Goal: Check status: Check status

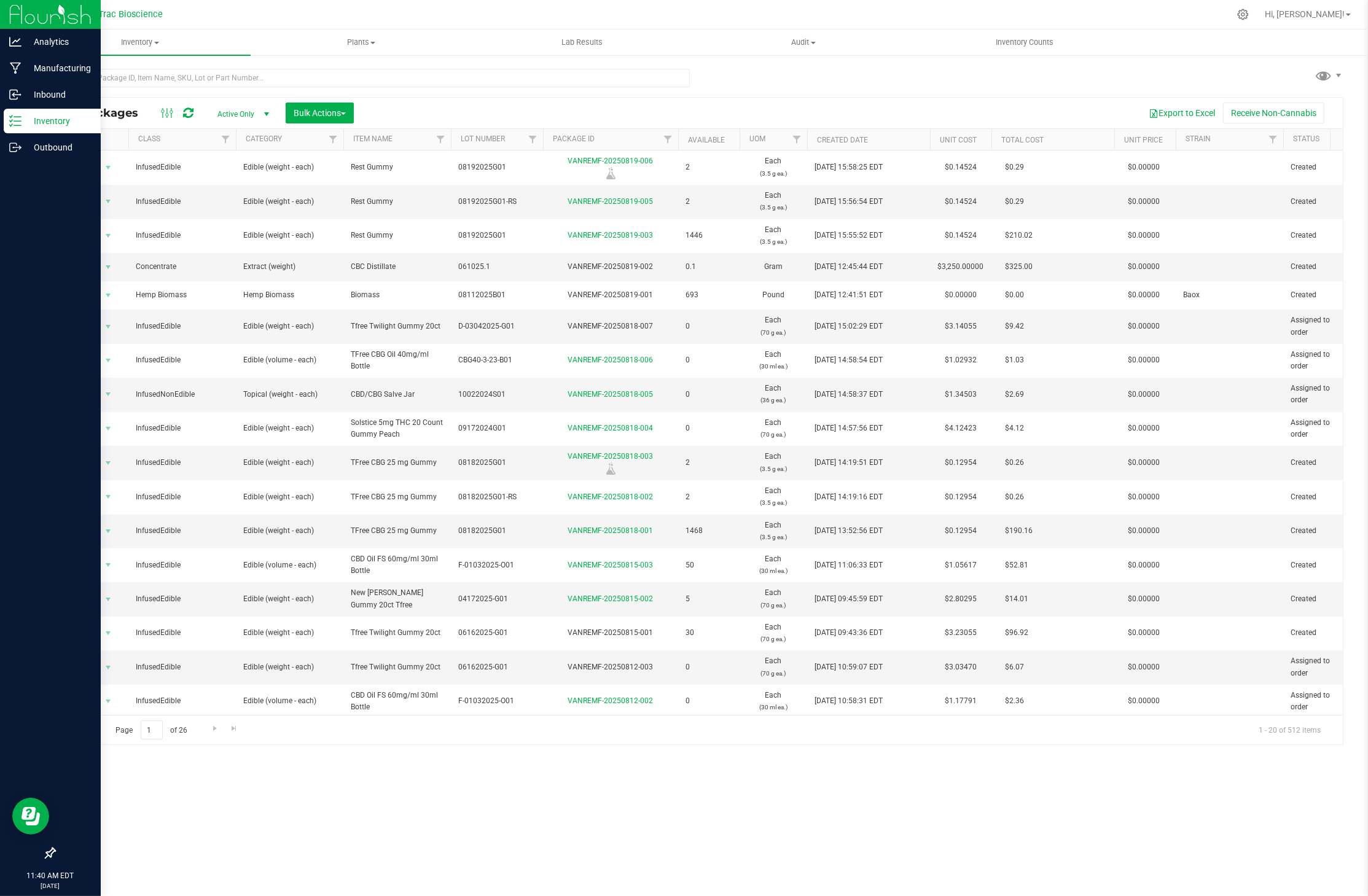
drag, startPoint x: 897, startPoint y: 1, endPoint x: 26, endPoint y: 532, distance: 1020.1
click at [26, 532] on div at bounding box center [50, 501] width 101 height 680
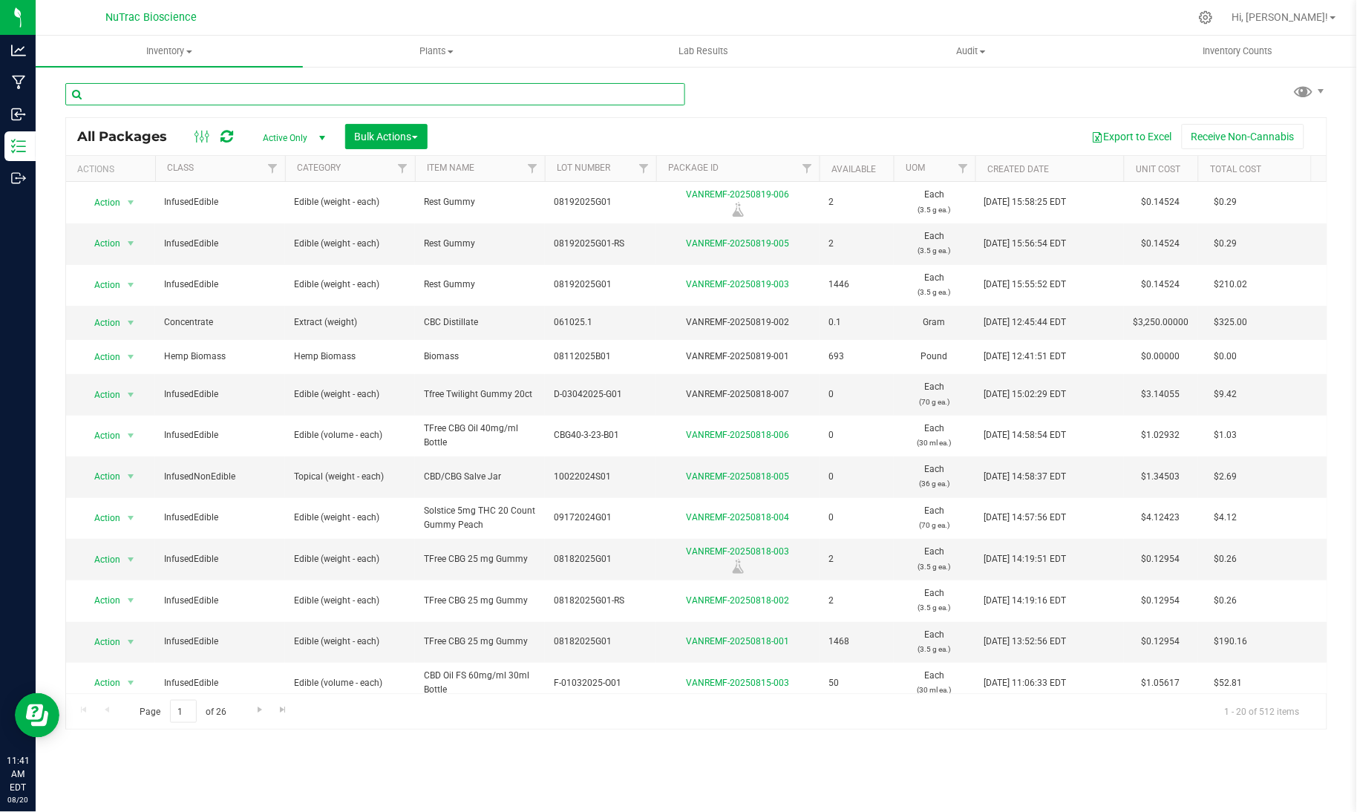
drag, startPoint x: 1740, startPoint y: 2, endPoint x: 638, endPoint y: 88, distance: 1104.7
click at [638, 88] on input "text" at bounding box center [375, 94] width 620 height 22
paste input "WSPGB-25:1-B01"
type input "WSPGB-25:1-B01"
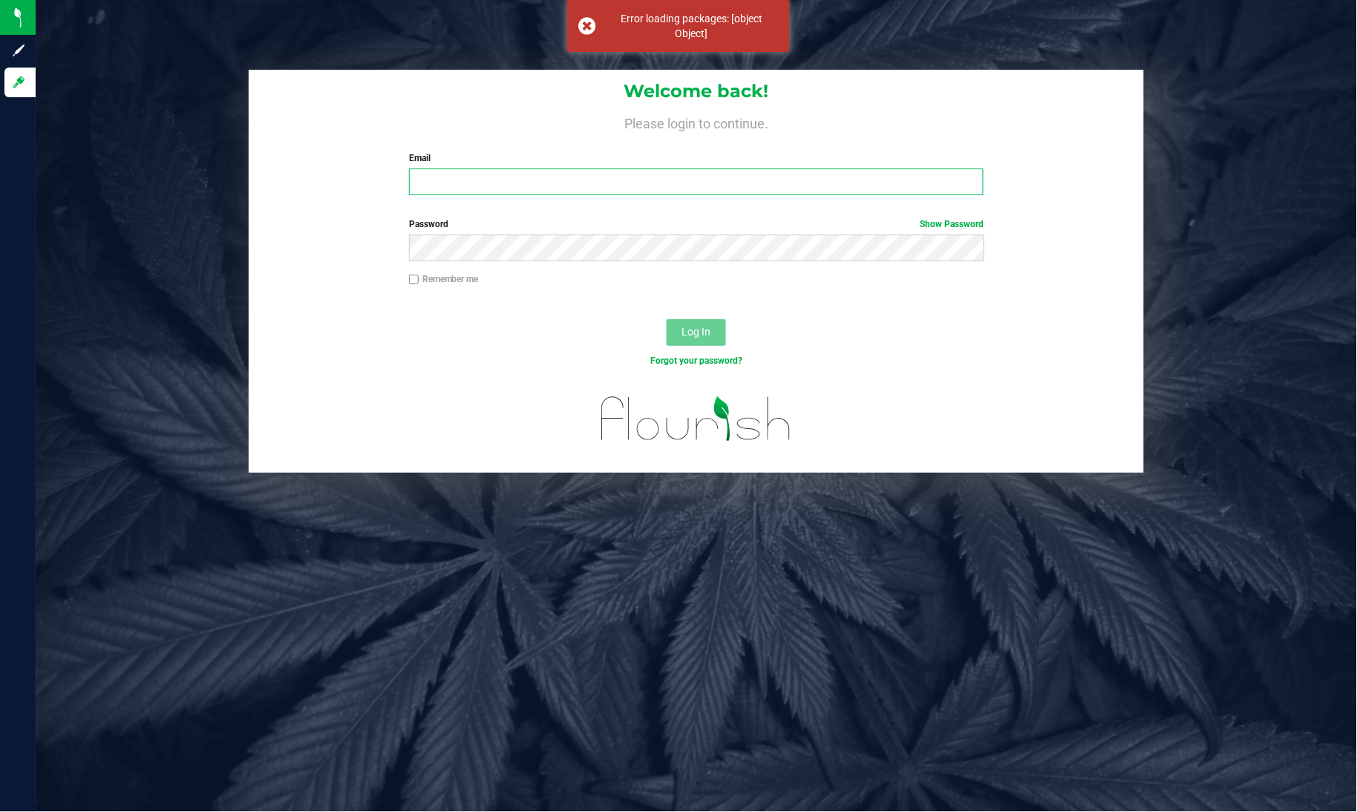
type input "[PERSON_NAME][EMAIL_ADDRESS][DOMAIN_NAME]"
click at [684, 323] on button "Log In" at bounding box center [695, 332] width 59 height 27
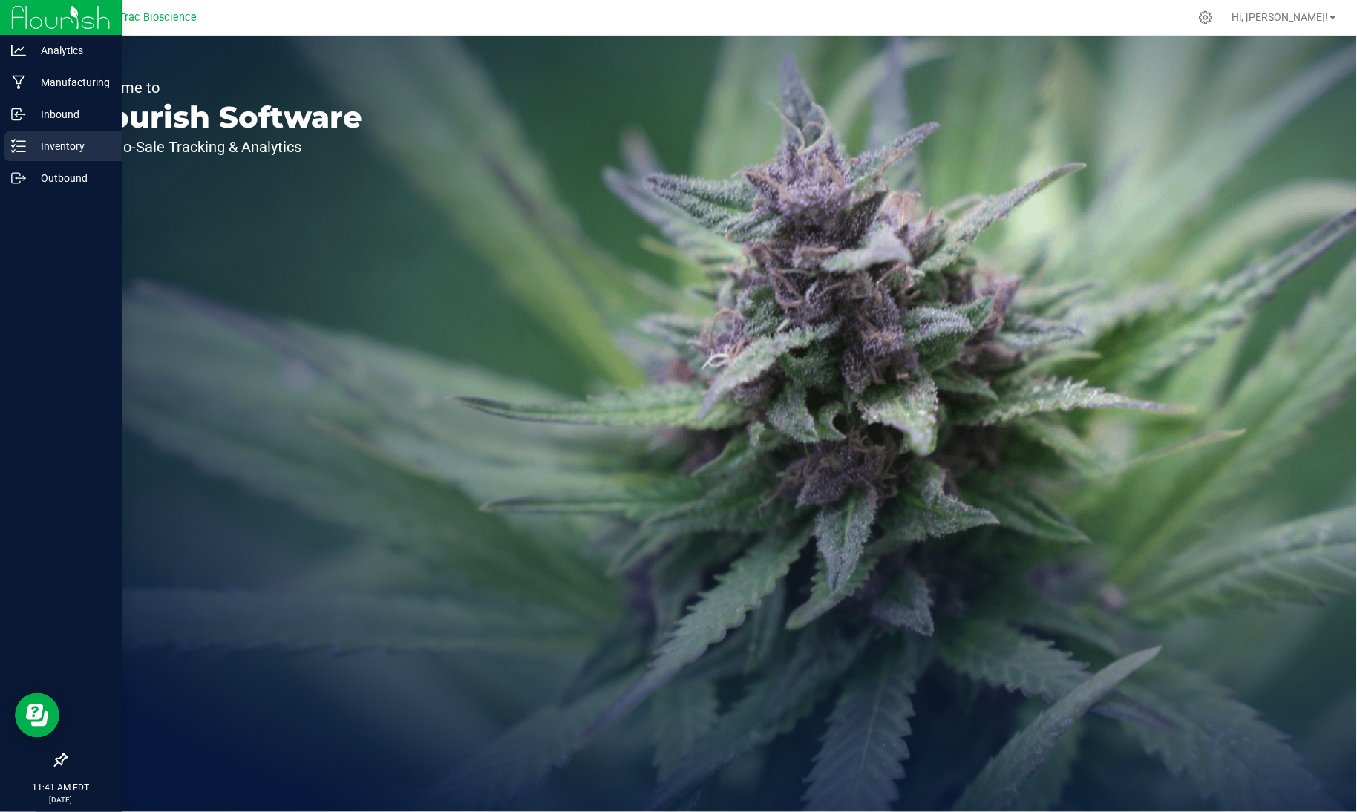
click at [15, 143] on icon at bounding box center [18, 146] width 15 height 15
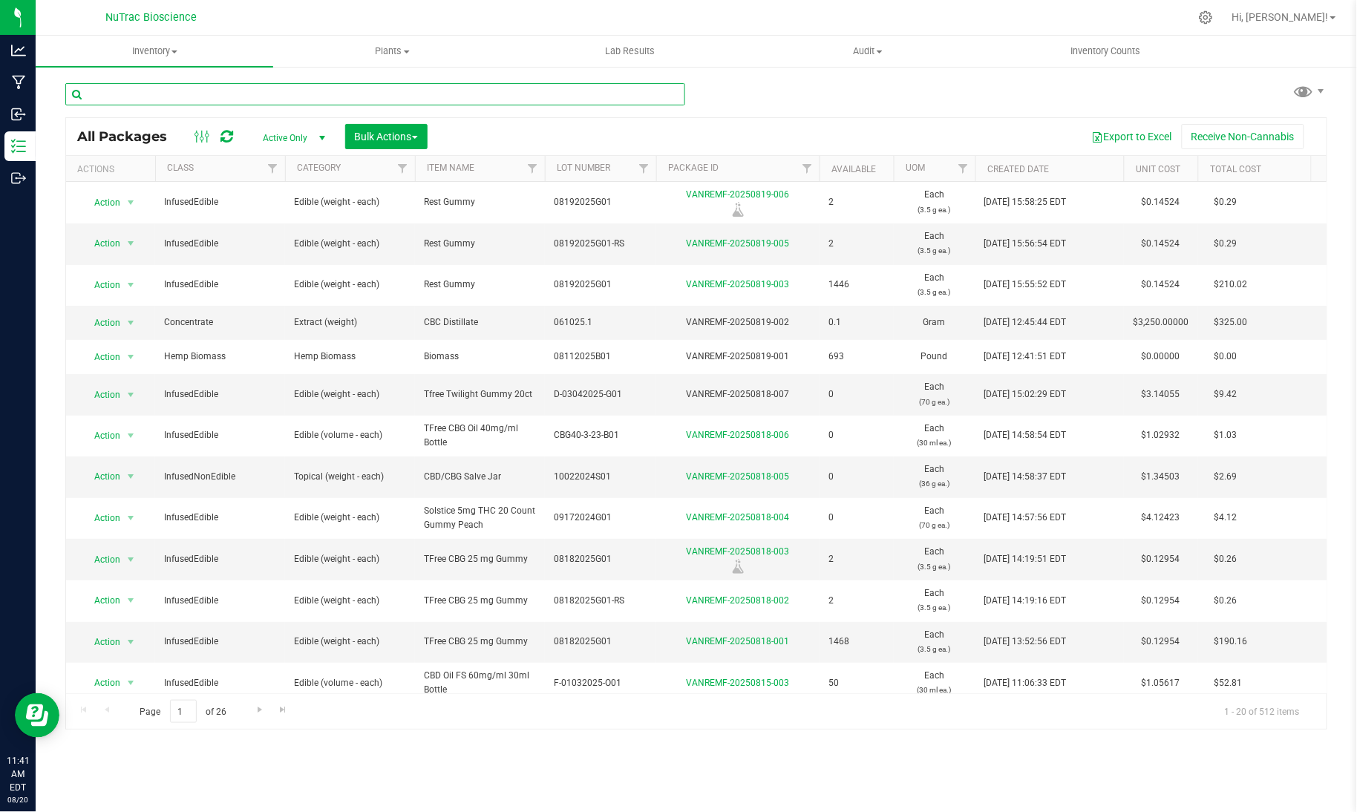
click at [255, 94] on input "text" at bounding box center [375, 94] width 620 height 22
paste input "WSPGB-25:1-B01"
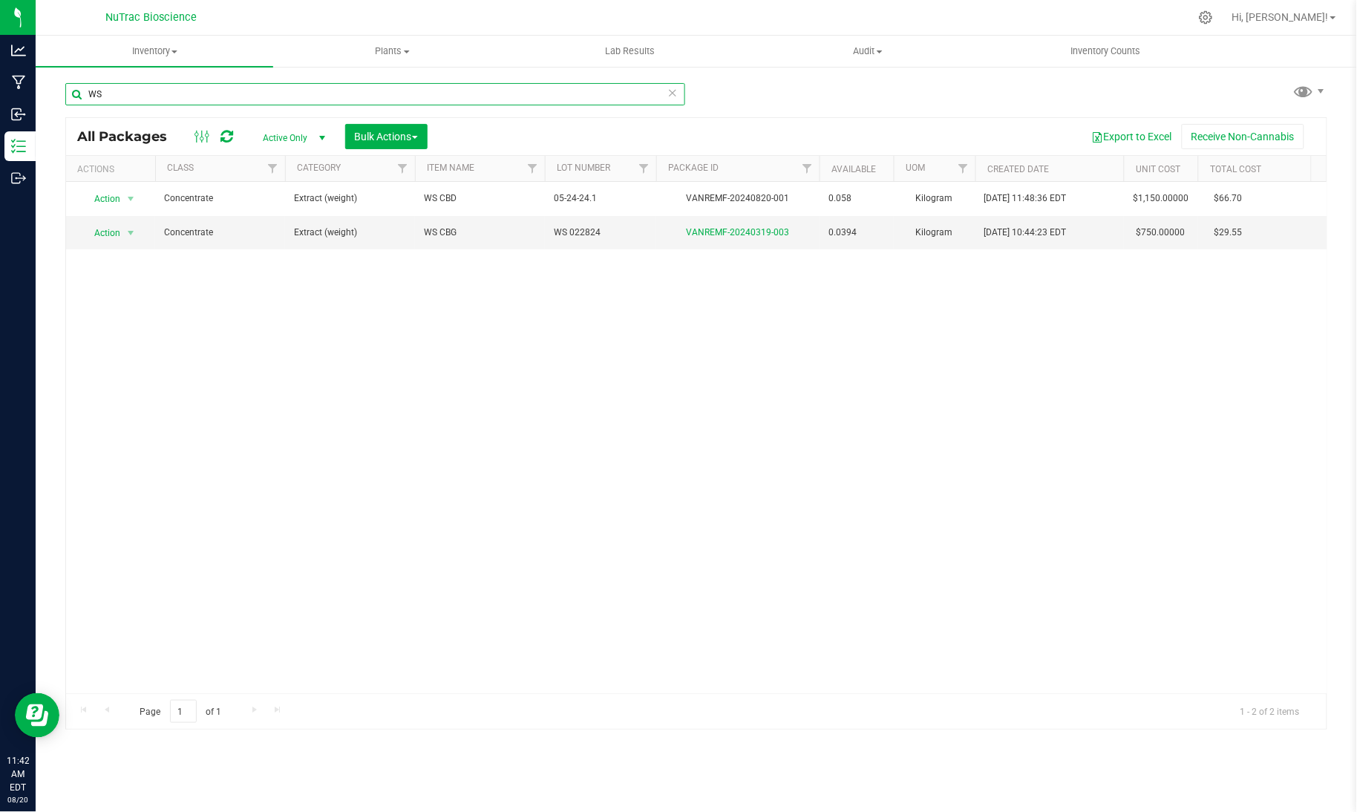
type input "W"
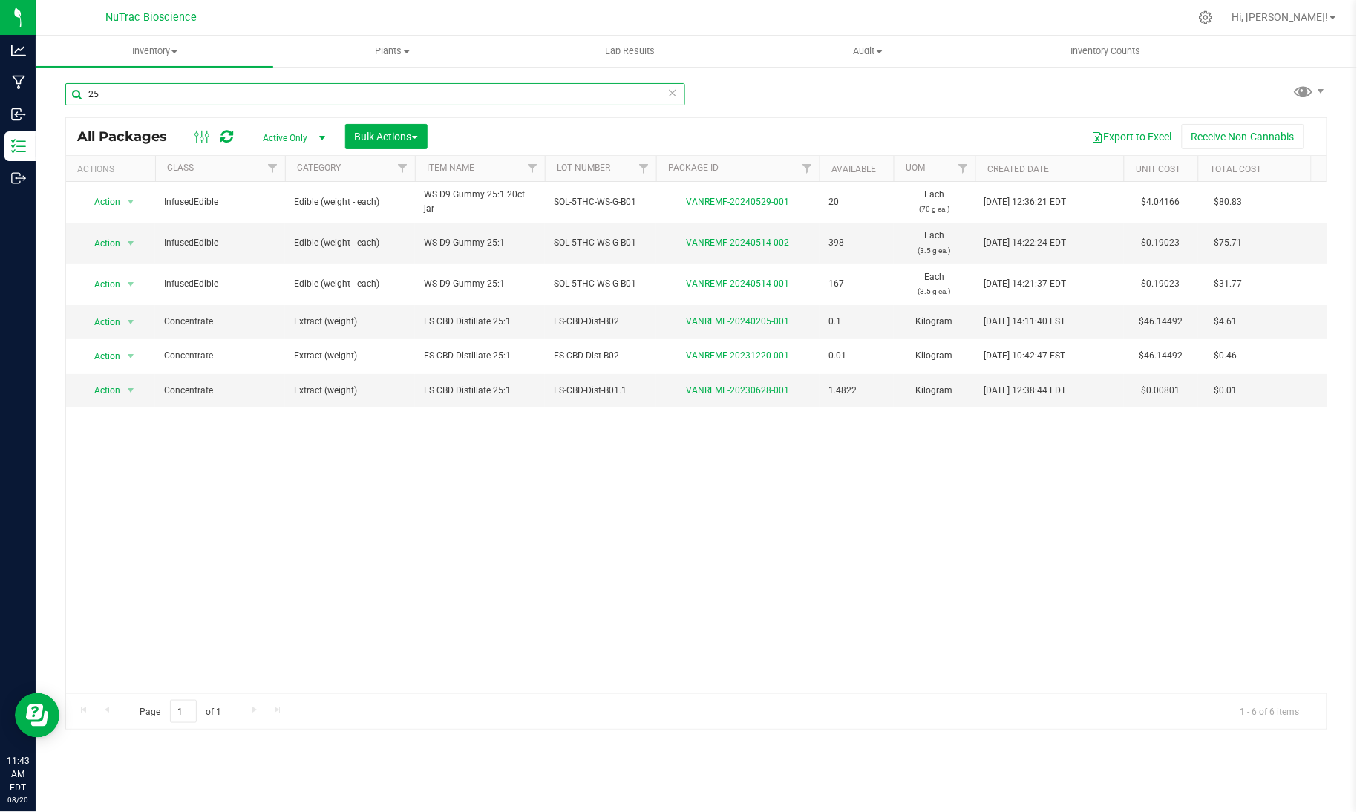
type input "2"
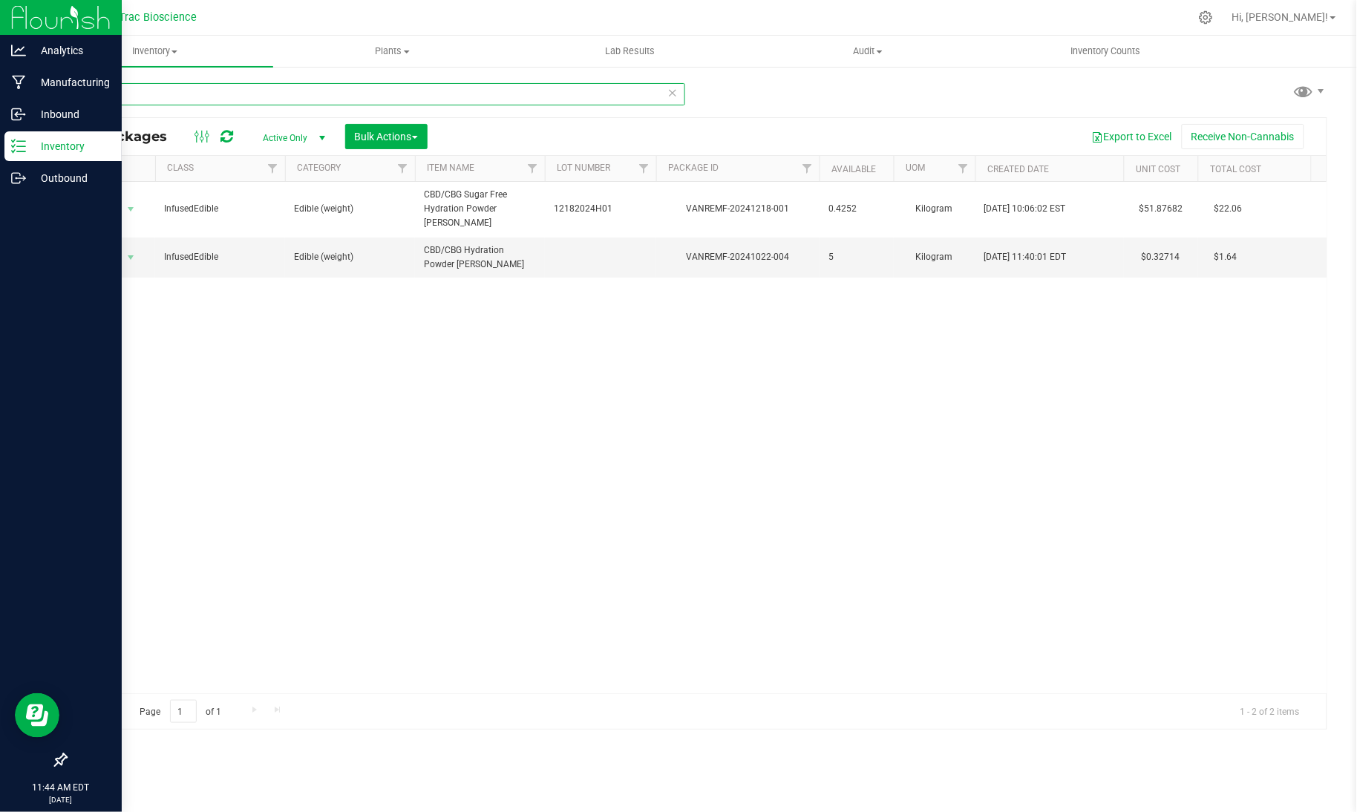
type input "powder"
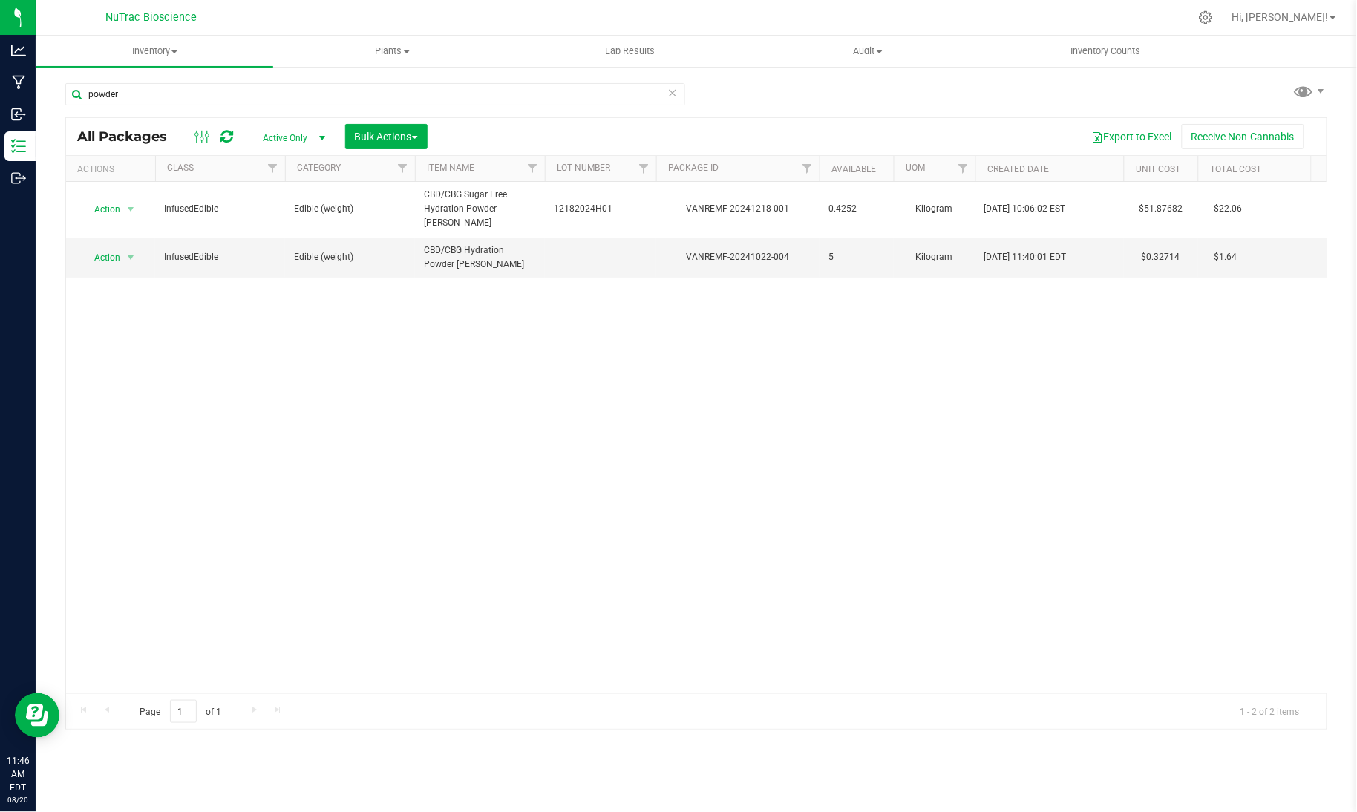
click at [652, 66] on link "Lab Results" at bounding box center [629, 51] width 237 height 31
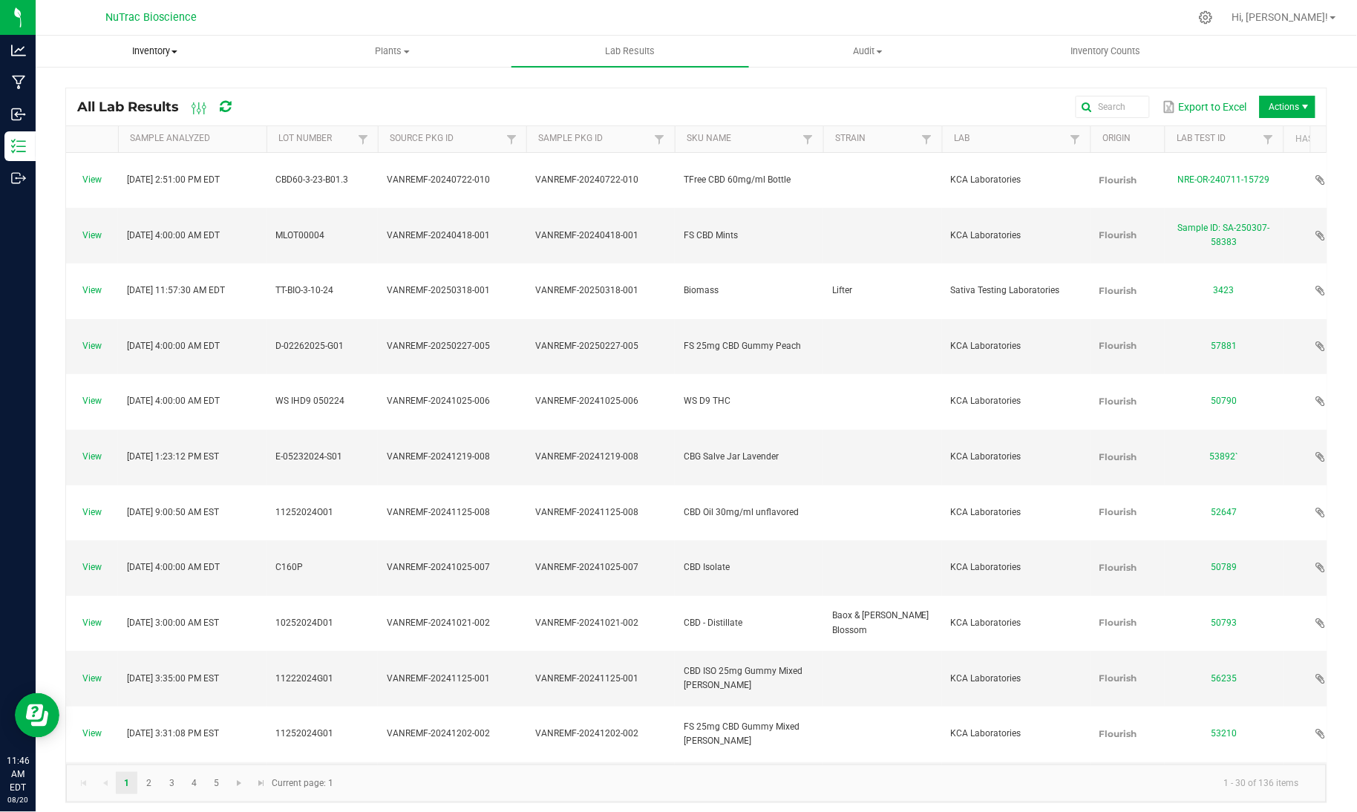
click at [152, 46] on span "Inventory" at bounding box center [154, 51] width 236 height 13
click at [381, 114] on div "Export to Excel Actions" at bounding box center [787, 106] width 1058 height 25
click at [229, 62] on uib-tab-heading "Inventory All packages All inventory Waste log Create inventory" at bounding box center [154, 51] width 237 height 31
click at [166, 97] on li "All packages" at bounding box center [154, 90] width 237 height 18
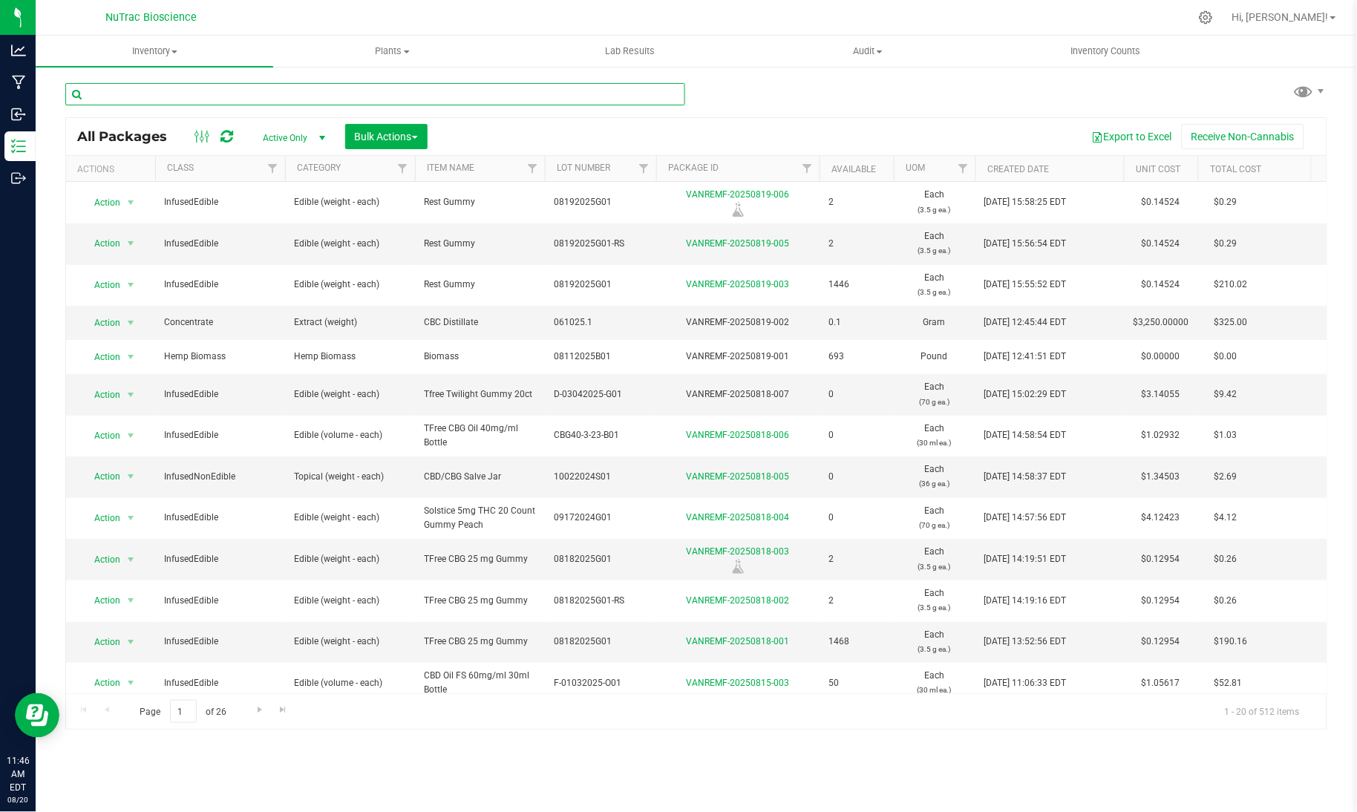
click at [257, 93] on input "text" at bounding box center [375, 94] width 620 height 22
paste input "WSPGB-25:1-B01"
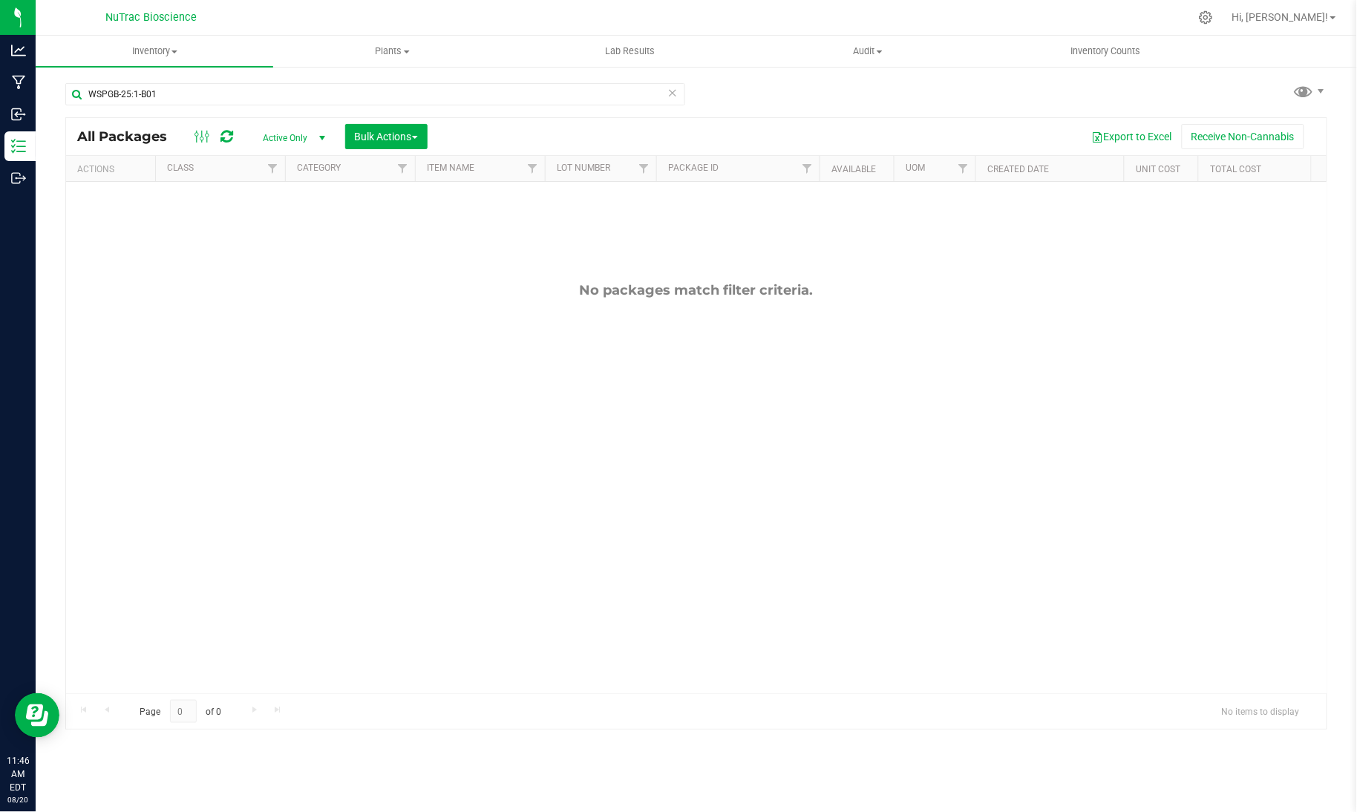
click at [86, 315] on div "No packages match filter criteria." at bounding box center [696, 488] width 1260 height 612
click at [179, 99] on input "WSPGB-25:1-B01" at bounding box center [375, 94] width 620 height 22
type input "W"
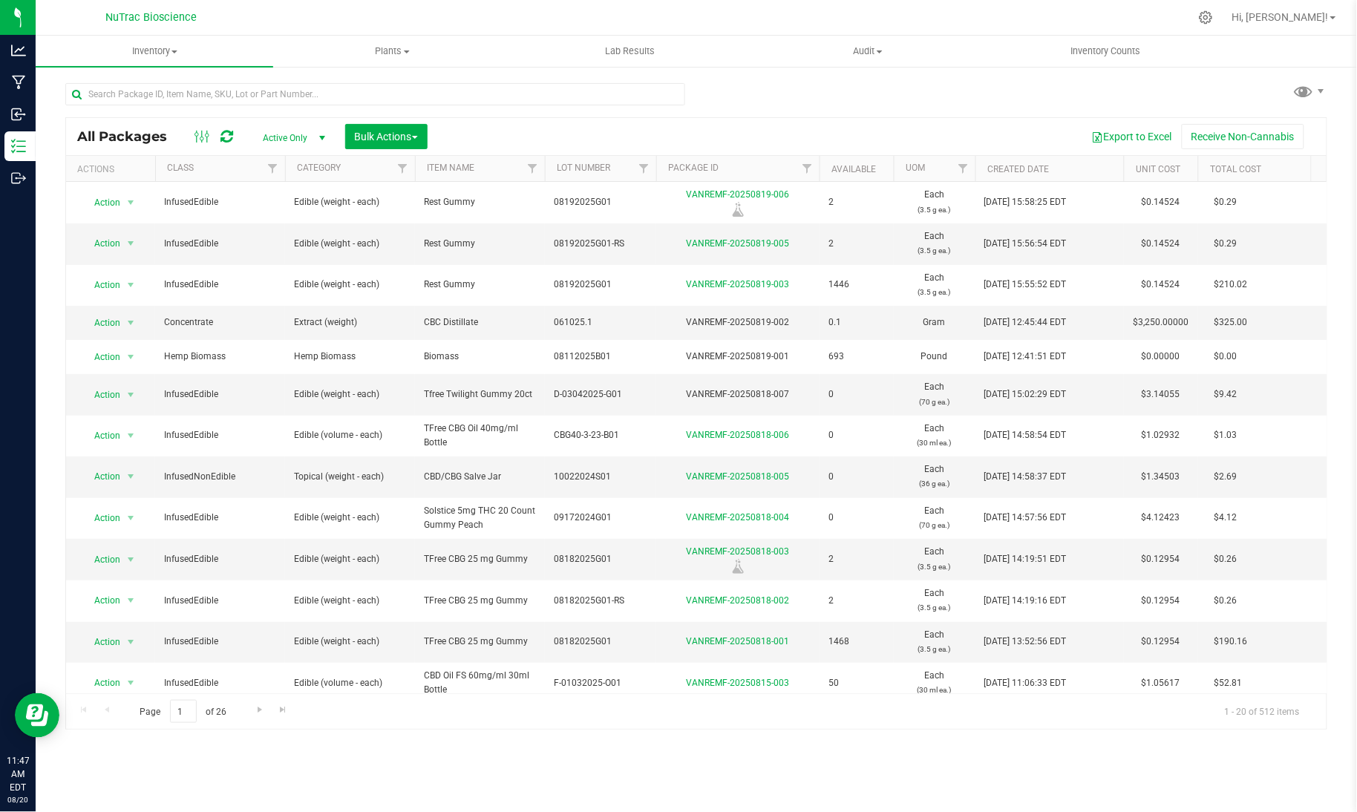
click at [204, 71] on div at bounding box center [380, 93] width 631 height 47
click at [200, 106] on div at bounding box center [375, 100] width 620 height 34
click at [211, 87] on input "text" at bounding box center [375, 94] width 620 height 22
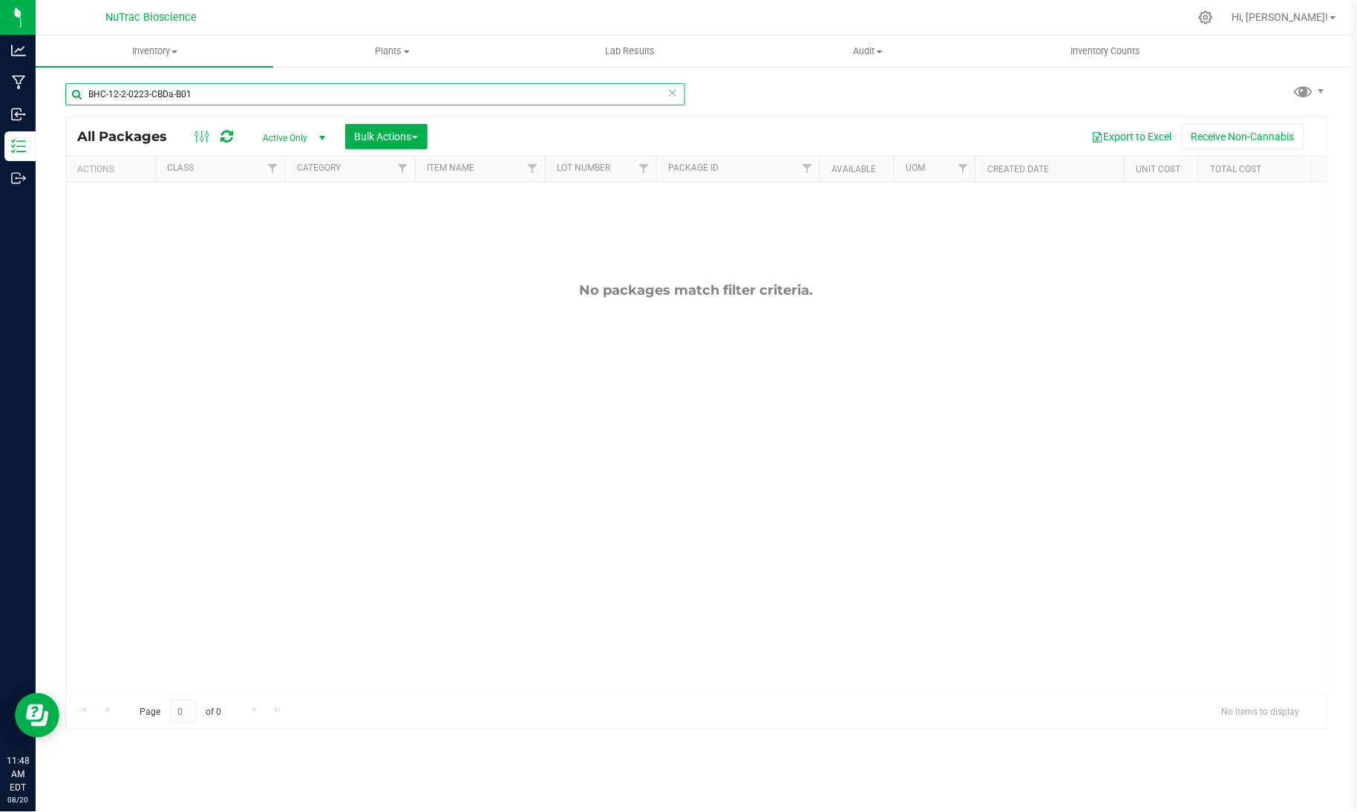
click at [132, 89] on input "BHC-12-2-0223-CBDa-B01" at bounding box center [375, 94] width 620 height 22
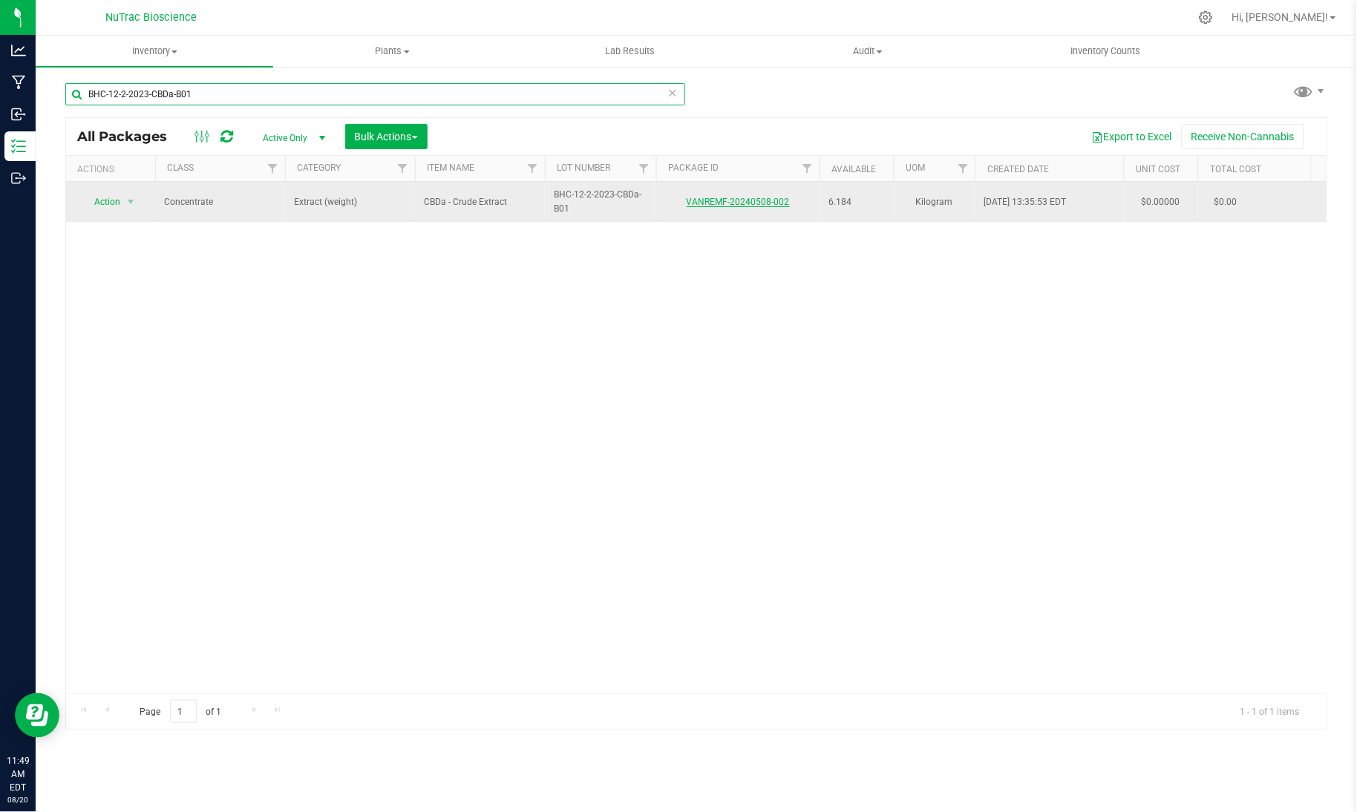
type input "BHC-12-2-2023-CBDa-B01"
click at [741, 197] on link "VANREMF-20240508-002" at bounding box center [737, 202] width 103 height 10
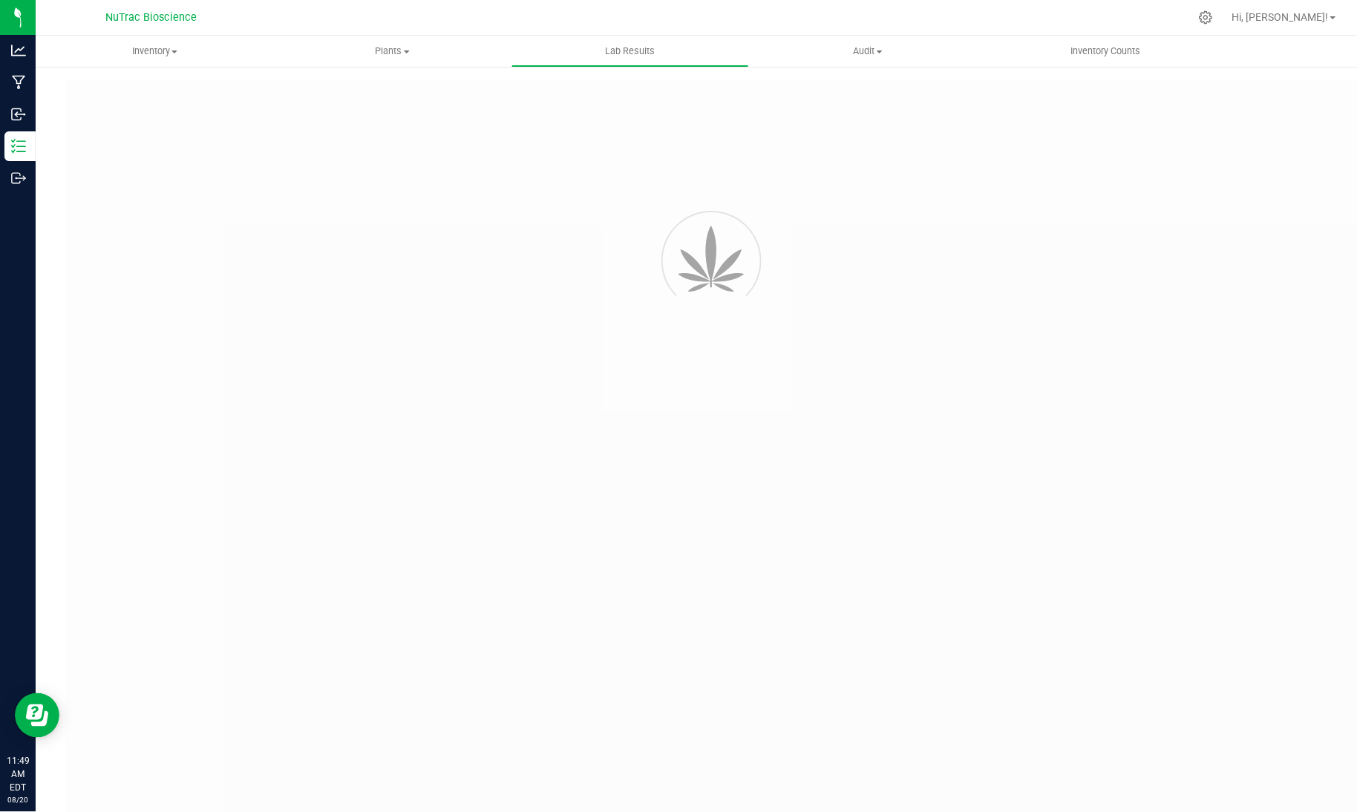
type input "VANREMF-20240508-004"
type input "SA-240508-39884"
type input "VANREMF-20240508-004"
type input "[DATE] 4:00 AM"
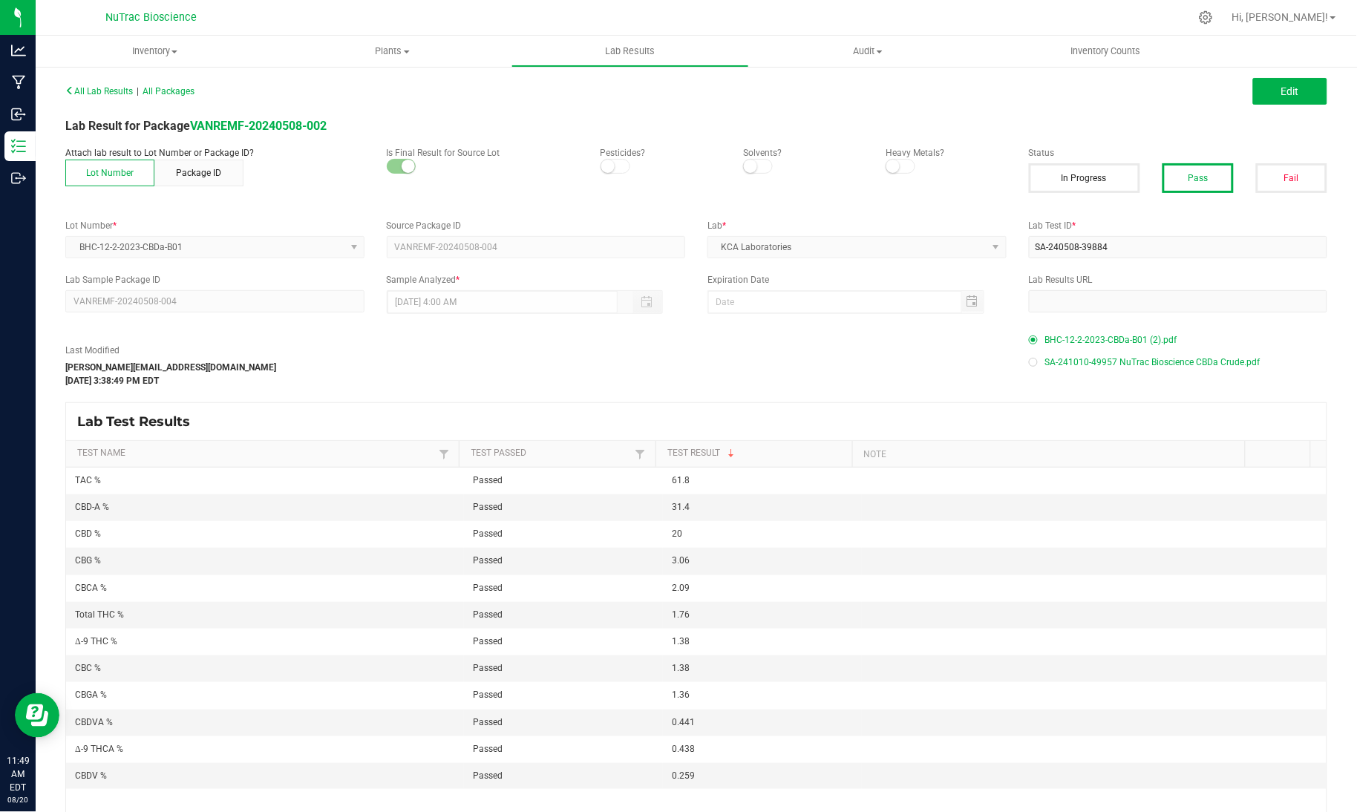
click at [741, 197] on div "Attach lab result to Lot Number or Package ID? Lot Number Package ID Is Final R…" at bounding box center [696, 175] width 1284 height 58
click at [1101, 335] on span "BHC-12-2-2023-CBDa-B01 (2).pdf" at bounding box center [1111, 340] width 132 height 22
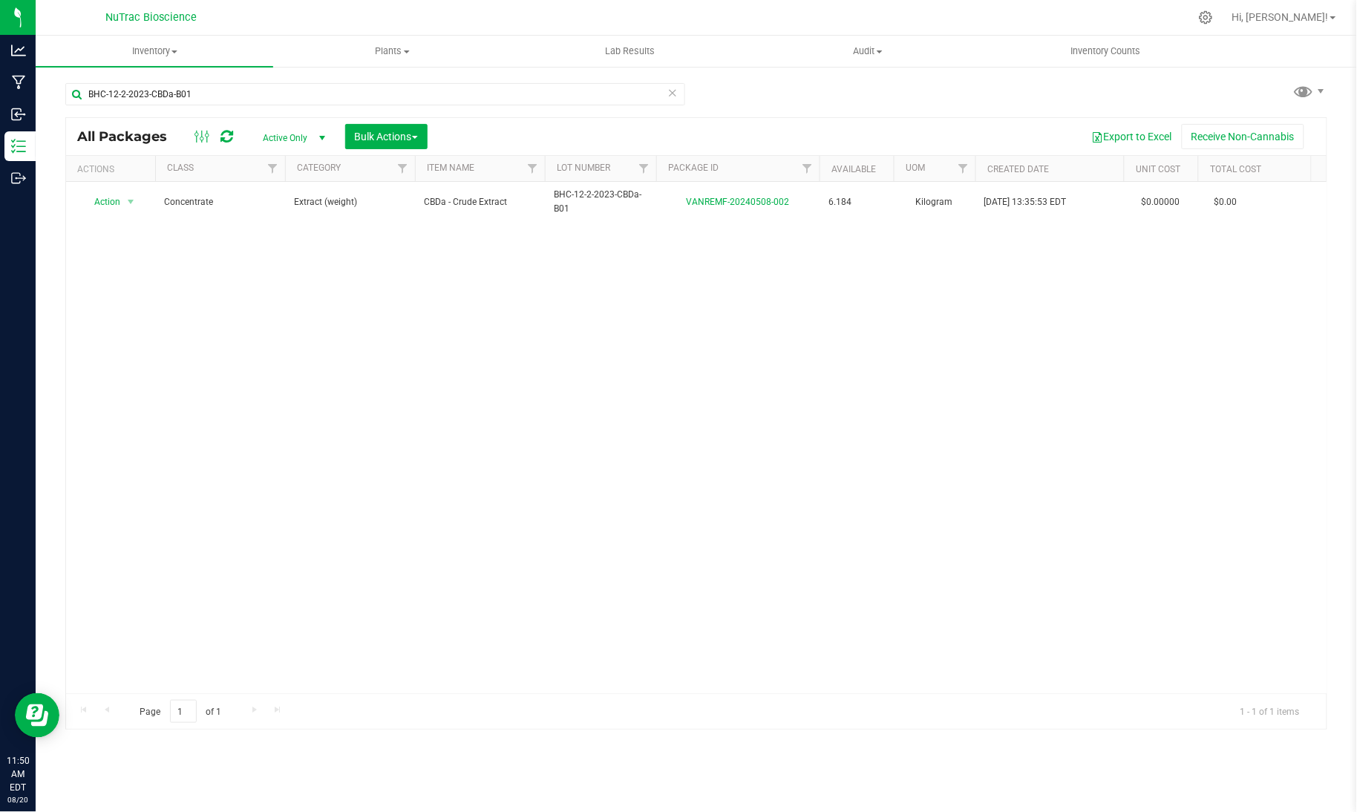
drag, startPoint x: 692, startPoint y: 276, endPoint x: 674, endPoint y: 267, distance: 19.9
click at [674, 267] on div "Action Action Adjust qty Create package Edit attributes Global inventory Locate…" at bounding box center [696, 437] width 1260 height 511
click at [669, 96] on icon at bounding box center [672, 92] width 10 height 18
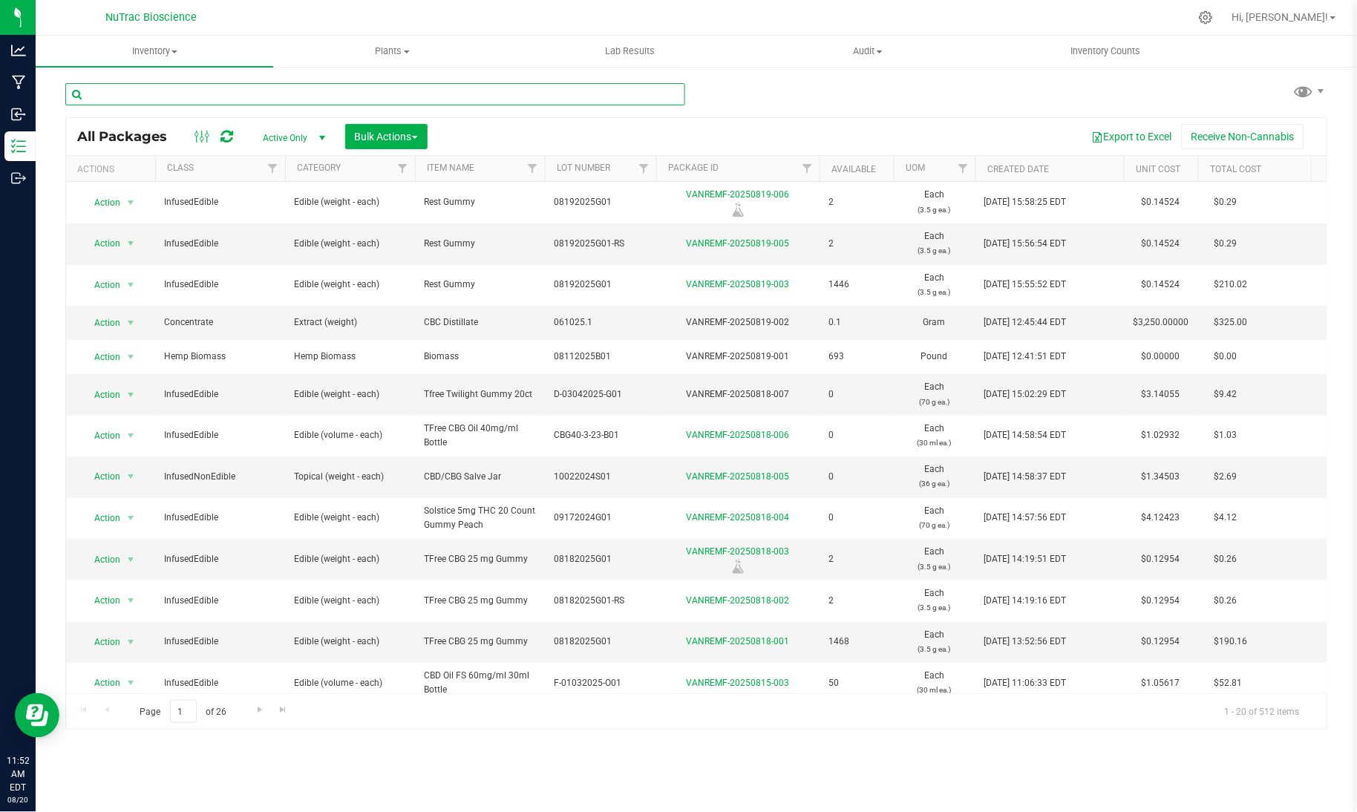
click at [643, 99] on input "text" at bounding box center [375, 94] width 620 height 22
paste input "WSPGB-25:1-B01"
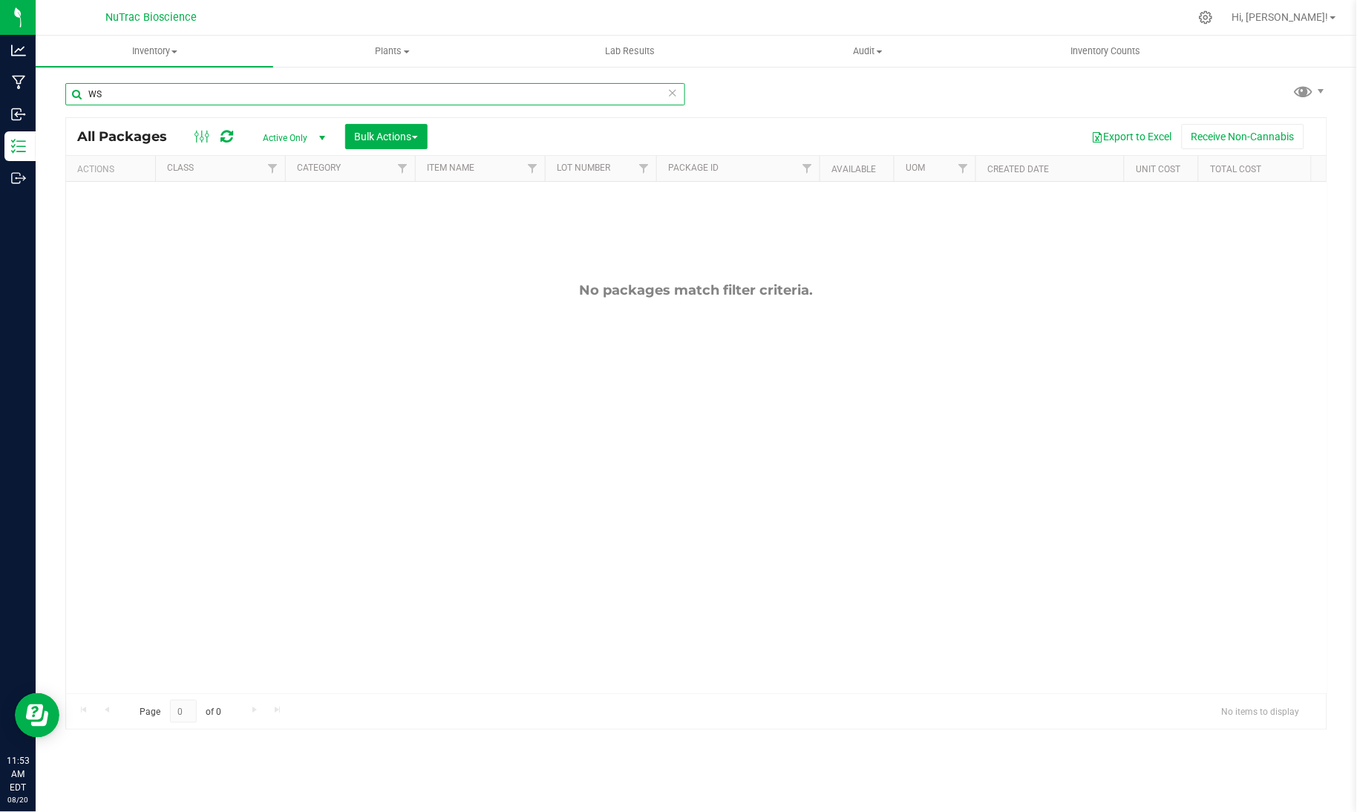
type input "W"
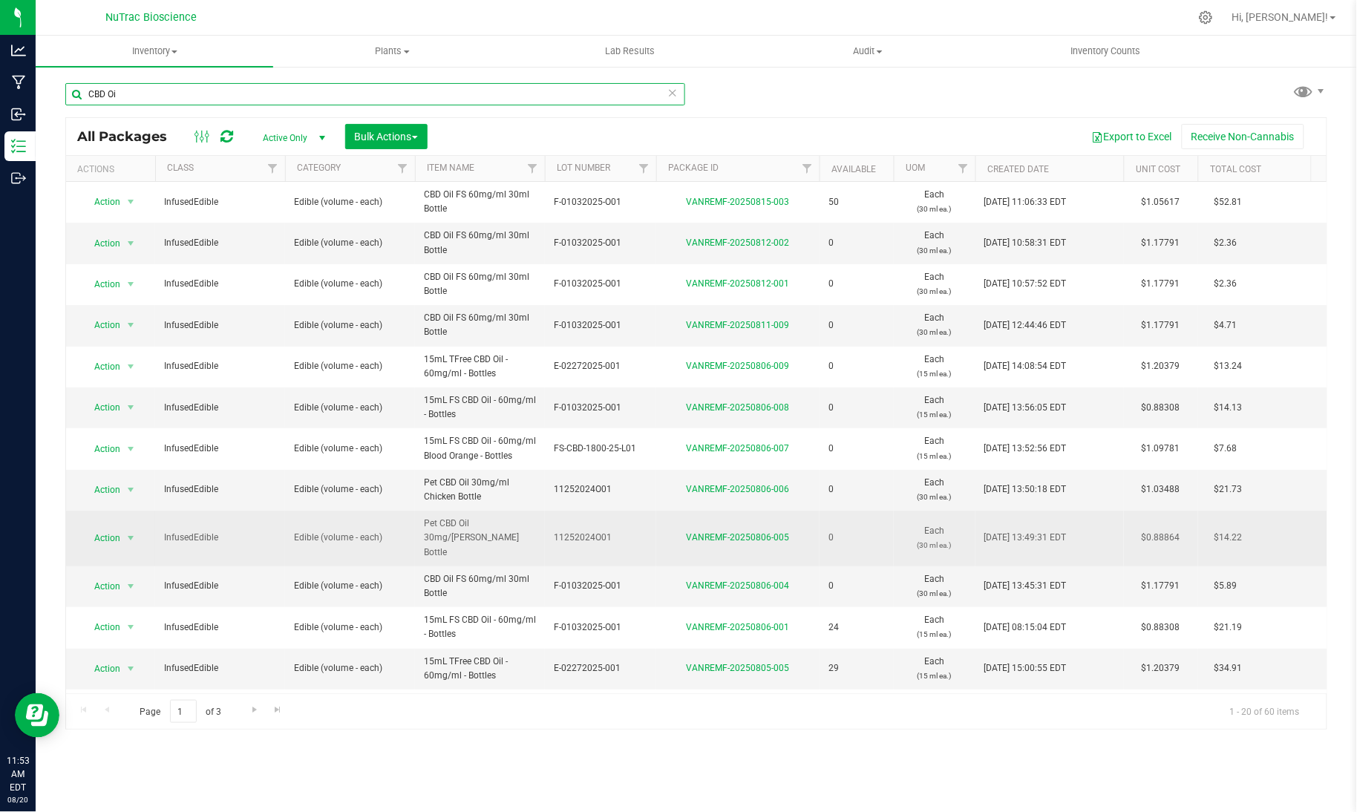
scroll to position [342, 0]
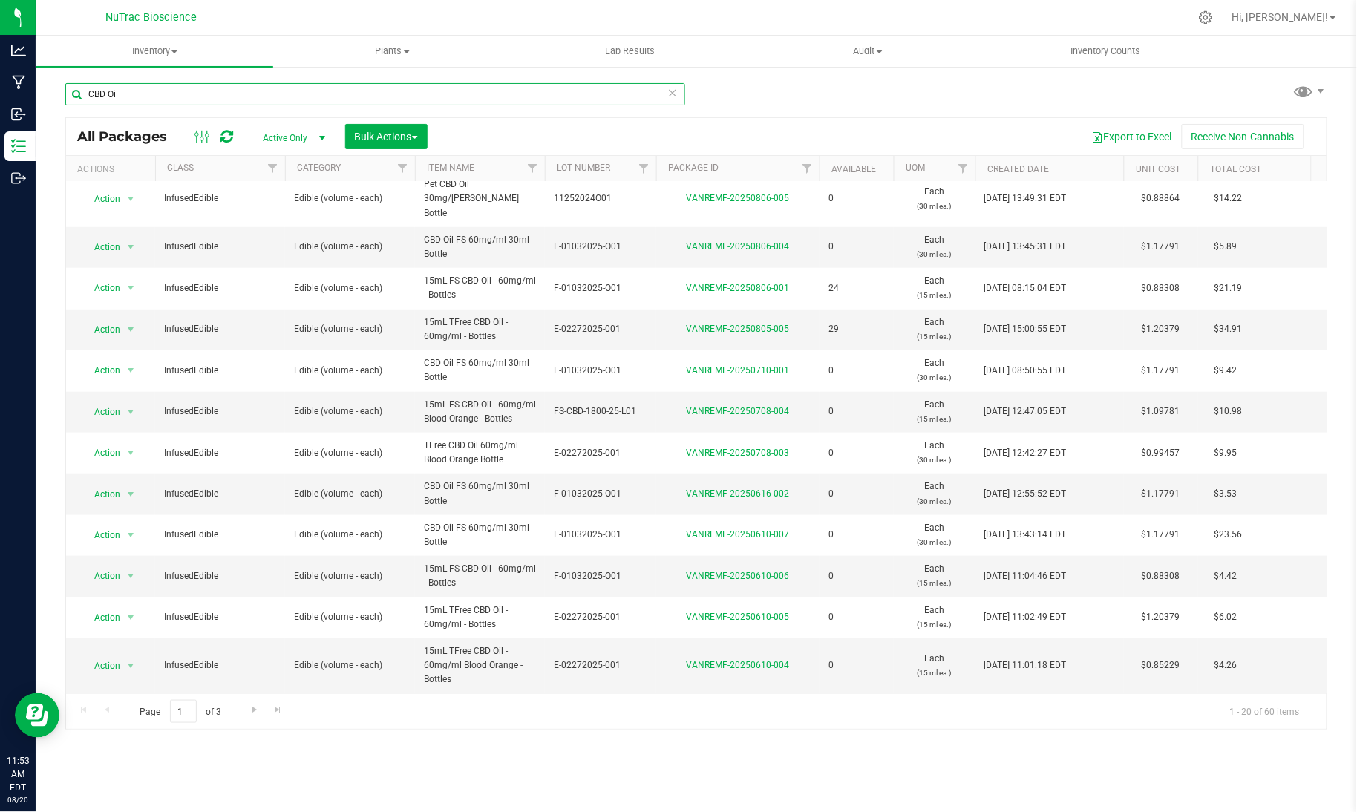
type input "CBD Oi"
click at [315, 143] on span "select" at bounding box center [321, 138] width 19 height 21
click at [304, 237] on li "All" at bounding box center [291, 228] width 80 height 22
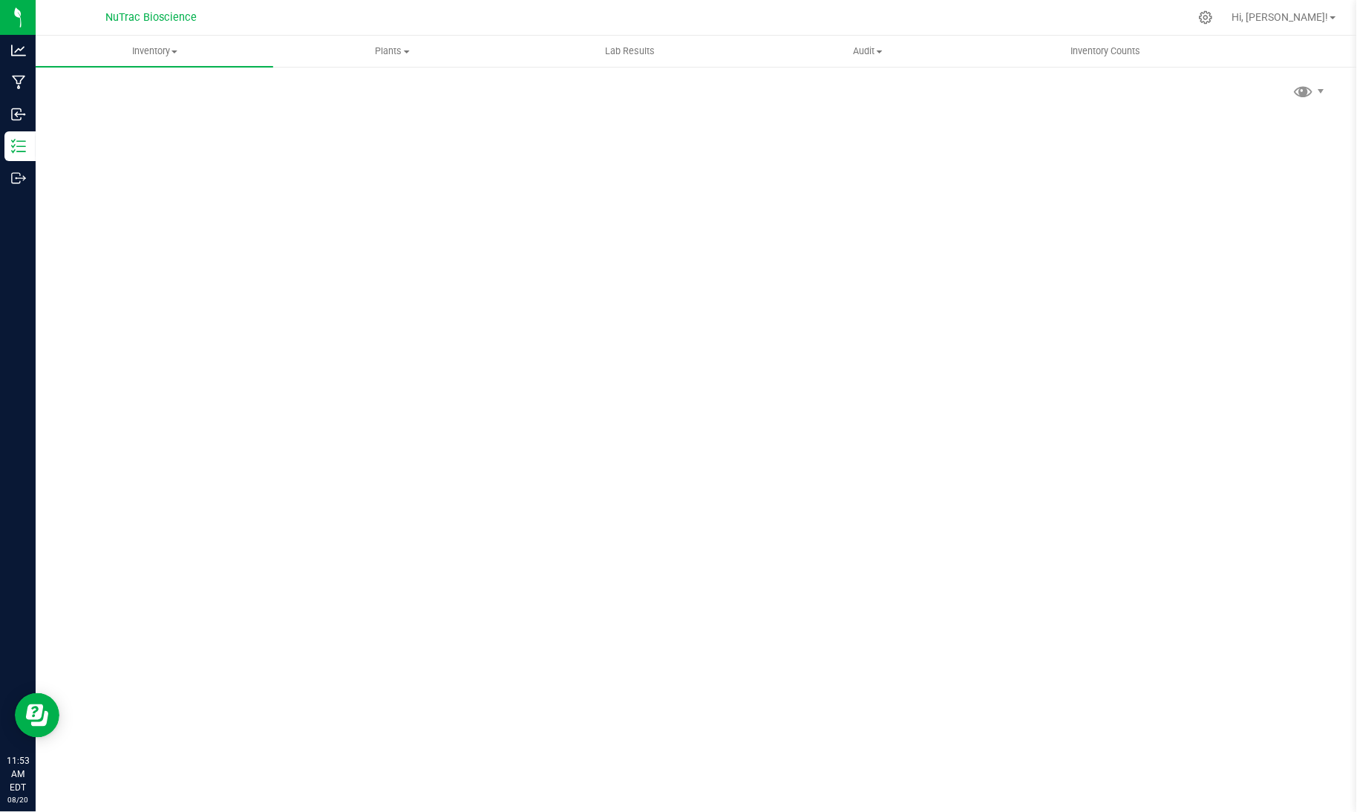
click at [194, 77] on div "Scan Packages 0" at bounding box center [696, 297] width 1321 height 464
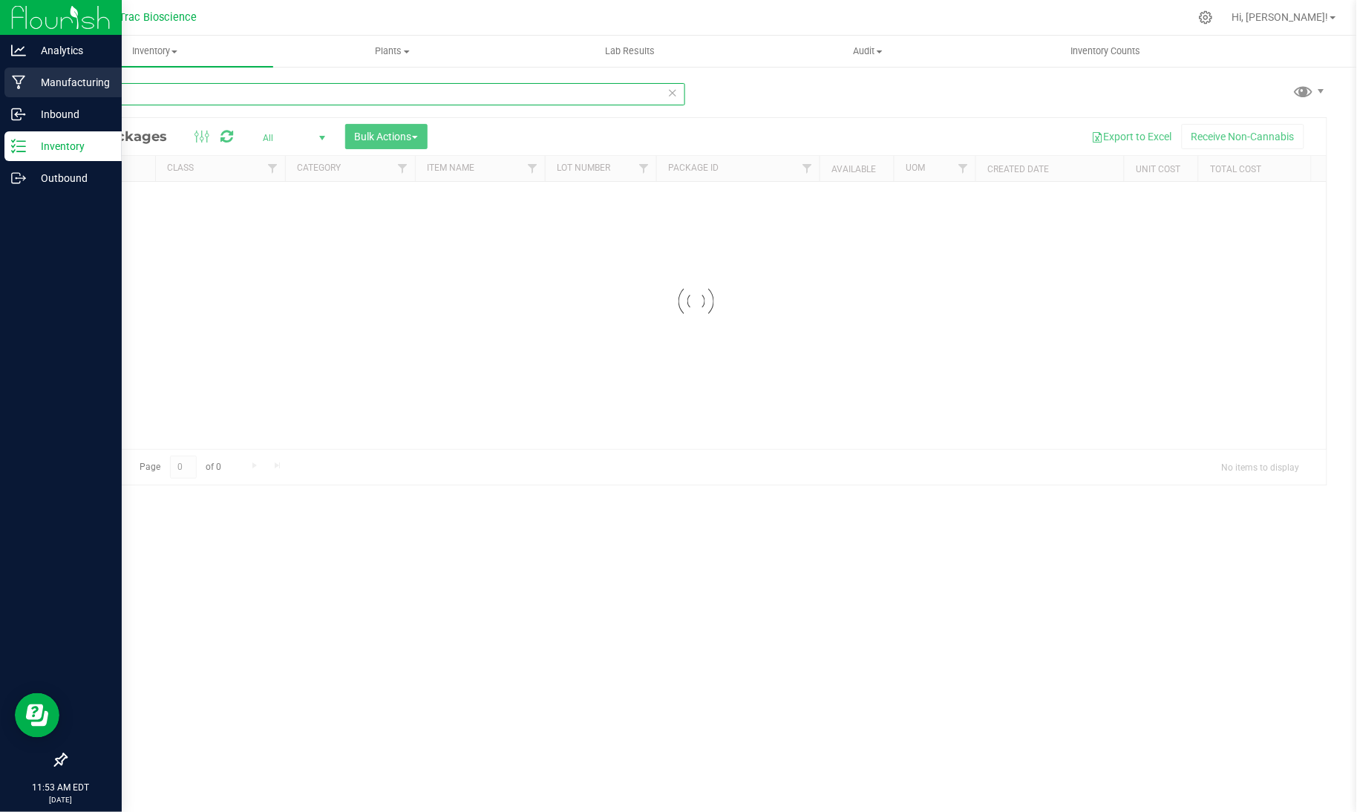
drag, startPoint x: 149, startPoint y: 102, endPoint x: 16, endPoint y: 94, distance: 133.1
click at [16, 94] on div "Analytics Manufacturing Inbound Inventory Outbound 11:53 AM EDT [DATE] 08/20 Nu…" at bounding box center [678, 406] width 1357 height 812
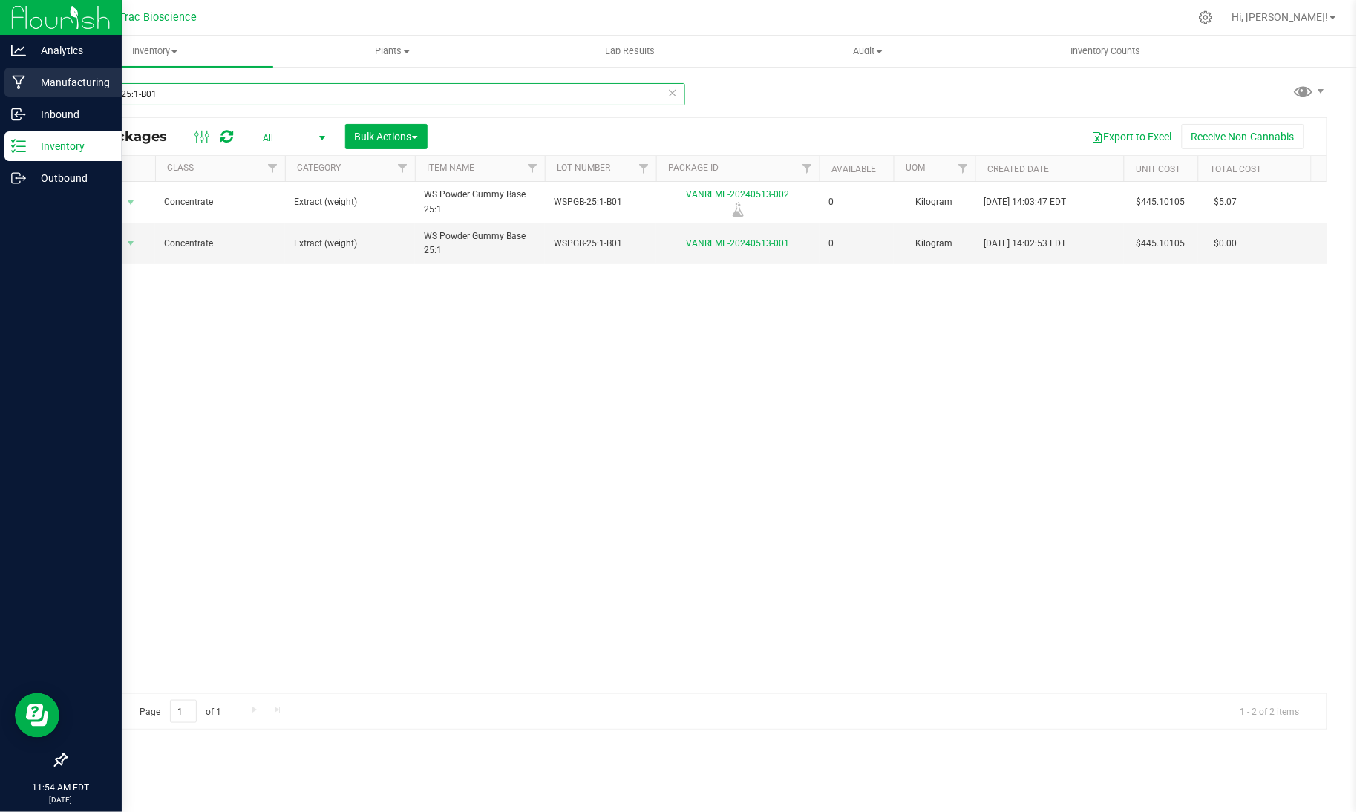
drag, startPoint x: 189, startPoint y: 98, endPoint x: 26, endPoint y: 97, distance: 162.5
click at [26, 97] on div "Analytics Manufacturing Inbound Inventory Outbound 11:54 AM EDT [DATE] 08/20 Nu…" at bounding box center [678, 406] width 1357 height 812
paste input "CAT-6.66-2022-01."
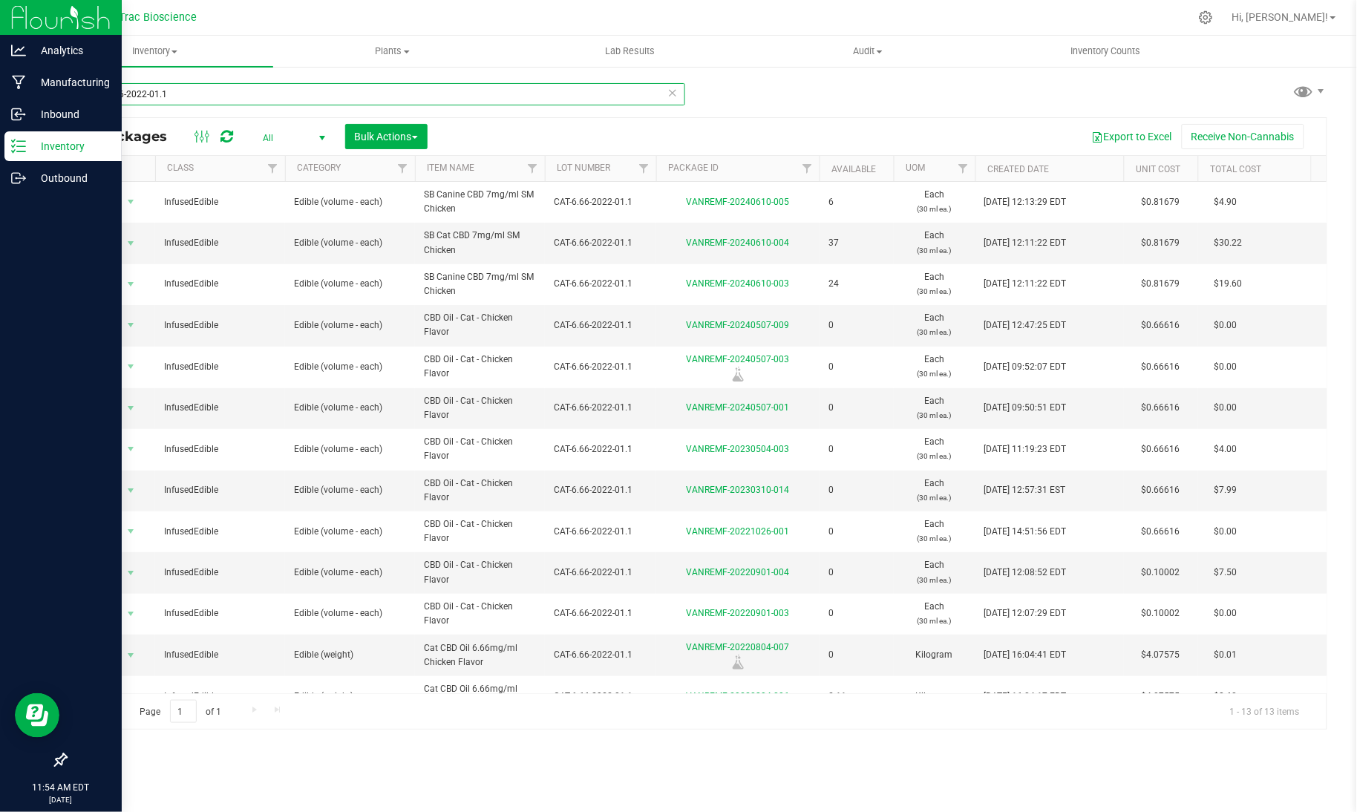
type input "CAT-6.66-2022-01.1"
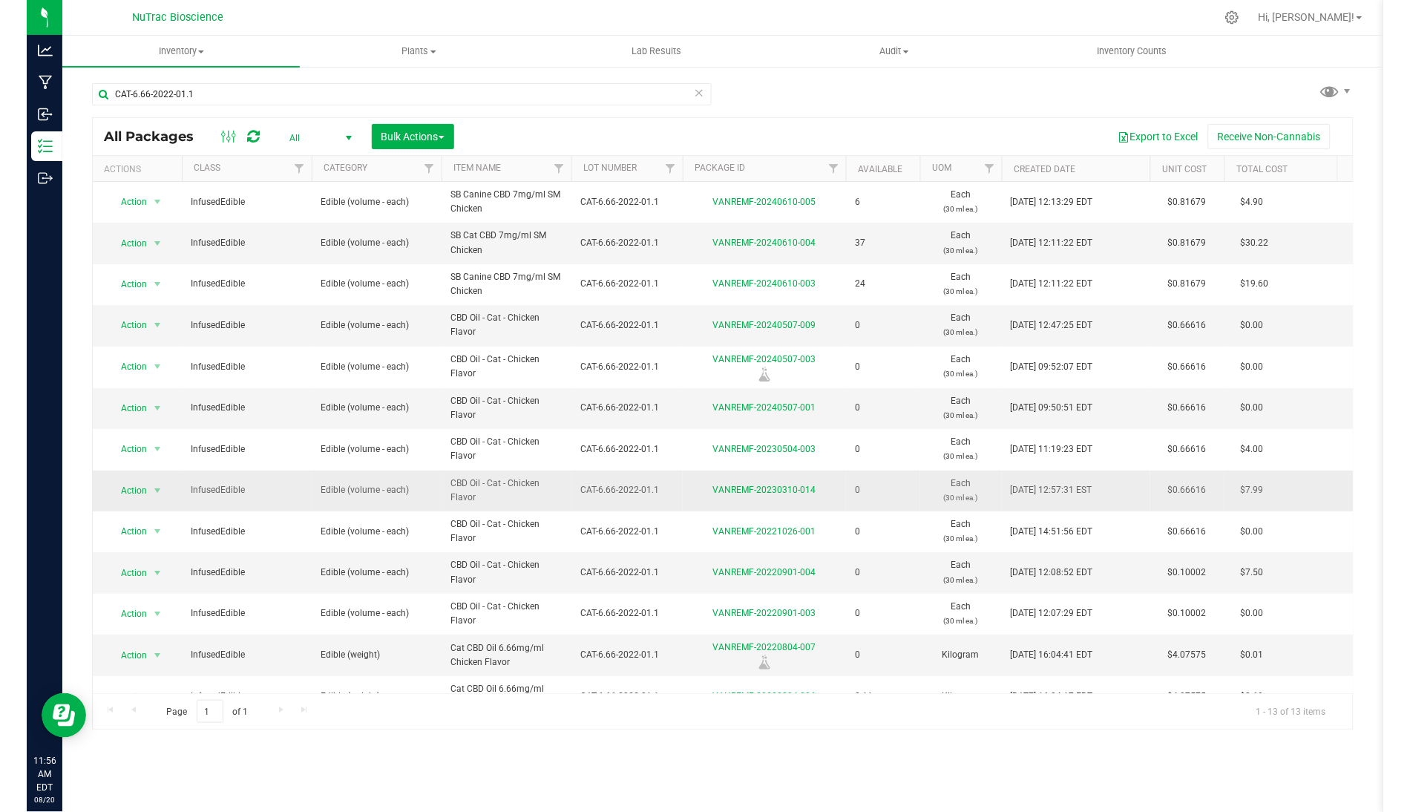
scroll to position [41, 0]
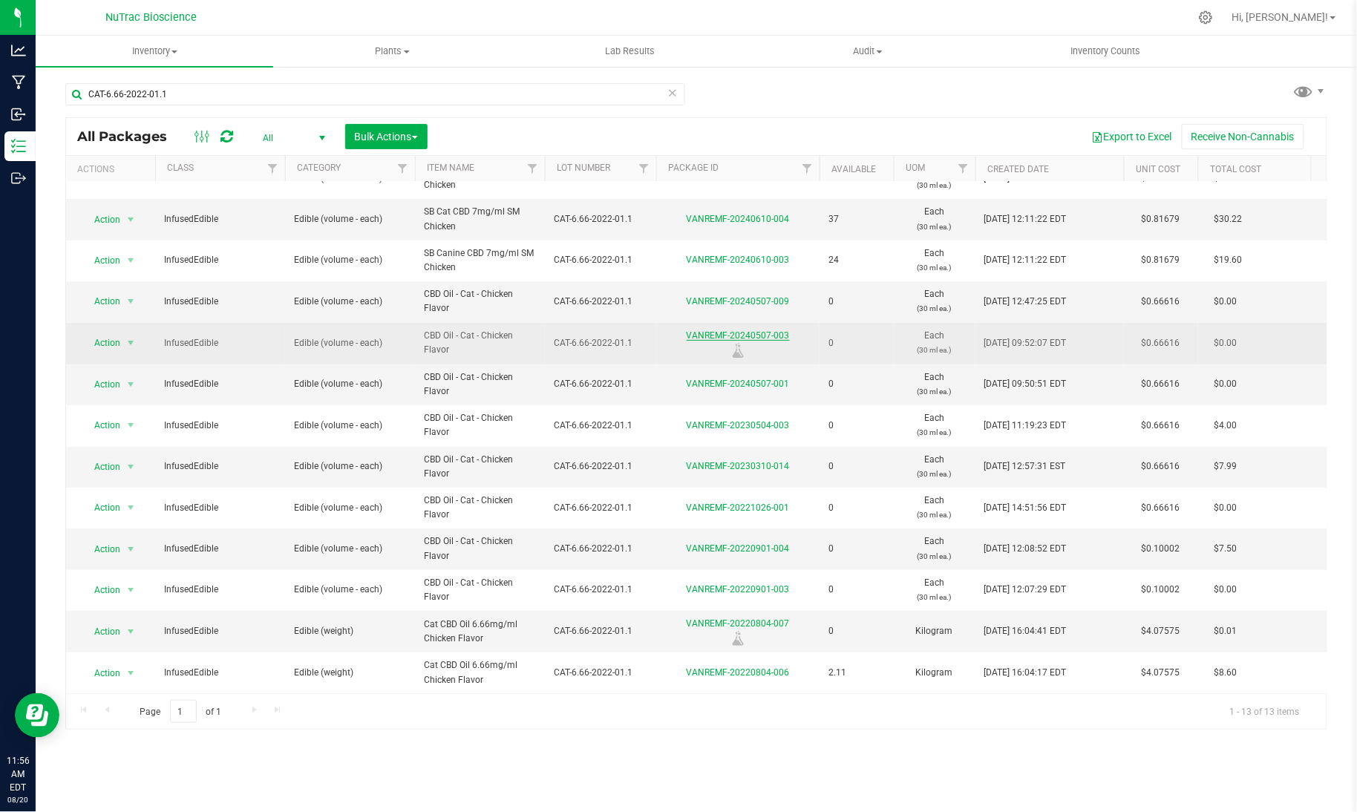
click at [747, 330] on link "VANREMF-20240507-003" at bounding box center [737, 335] width 103 height 10
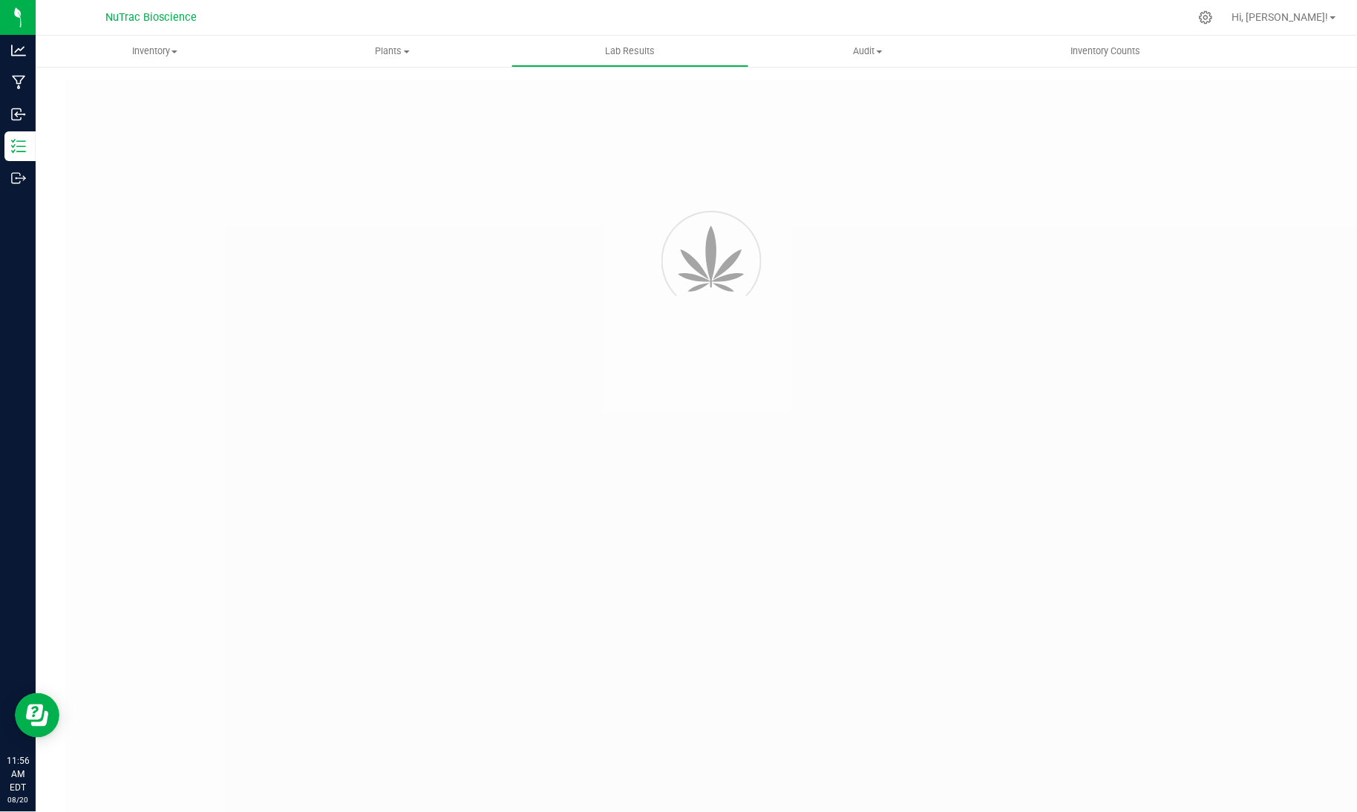
type input "VANREMF-20240507-003"
type input "SA-240507-39787"
type input "VANREMF-20240507-003"
type input "[DATE] 11:36 AM"
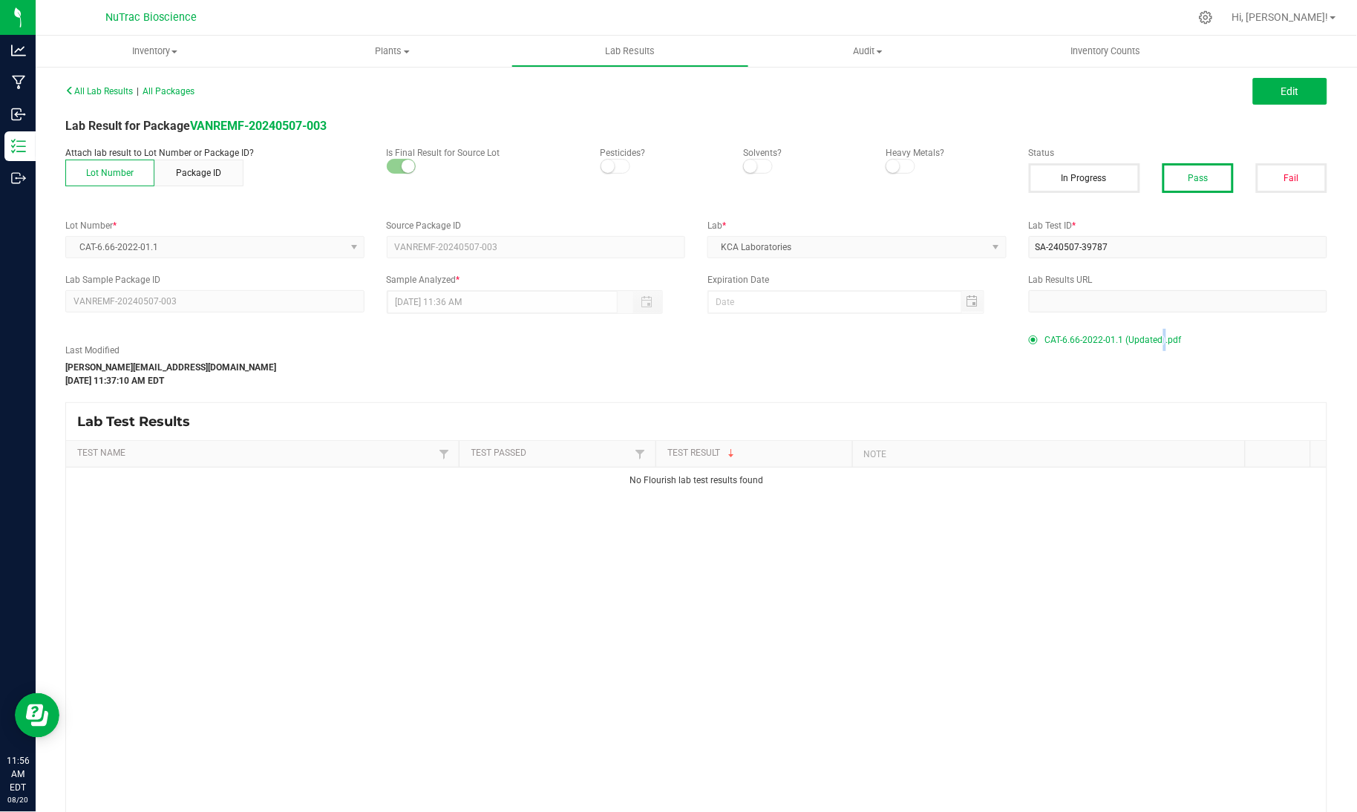
click at [1101, 335] on span "CAT-6.66-2022-01.1 (Updated).pdf" at bounding box center [1113, 340] width 137 height 22
drag, startPoint x: 1179, startPoint y: 621, endPoint x: 675, endPoint y: 399, distance: 550.2
click at [675, 399] on div "All Lab Results | All Packages Edit Lab Result for Package VANREMF-20240507-003…" at bounding box center [696, 483] width 1262 height 807
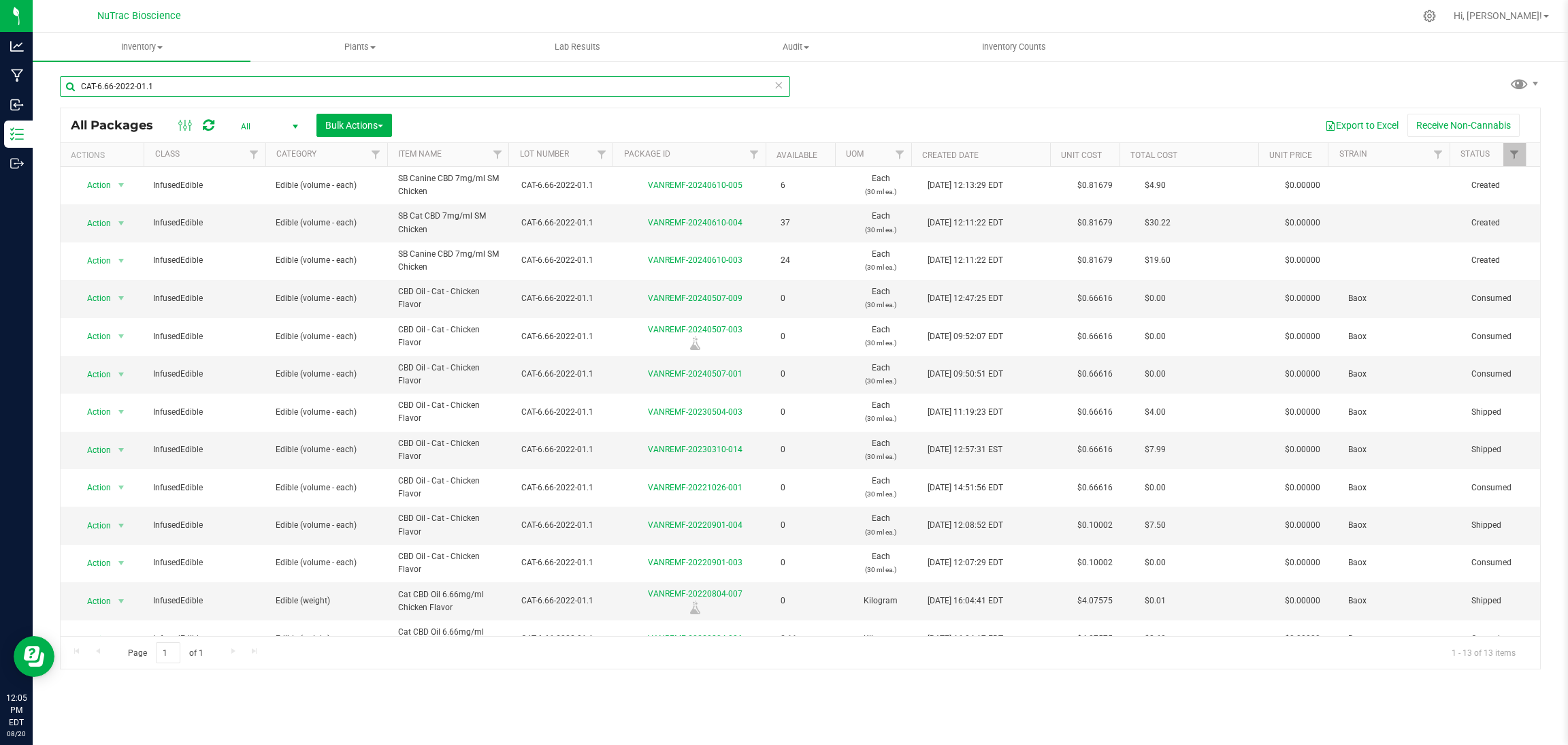
click at [663, 76] on input "CAT-6.66-2022-01.1" at bounding box center [425, 86] width 730 height 20
click at [785, 90] on input "CAT-6.66-2022-01.1" at bounding box center [425, 86] width 730 height 20
click at [775, 79] on icon at bounding box center [778, 84] width 9 height 17
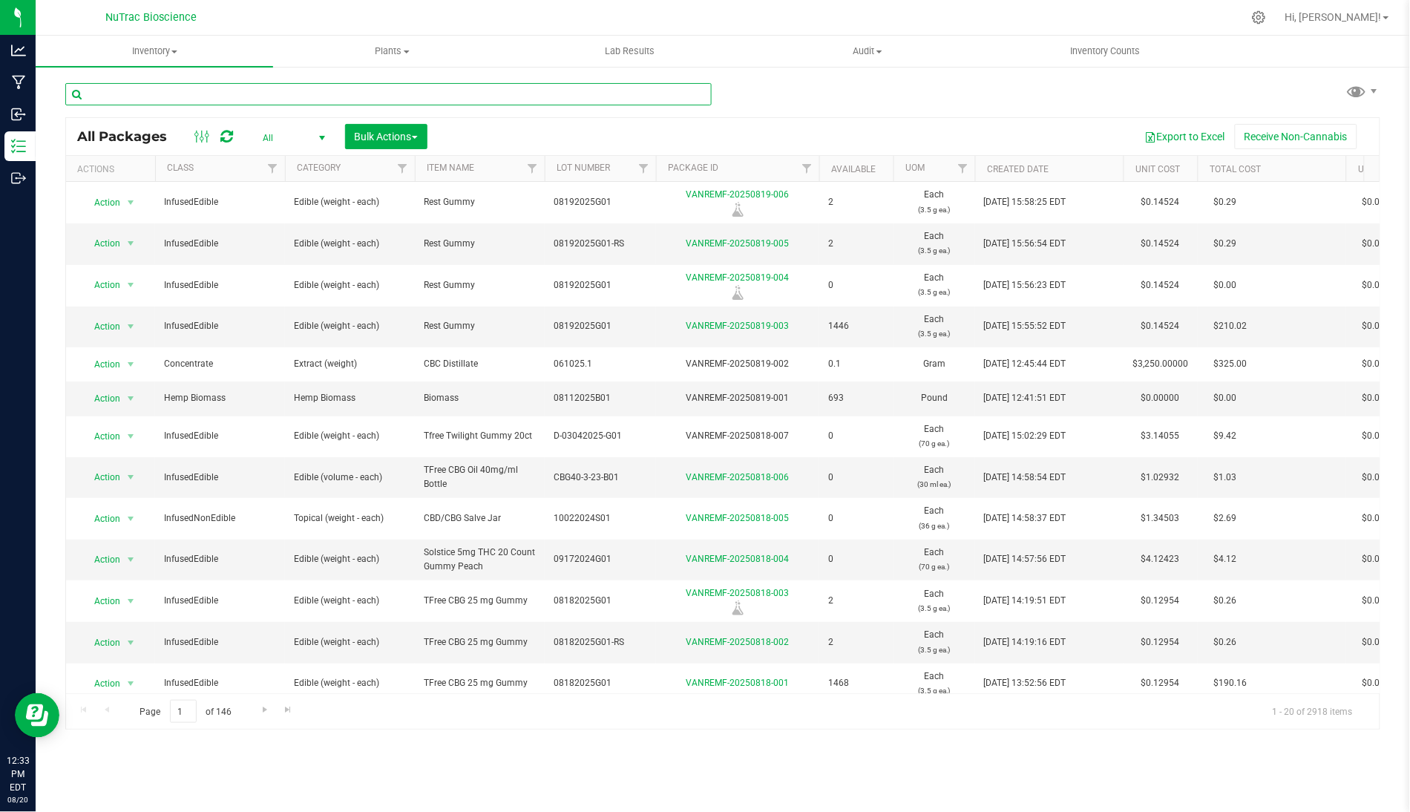
click at [128, 86] on input "text" at bounding box center [388, 94] width 646 height 22
paste input "SOL-5THC-WS-G-B01"
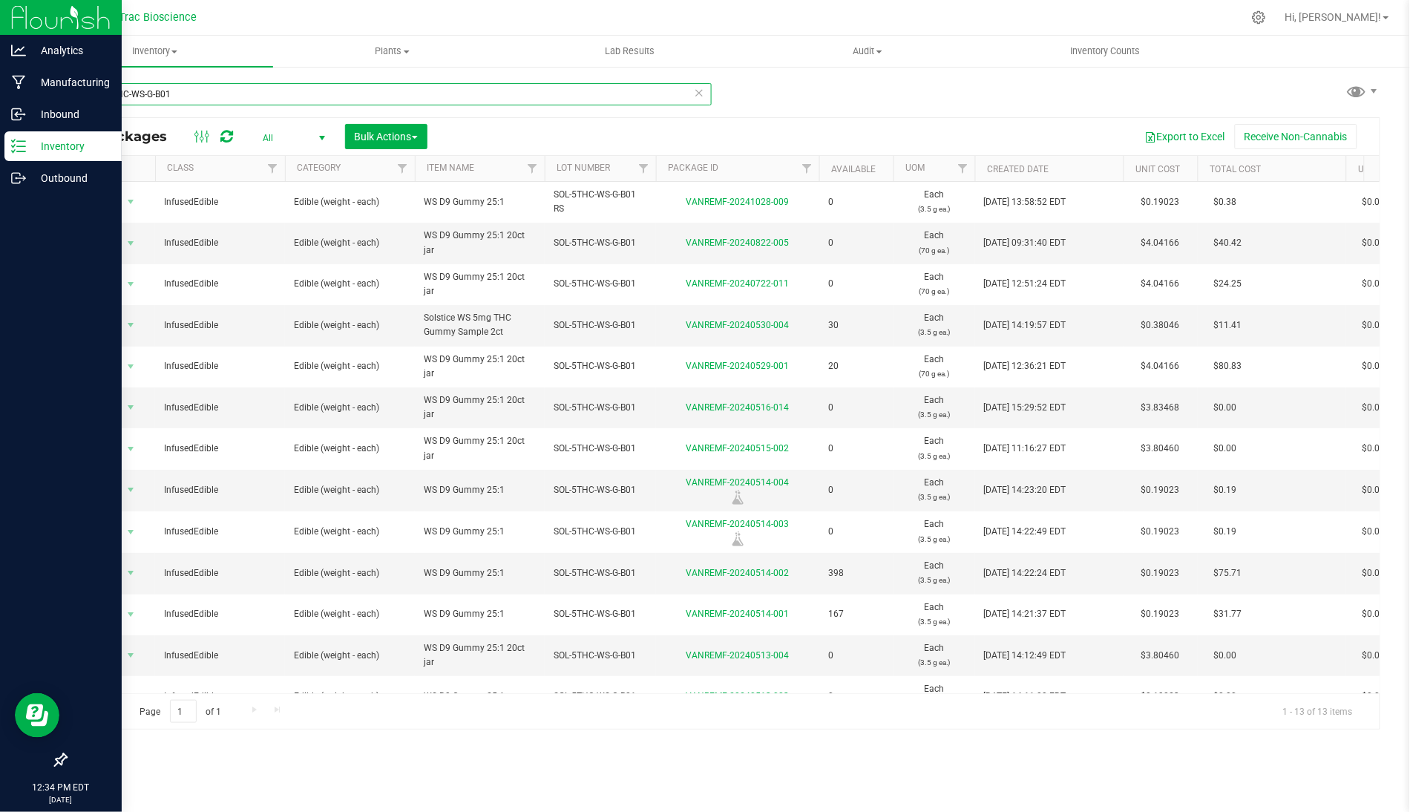
type input "SOL-5THC-WS-G-B01"
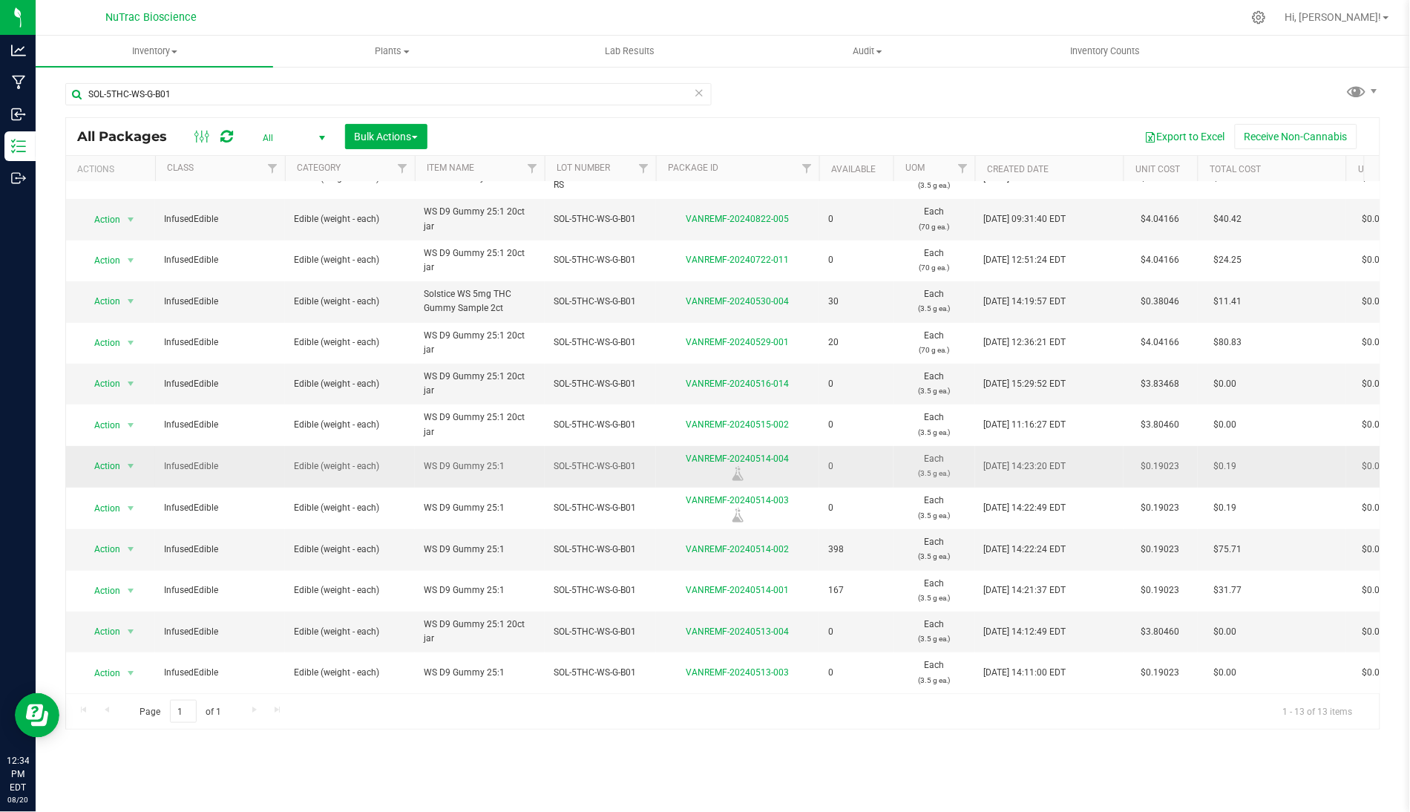
scroll to position [41, 0]
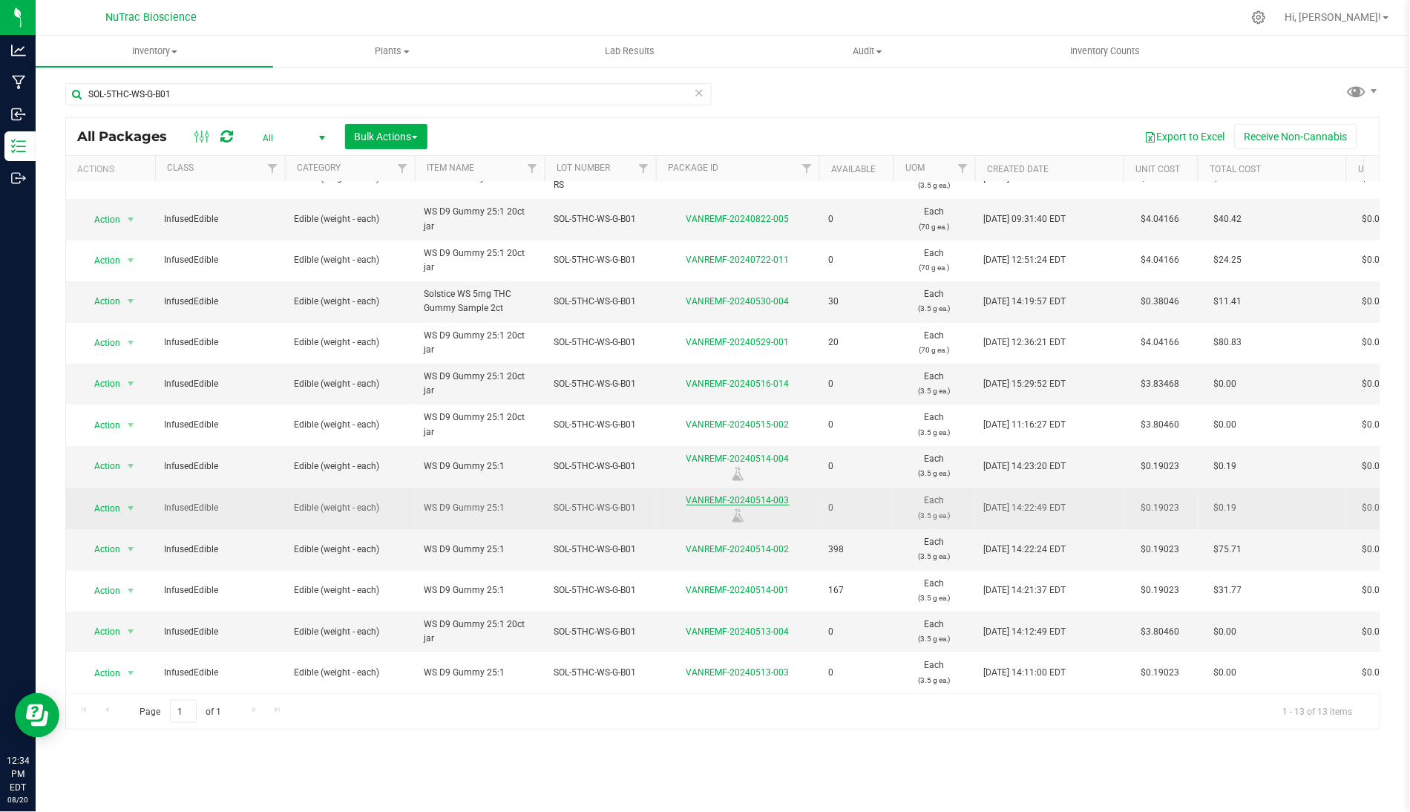
click at [765, 495] on link "VANREMF-20240514-003" at bounding box center [737, 500] width 103 height 10
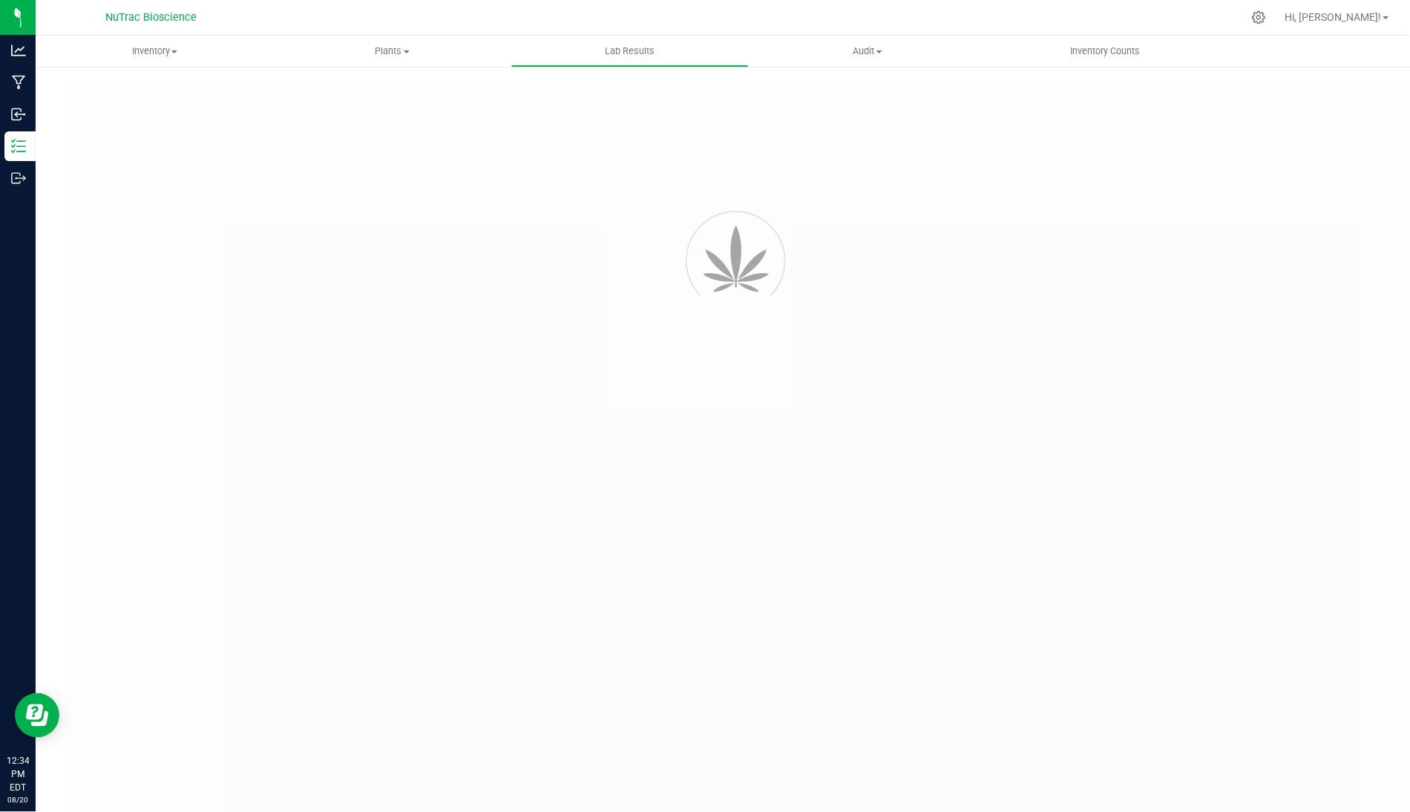
type input "VANREMF-20240514-003"
type input "SA-240514-40259"
type input "VANREMF-20240514-003"
type input "[DATE] 9:08 AM"
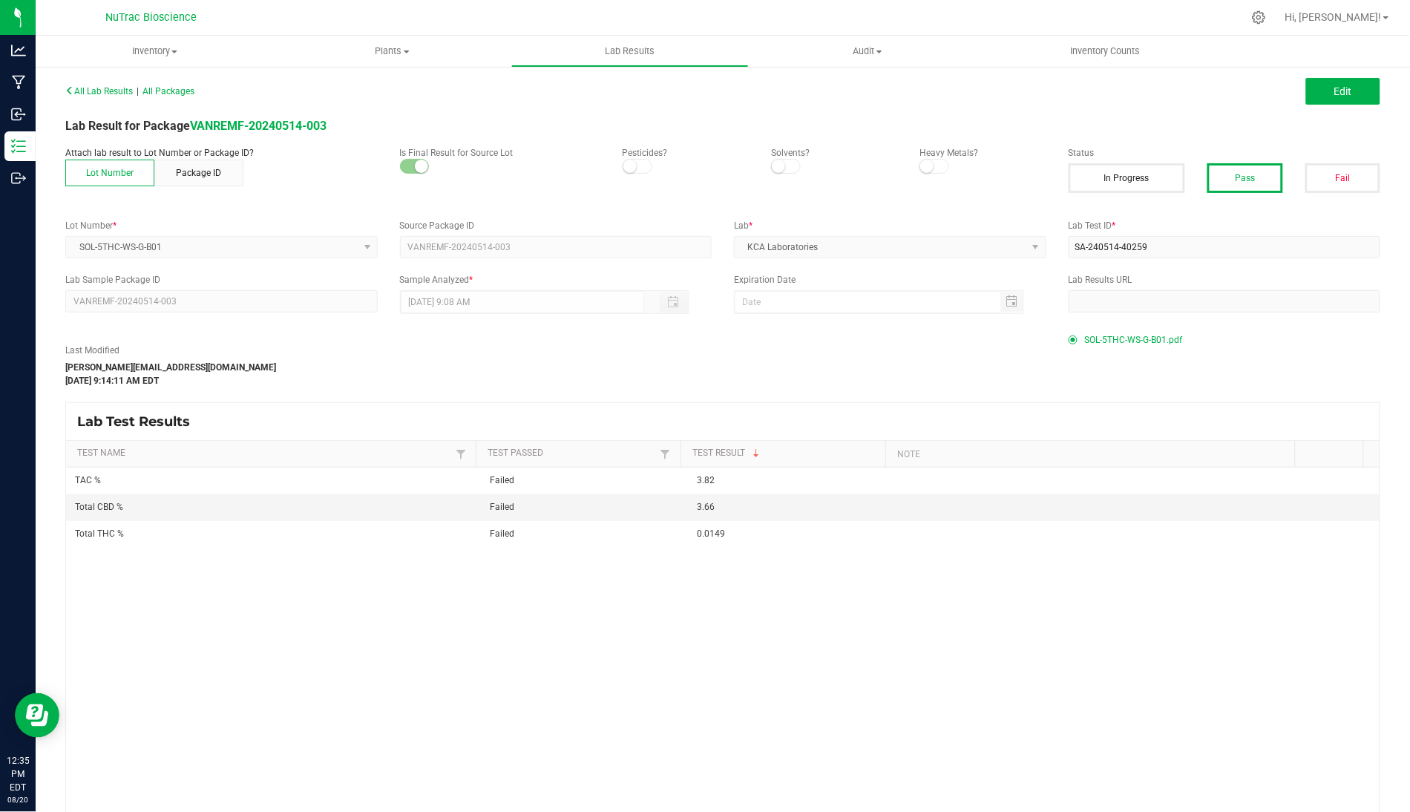
click at [1101, 338] on span "SOL-5THC-WS-G-B01.pdf" at bounding box center [1134, 340] width 98 height 22
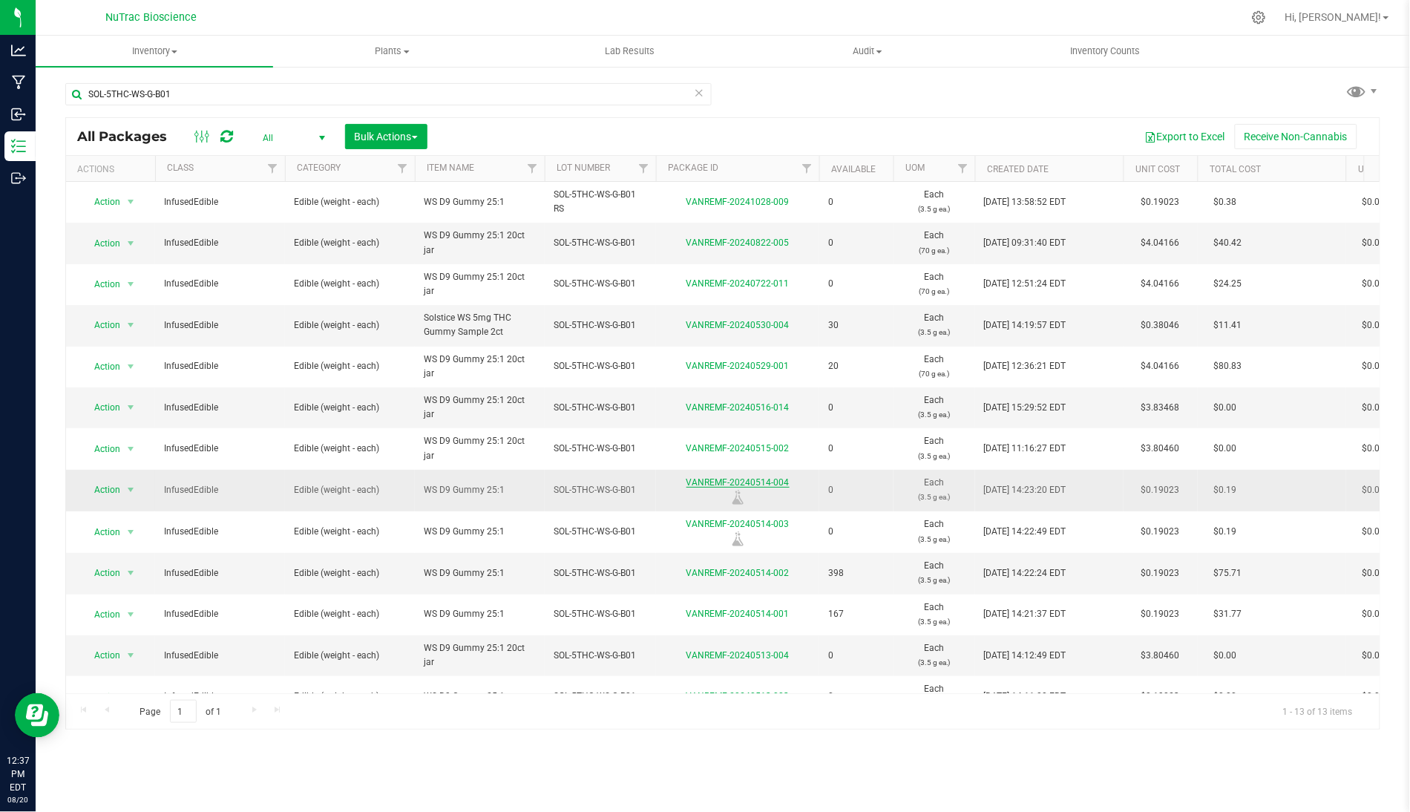
click at [765, 482] on link "VANREMF-20240514-004" at bounding box center [737, 482] width 103 height 10
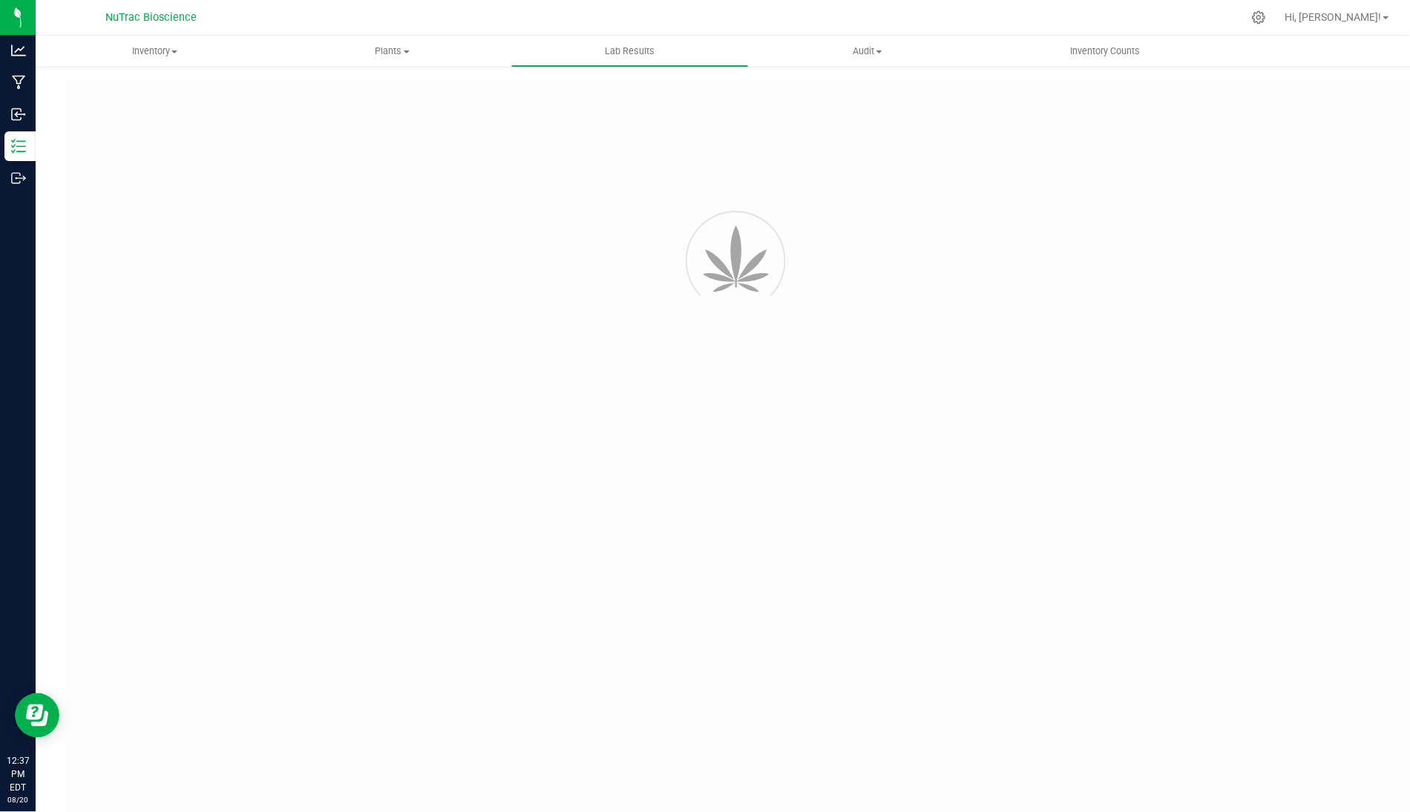
type input "VANREMF-20240514-003"
type input "SA-240514-40259"
type input "VANREMF-20240514-003"
type input "[DATE] 9:08 AM"
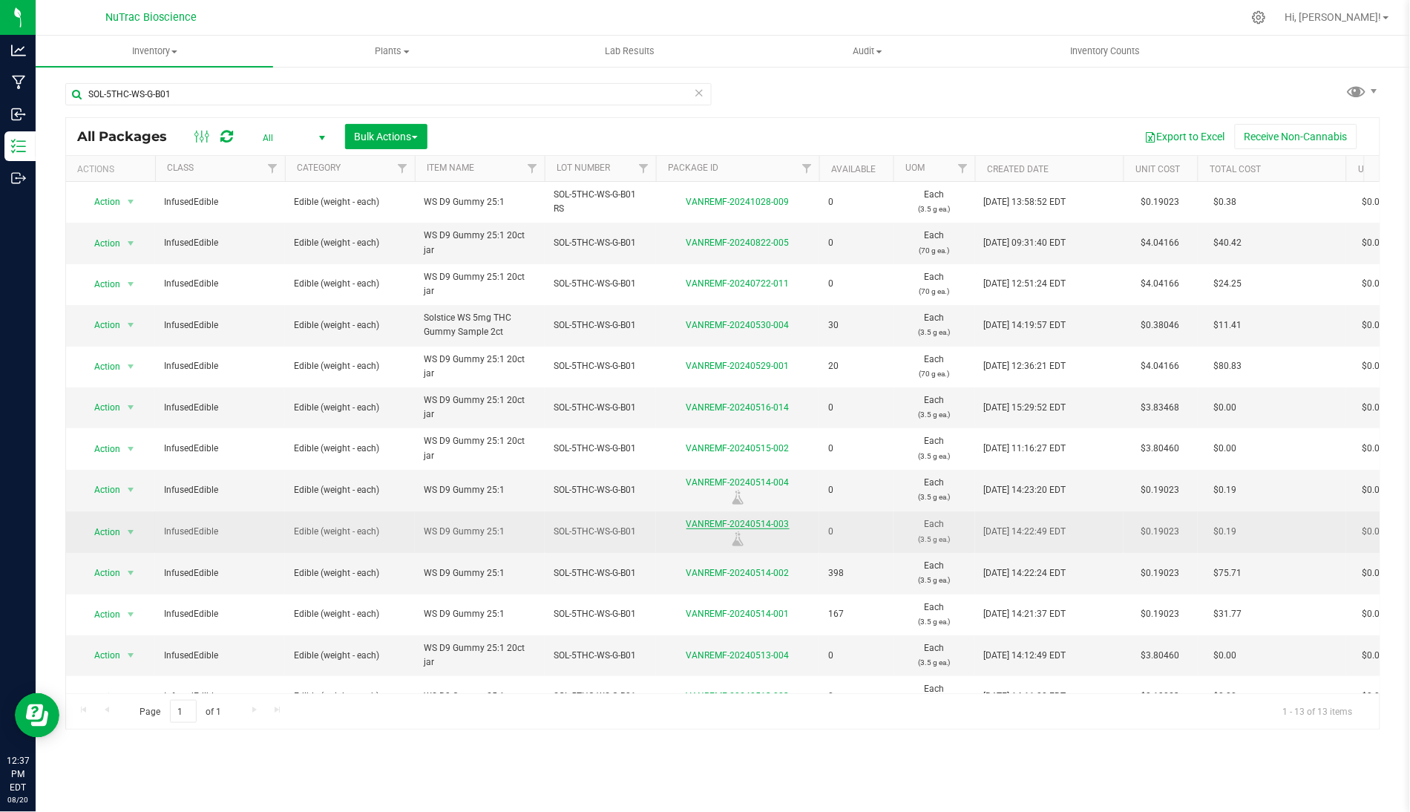
click at [764, 520] on link "VANREMF-20240514-003" at bounding box center [737, 524] width 103 height 10
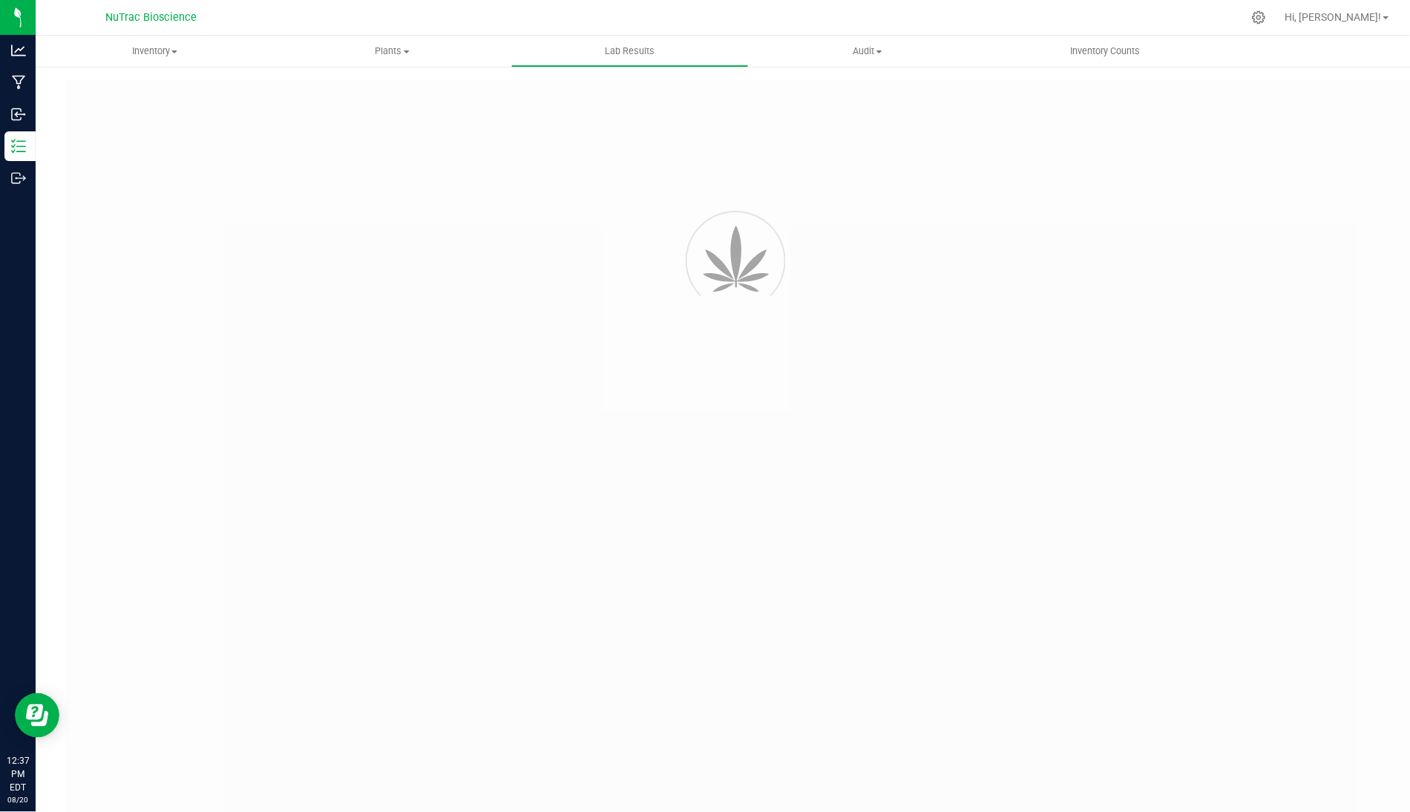
type input "VANREMF-20240514-003"
type input "SA-240514-40259"
type input "VANREMF-20240514-003"
type input "[DATE] 9:08 AM"
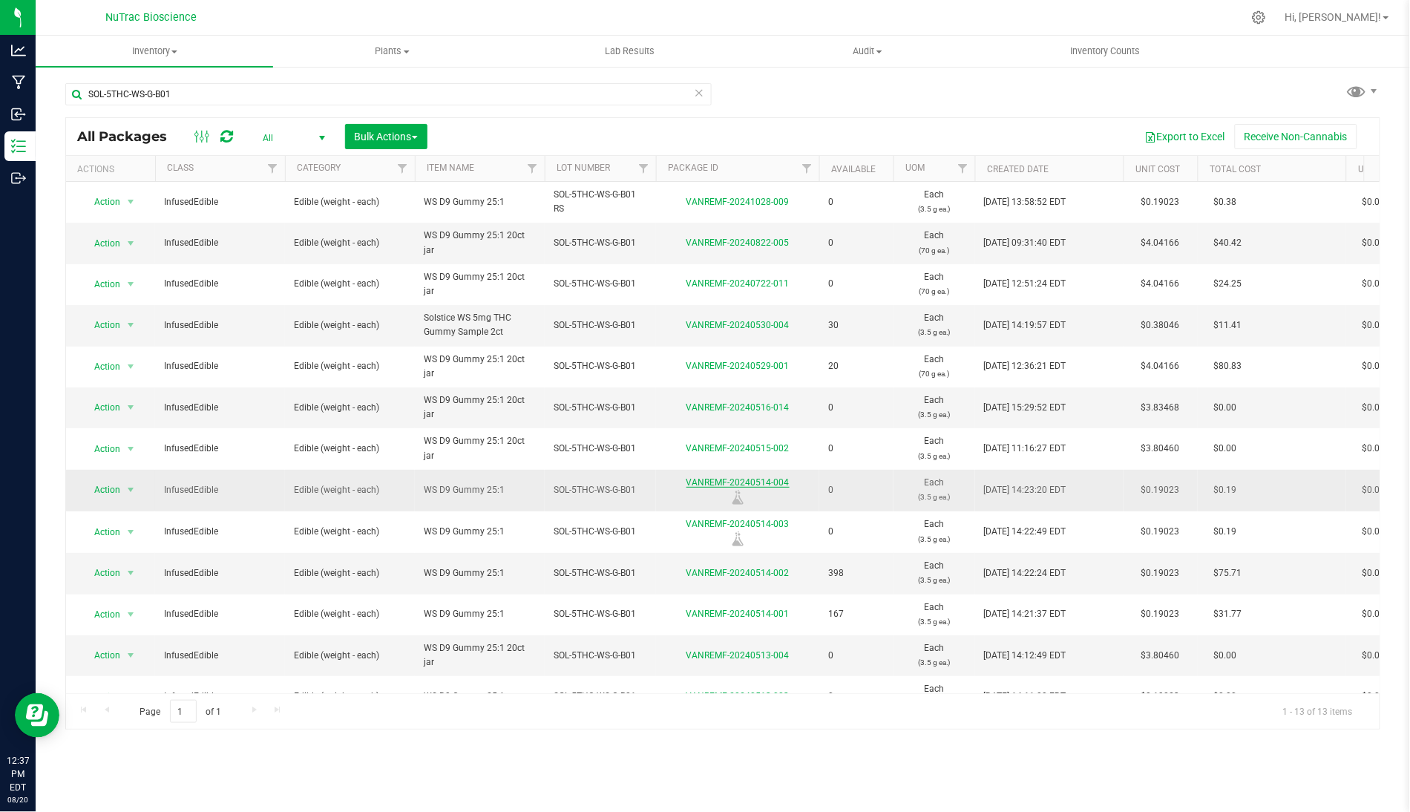
click at [768, 482] on link "VANREMF-20240514-004" at bounding box center [737, 482] width 103 height 10
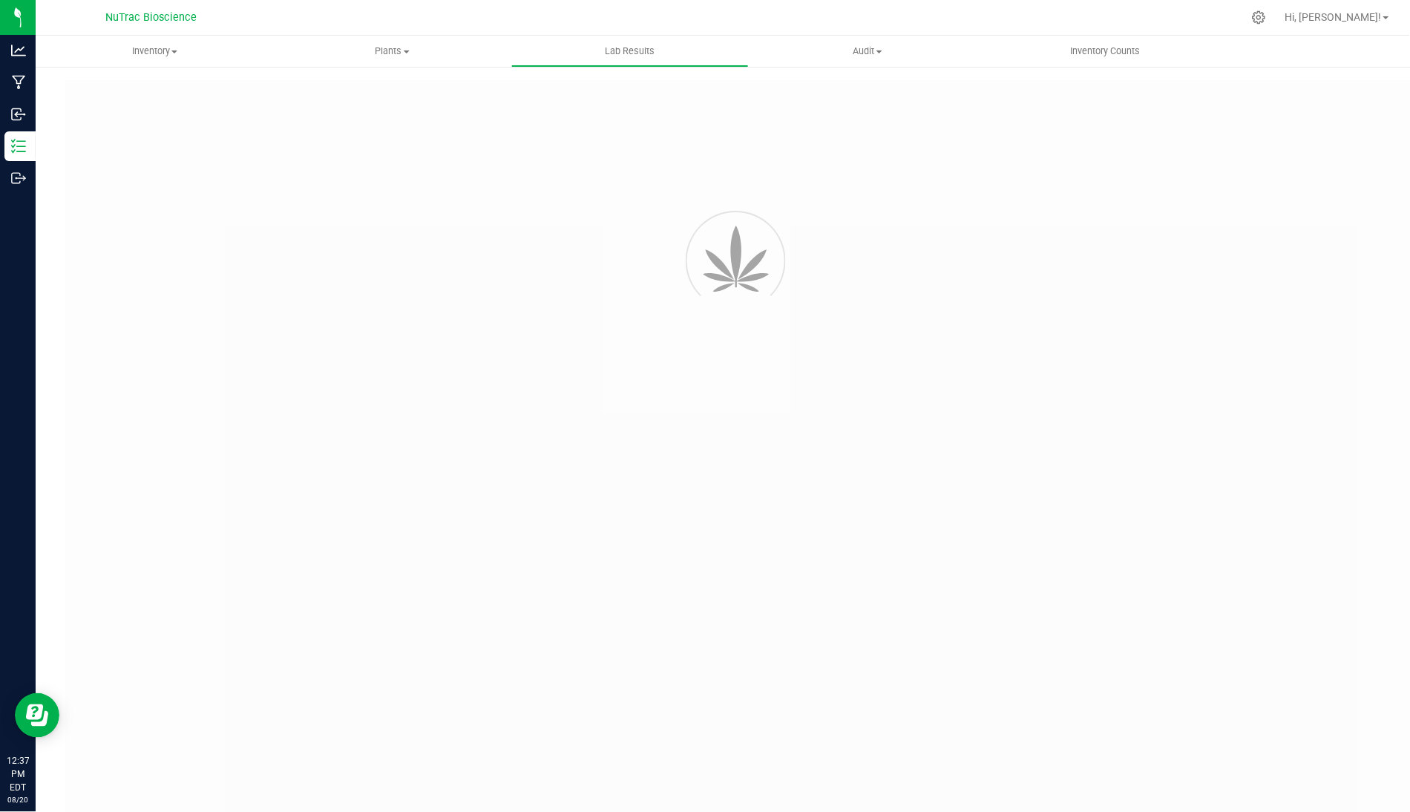
type input "VANREMF-20240514-003"
type input "SA-240514-40259"
type input "VANREMF-20240514-003"
type input "[DATE] 9:08 AM"
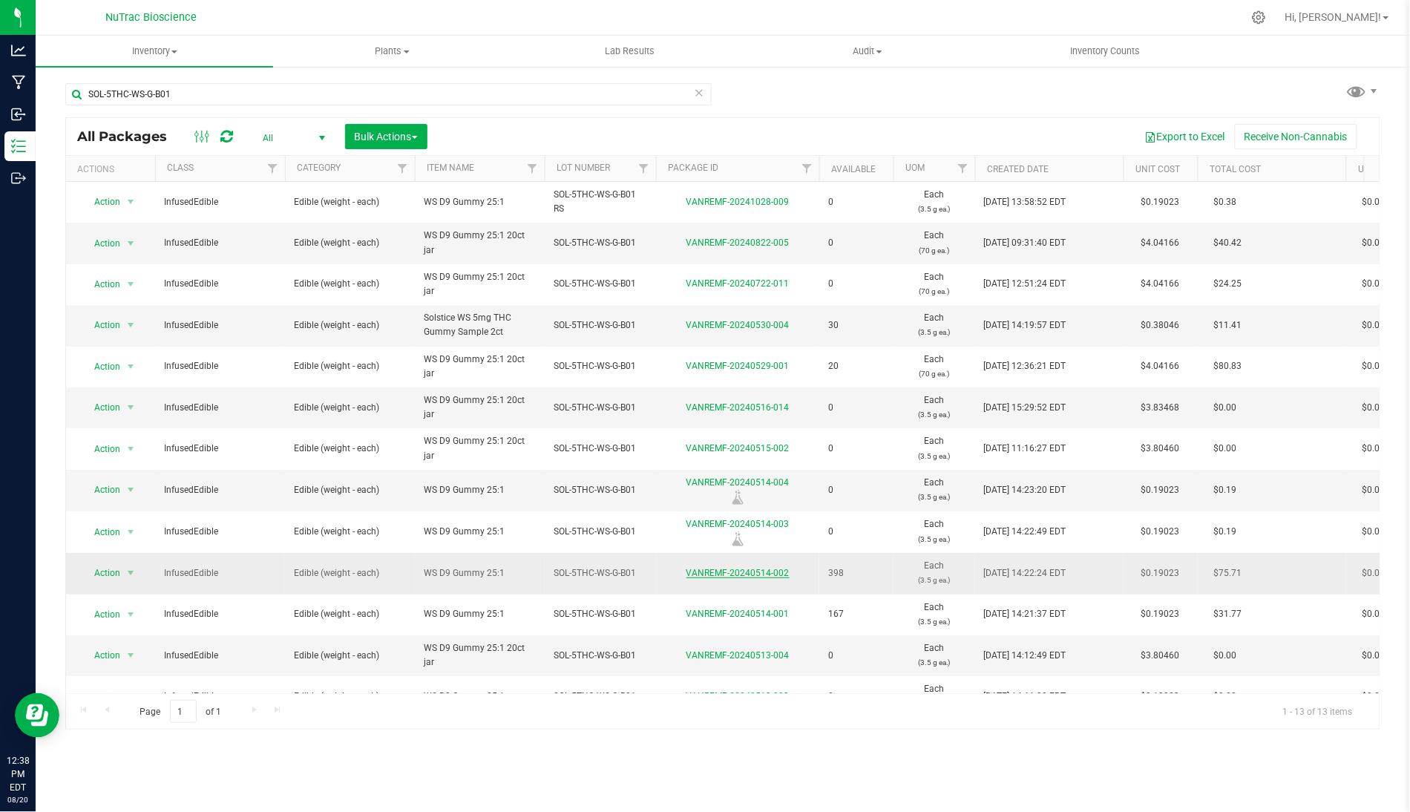
click at [760, 576] on link "VANREMF-20240514-002" at bounding box center [737, 573] width 103 height 10
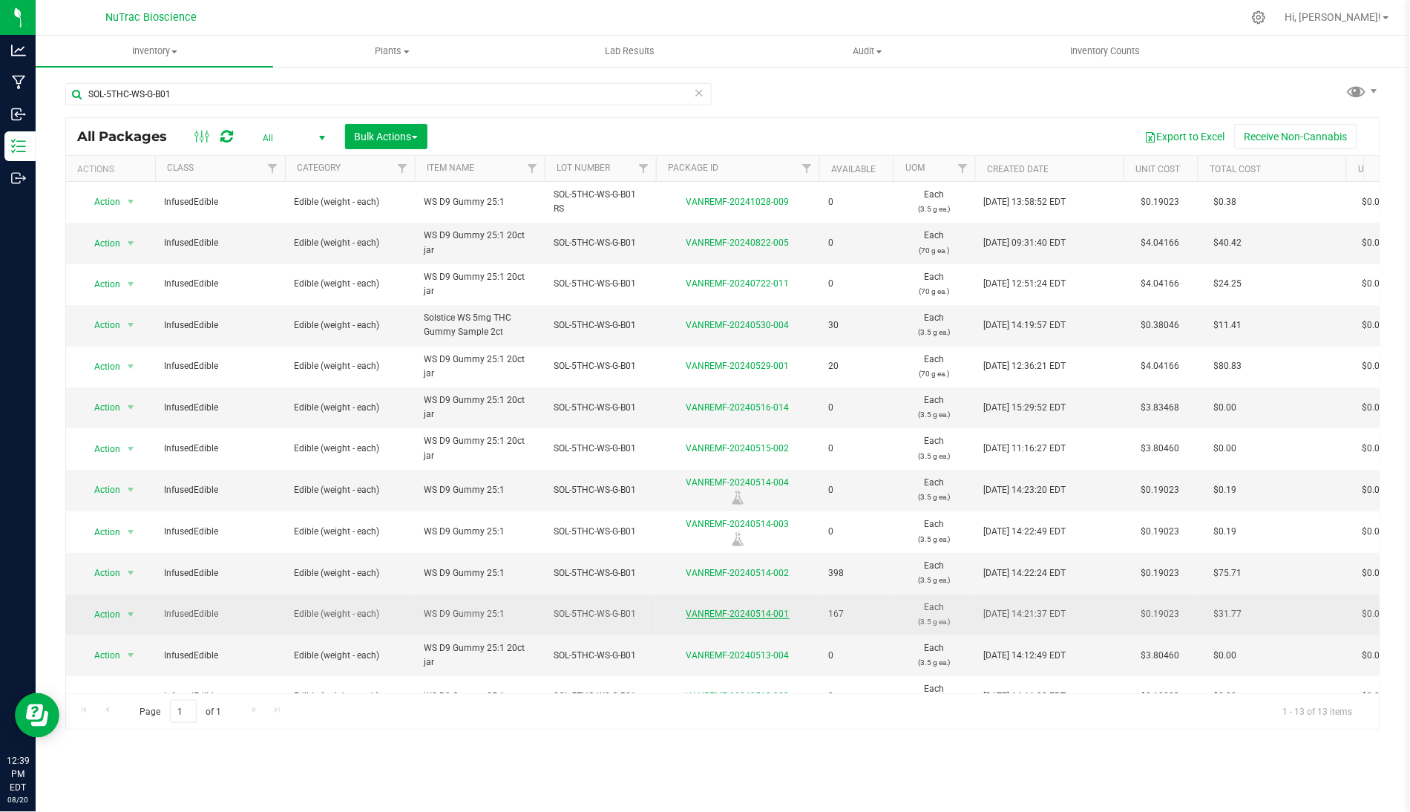
click at [767, 616] on link "VANREMF-20240514-001" at bounding box center [737, 614] width 103 height 10
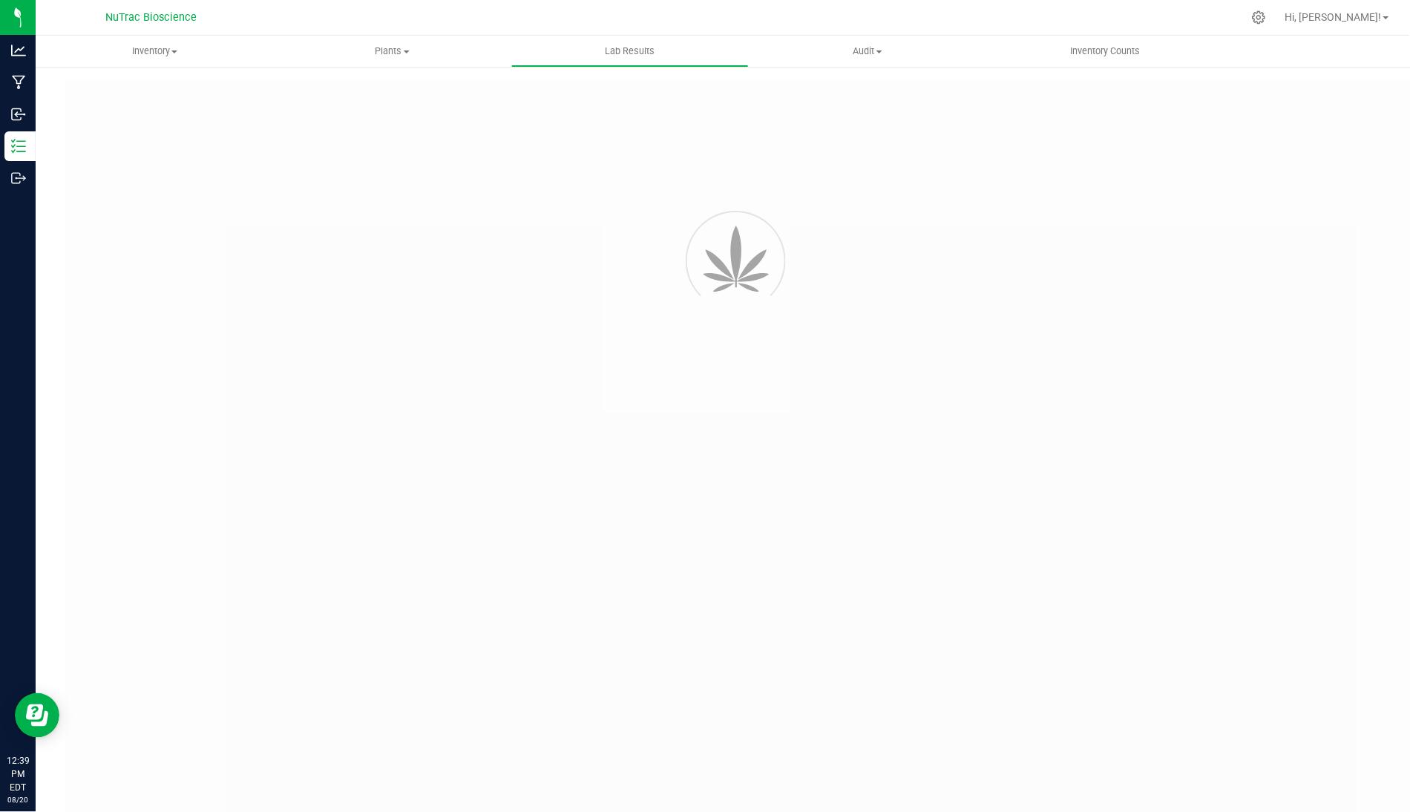
type input "VANREMF-20240514-003"
type input "SA-240514-40259"
type input "VANREMF-20240514-003"
type input "[DATE] 9:08 AM"
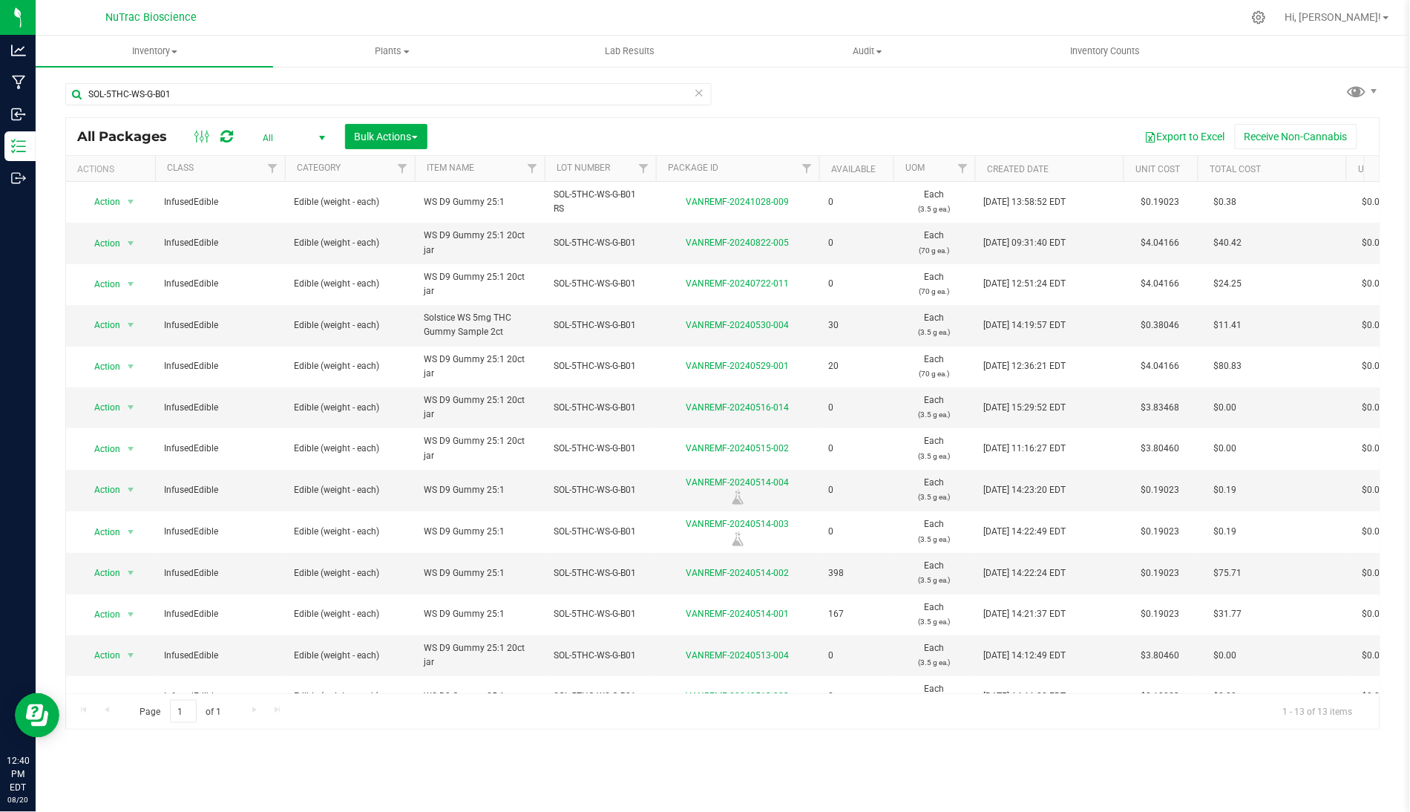
click at [702, 94] on icon at bounding box center [699, 92] width 10 height 18
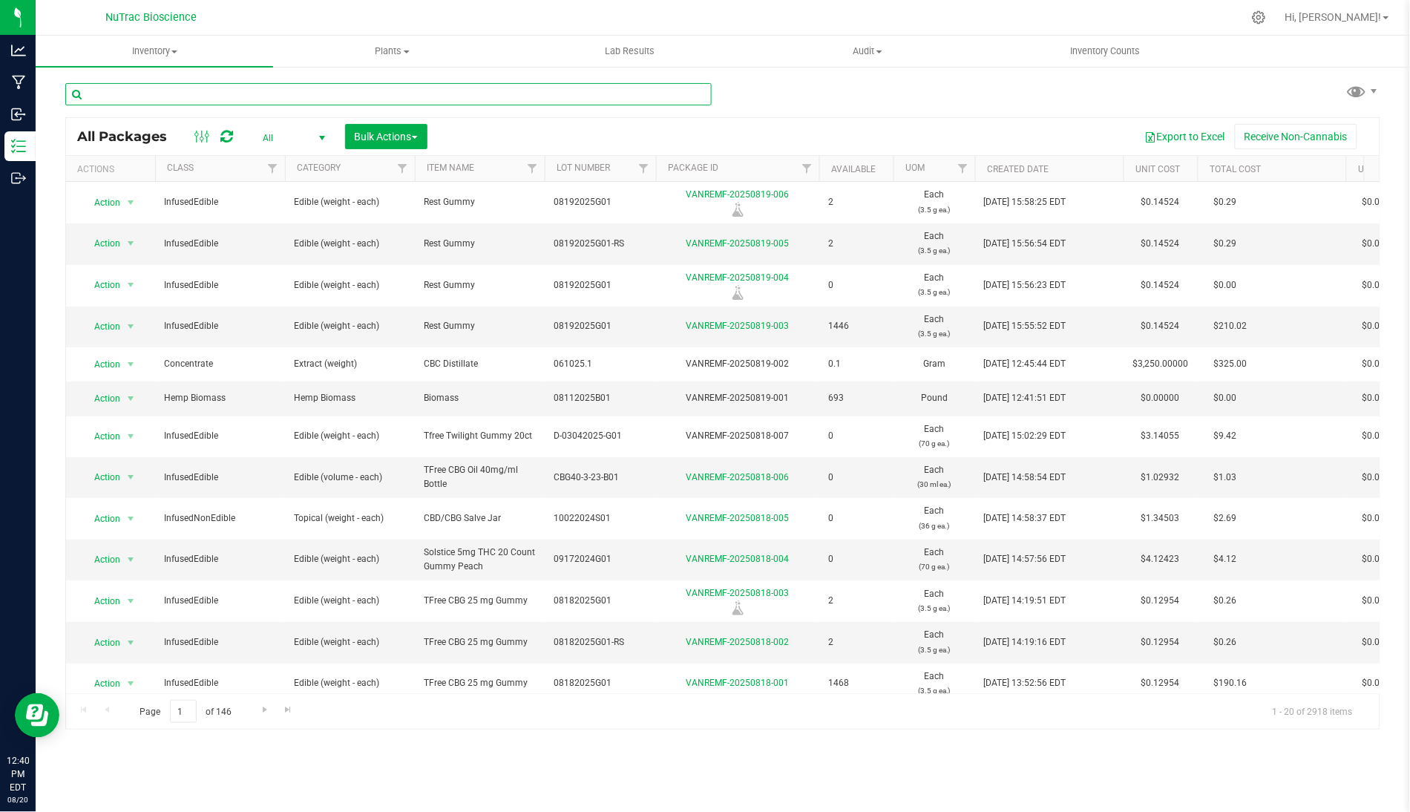
click at [629, 88] on input "text" at bounding box center [388, 94] width 646 height 22
paste input "E116GP-ML"
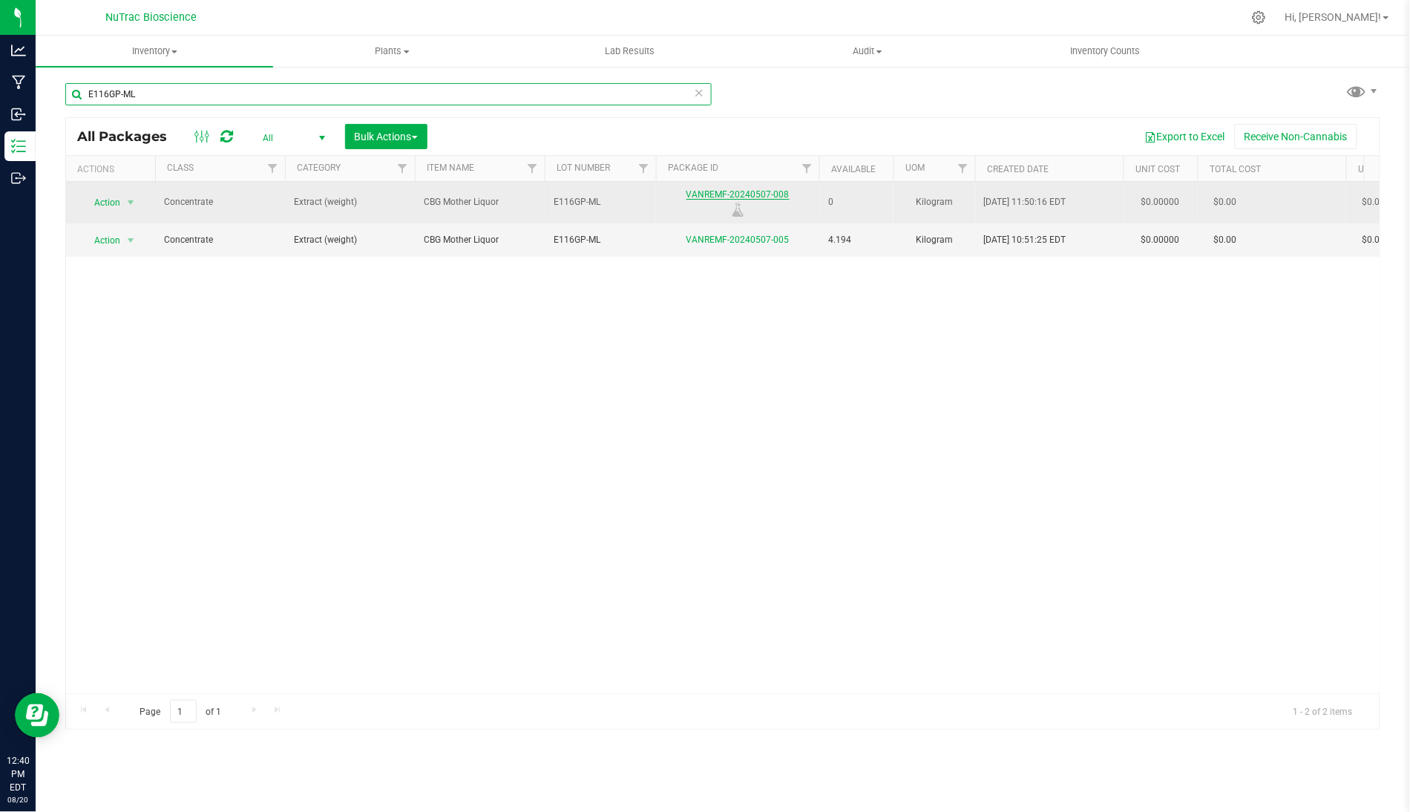
type input "E116GP-ML"
click at [779, 197] on link "VANREMF-20240507-008" at bounding box center [737, 194] width 103 height 10
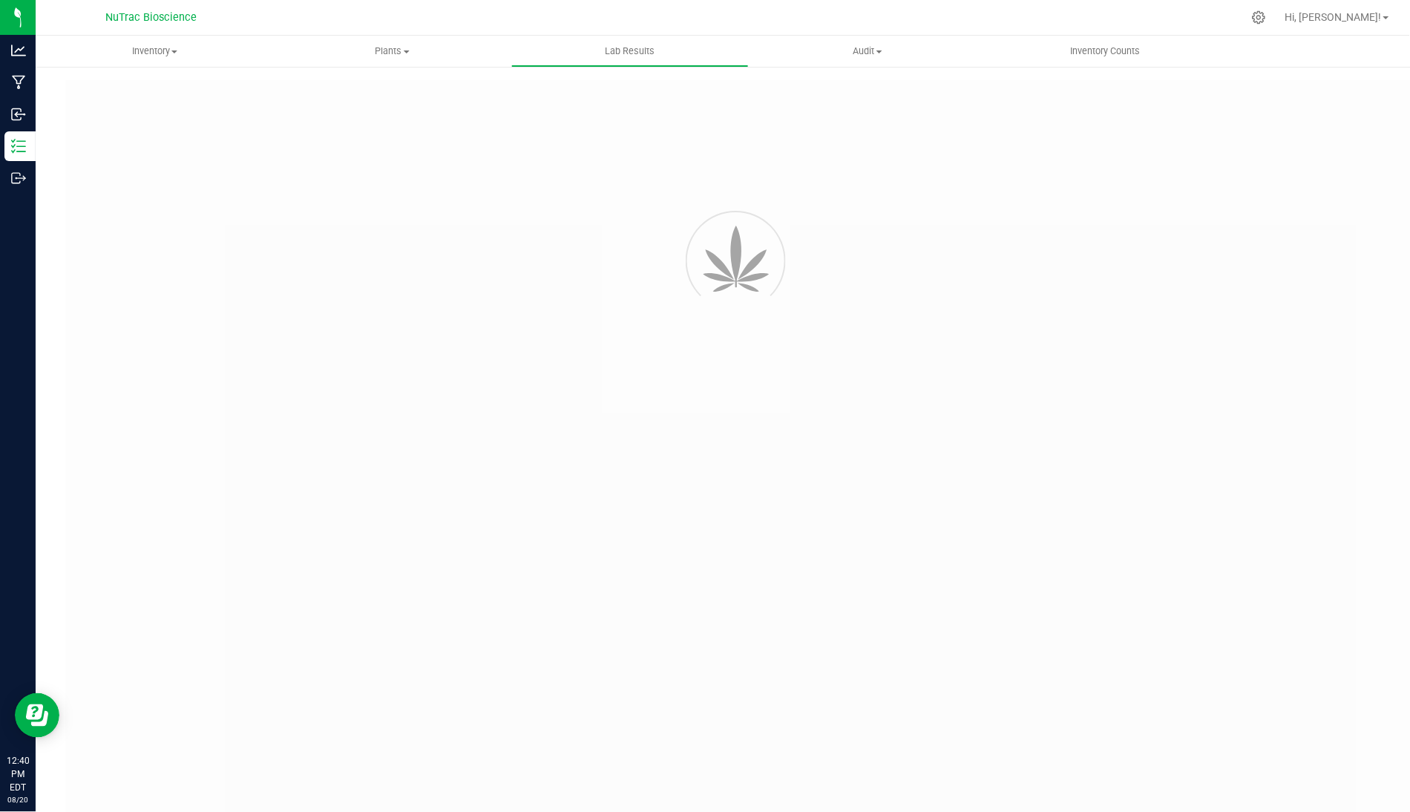
type input "VANREMF-20240507-008"
type input "SA-240507-39811"
type input "VANREMF-20240507-008"
type input "[DATE] 4:00 AM"
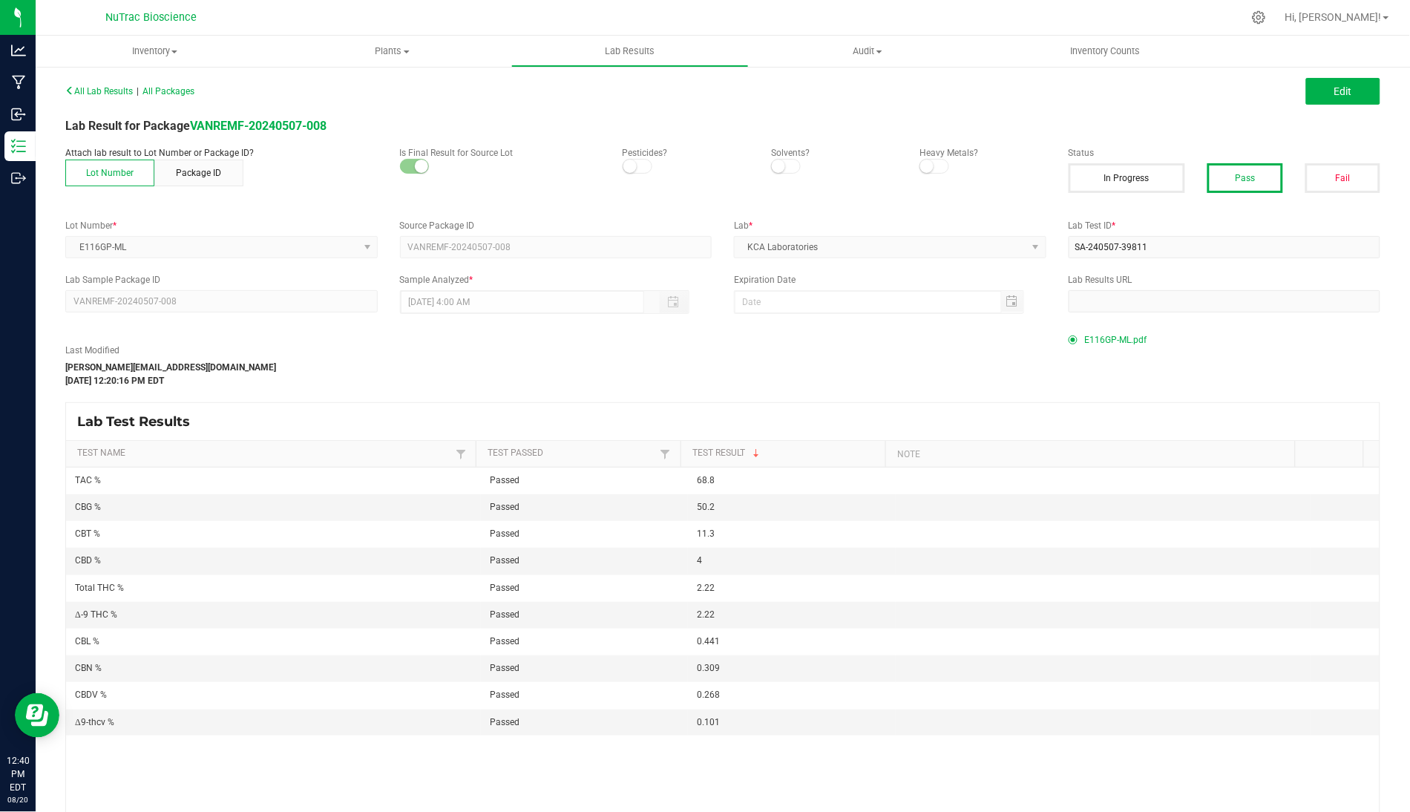
drag, startPoint x: 1120, startPoint y: 348, endPoint x: 1288, endPoint y: 338, distance: 168.8
click at [1101, 338] on div "E116GP-ML.pdf" at bounding box center [1225, 340] width 312 height 22
click at [1101, 342] on span "E116GP-ML.pdf" at bounding box center [1116, 340] width 62 height 22
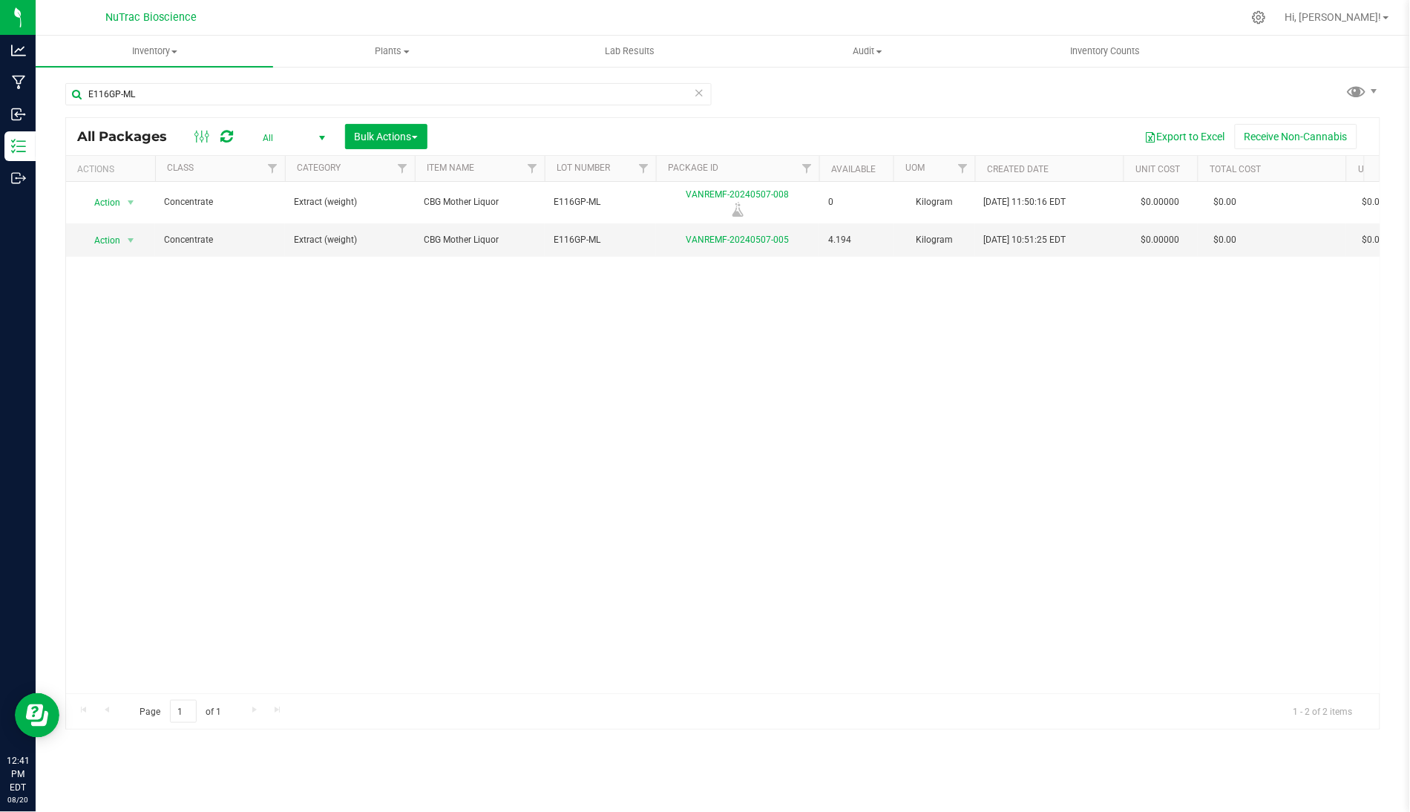
click at [701, 93] on icon at bounding box center [699, 92] width 10 height 18
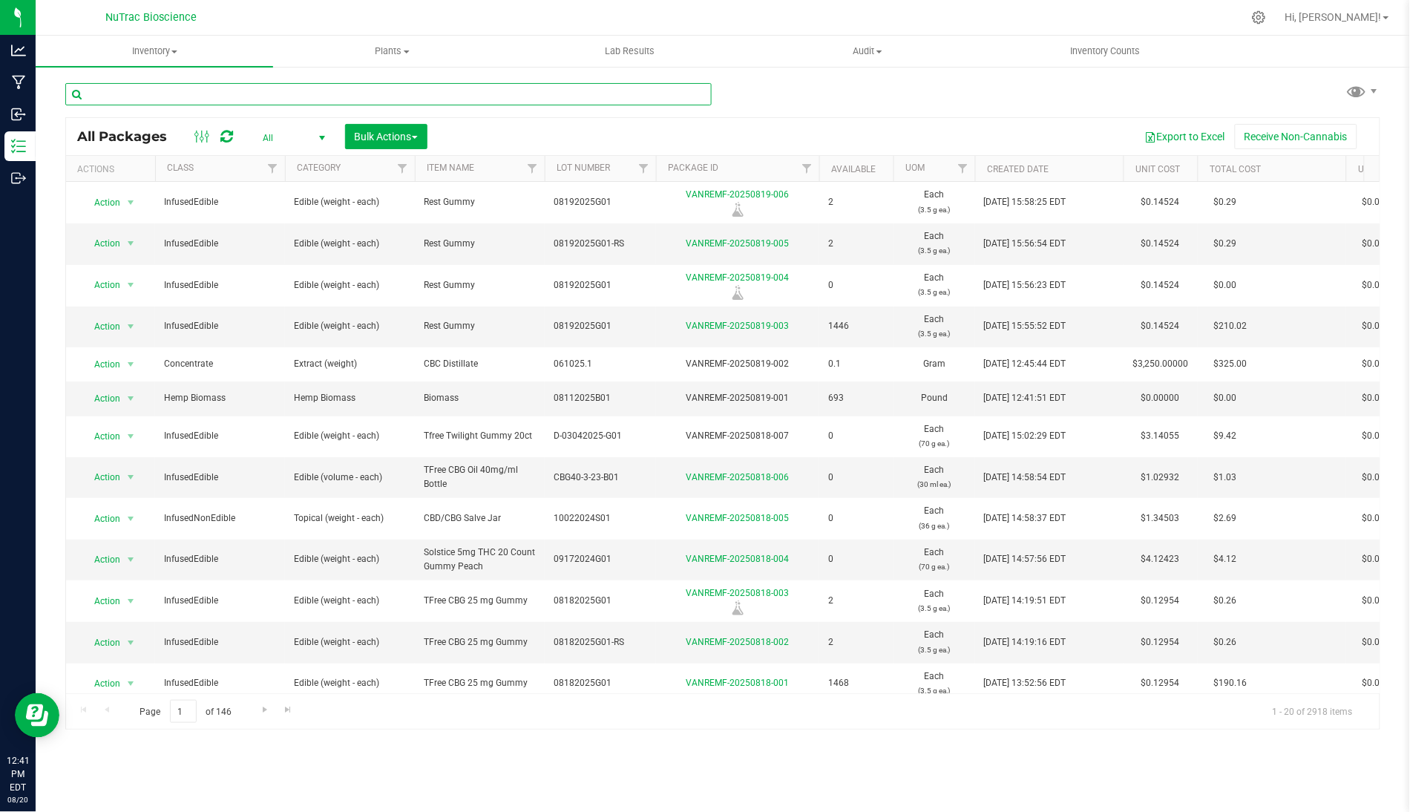
click at [438, 94] on input "text" at bounding box center [388, 94] width 646 height 22
paste input "SOL-5THC-WS-G-B01"
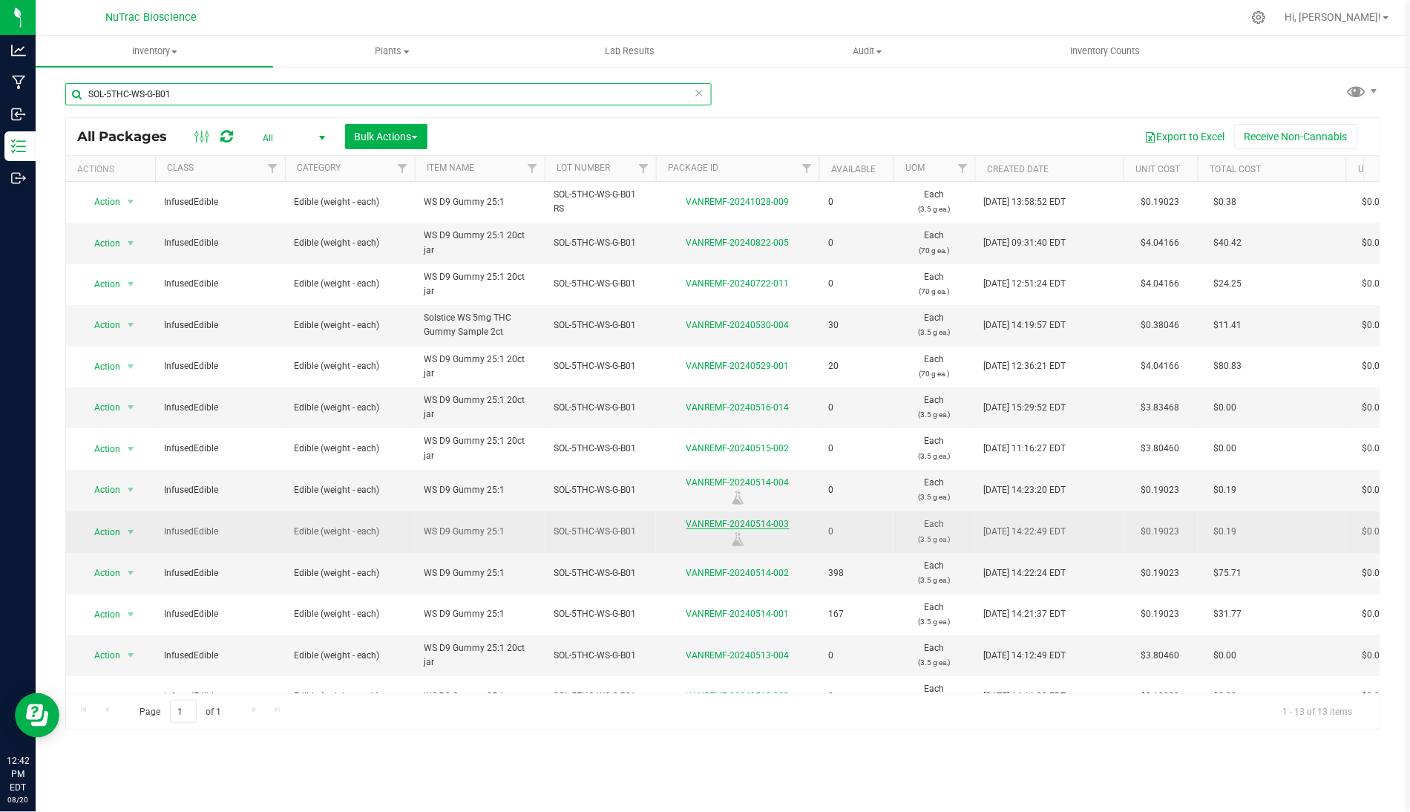
type input "SOL-5THC-WS-G-B01"
click at [779, 523] on link "VANREMF-20240514-003" at bounding box center [737, 524] width 103 height 10
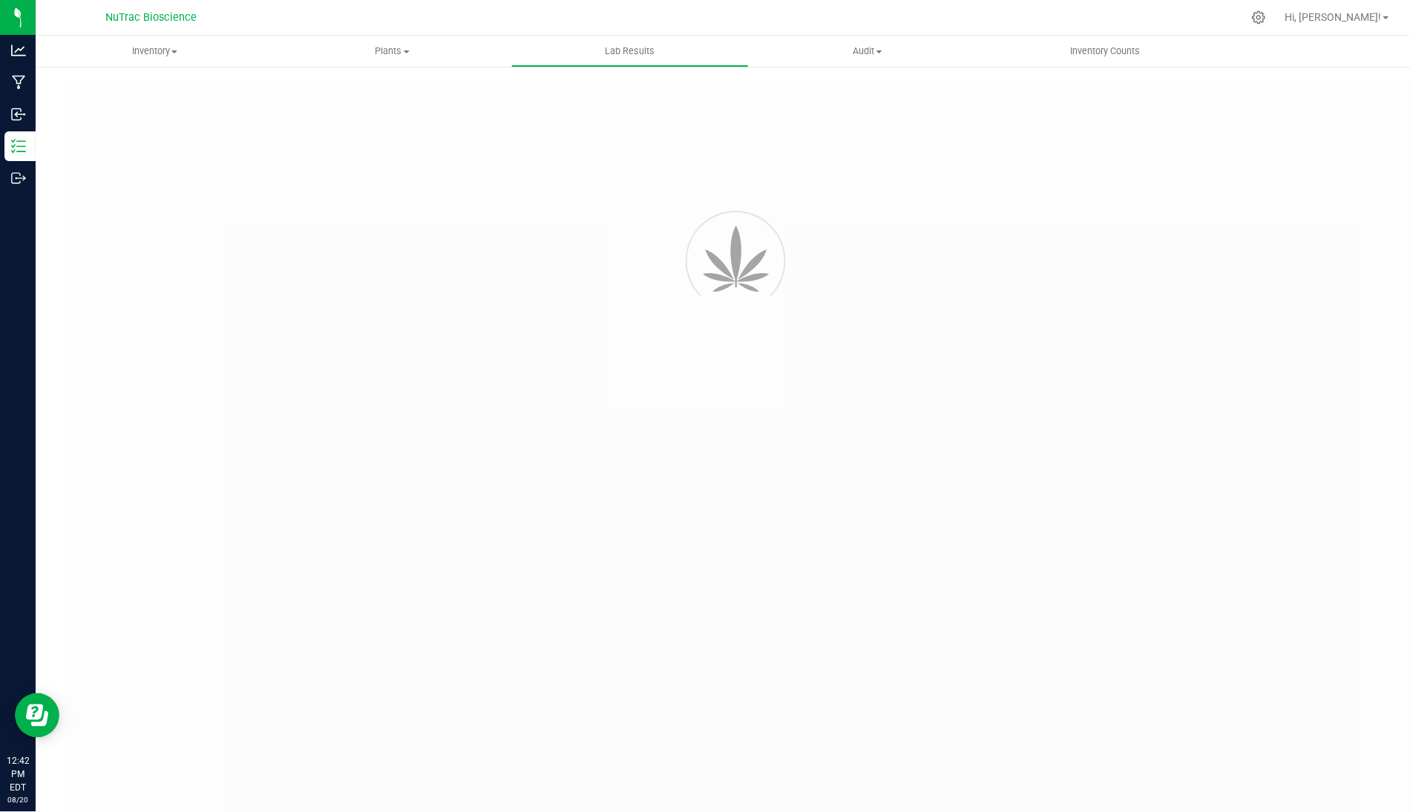
type input "VANREMF-20240514-003"
type input "SA-240514-40259"
type input "VANREMF-20240514-003"
type input "[DATE] 9:08 AM"
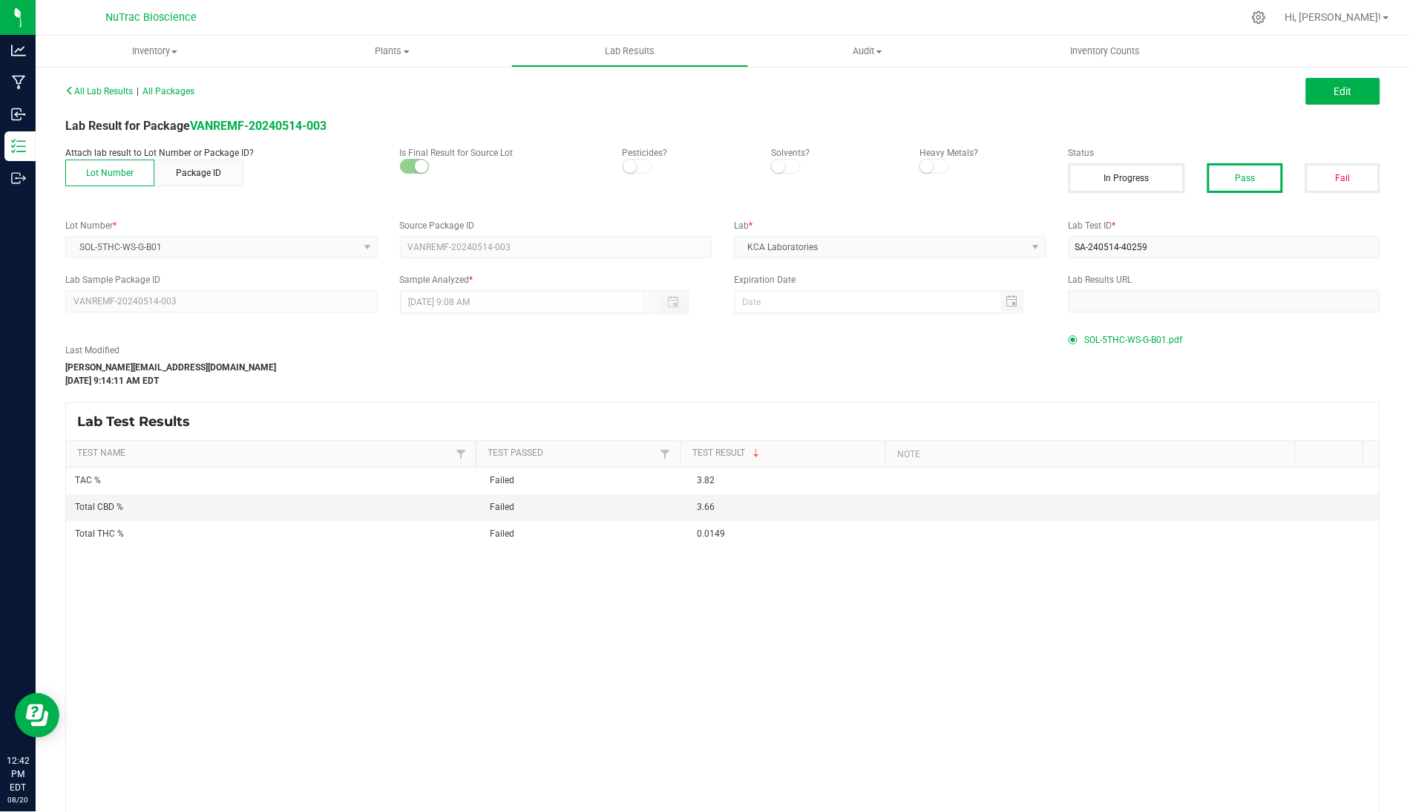
click at [1101, 341] on span "SOL-5THC-WS-G-B01.pdf" at bounding box center [1134, 340] width 98 height 22
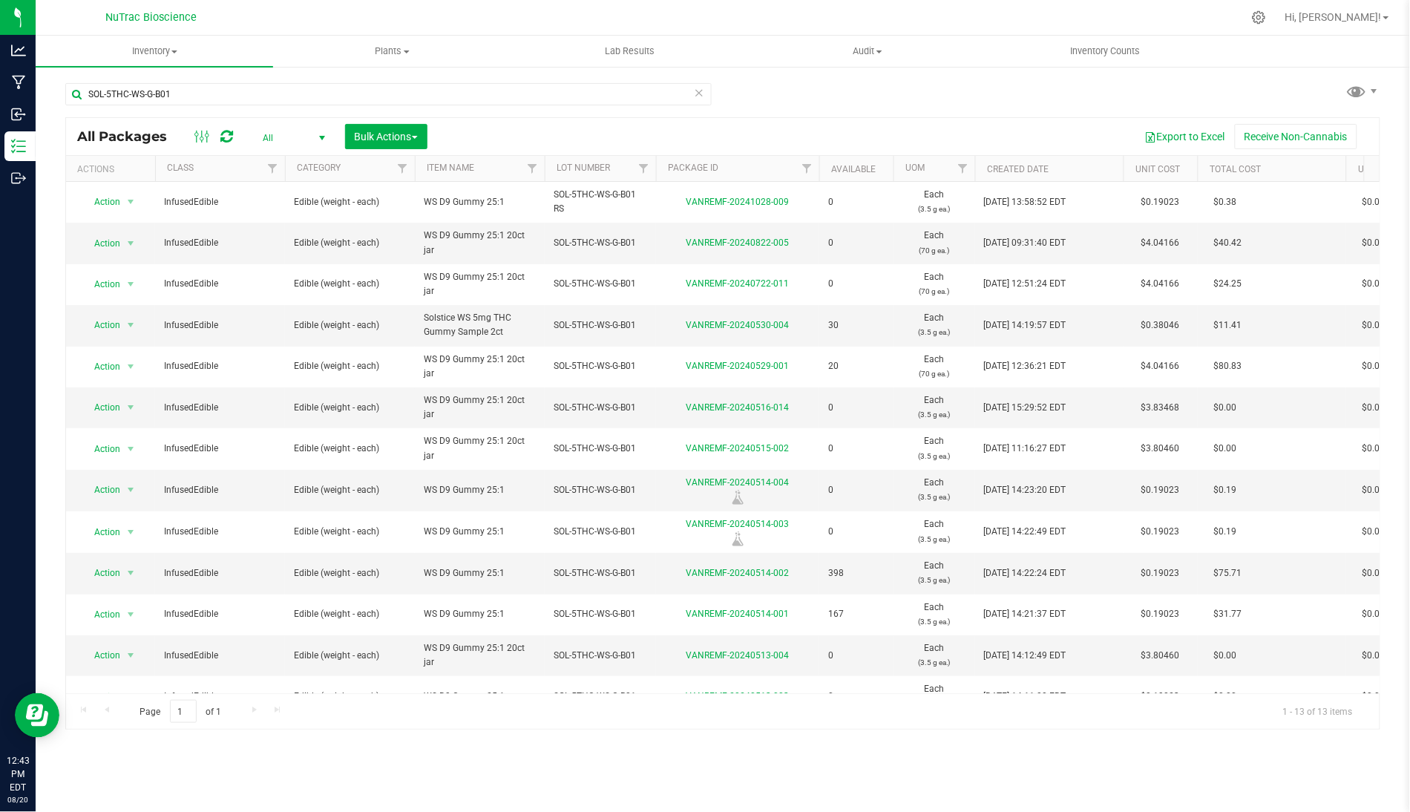
click at [696, 97] on icon at bounding box center [699, 92] width 10 height 18
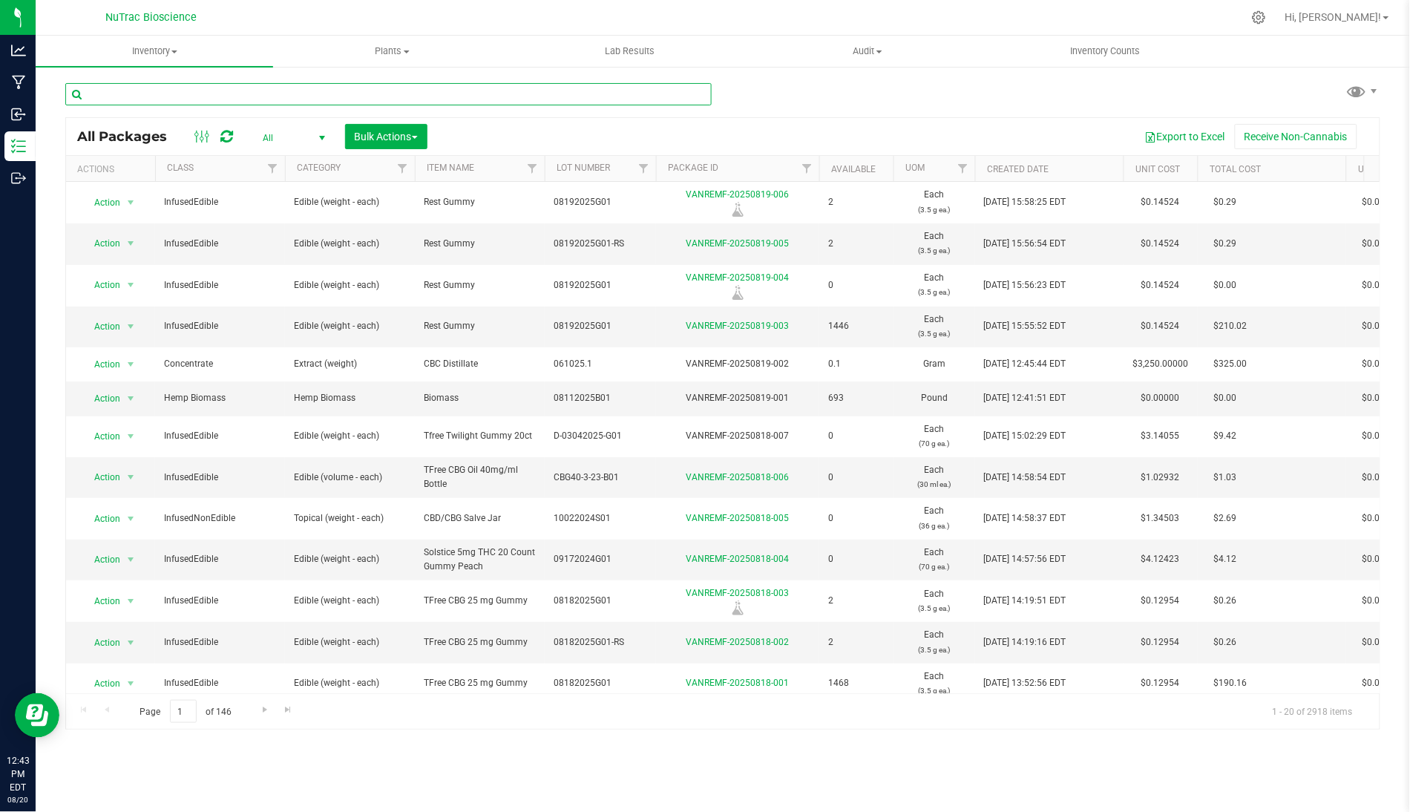
click at [671, 93] on input "text" at bounding box center [388, 94] width 646 height 22
paste input "TR-L3-B04-D01-BB"
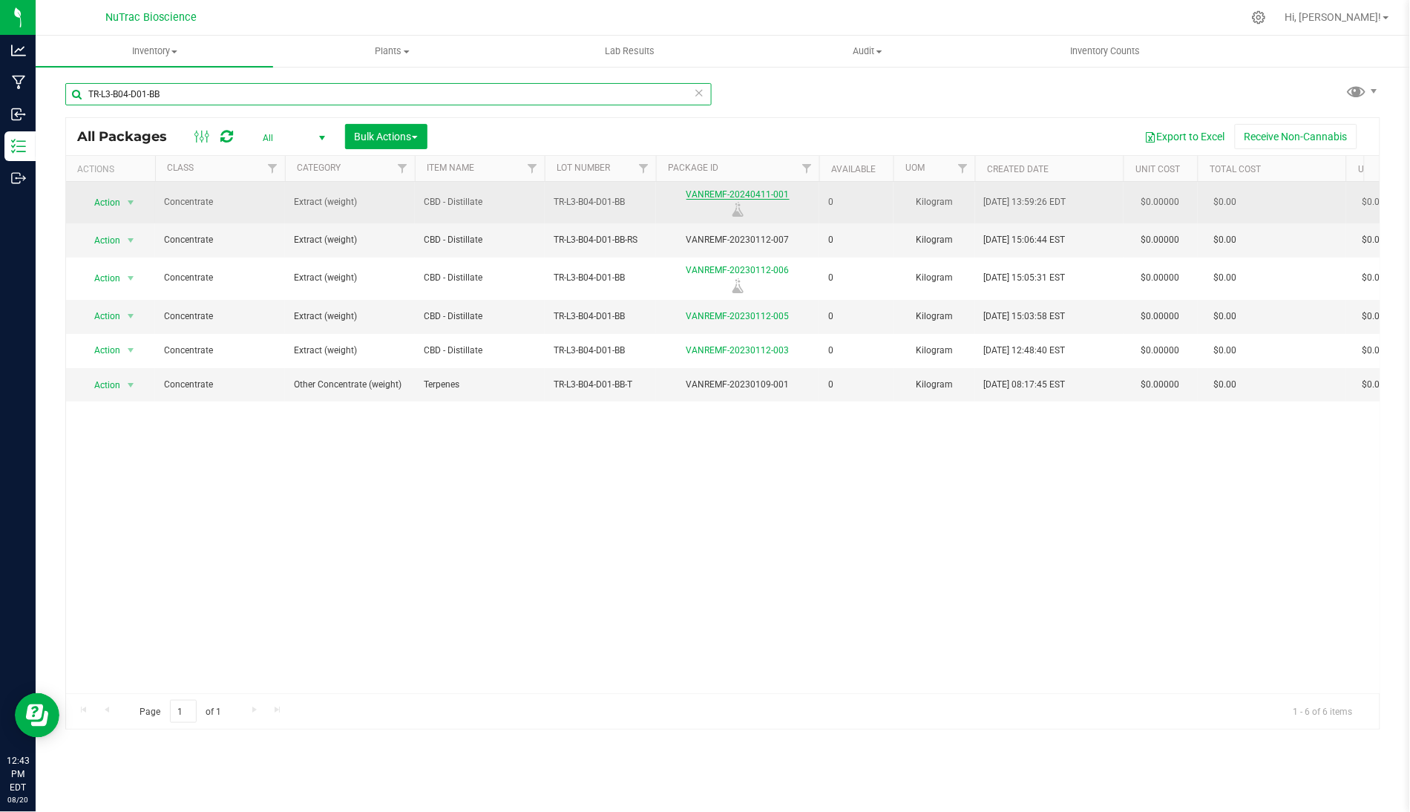
type input "TR-L3-B04-D01-BB"
click at [769, 188] on div "VANREMF-20240411-001" at bounding box center [738, 202] width 168 height 29
click at [771, 189] on link "VANREMF-20240411-001" at bounding box center [737, 194] width 103 height 10
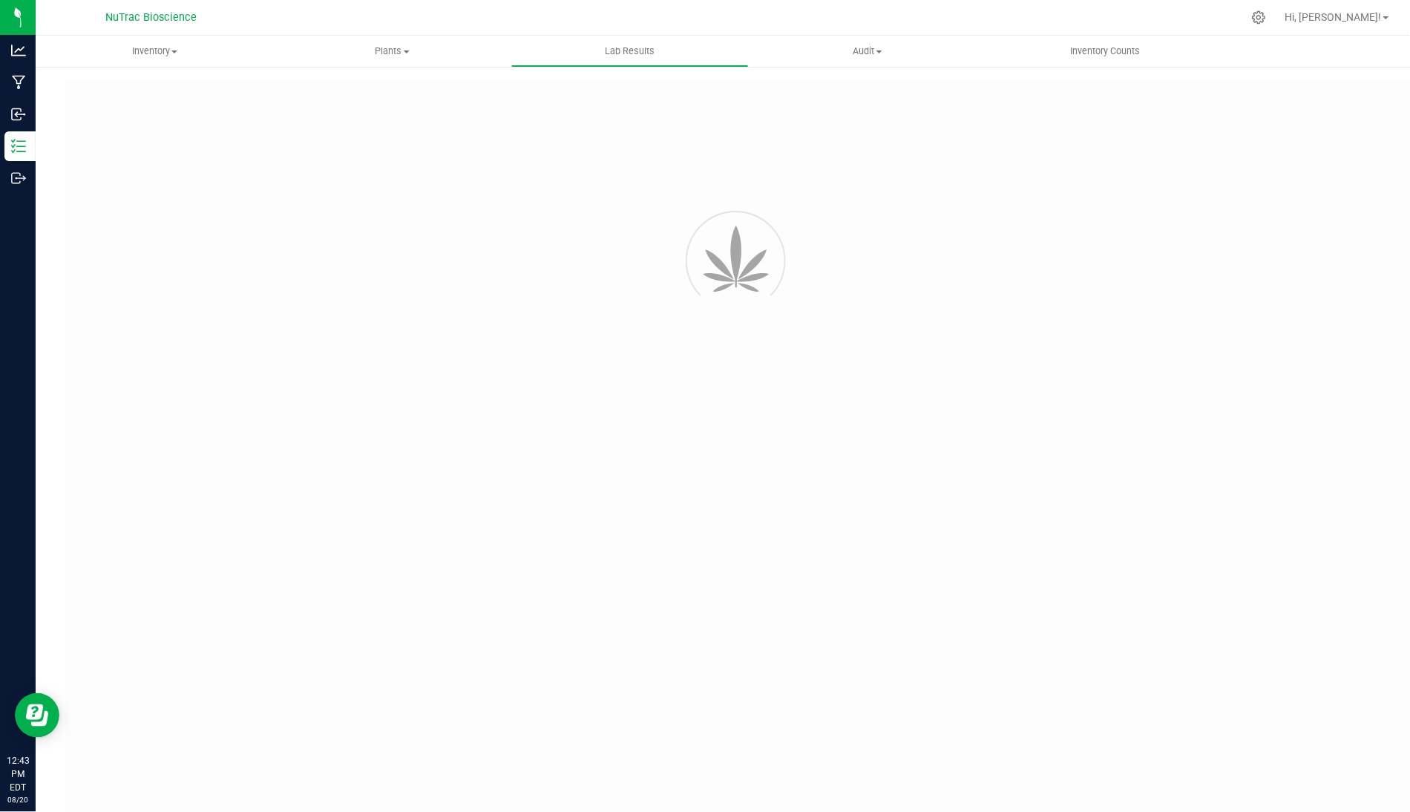
type input "VANREMF-20230112-006"
type input "SA-240411-38180"
type input "VANREMF-20230112-006"
type input "[DATE] 4:00 AM"
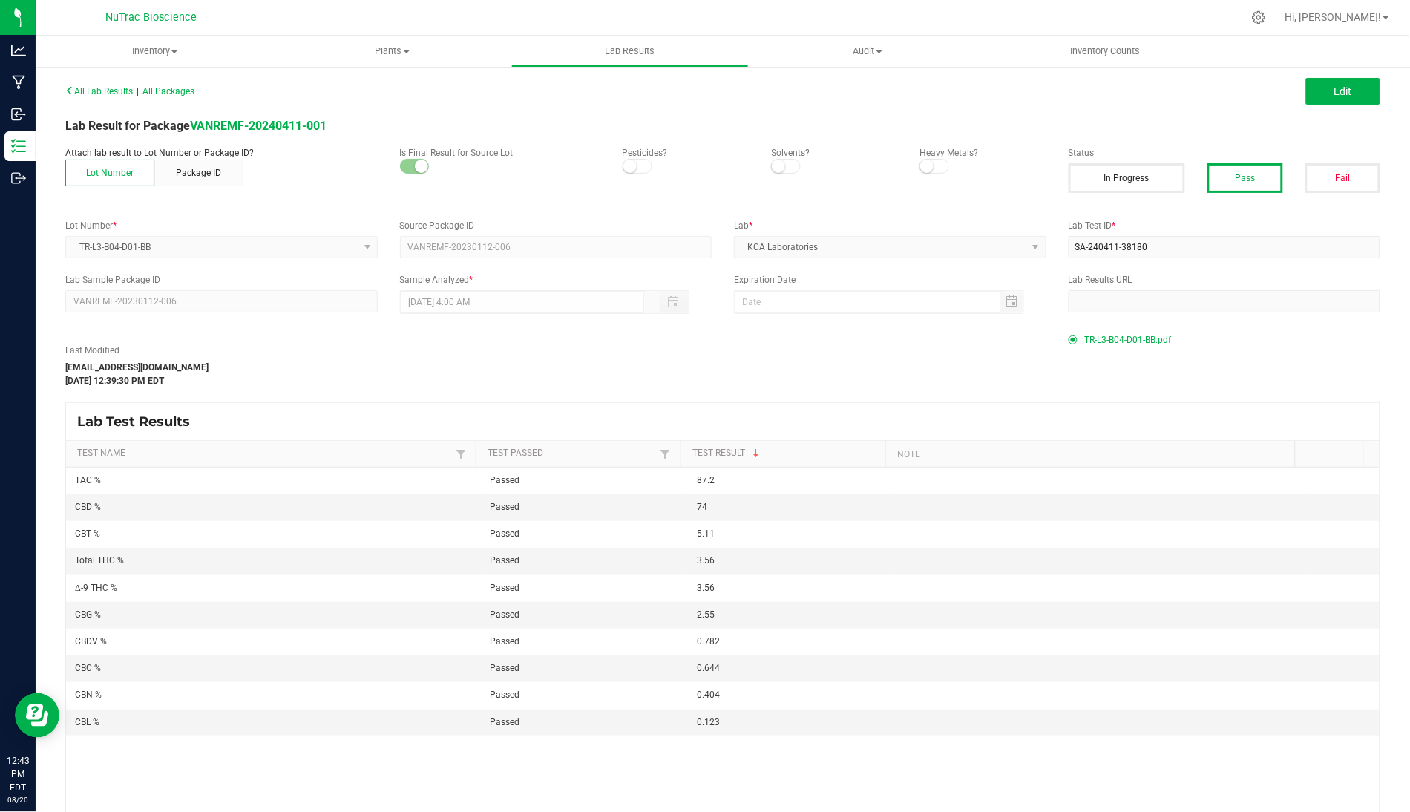
click at [1101, 344] on span "TR-L3-B04-D01-BB.pdf" at bounding box center [1128, 340] width 87 height 22
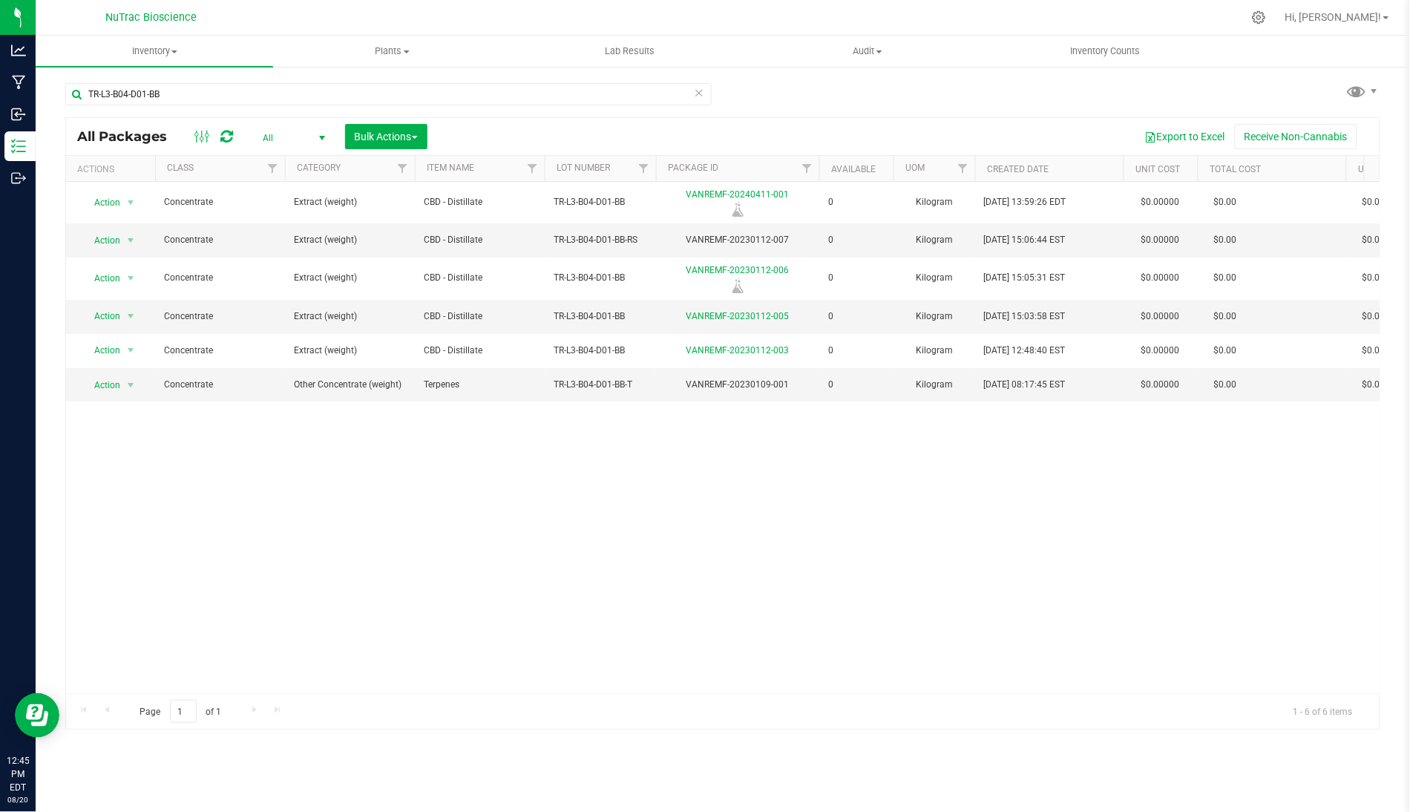
click at [697, 83] on icon at bounding box center [699, 92] width 10 height 18
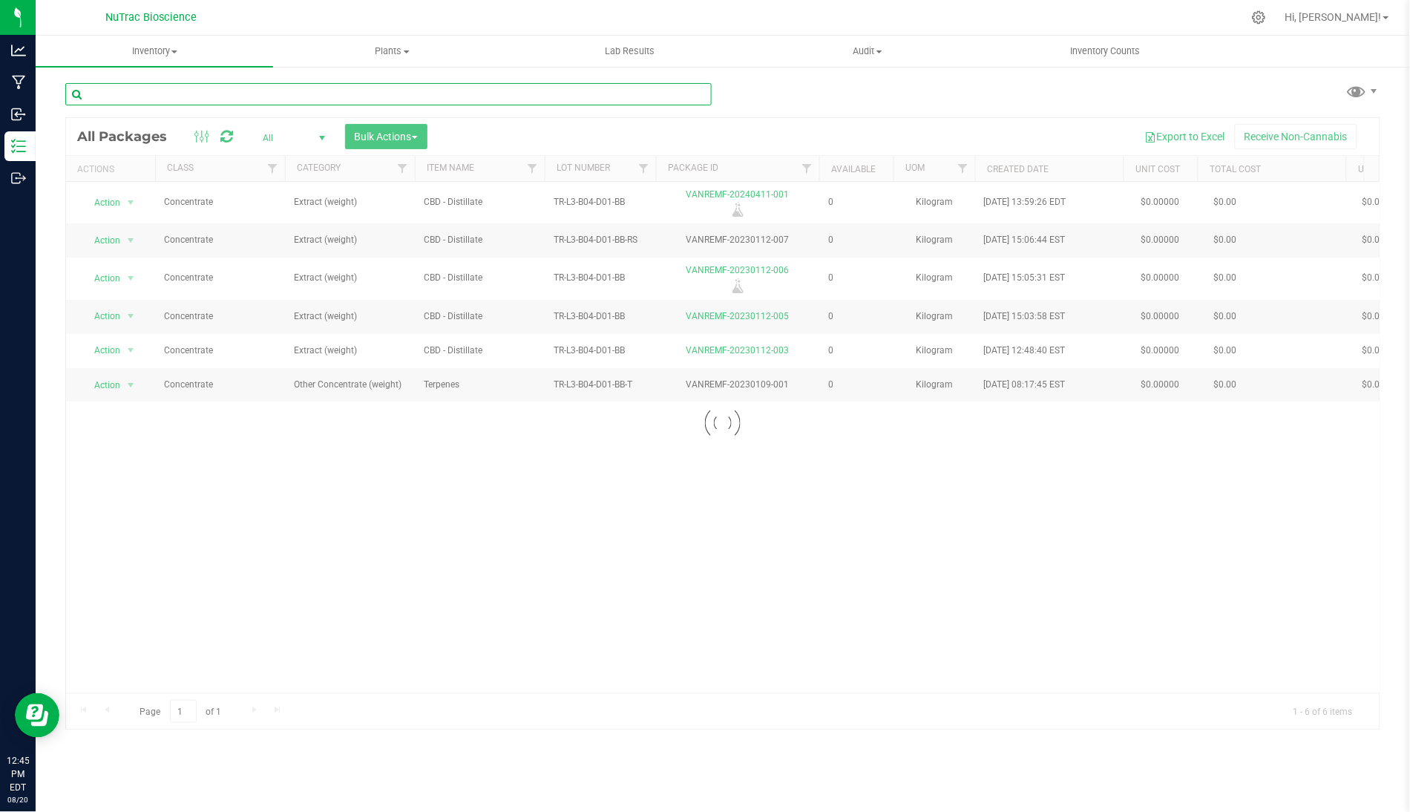
click at [688, 95] on div "Inventory All packages All inventory Waste log Create inventory Plants All plan…" at bounding box center [723, 424] width 1374 height 776
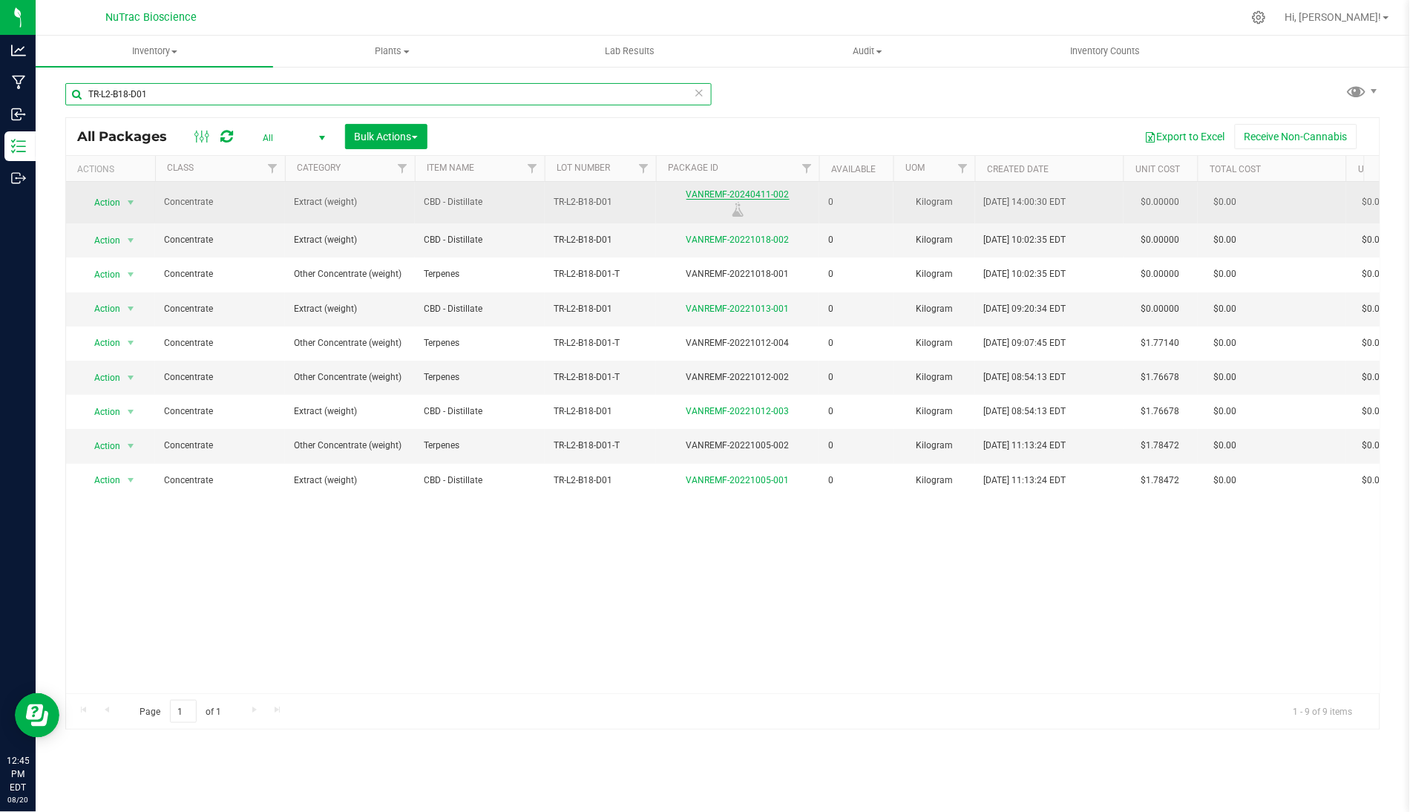
type input "TR-L2-B18-D01"
click at [755, 198] on link "VANREMF-20240411-002" at bounding box center [737, 194] width 103 height 10
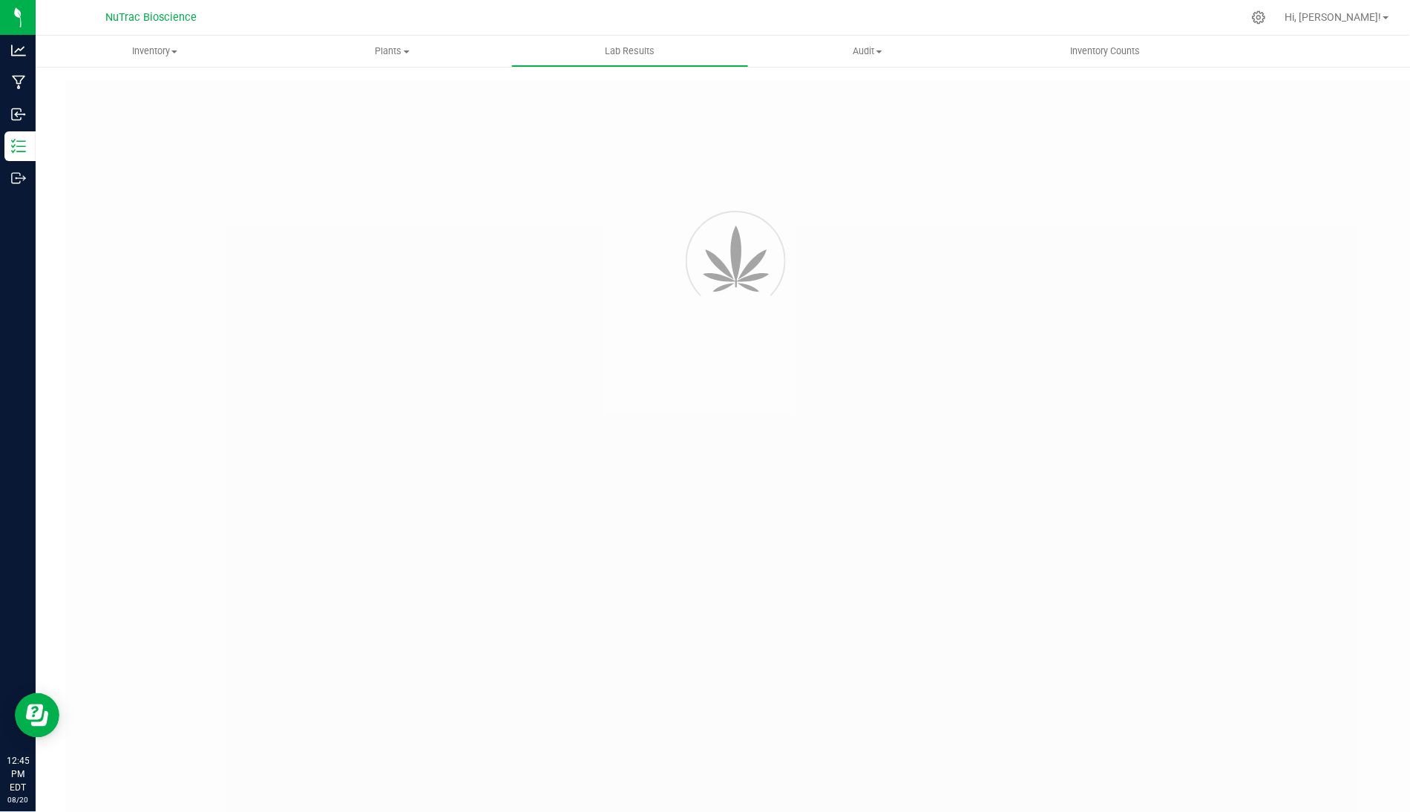
type input "VANREMF-20240411-002"
type input "SA-240411-38179"
type input "VANREMF-20240411-002"
type input "[DATE] 4:00 AM"
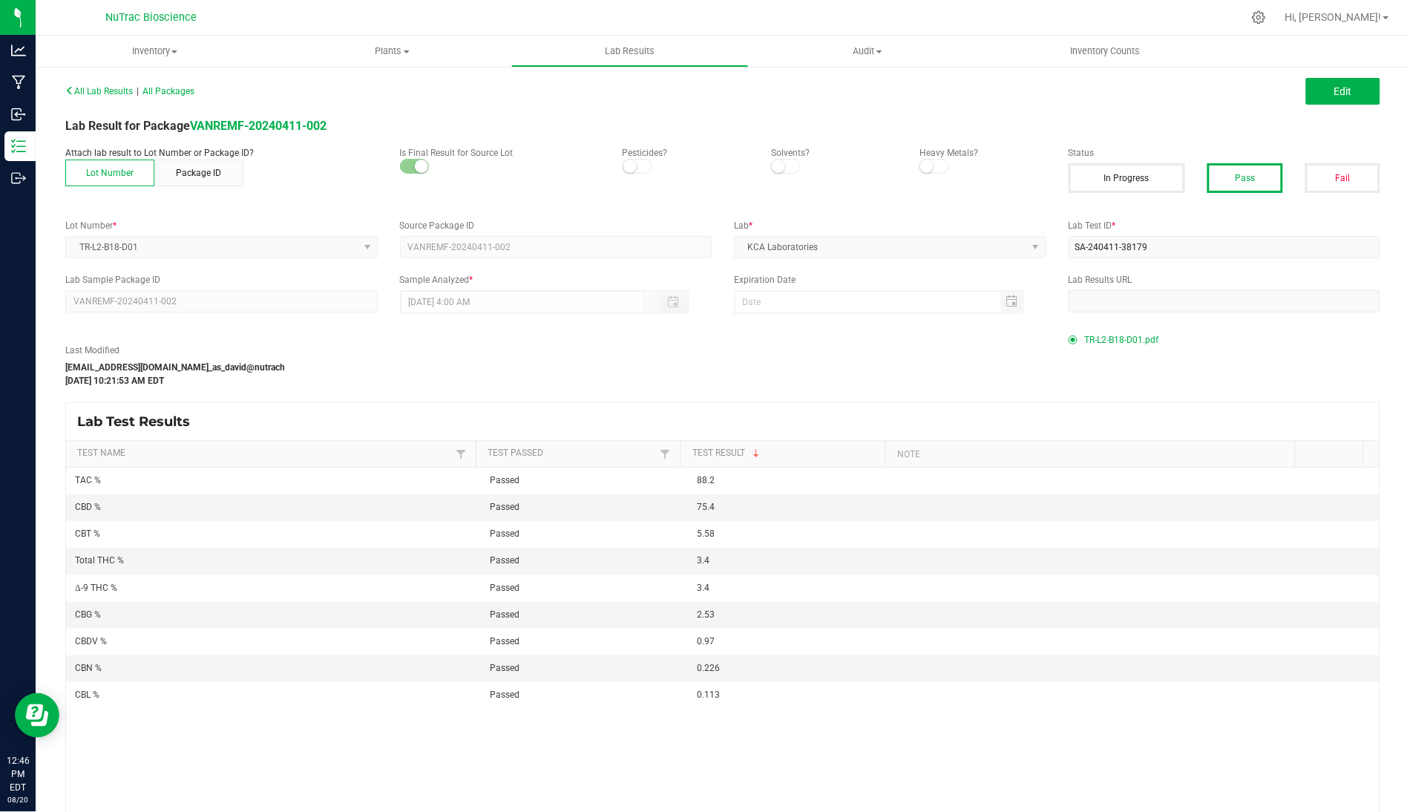
click at [1101, 332] on span "TR-L2-B18-D01.pdf" at bounding box center [1122, 340] width 74 height 22
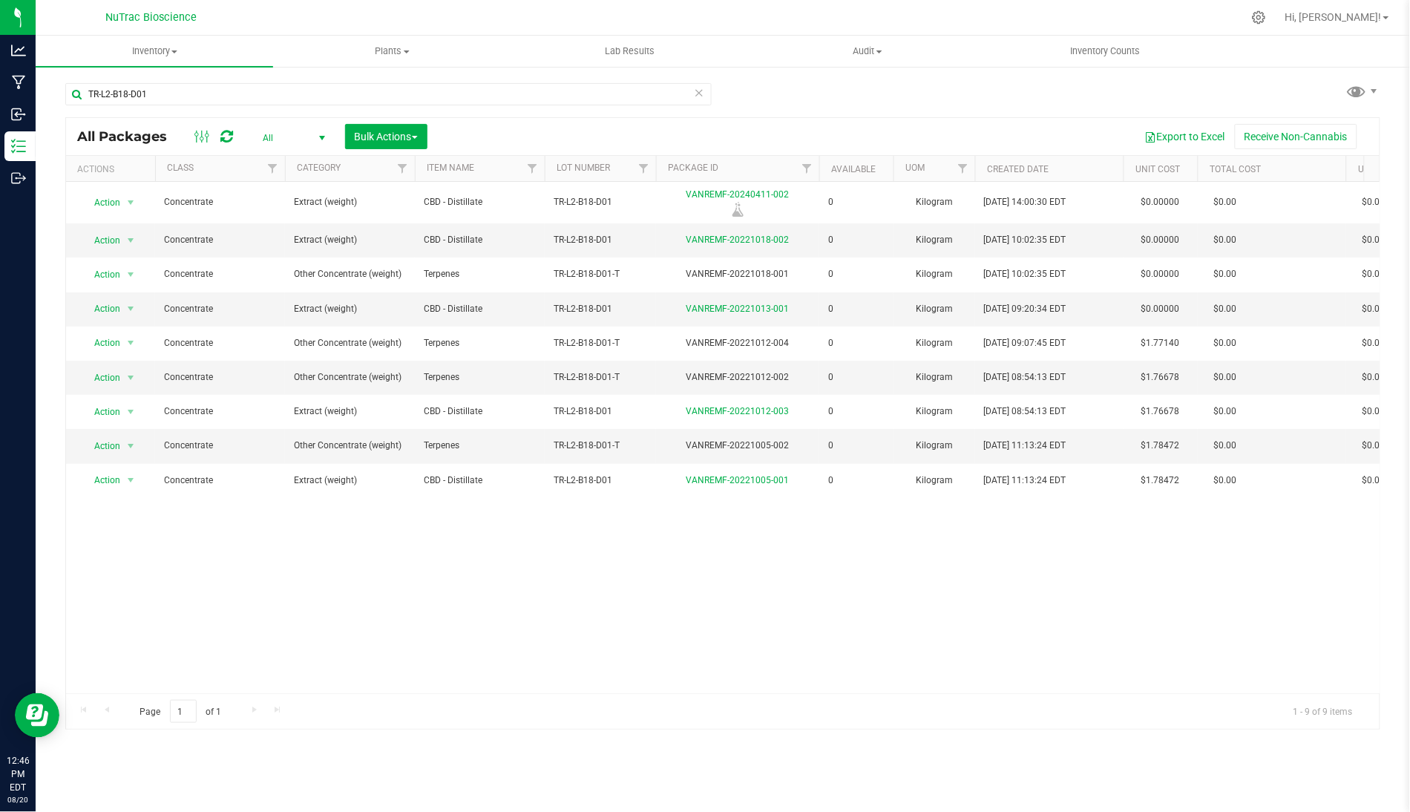
click at [697, 98] on icon at bounding box center [699, 92] width 10 height 18
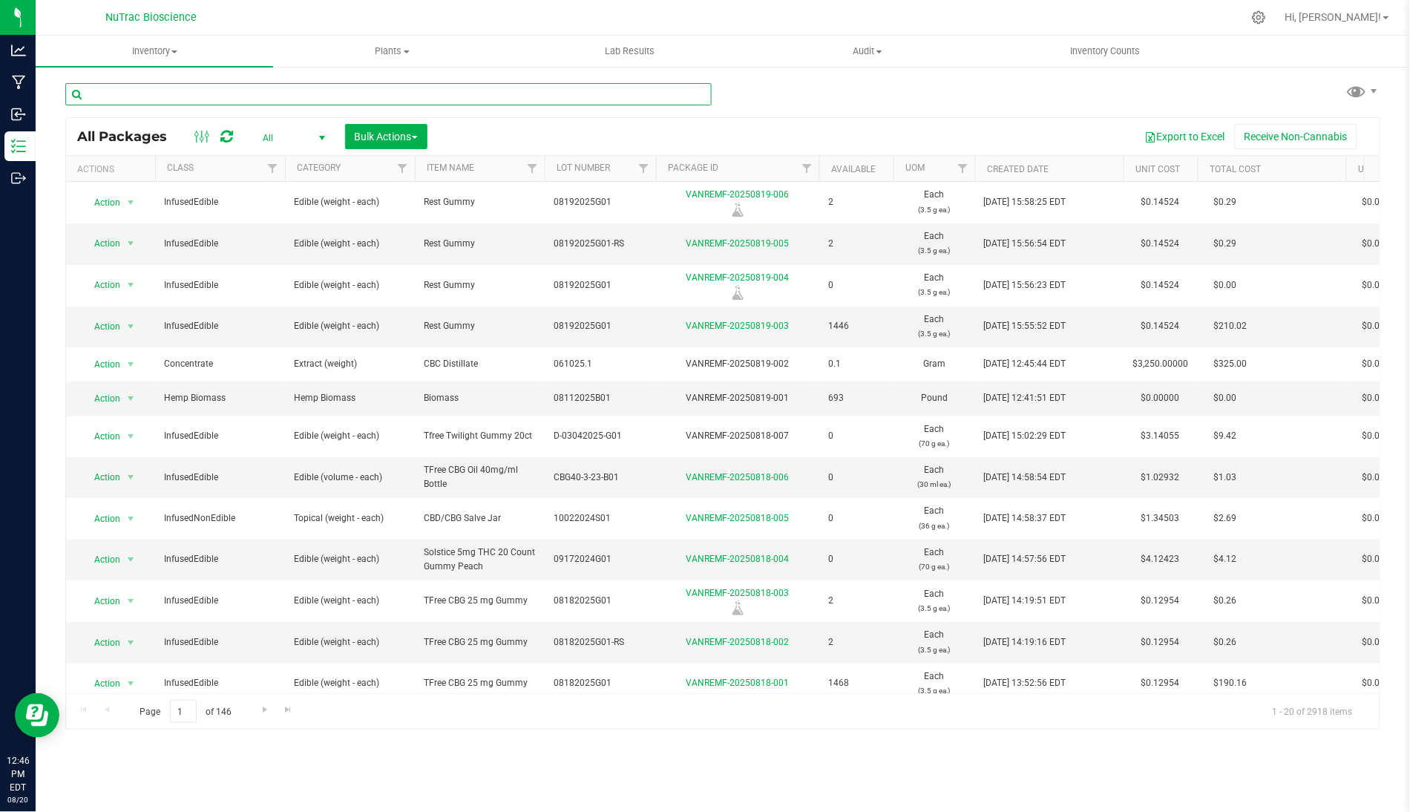
click at [666, 95] on input "text" at bounding box center [388, 94] width 646 height 22
paste input "TR-L2-B04-D01-BB"
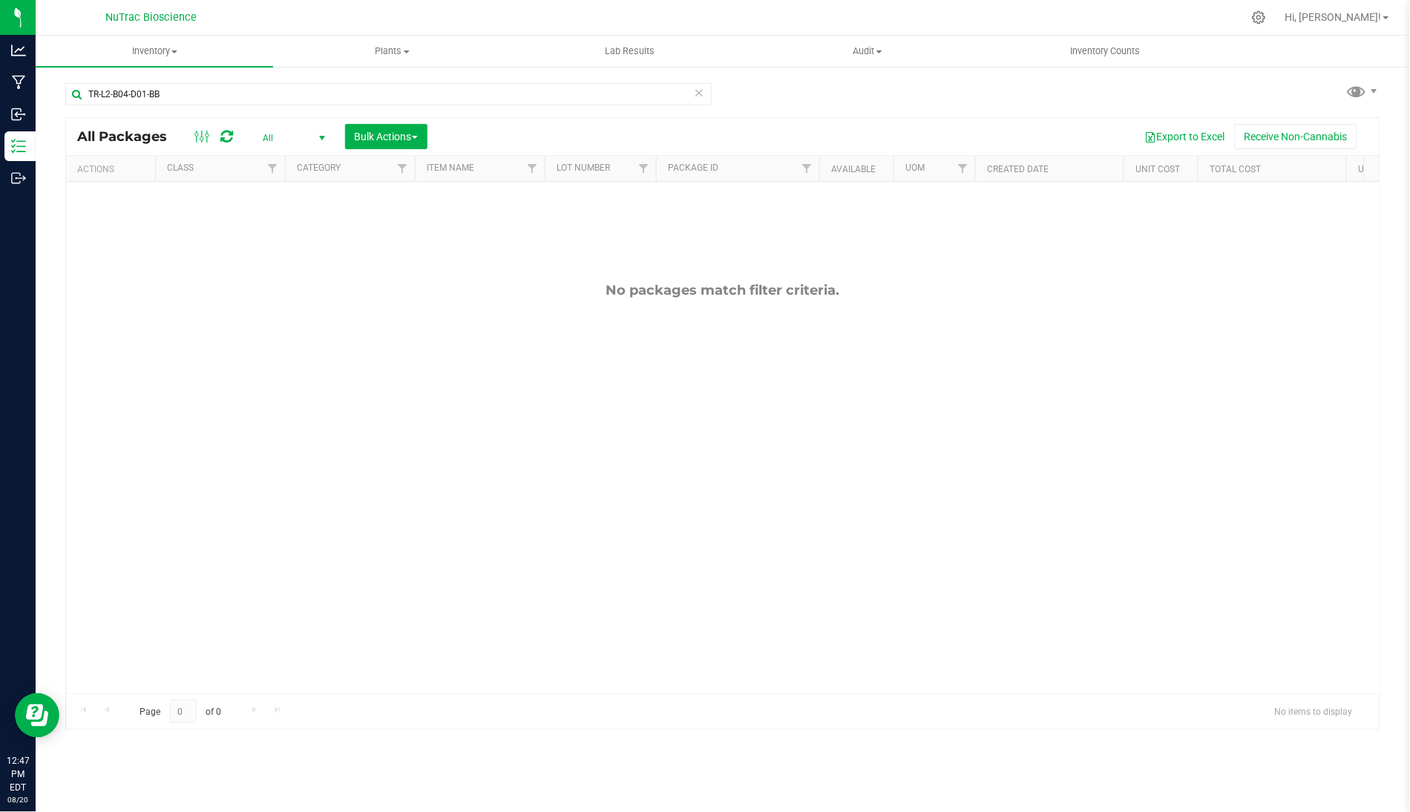
click at [318, 135] on span "select" at bounding box center [322, 138] width 12 height 12
click at [278, 226] on li "All" at bounding box center [291, 228] width 80 height 22
click at [175, 90] on input "TR-L2-B04-D01-BB" at bounding box center [388, 94] width 646 height 22
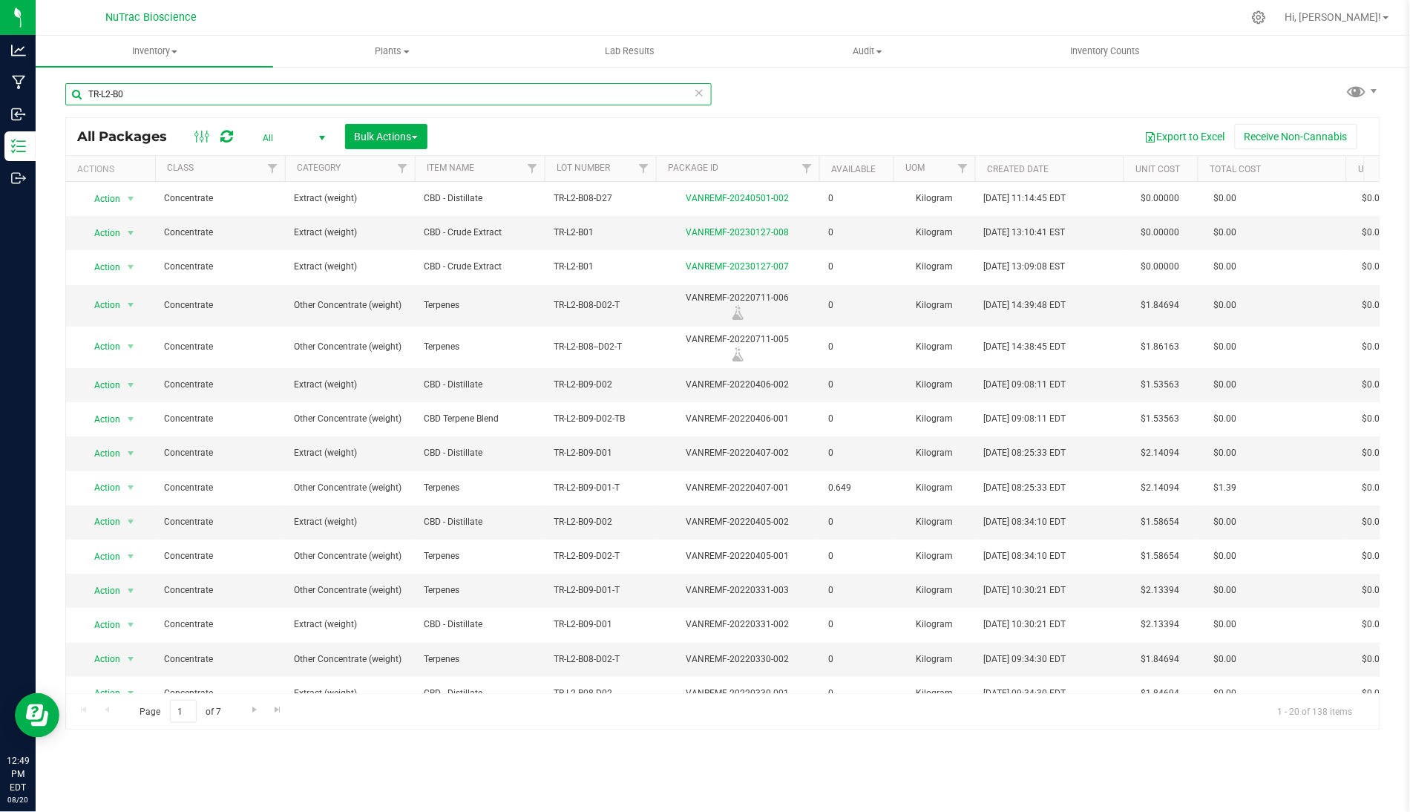
type input "TR-L2-B0"
click at [701, 89] on icon at bounding box center [699, 92] width 10 height 18
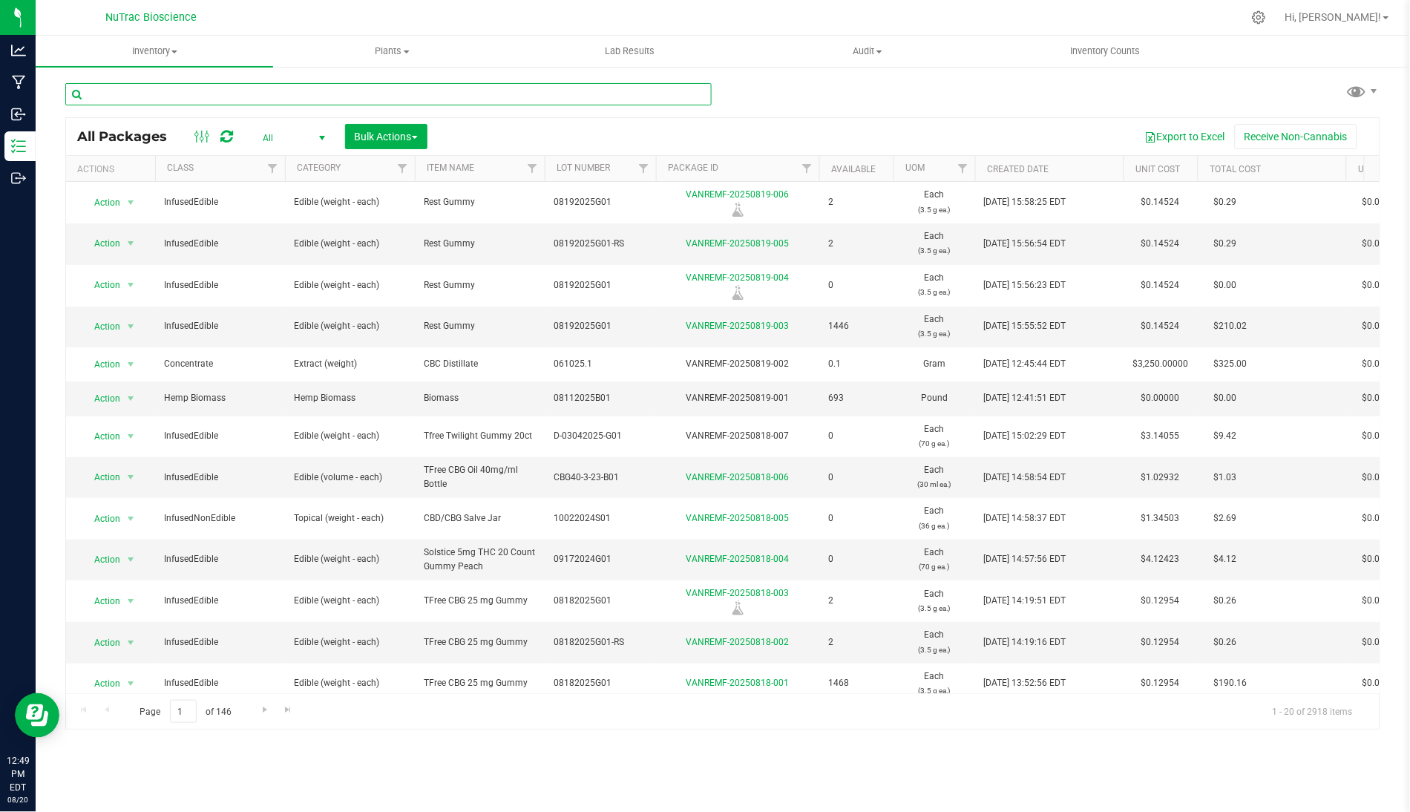
click at [357, 102] on input "text" at bounding box center [388, 94] width 646 height 22
paste input "BHC-12-2-2023-CBDa-B01"
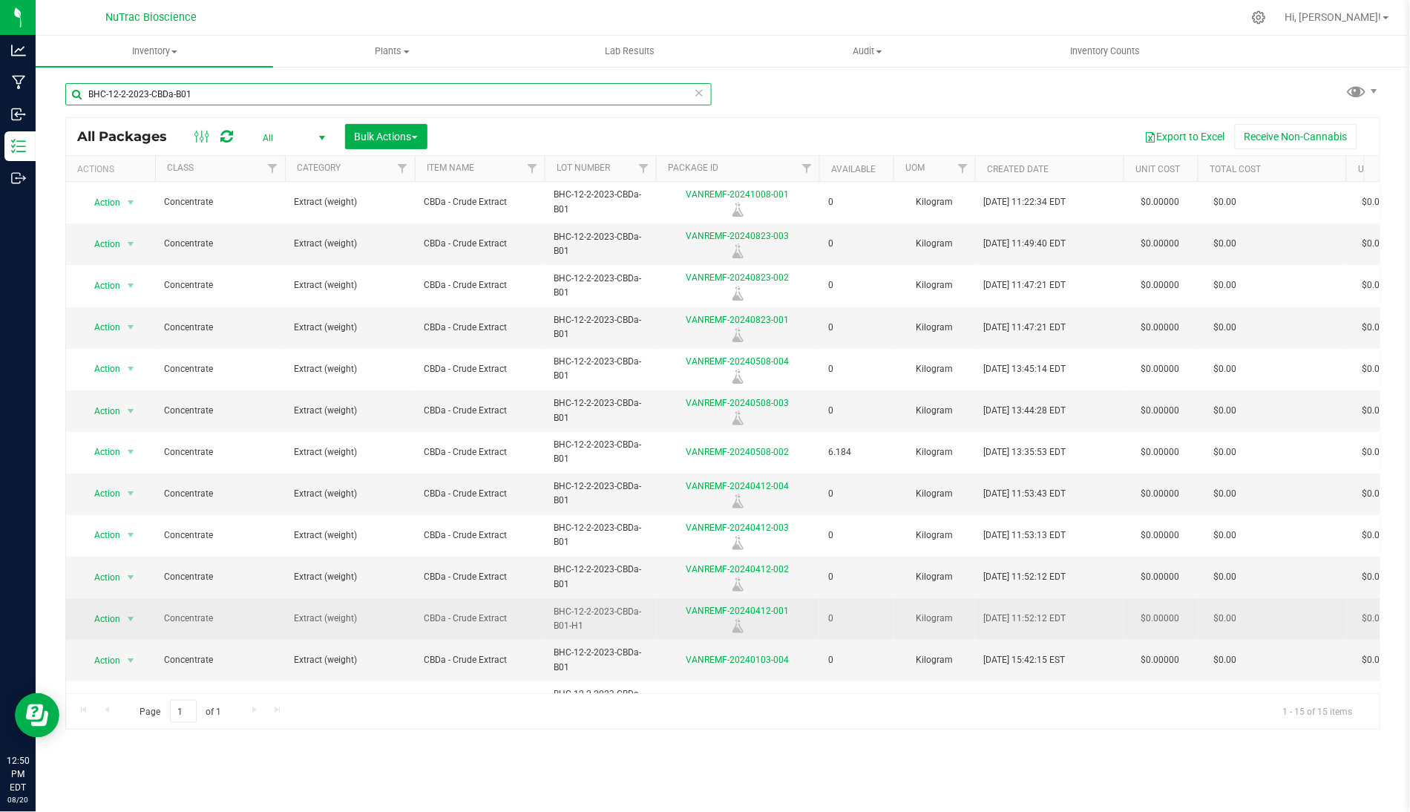
type input "BHC-12-2-2023-CBDa-B01"
click at [764, 605] on td "VANREMF-20240412-001" at bounding box center [737, 619] width 163 height 42
click at [771, 611] on link "VANREMF-20240412-001" at bounding box center [737, 611] width 103 height 10
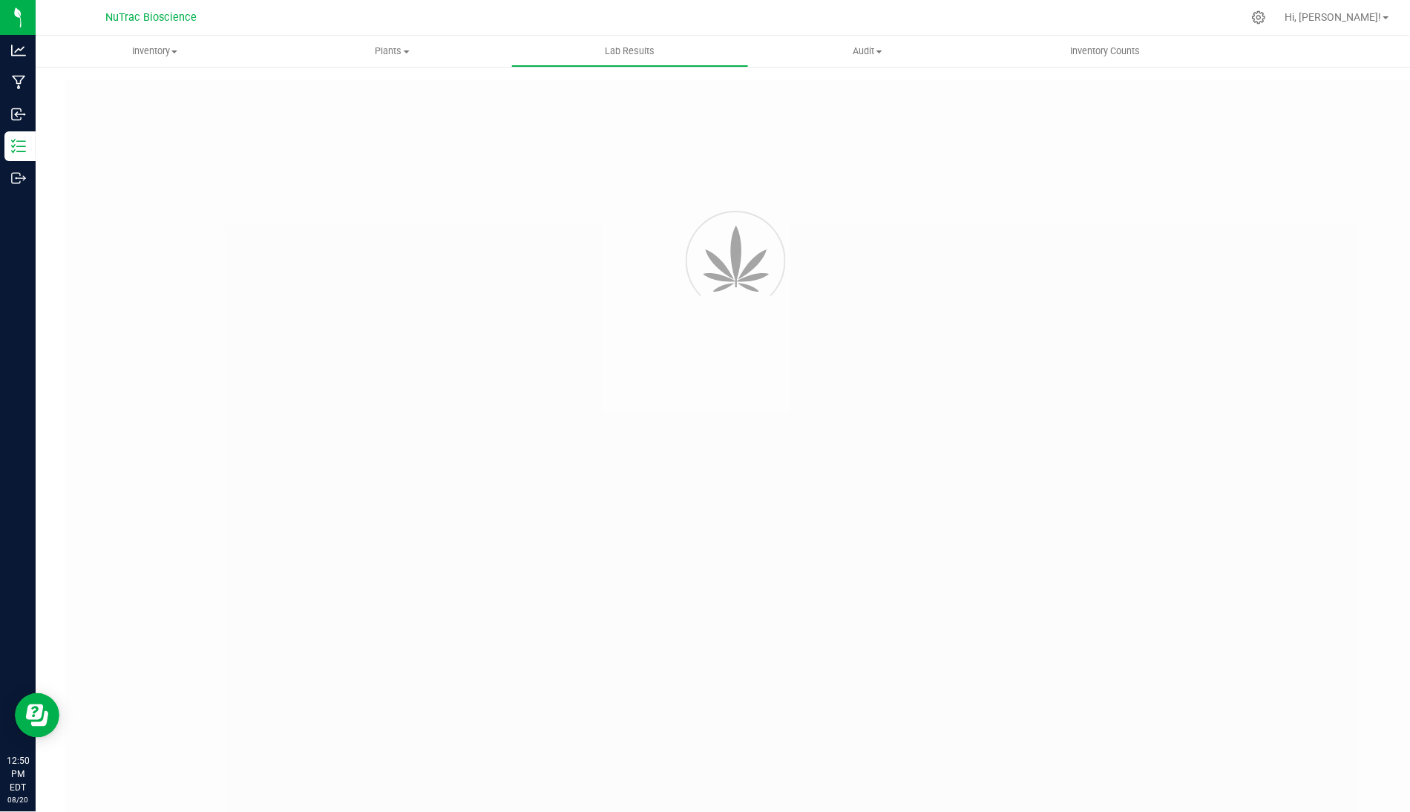
type input "VANREMF-20240412-001"
type input "SA-240412-38234"
type input "VANREMF-20240412-001"
type input "[DATE] 11:19 AM"
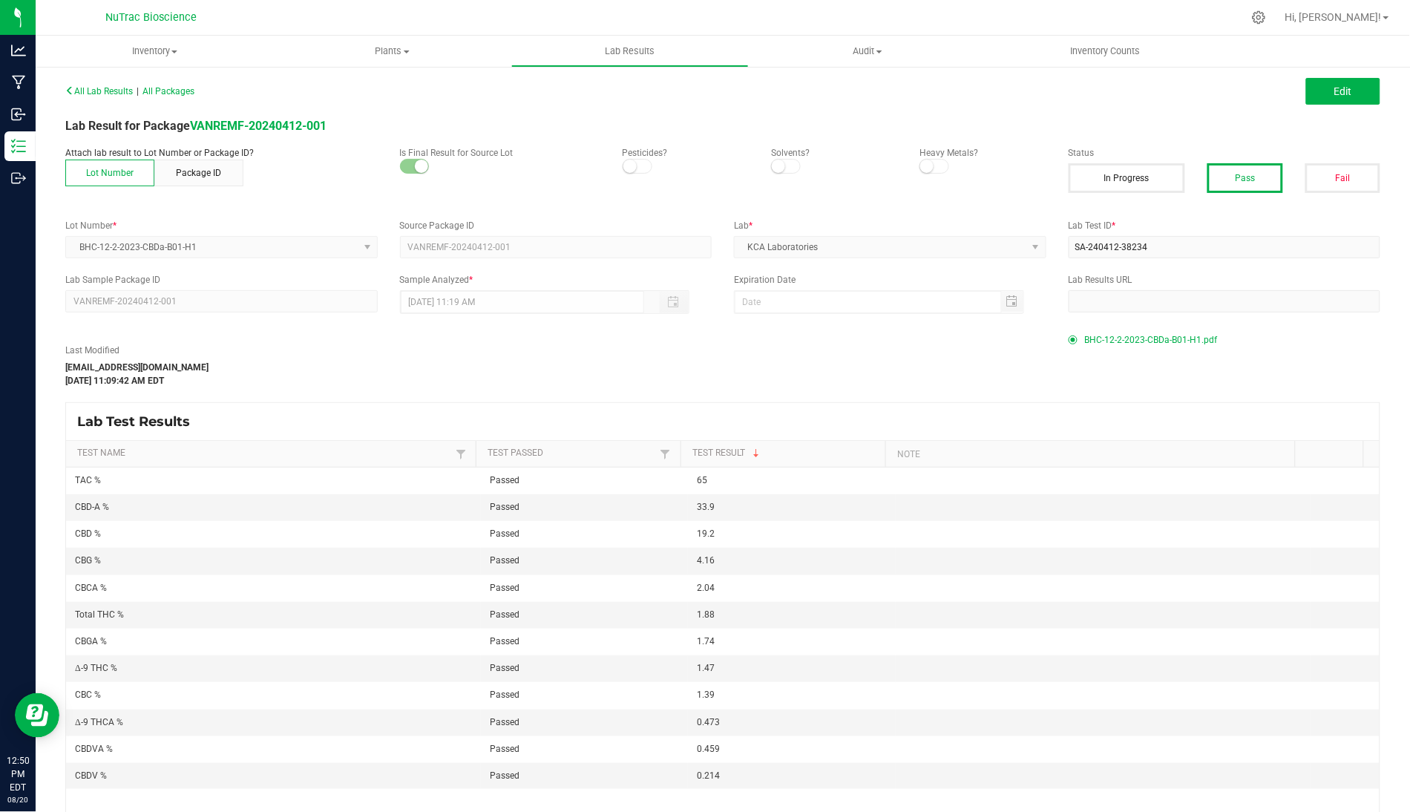
click at [1101, 335] on span "BHC-12-2-2023-CBDa-B01-H1.pdf" at bounding box center [1151, 340] width 133 height 22
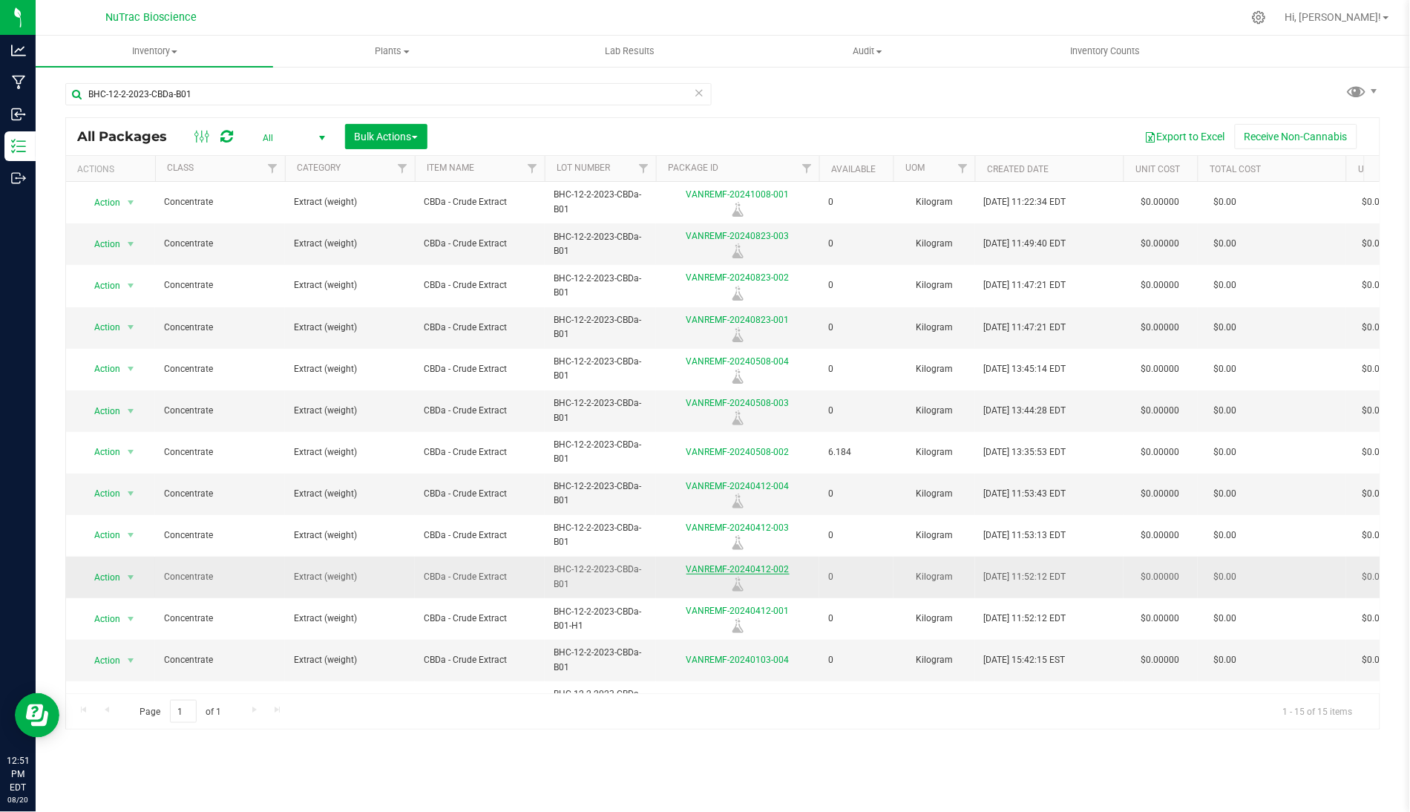
click at [709, 568] on link "VANREMF-20240412-002" at bounding box center [737, 569] width 103 height 10
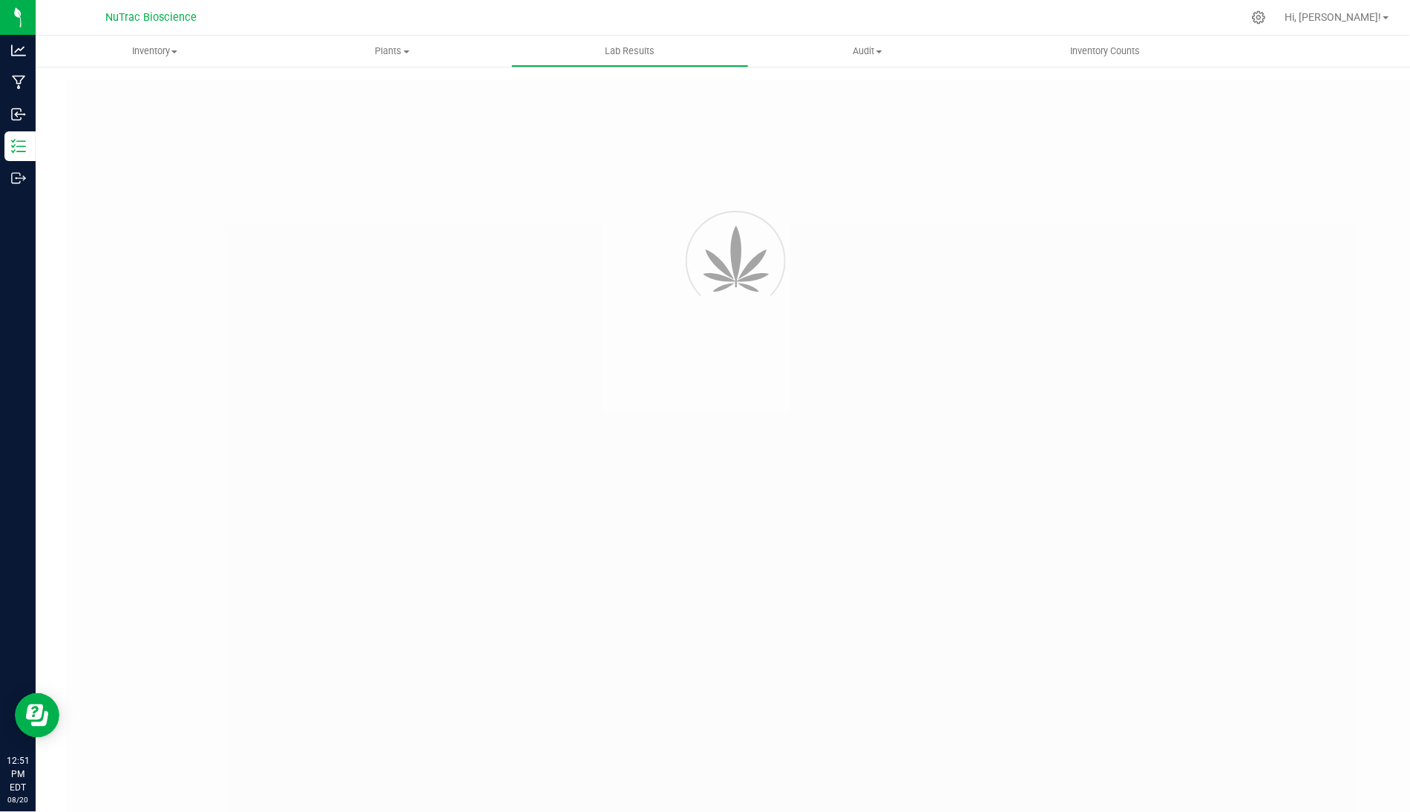
type input "VANREMF-20240508-004"
type input "SA-240508-39884"
type input "VANREMF-20240508-004"
type input "[DATE] 4:00 AM"
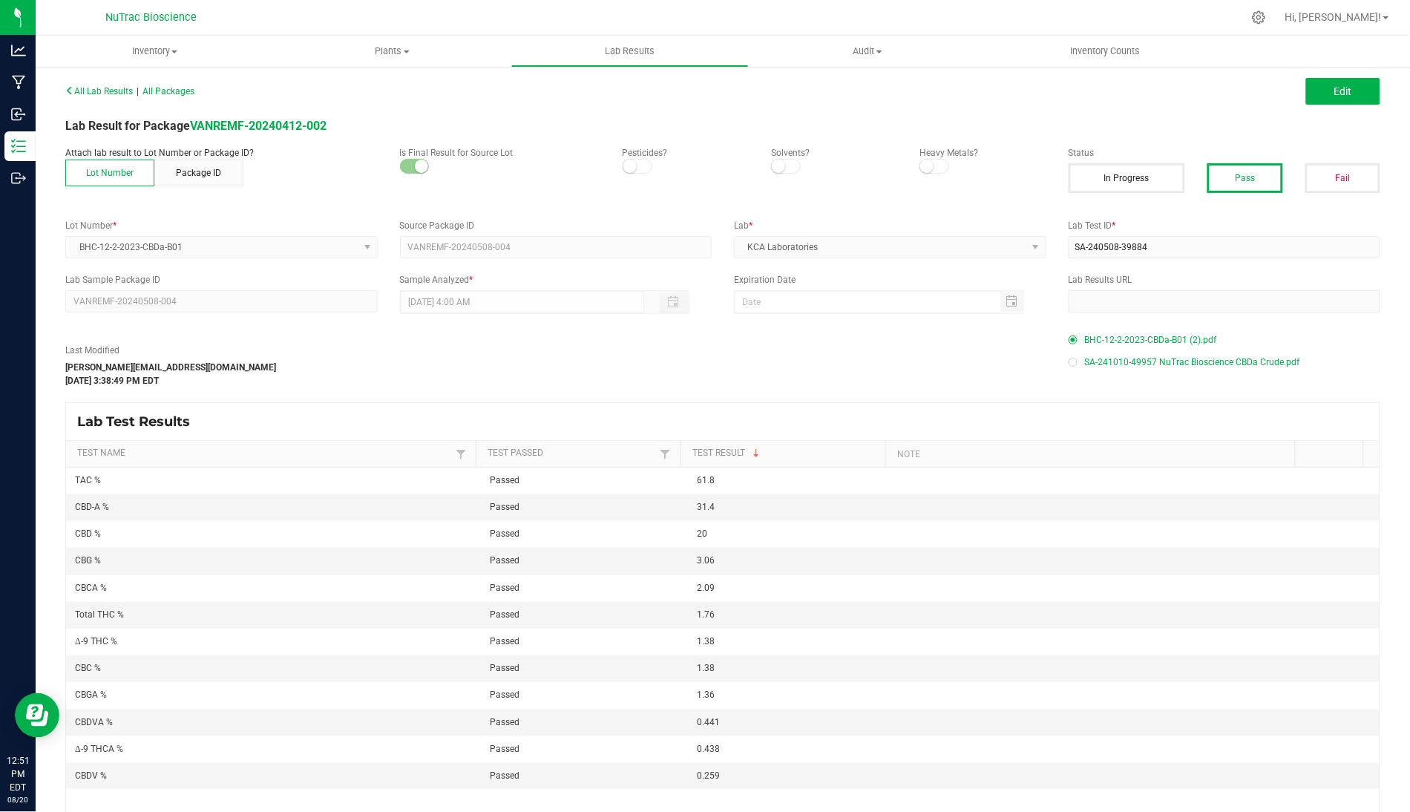
click at [1101, 343] on span "BHC-12-2-2023-CBDa-B01 (2).pdf" at bounding box center [1151, 340] width 132 height 22
click at [1099, 365] on span "SA-241010-49957 NuTrac Bioscience CBDa Crude.pdf" at bounding box center [1192, 362] width 215 height 22
click at [614, 376] on div "Last Modified [PERSON_NAME][EMAIL_ADDRESS][DOMAIN_NAME] [DATE] 3:38:49 PM EDT" at bounding box center [555, 366] width 1003 height 44
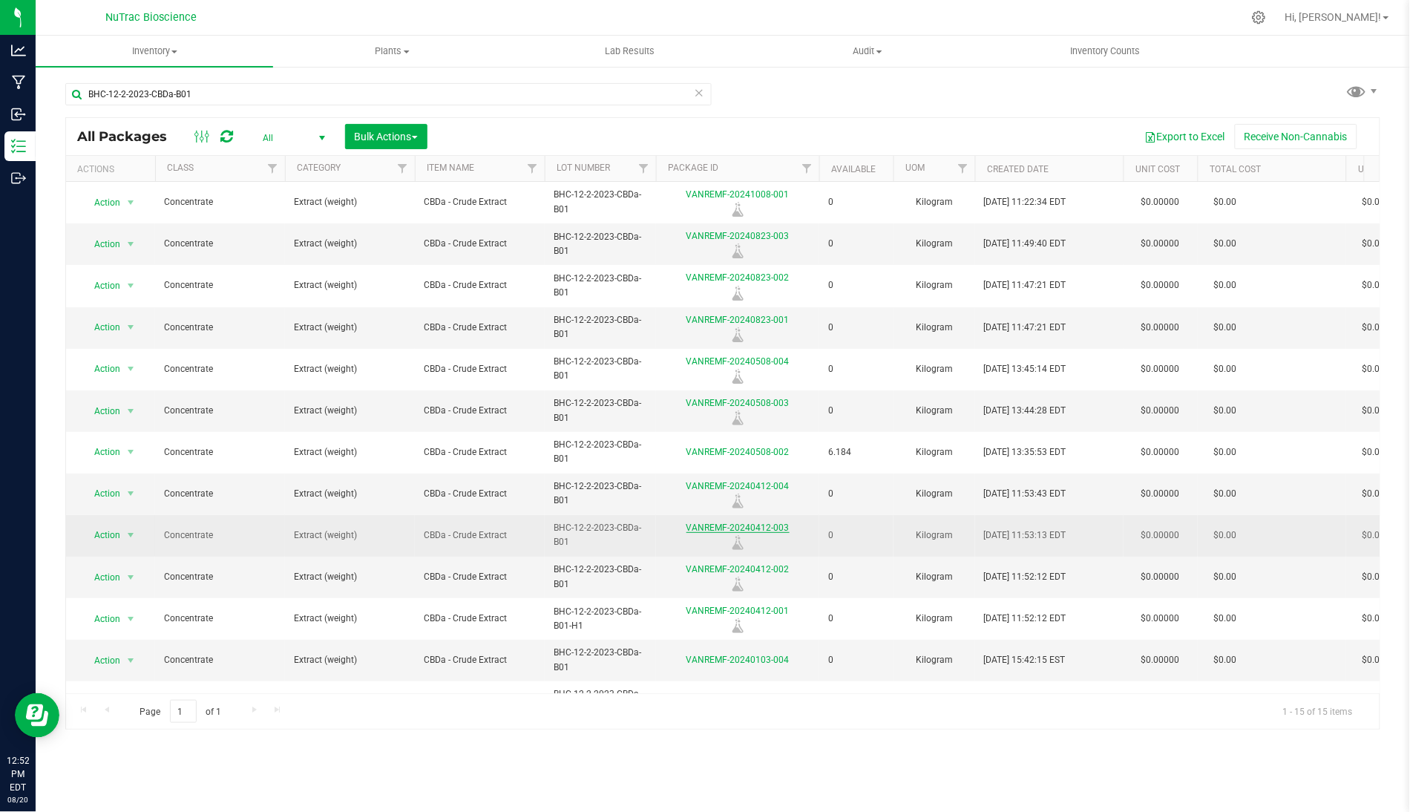
click at [760, 526] on link "VANREMF-20240412-003" at bounding box center [737, 527] width 103 height 10
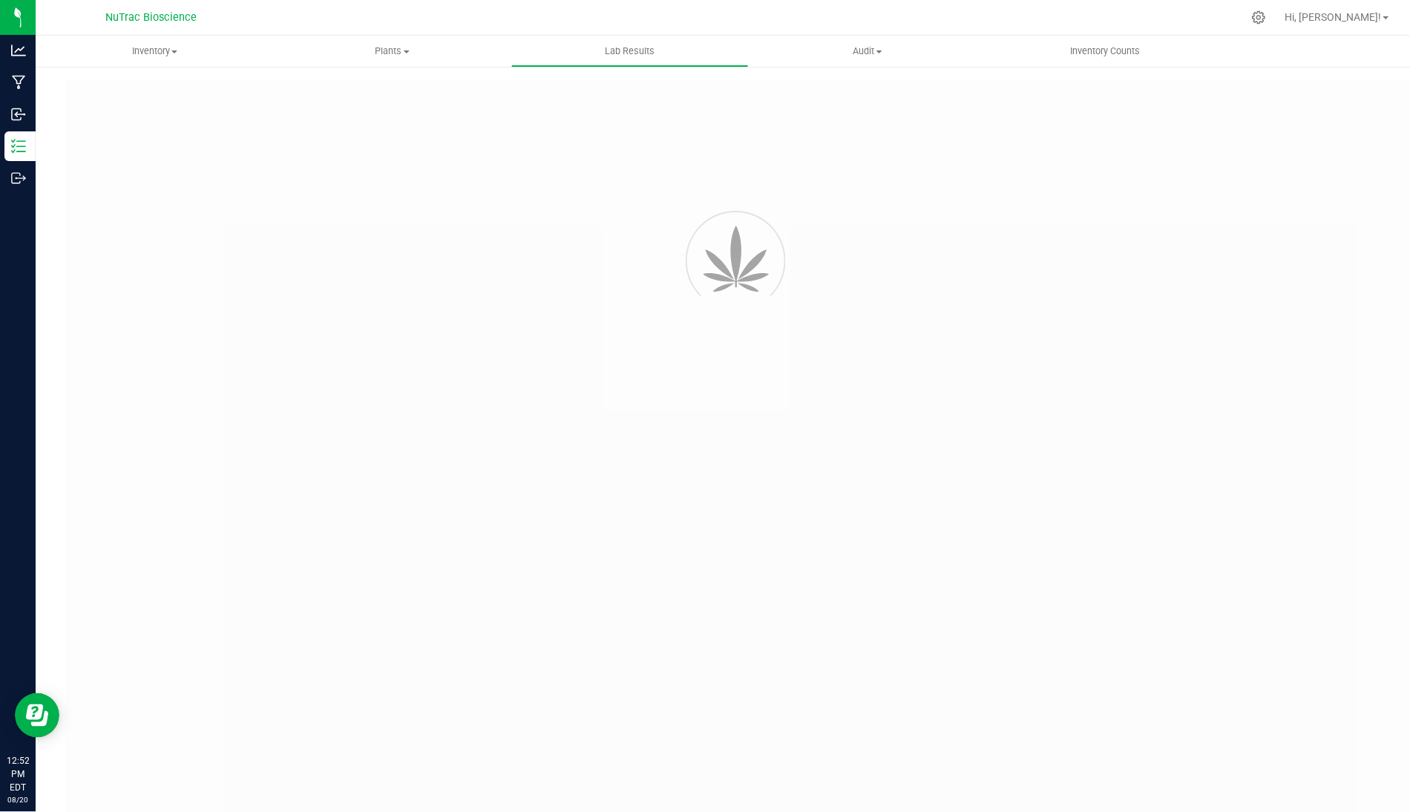
type input "VANREMF-20240508-004"
type input "SA-240508-39884"
type input "VANREMF-20240508-004"
type input "[DATE] 4:00 AM"
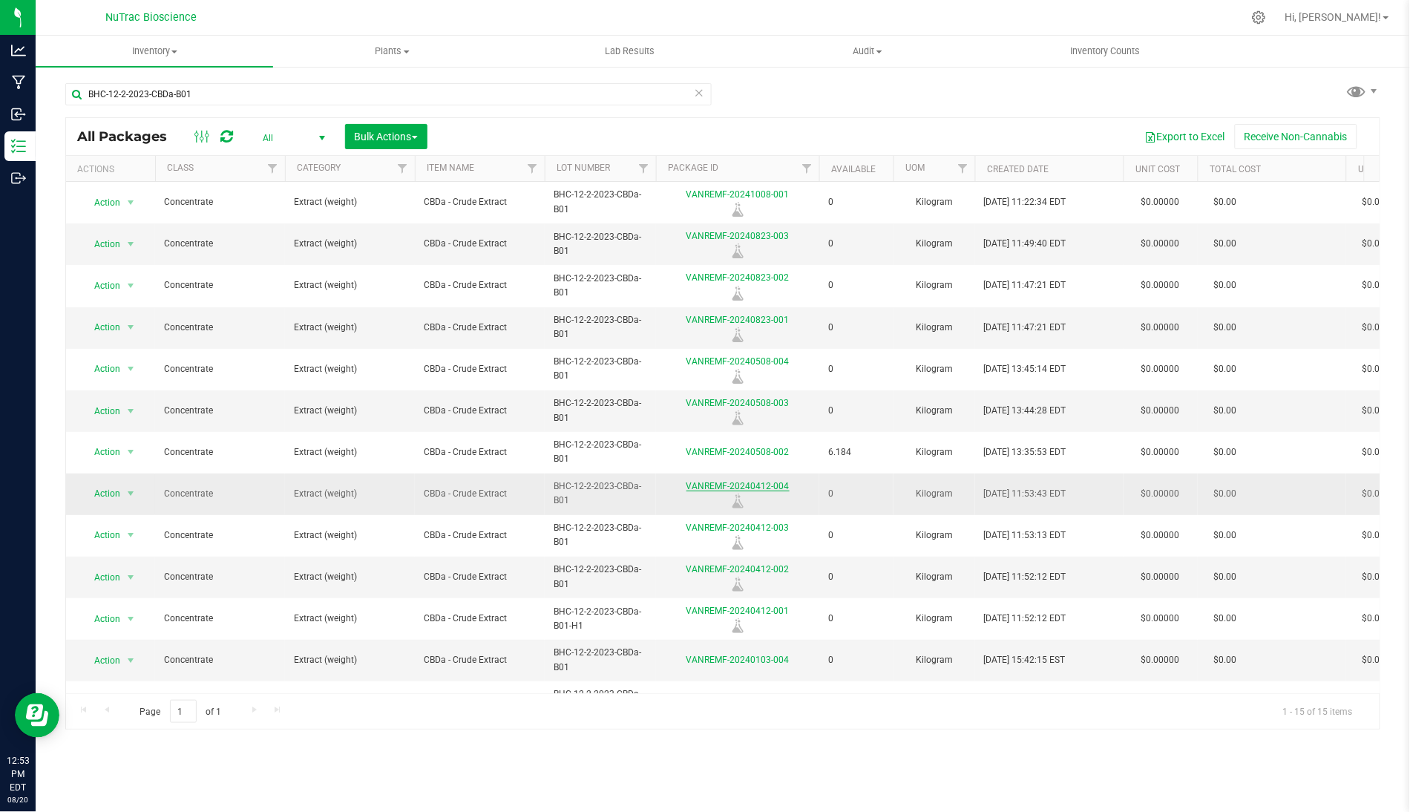
click at [709, 487] on link "VANREMF-20240412-004" at bounding box center [737, 486] width 103 height 10
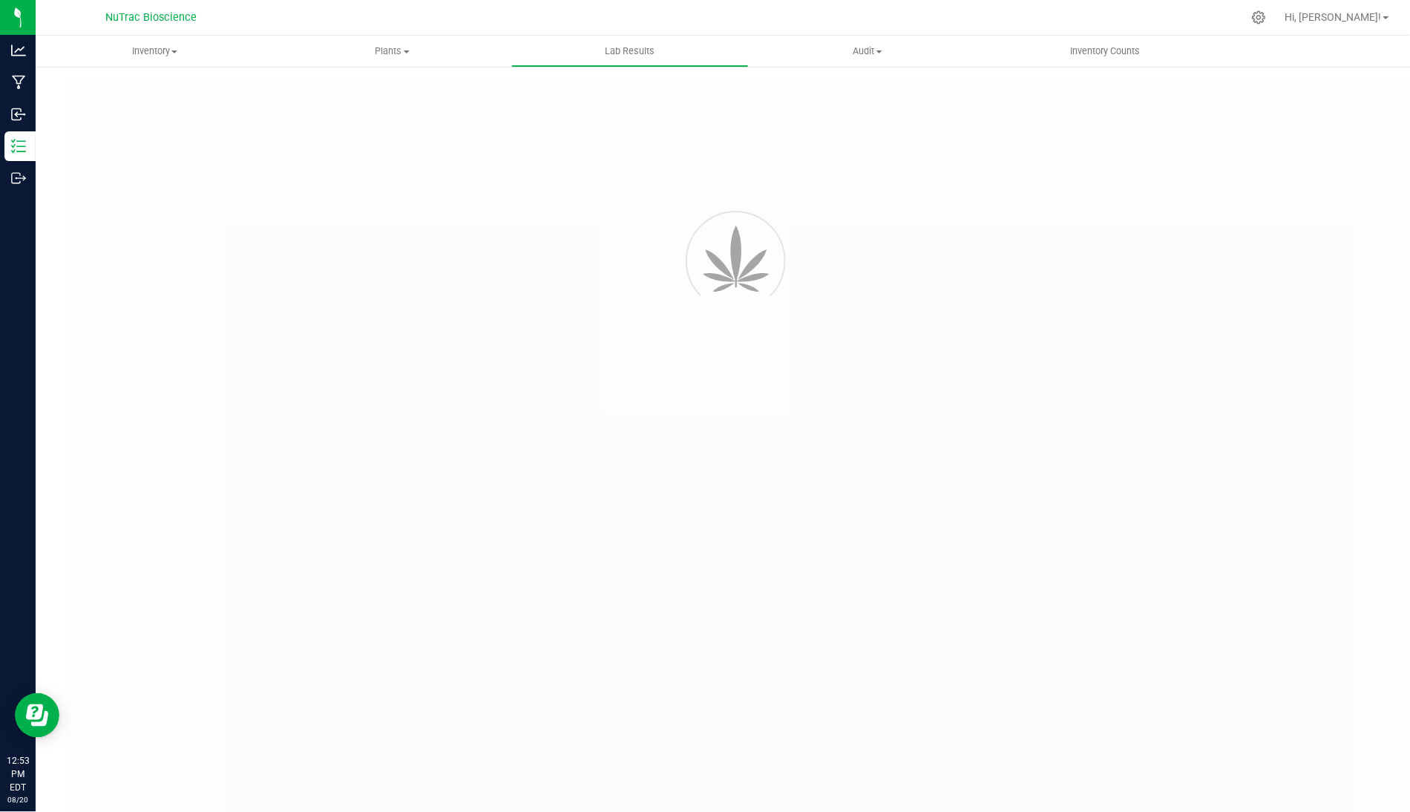
type input "VANREMF-20240508-004"
type input "SA-240508-39884"
type input "VANREMF-20240508-004"
type input "[DATE] 4:00 AM"
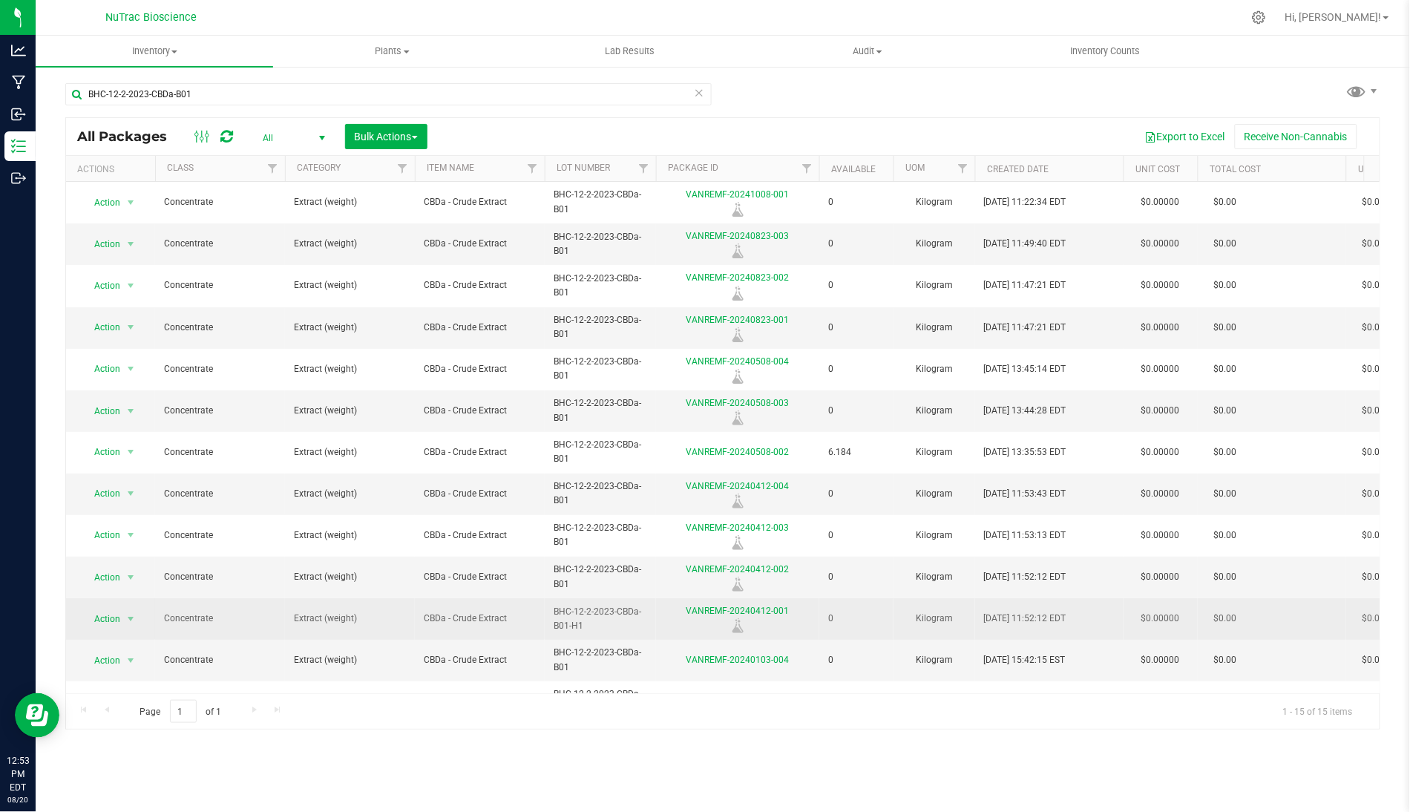
click at [758, 620] on div at bounding box center [738, 625] width 168 height 15
click at [764, 612] on link "VANREMF-20240412-001" at bounding box center [737, 611] width 103 height 10
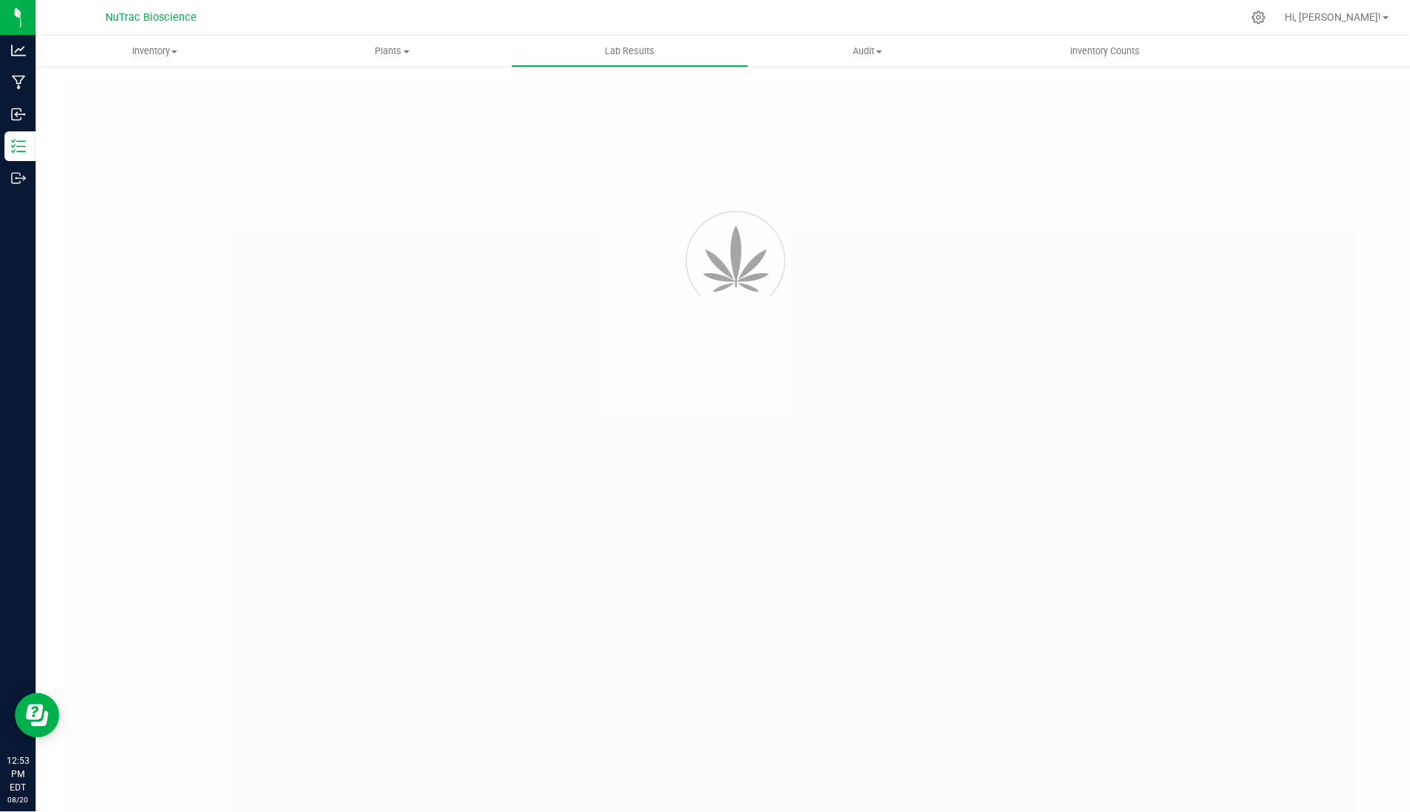
type input "VANREMF-20240412-001"
type input "SA-240412-38234"
type input "VANREMF-20240412-001"
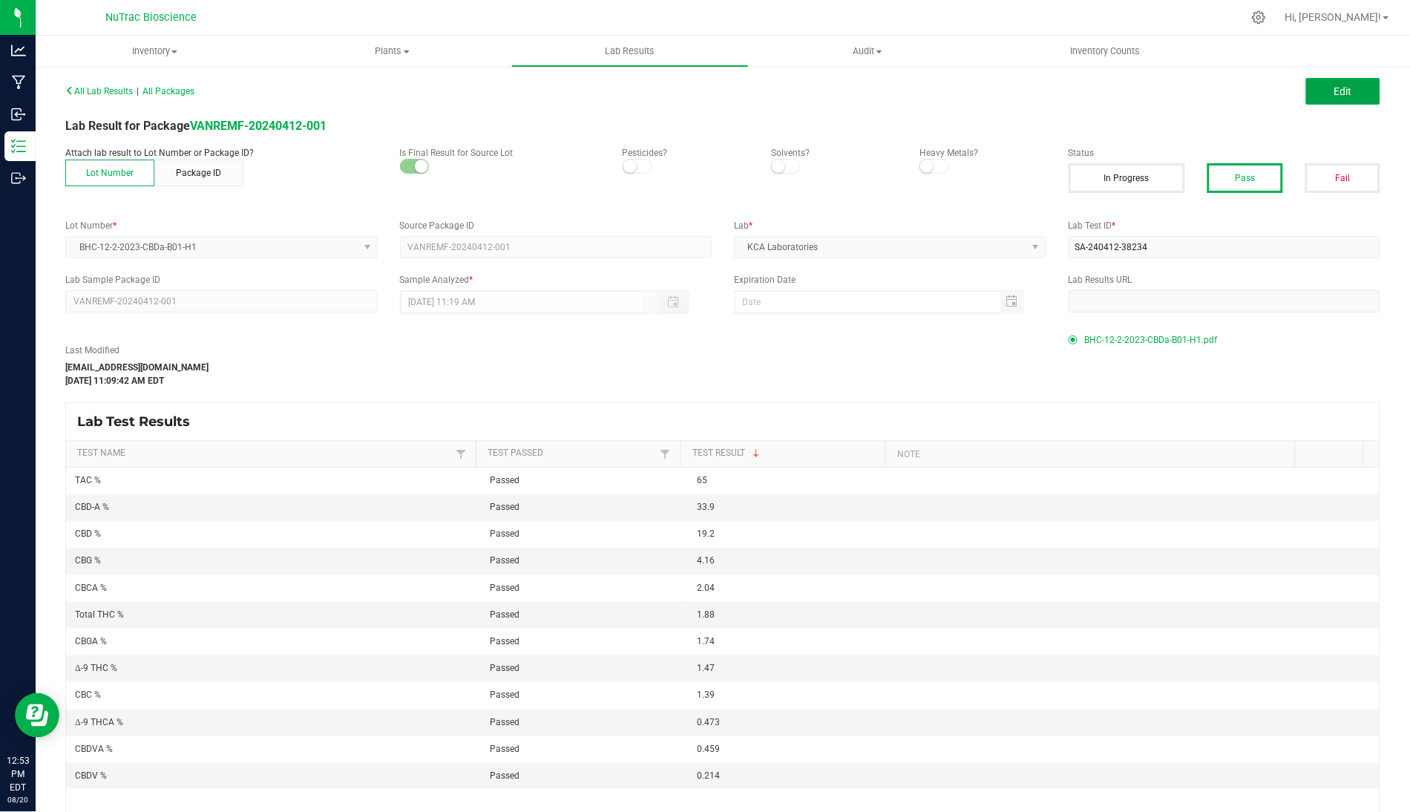
click at [1101, 90] on button "Edit" at bounding box center [1343, 91] width 74 height 27
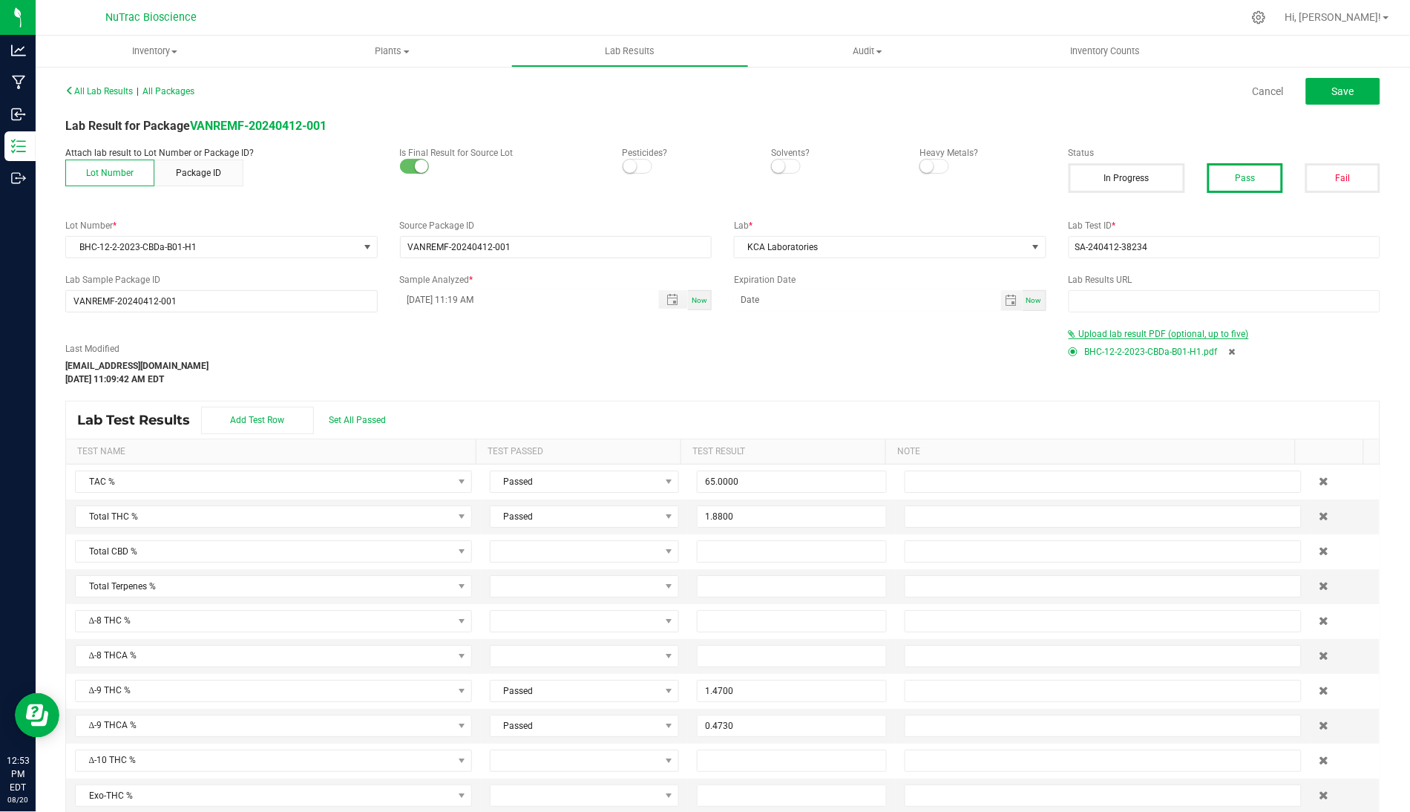
click at [1101, 338] on span "Upload lab result PDF (optional, up to five)" at bounding box center [1164, 334] width 170 height 10
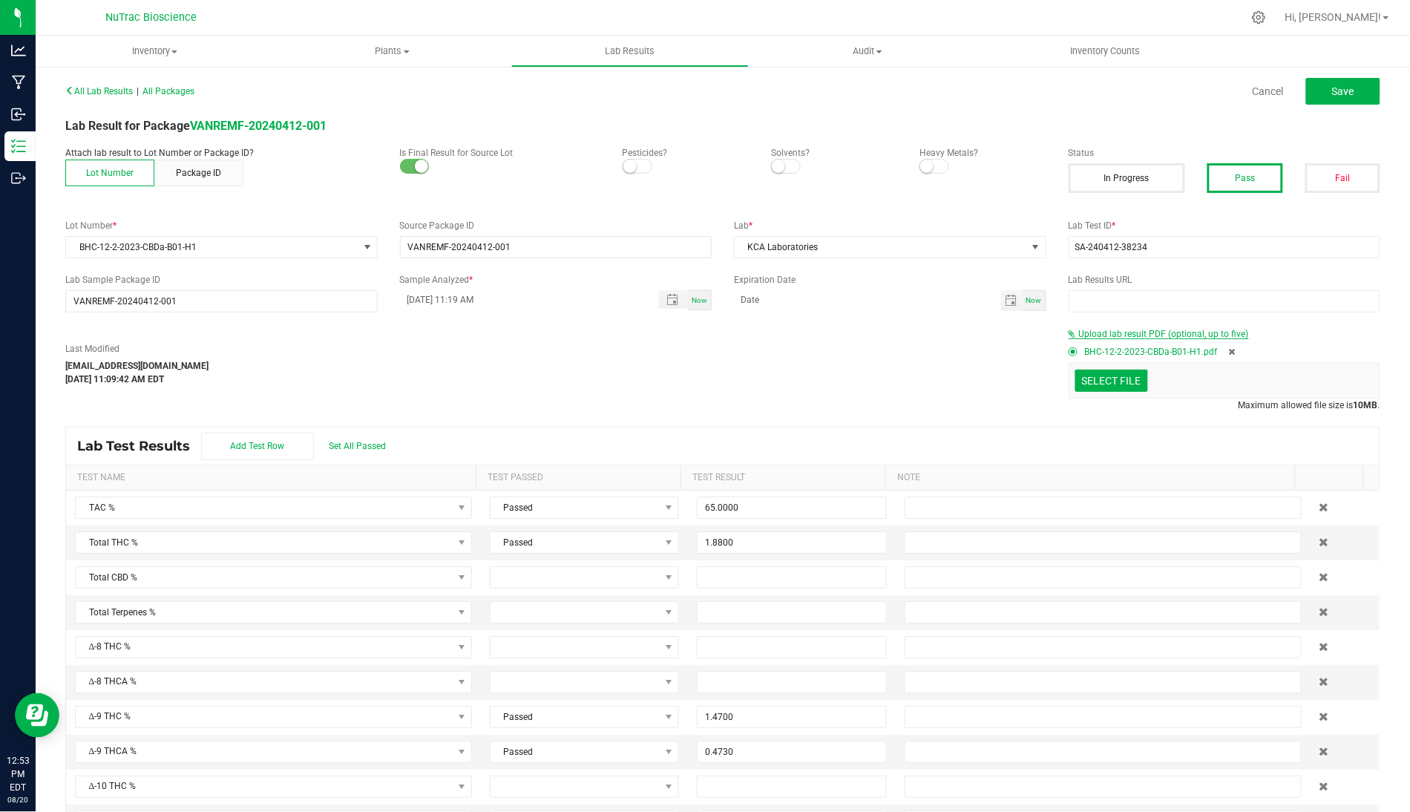
click at [1101, 338] on span "Upload lab result PDF (optional, up to five)" at bounding box center [1164, 334] width 170 height 10
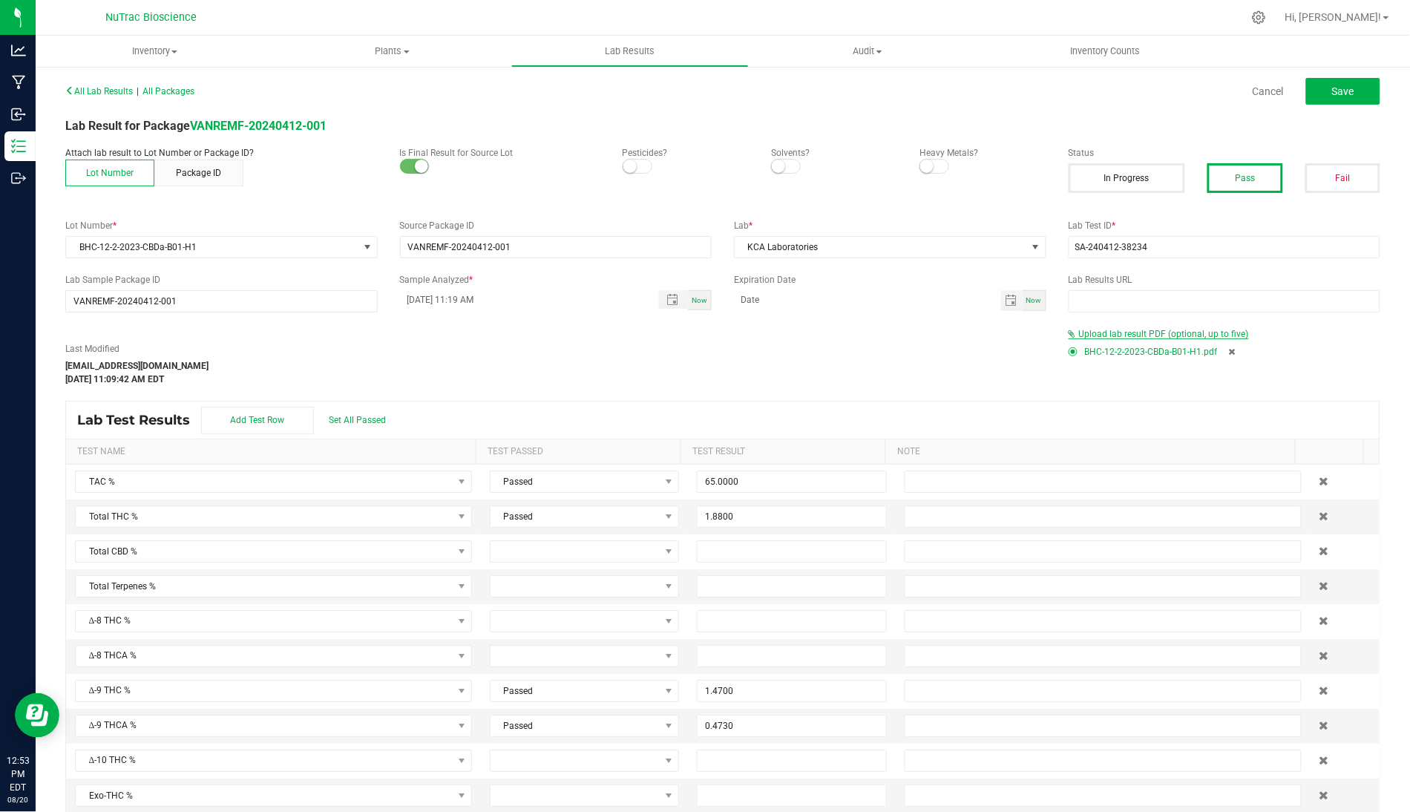
click at [1101, 334] on span "Upload lab result PDF (optional, up to five)" at bounding box center [1164, 334] width 170 height 10
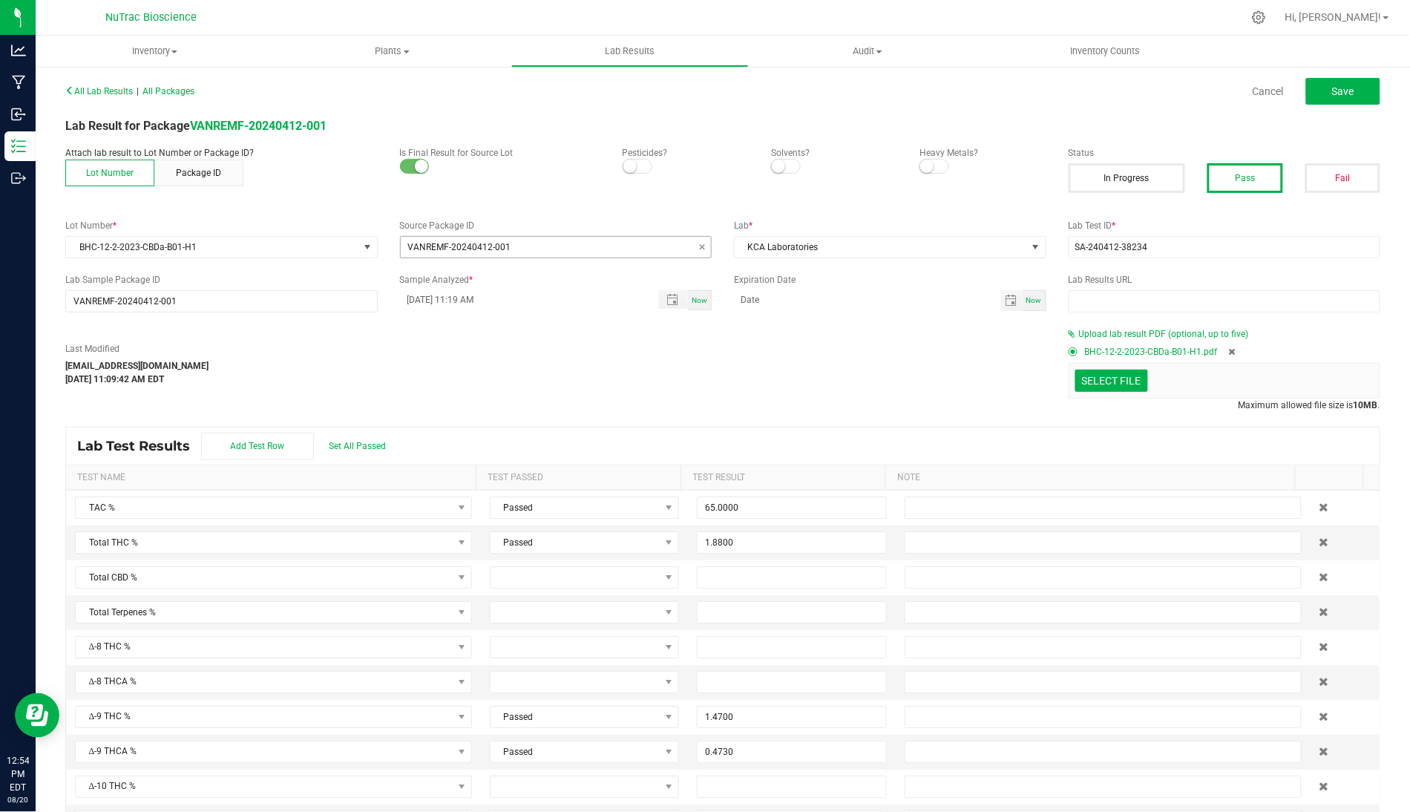
drag, startPoint x: 257, startPoint y: 229, endPoint x: 529, endPoint y: 235, distance: 272.4
click at [529, 235] on div "Lot Number * BHC-12-2-2023-CBDa-B01-H1 Source Package ID VANREMF-20240412-001 L…" at bounding box center [722, 238] width 1337 height 39
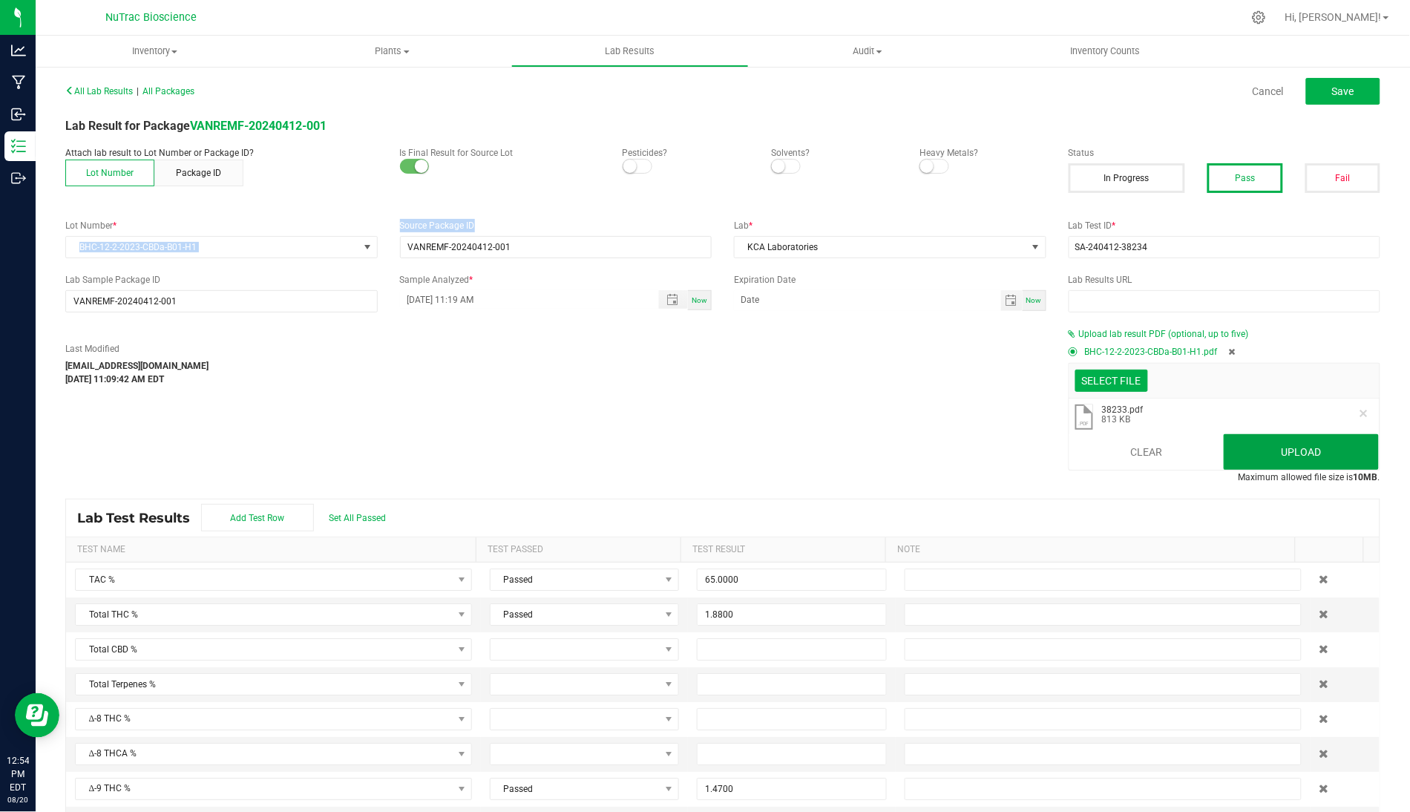
click at [1101, 455] on button "Upload" at bounding box center [1301, 452] width 155 height 36
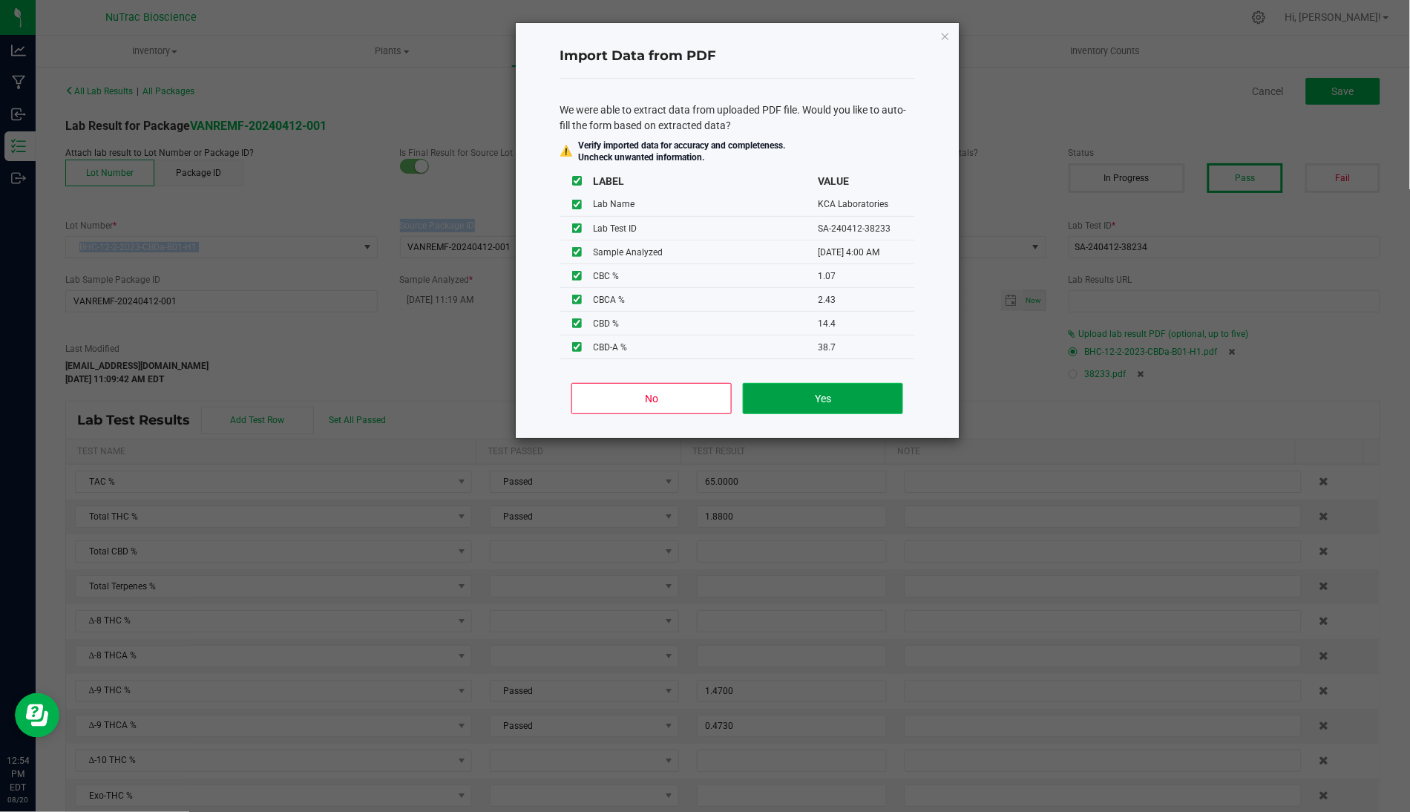
click at [844, 398] on button "Yes" at bounding box center [823, 398] width 160 height 31
type input "[DATE] 4:00 AM"
type input "1.0700"
type input "2.4300"
type input "14.4000"
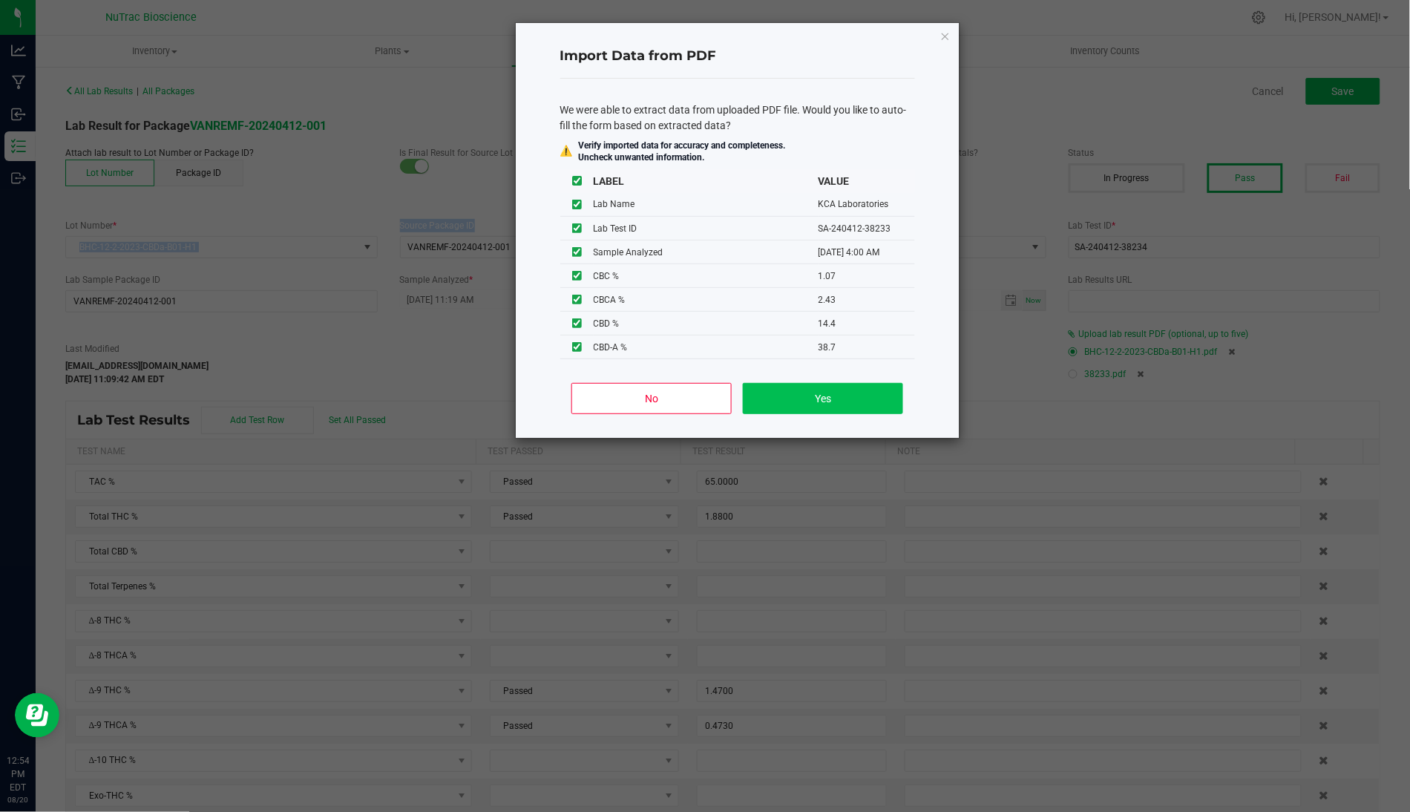
type input "38.7000"
type input "0.1470"
type input "0.5090"
type input "3.9000"
type input "1.9900"
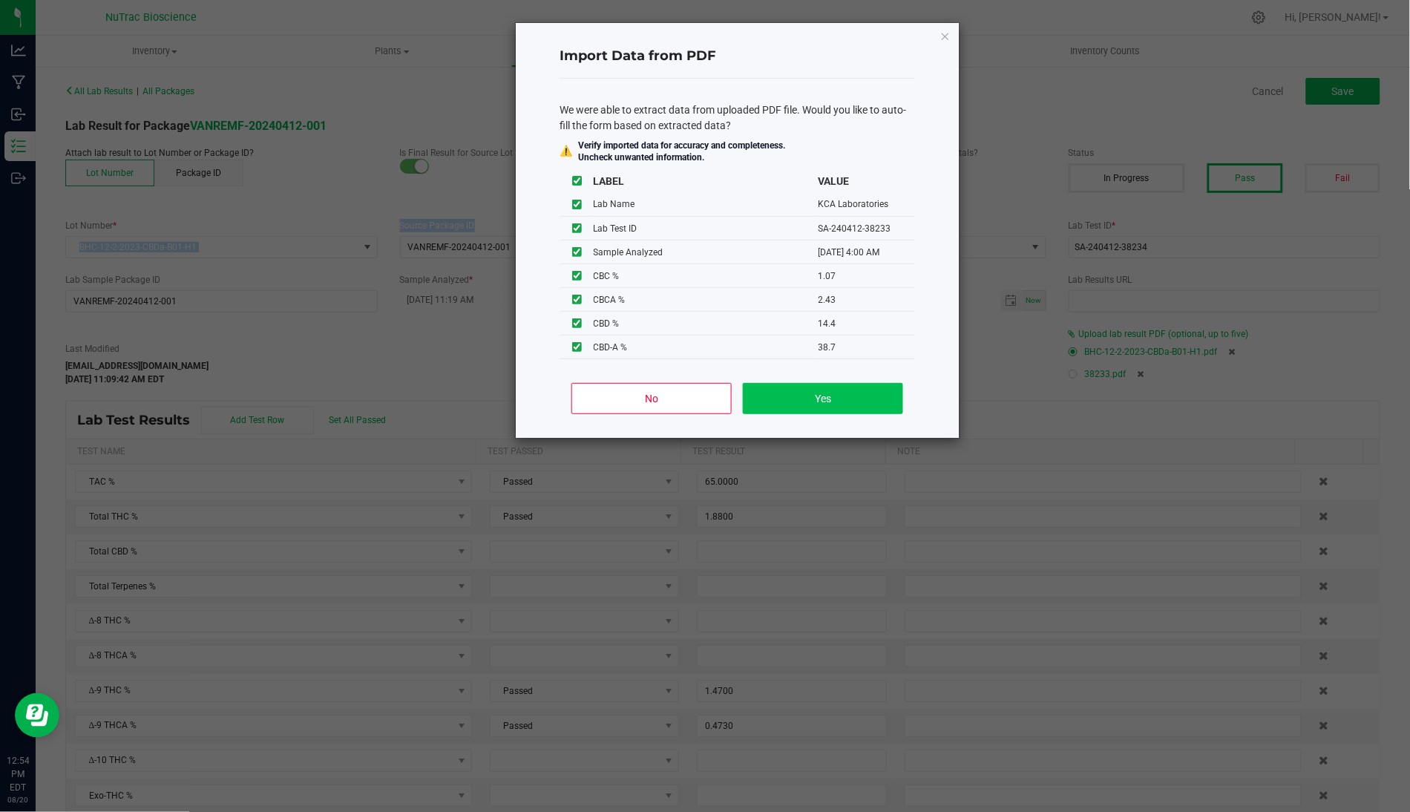
type input "65.1000"
type input "1.8600"
type input "1.2200"
type input "0.7340"
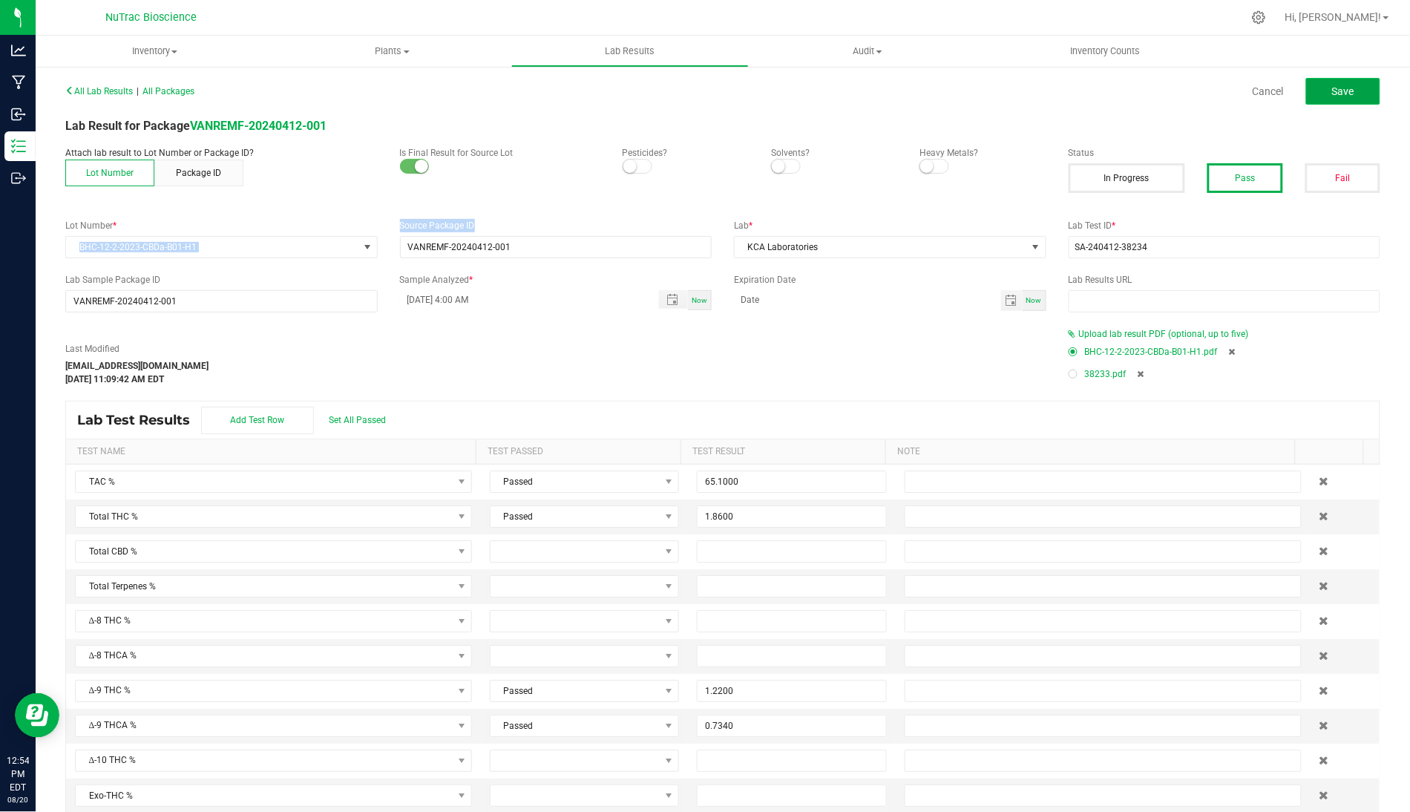
click at [1101, 87] on span "Save" at bounding box center [1343, 91] width 22 height 12
type input "1.2200"
type input "0.7340"
type input "1.0700"
type input "2.4300"
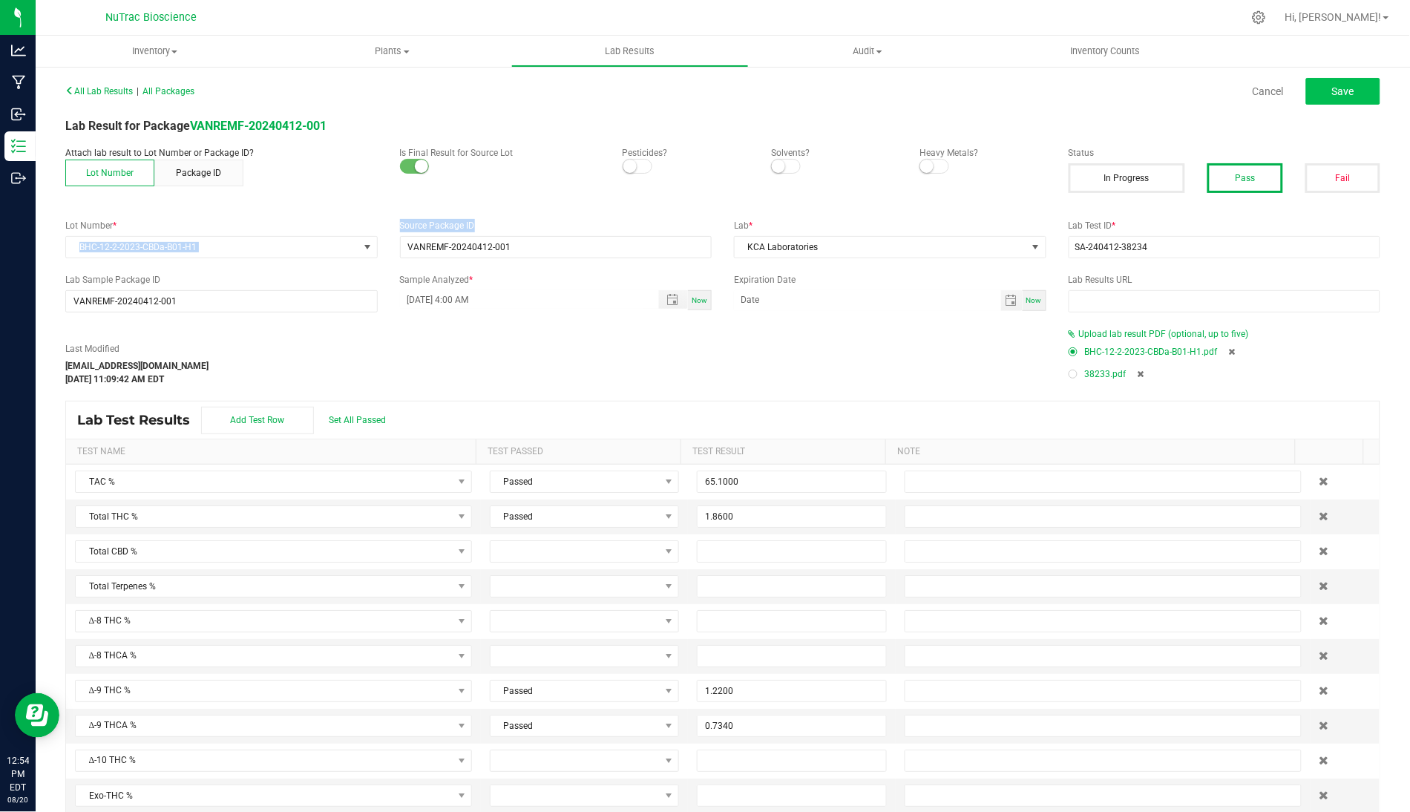
type input "14.4000"
type input "38.7000"
type input "0.1470"
type input "0.5090"
type input "3.9000"
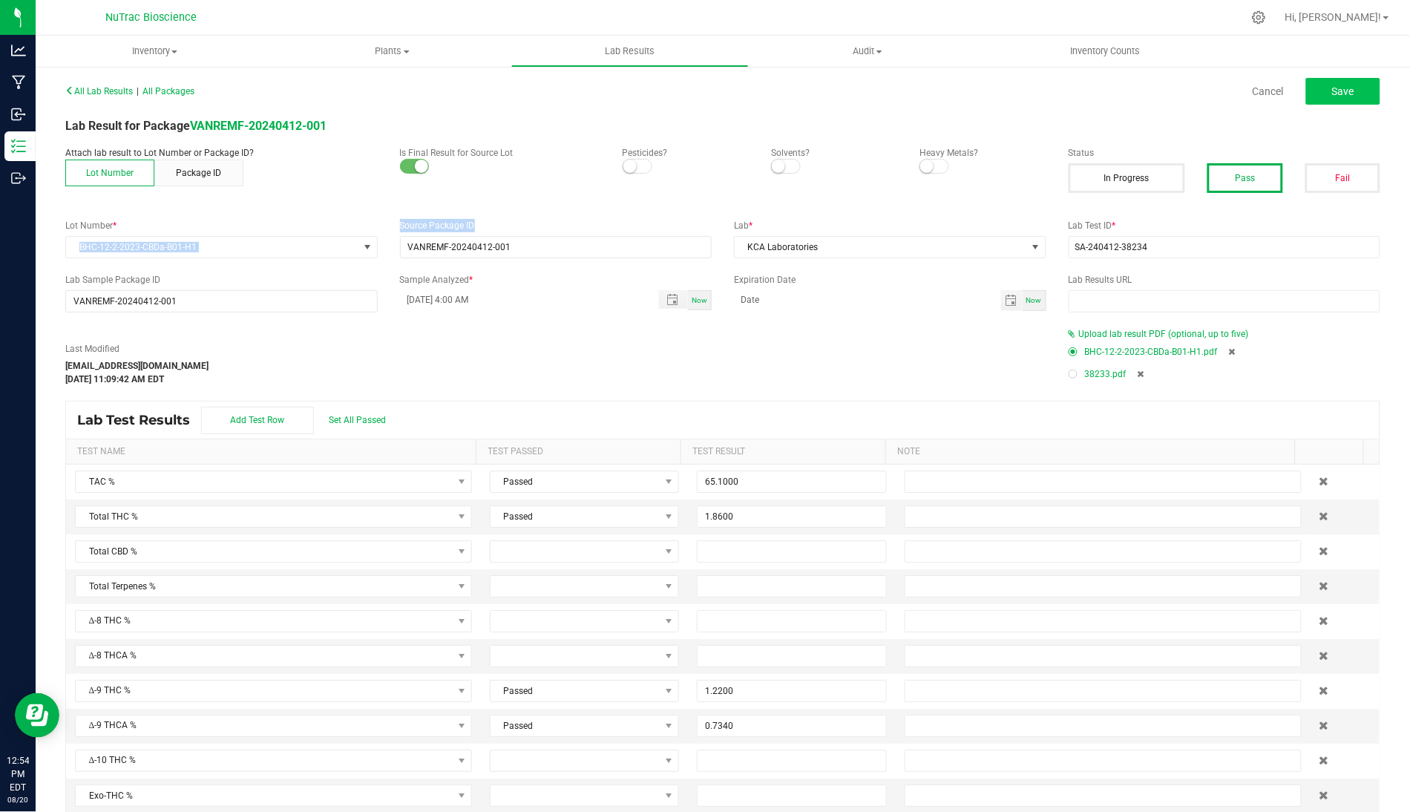
type input "1.9900"
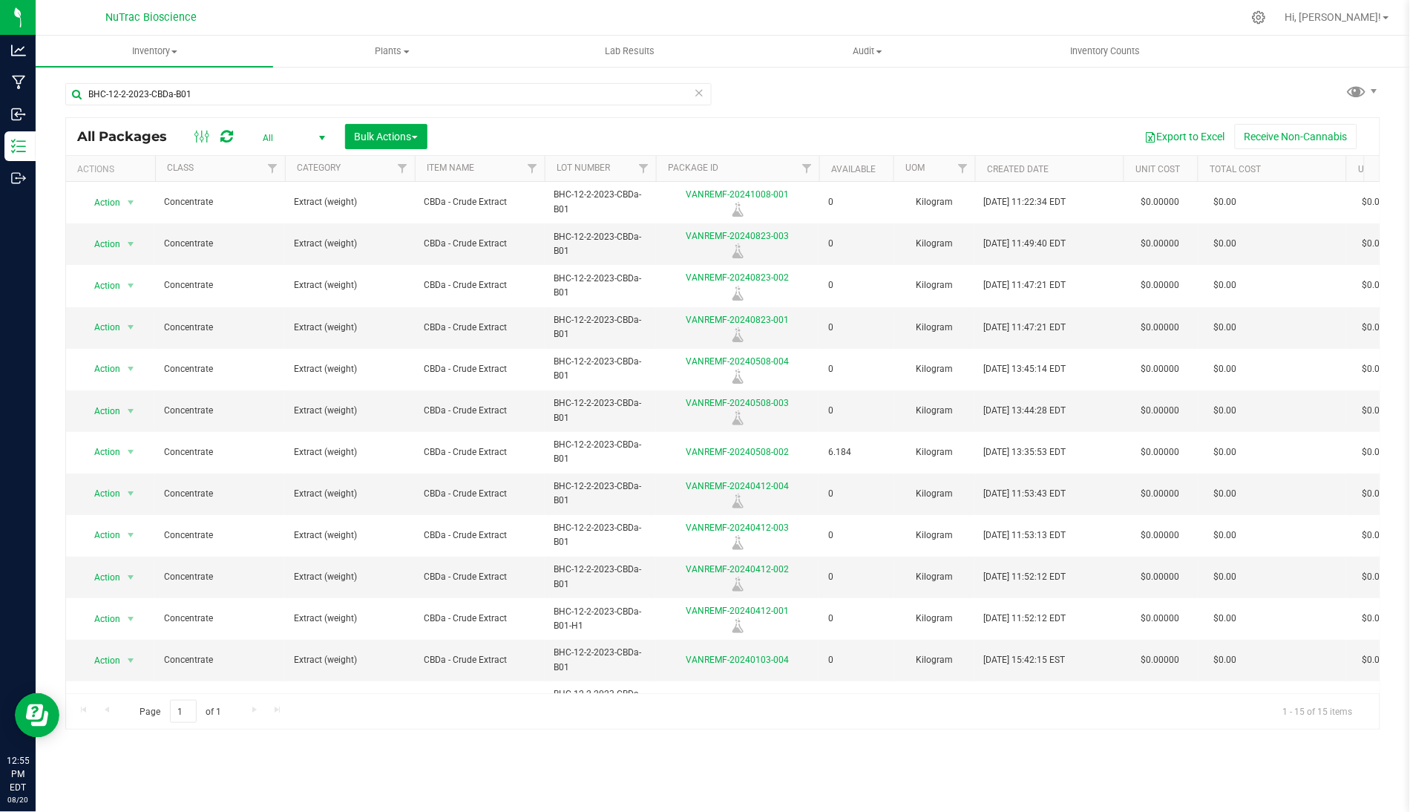
click at [698, 94] on icon at bounding box center [699, 92] width 10 height 18
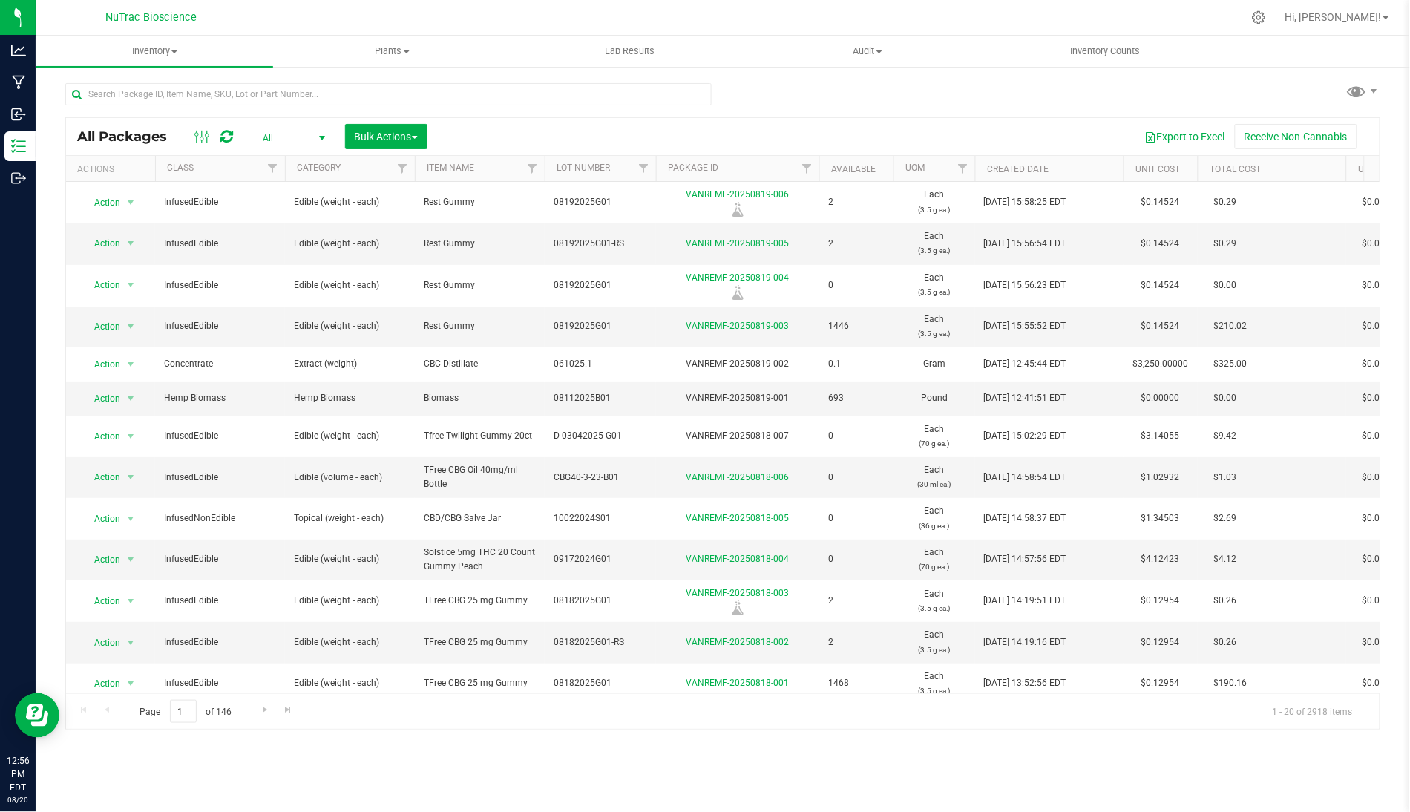
click at [664, 106] on div at bounding box center [388, 100] width 646 height 34
click at [577, 94] on input "text" at bounding box center [388, 94] width 646 height 22
paste input "BHC-12-2-2023-CBDa-B01"
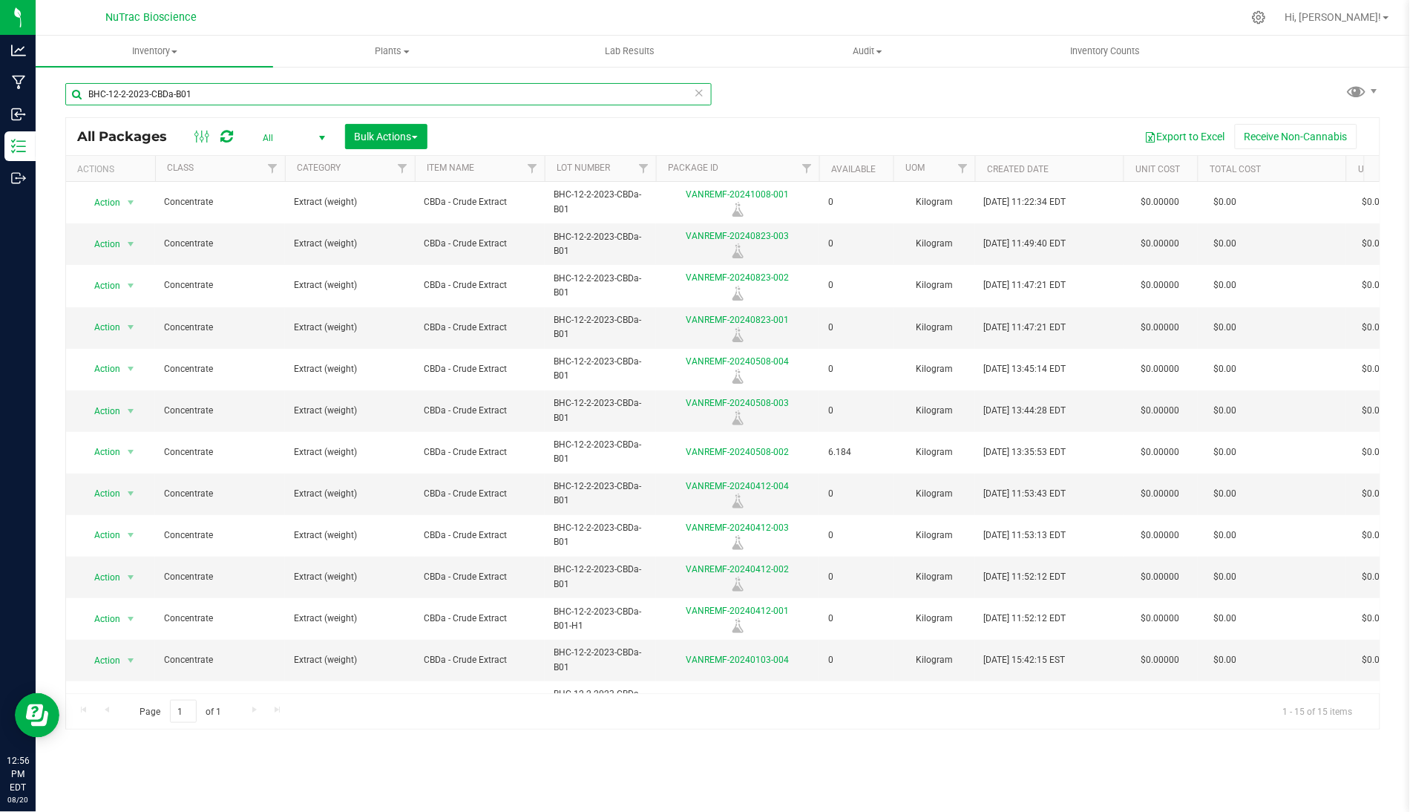
type input "BHC-12-2-2023-CBDa-B01"
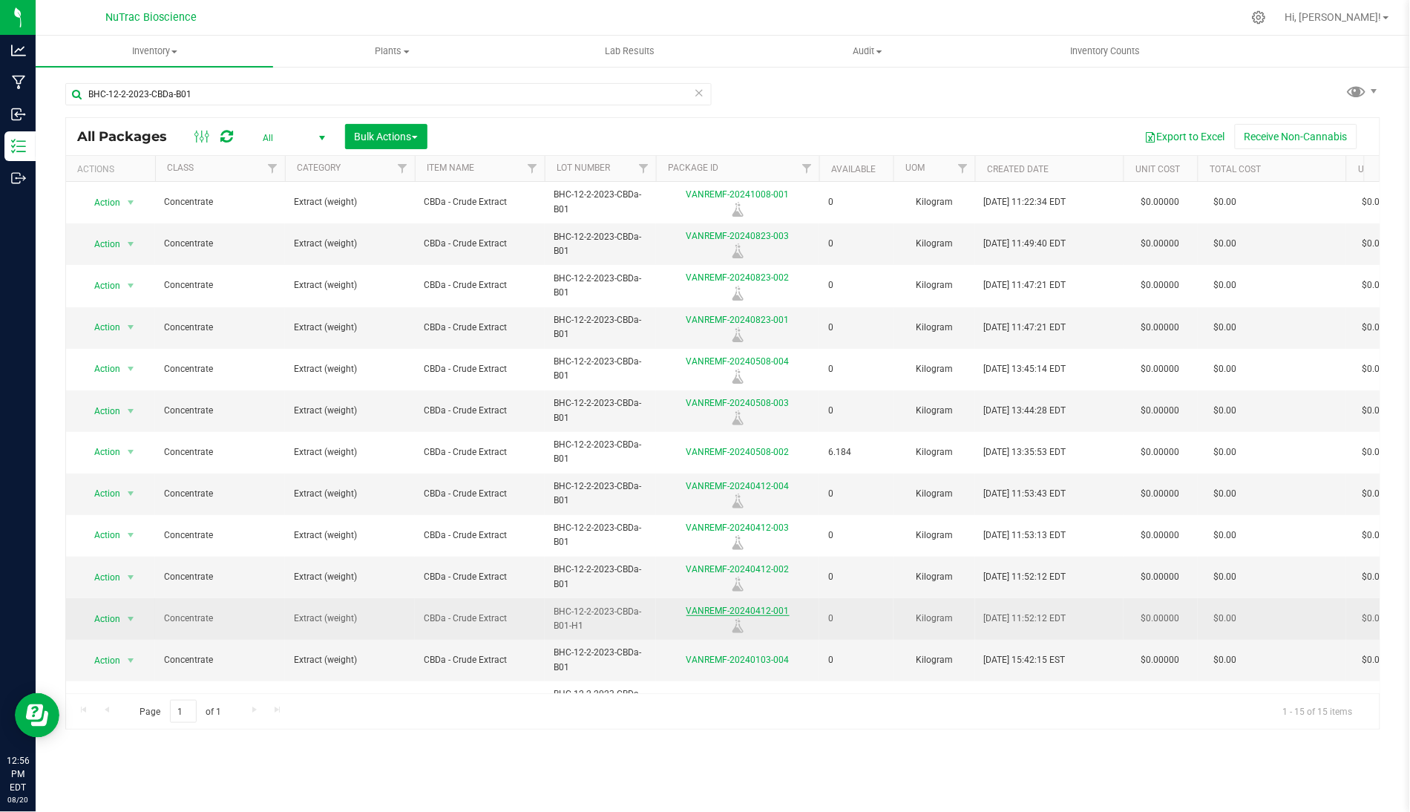
click at [703, 607] on link "VANREMF-20240412-001" at bounding box center [737, 611] width 103 height 10
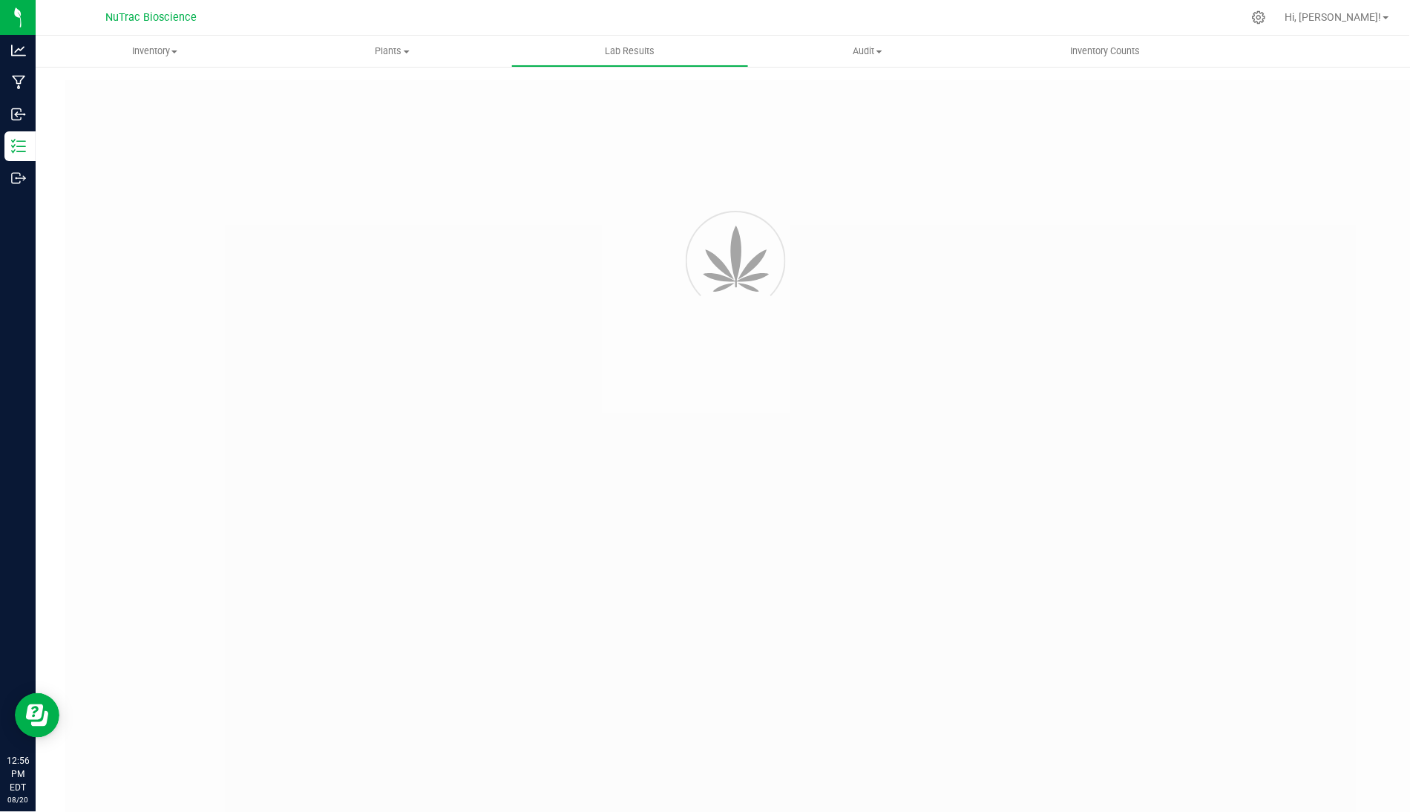
type input "VANREMF-20240412-001"
type input "SA-240412-38234"
type input "VANREMF-20240412-001"
type input "[DATE] 4:00 AM"
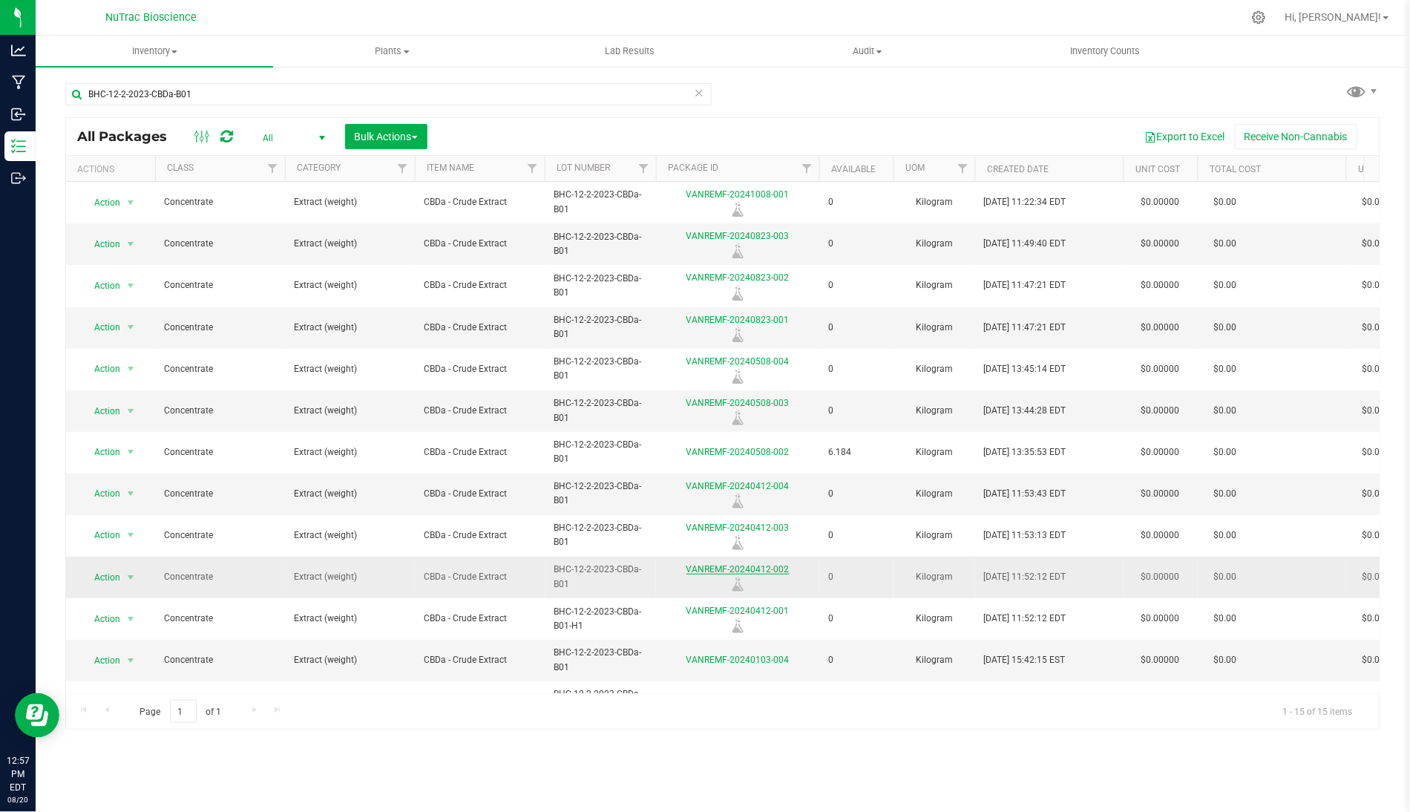
click at [772, 568] on link "VANREMF-20240412-002" at bounding box center [737, 569] width 103 height 10
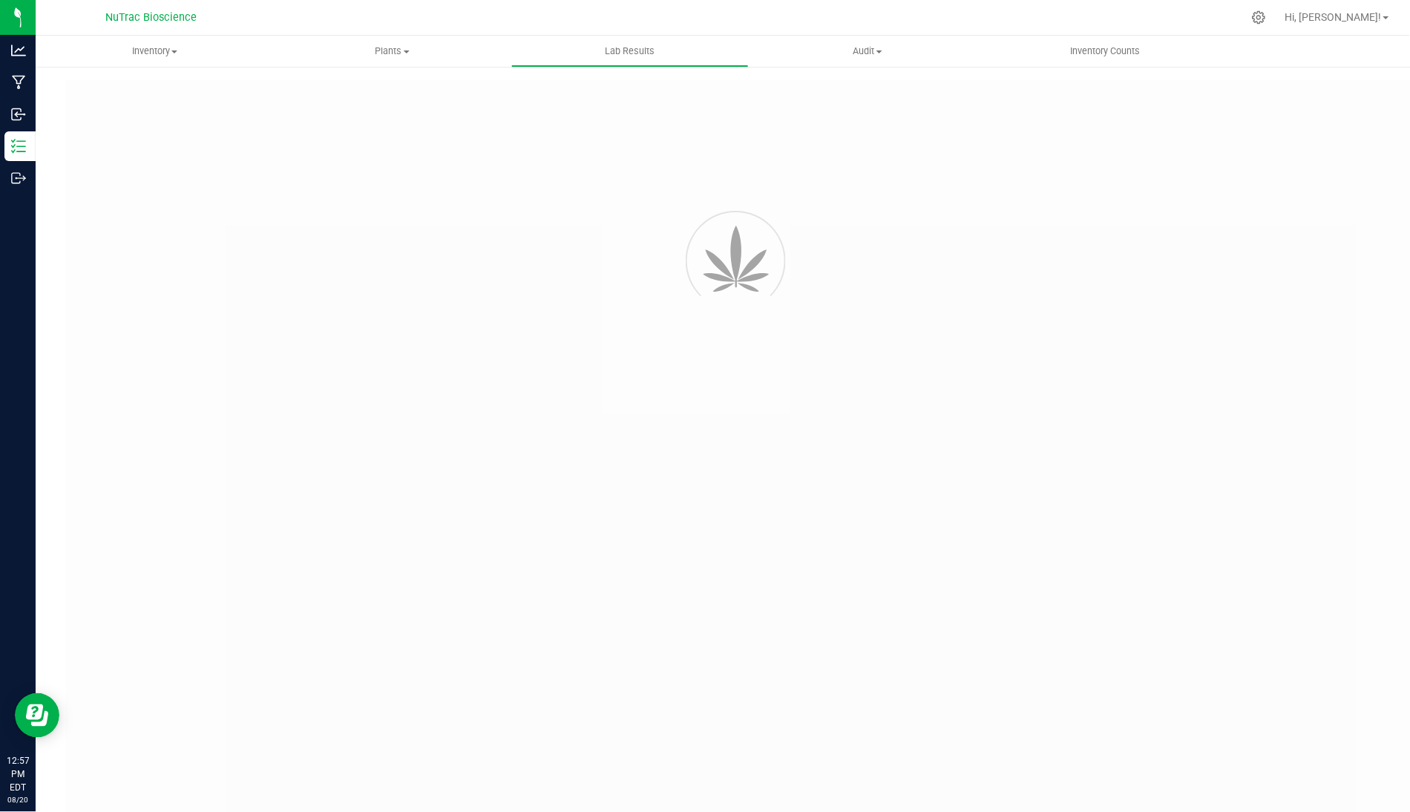
type input "VANREMF-20240508-004"
type input "SA-240508-39884"
type input "VANREMF-20240508-004"
type input "[DATE] 4:00 AM"
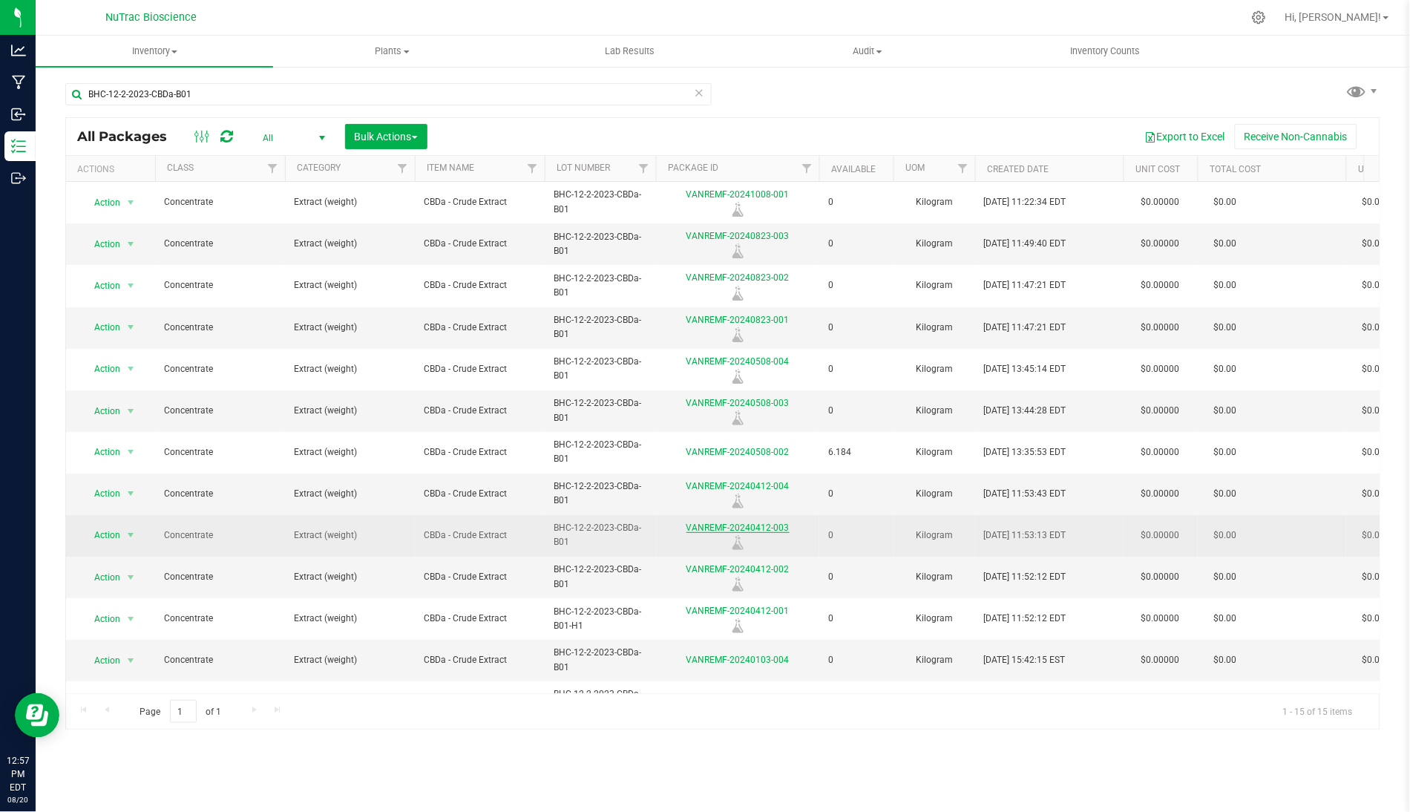
click at [767, 530] on link "VANREMF-20240412-003" at bounding box center [737, 527] width 103 height 10
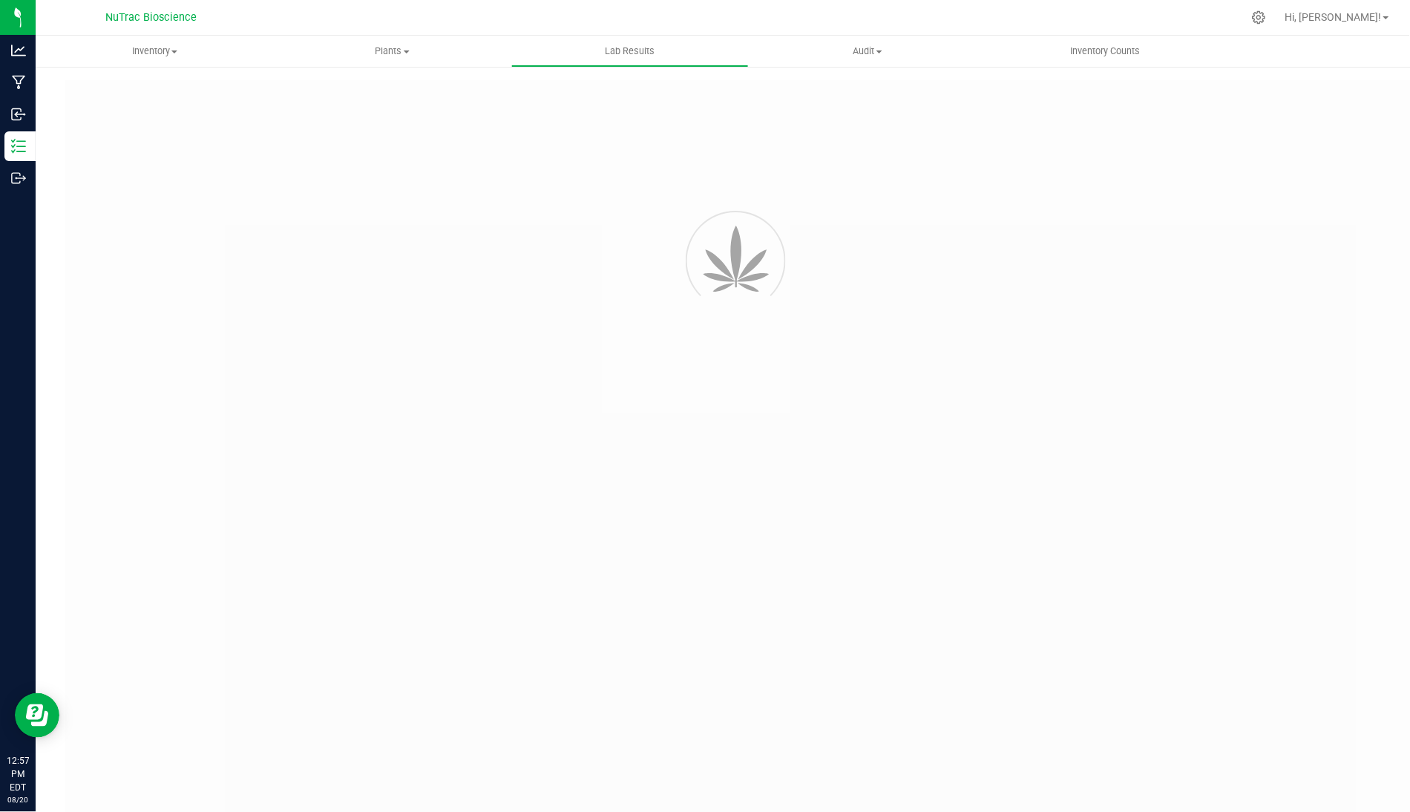
type input "VANREMF-20240508-004"
type input "SA-240508-39884"
type input "VANREMF-20240508-004"
type input "[DATE] 4:00 AM"
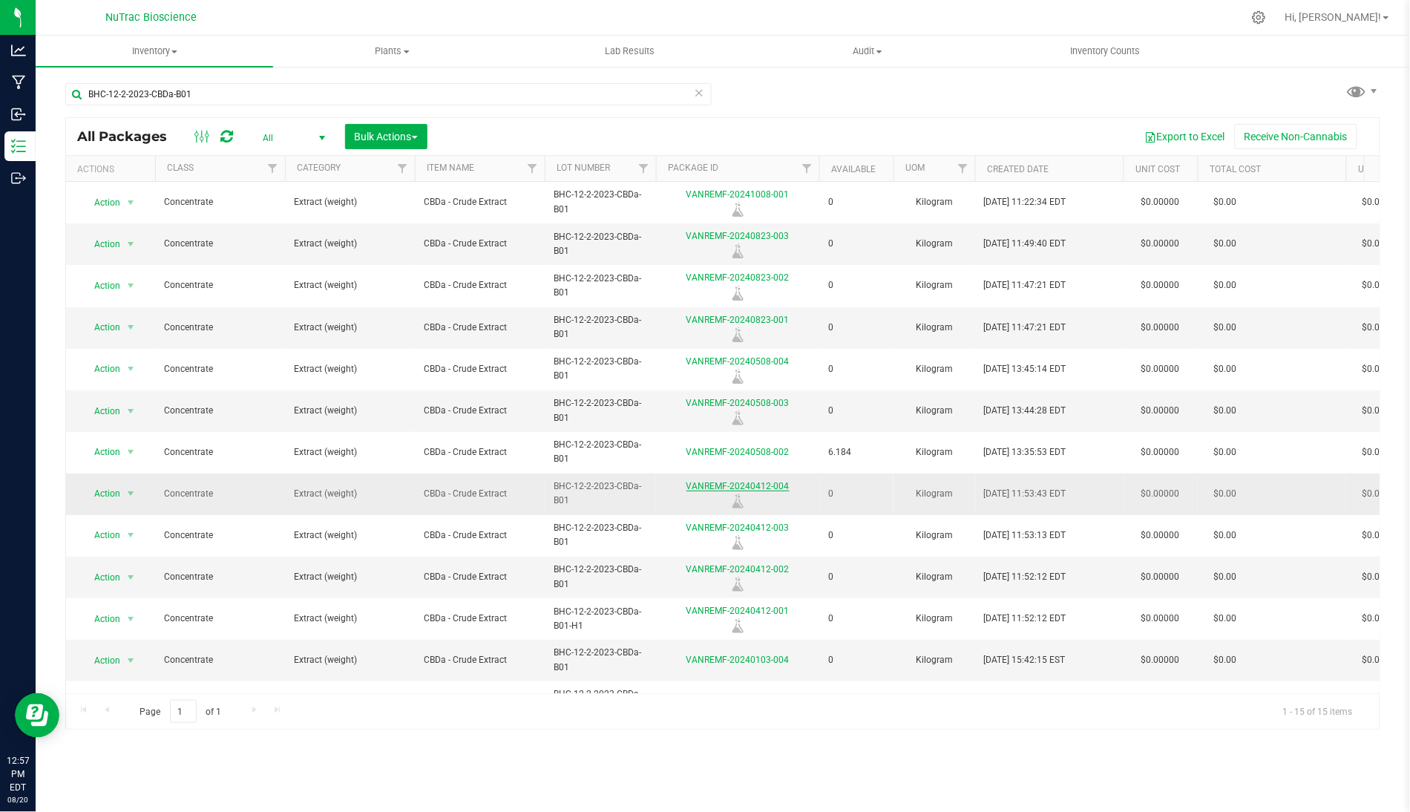
click at [767, 487] on link "VANREMF-20240412-004" at bounding box center [737, 486] width 103 height 10
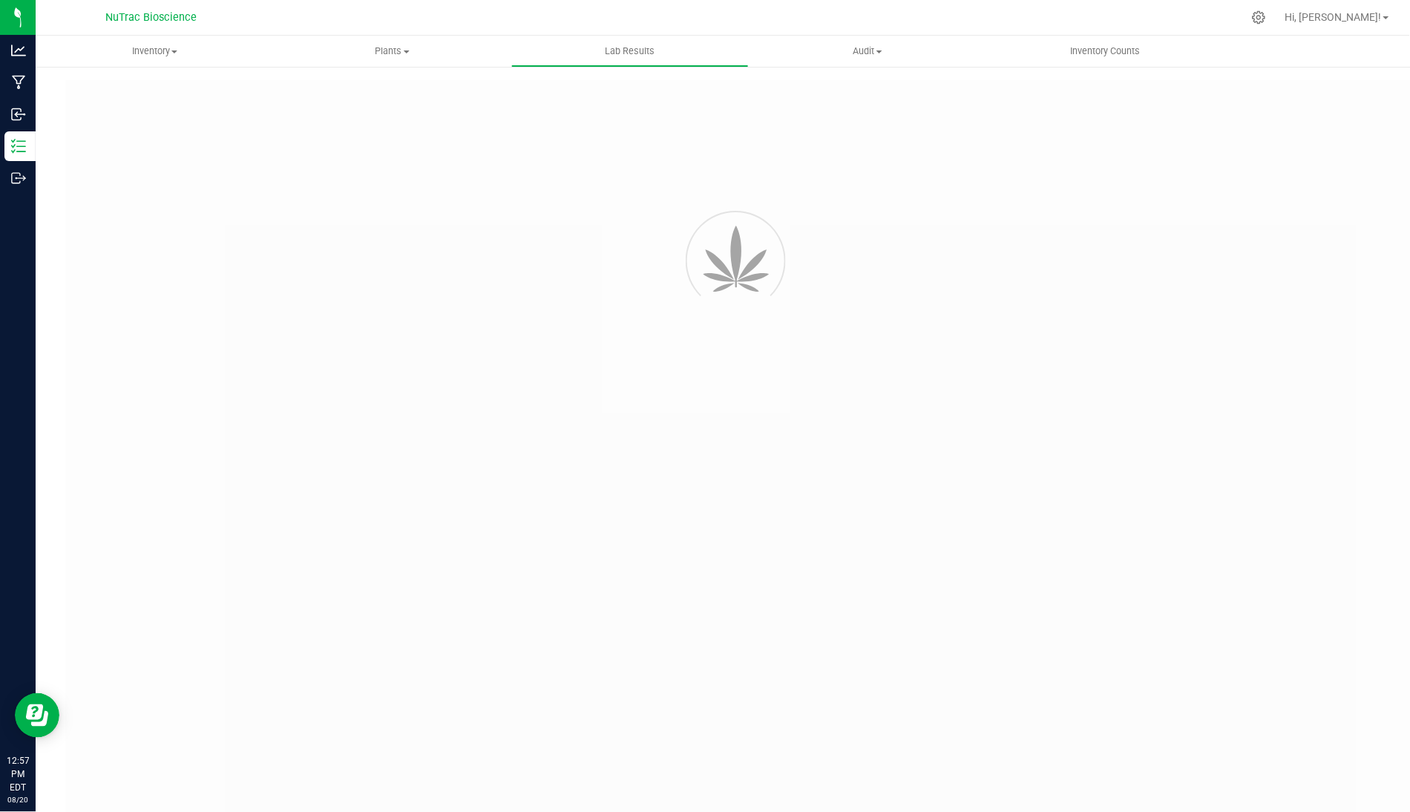
type input "VANREMF-20240508-004"
type input "SA-240508-39884"
type input "VANREMF-20240508-004"
type input "[DATE] 4:00 AM"
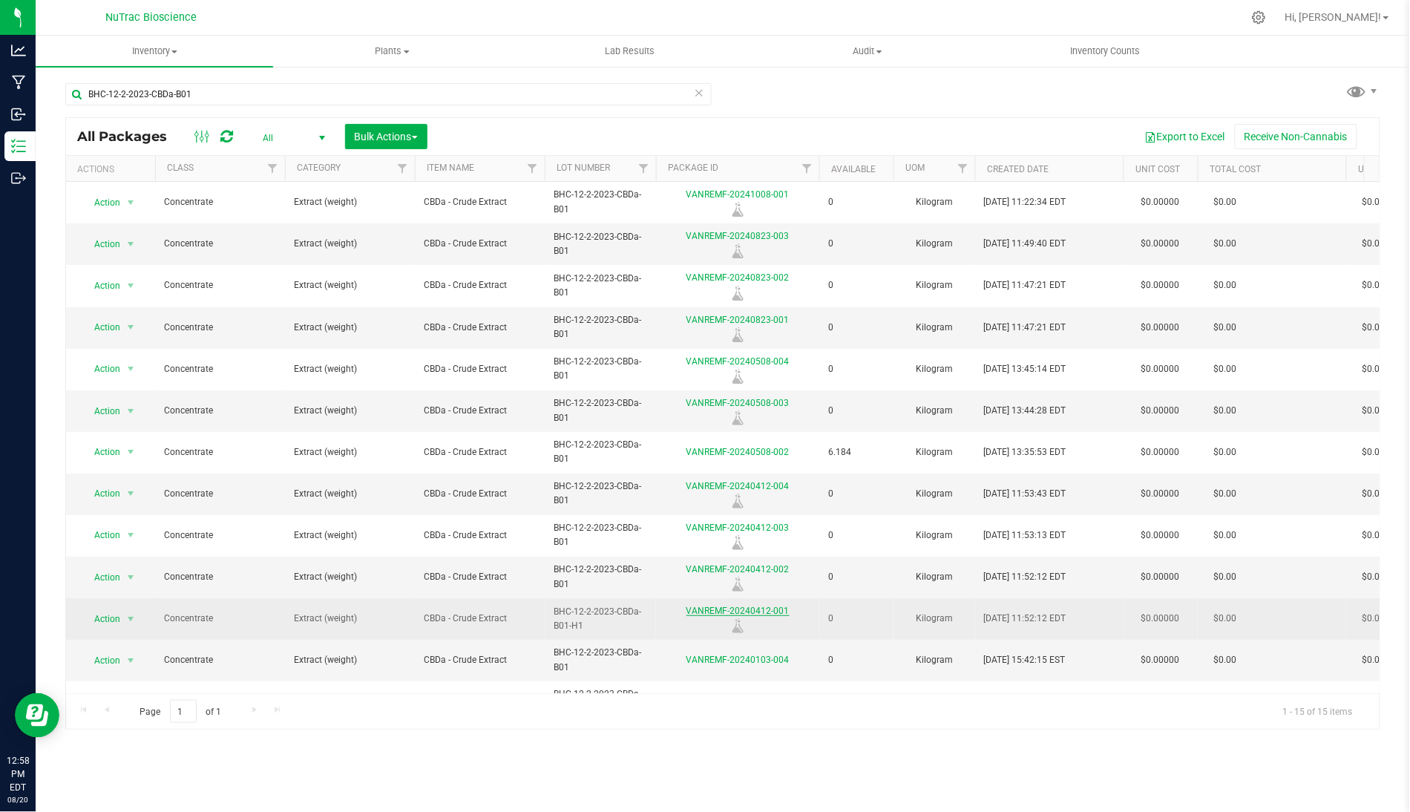
click at [773, 612] on link "VANREMF-20240412-001" at bounding box center [737, 611] width 103 height 10
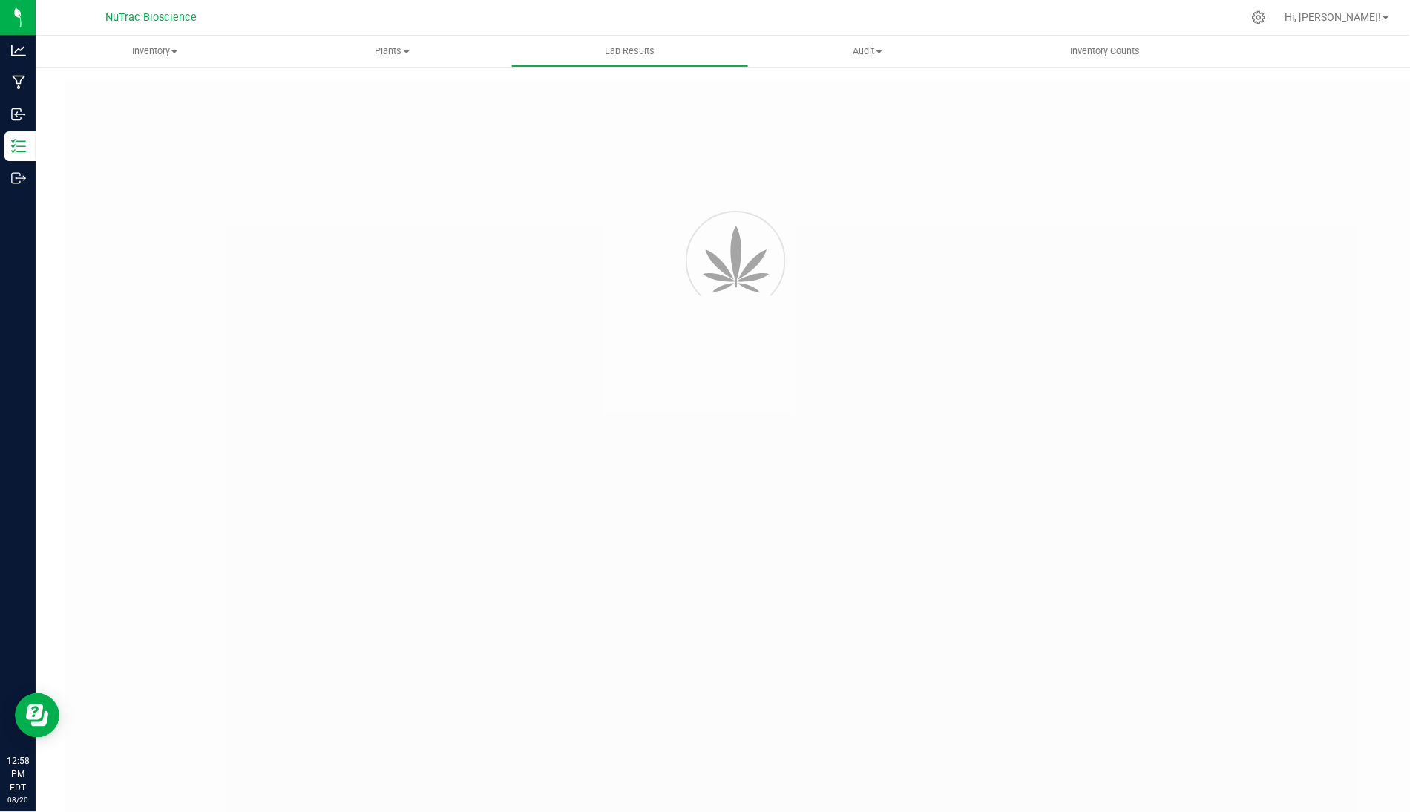
type input "VANREMF-20240412-001"
type input "SA-240412-38234"
type input "VANREMF-20240412-001"
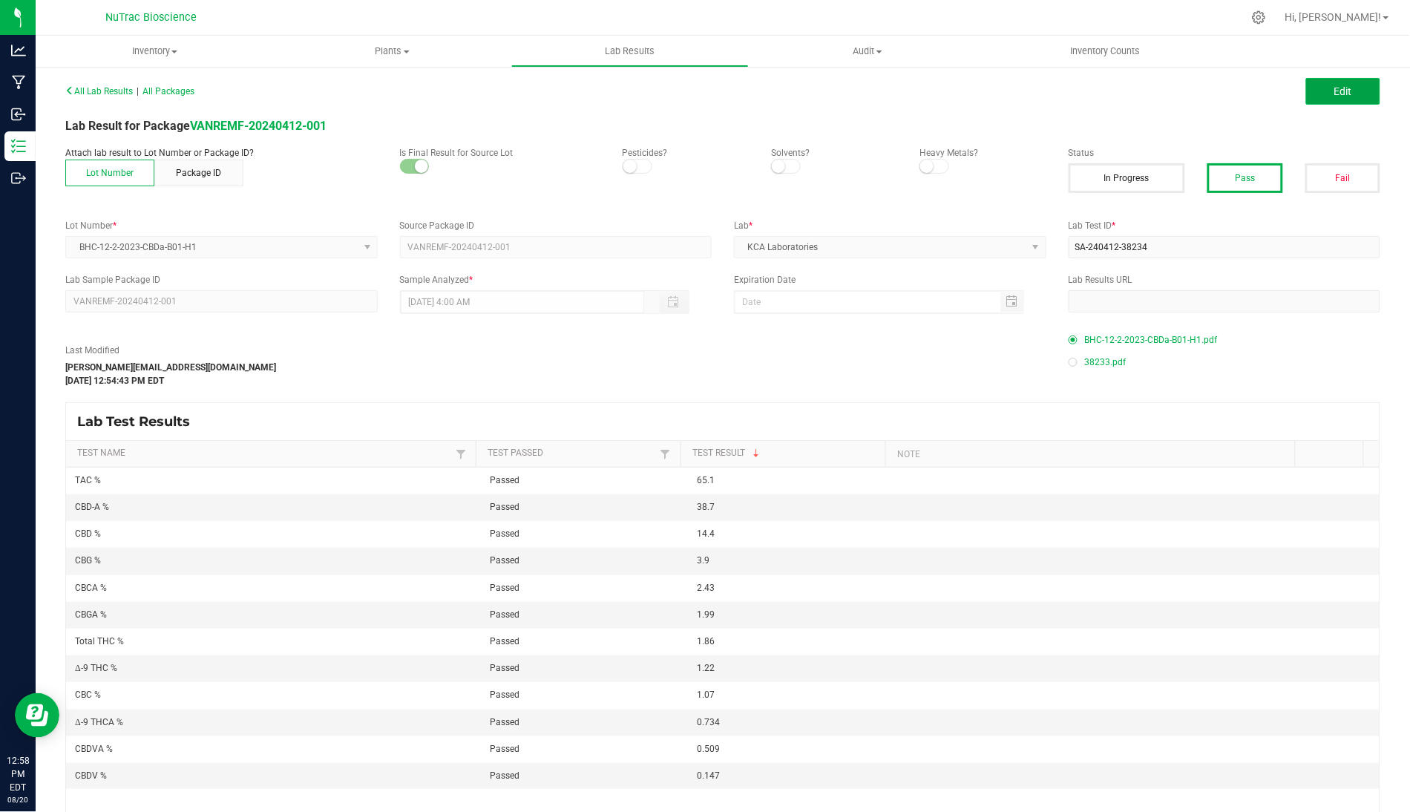
click at [1101, 97] on button "Edit" at bounding box center [1343, 91] width 74 height 27
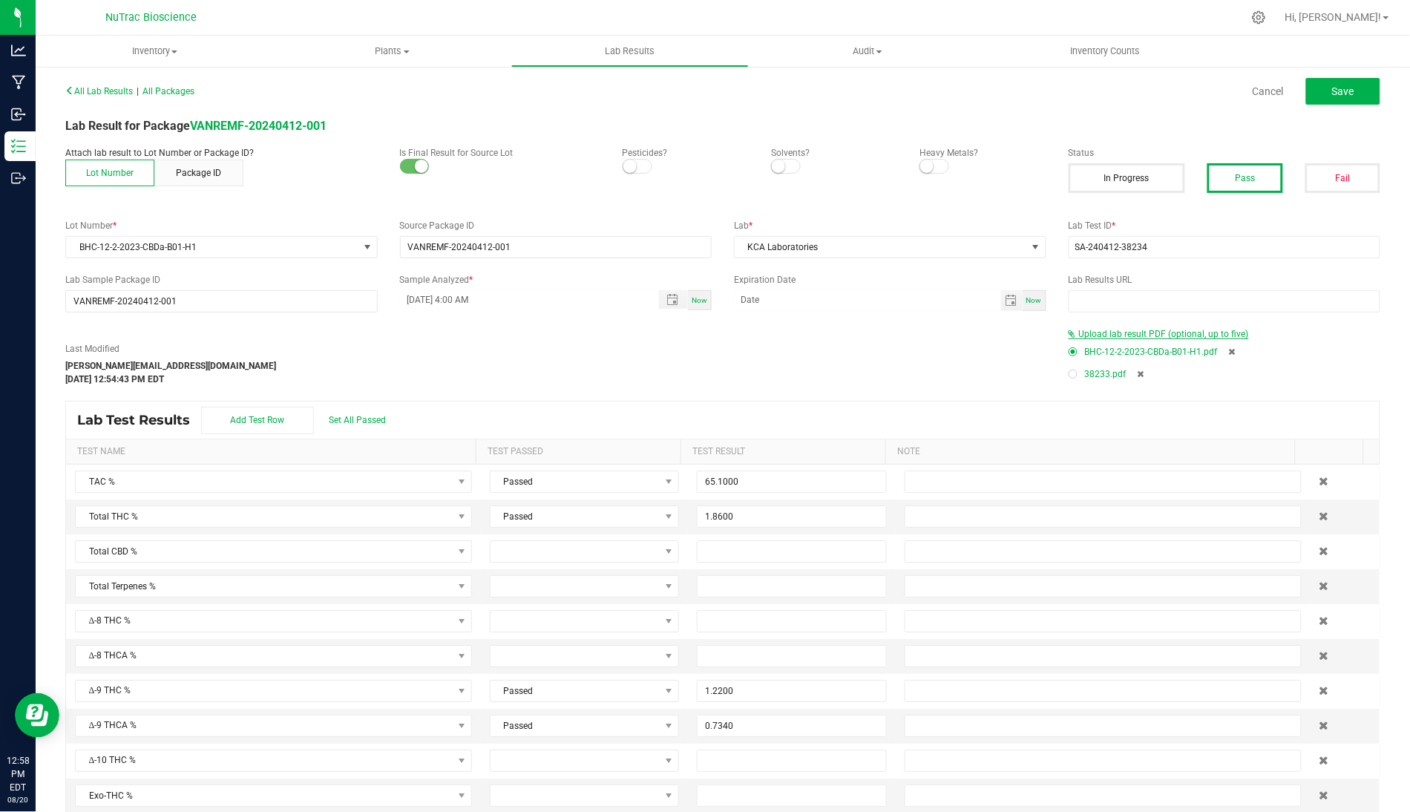
click at [1101, 338] on span "Upload lab result PDF (optional, up to five)" at bounding box center [1164, 334] width 170 height 10
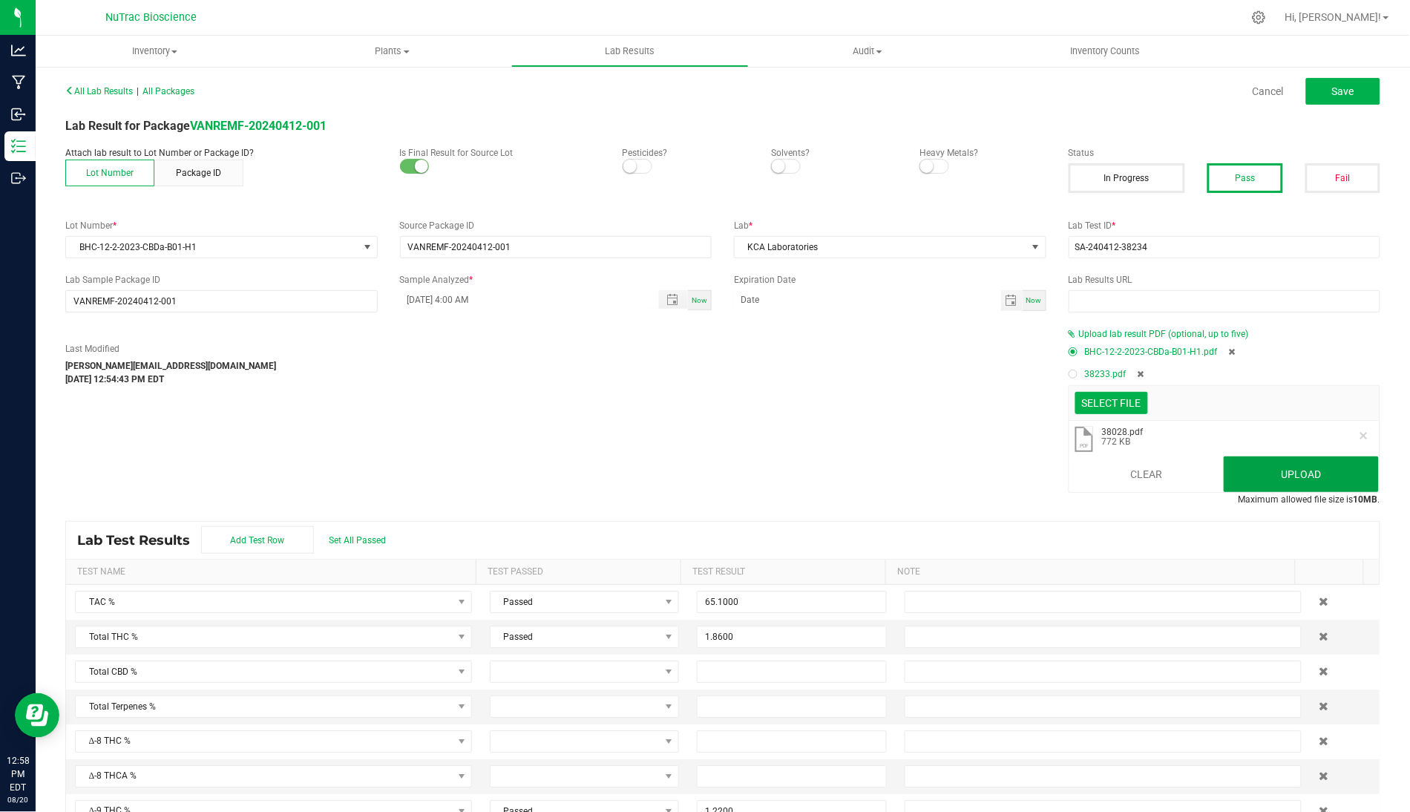
click at [1101, 485] on button "Upload" at bounding box center [1301, 474] width 155 height 36
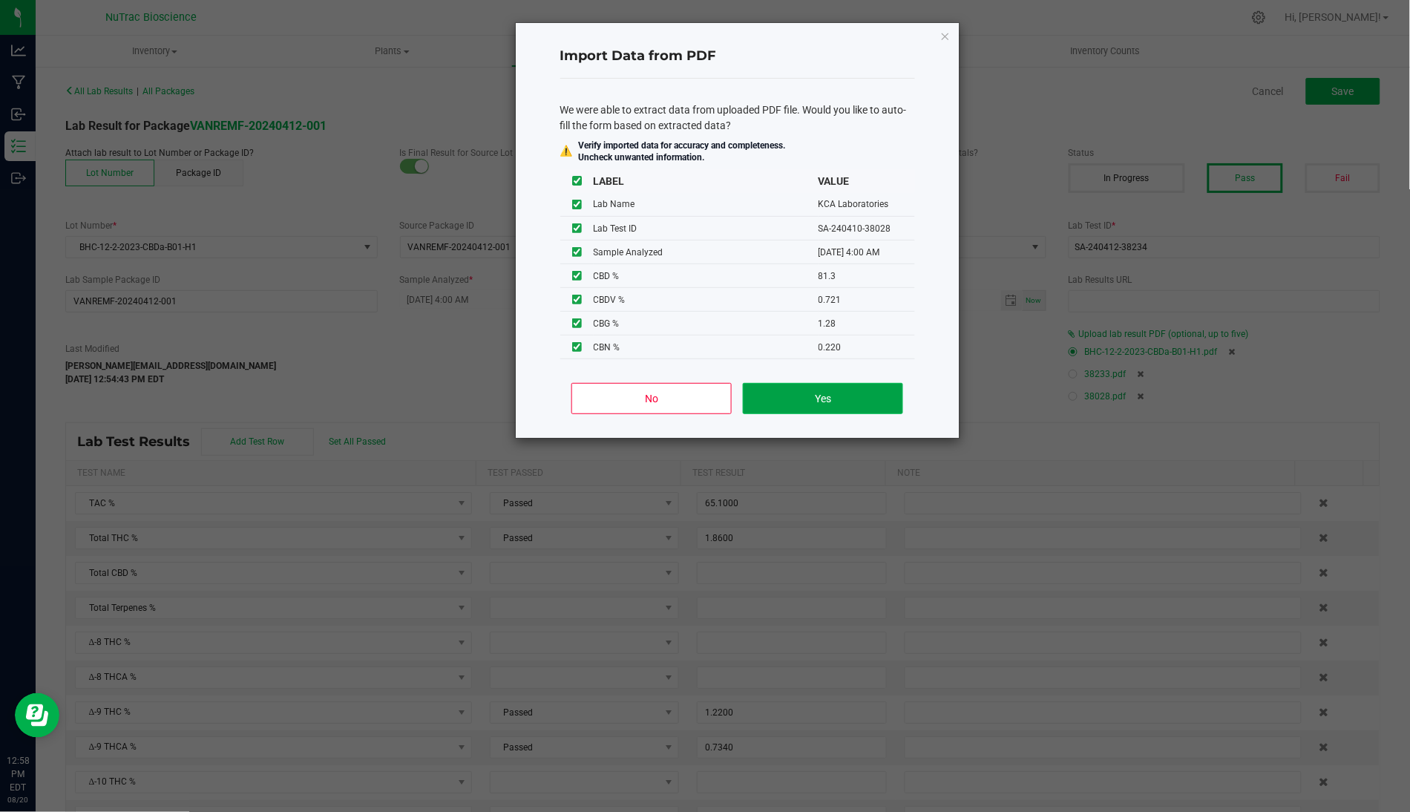
click at [768, 400] on button "Yes" at bounding box center [823, 398] width 160 height 31
type input "[DATE] 4:00 AM"
type input "81.3000"
type input "0.7210"
type input "1.2800"
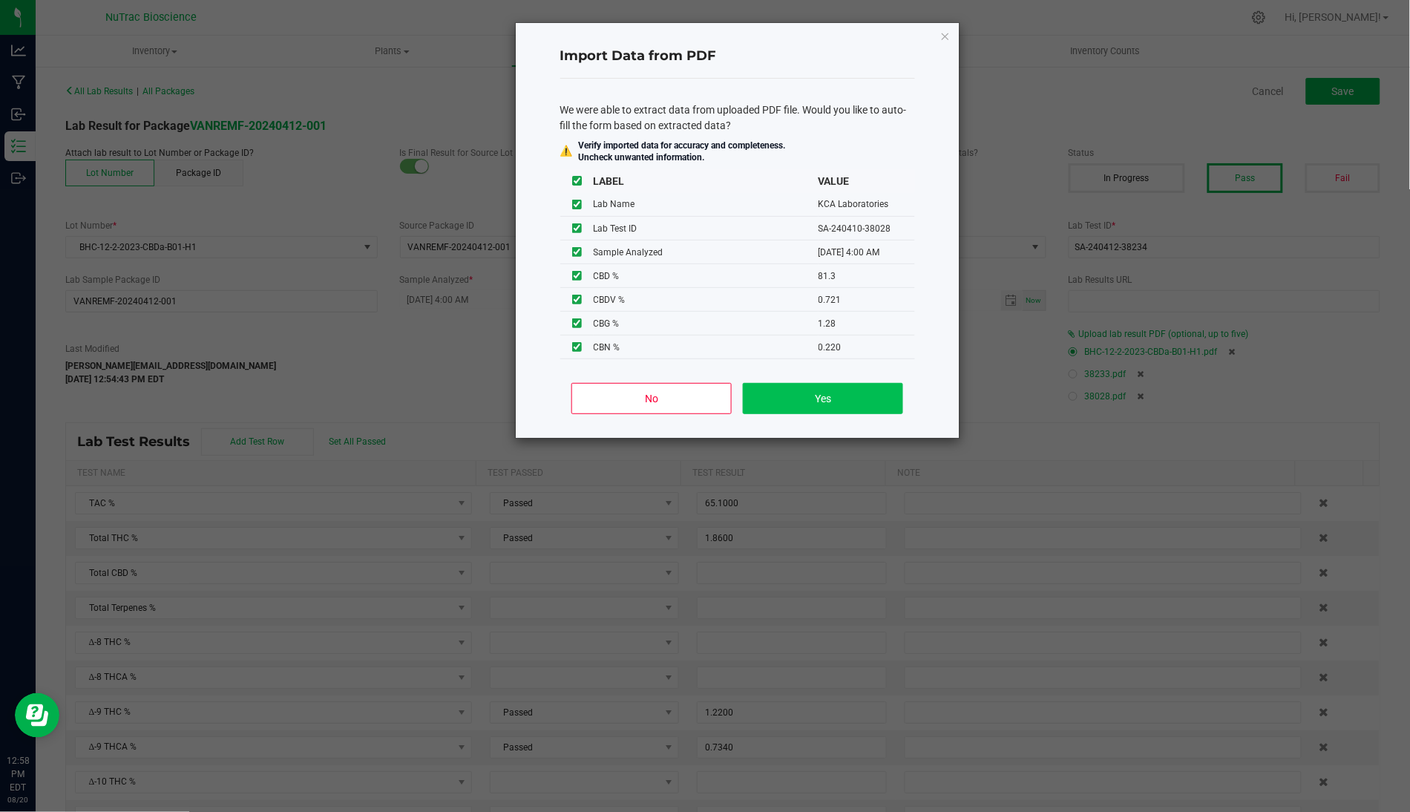
type input "0.2200"
type input "4.2500"
type input "91.5000"
type input "3.3300"
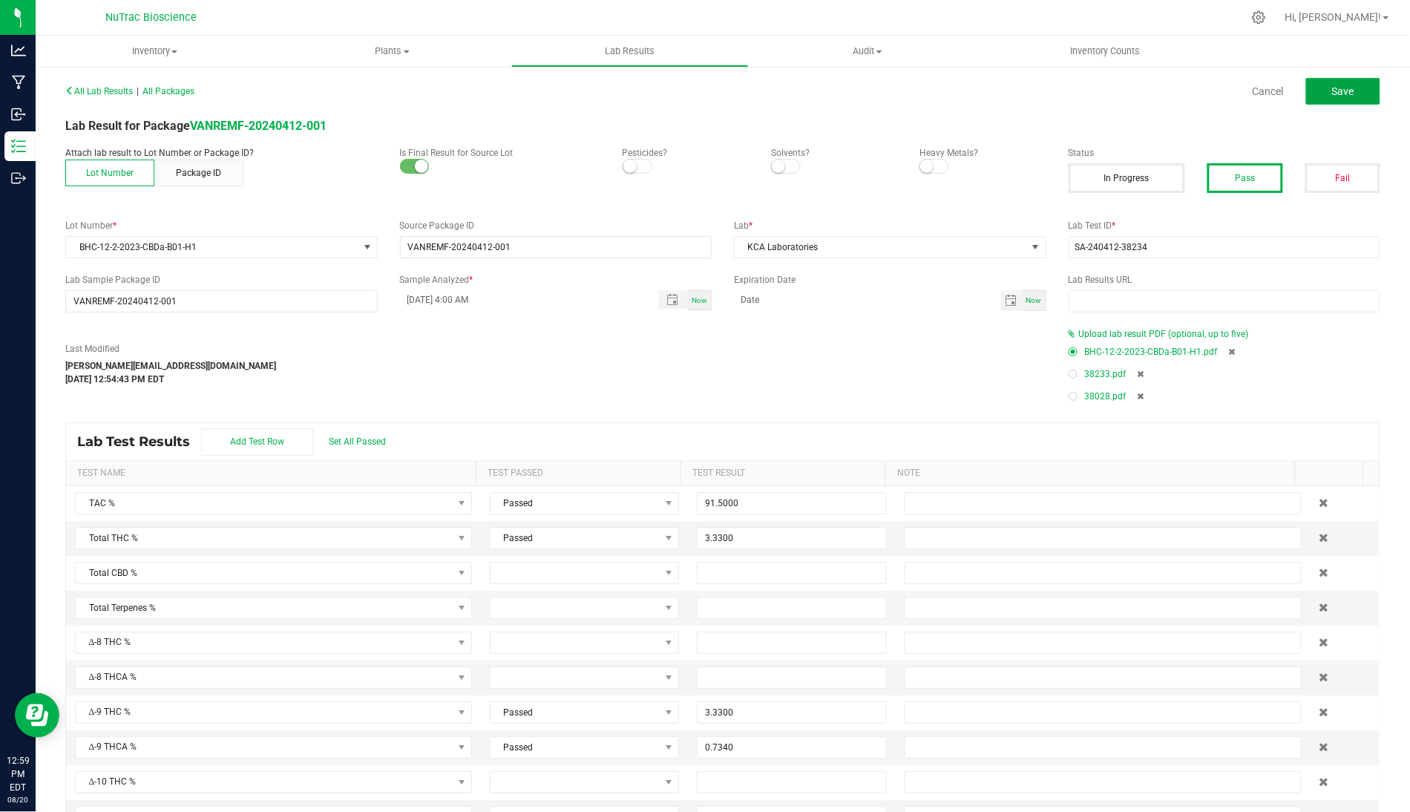
click at [1101, 81] on button "Save" at bounding box center [1343, 91] width 74 height 27
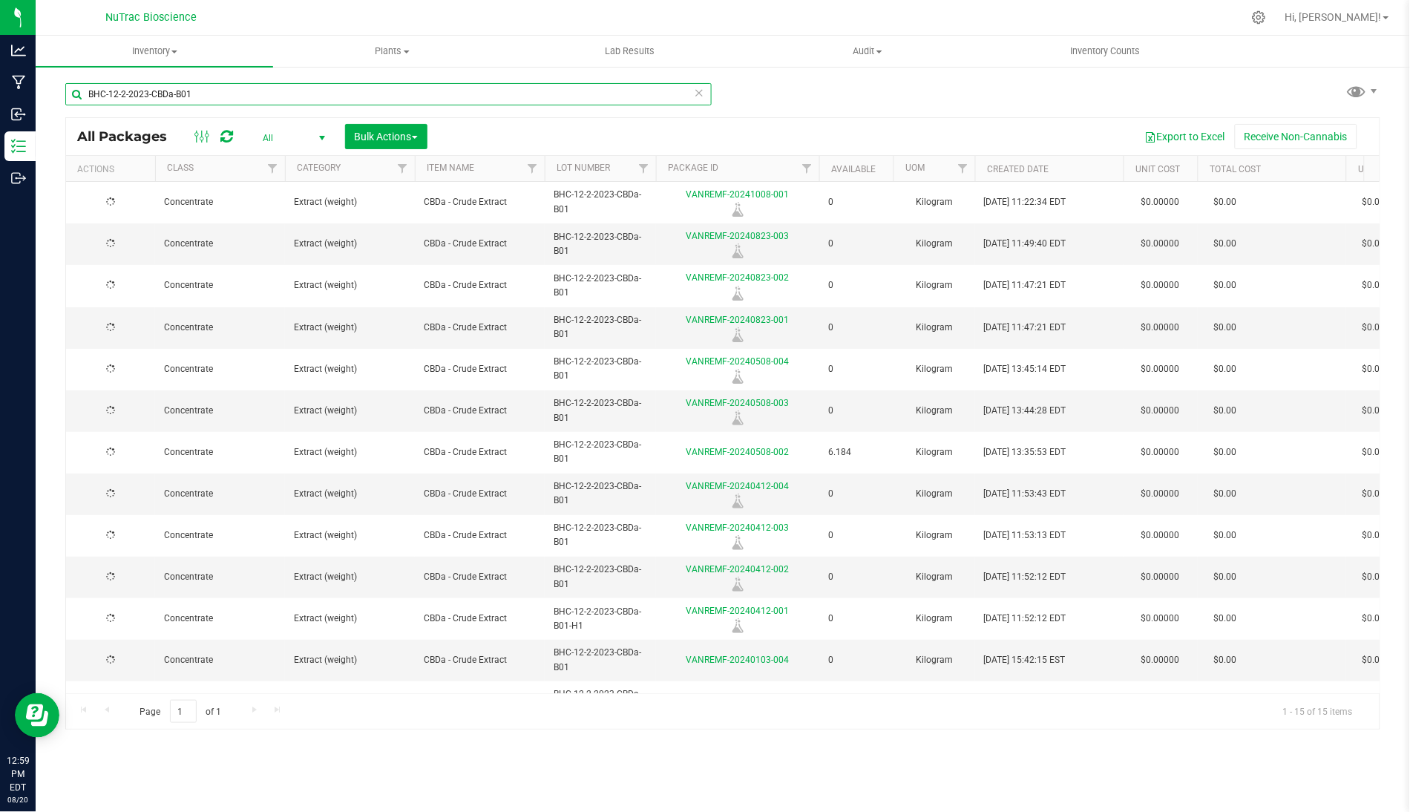
click at [290, 91] on input "BHC-12-2-2023-CBDa-B01" at bounding box center [388, 94] width 646 height 22
click at [703, 91] on icon at bounding box center [699, 92] width 10 height 18
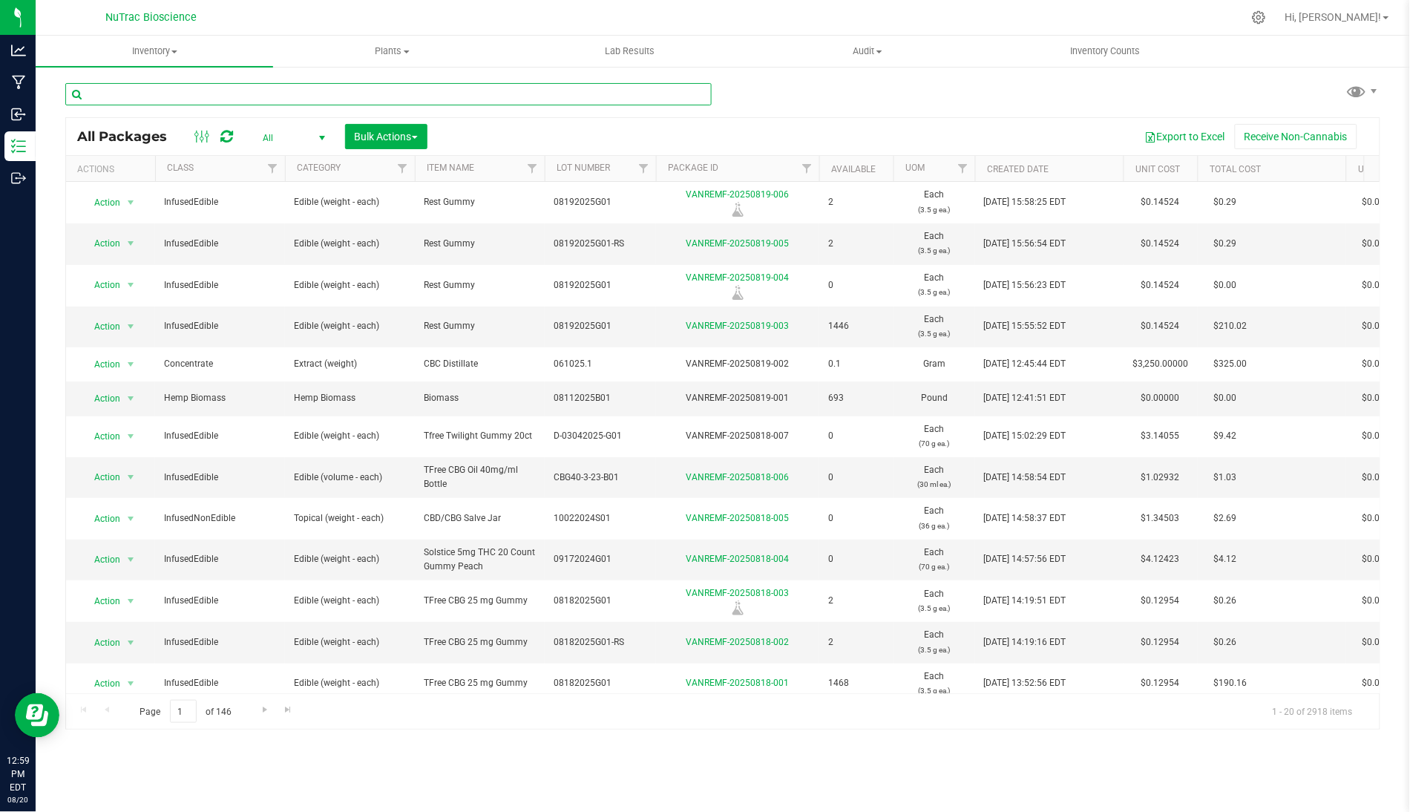
click at [683, 98] on input "text" at bounding box center [388, 94] width 646 height 22
paste input "CBD-SBC-10-2022-01"
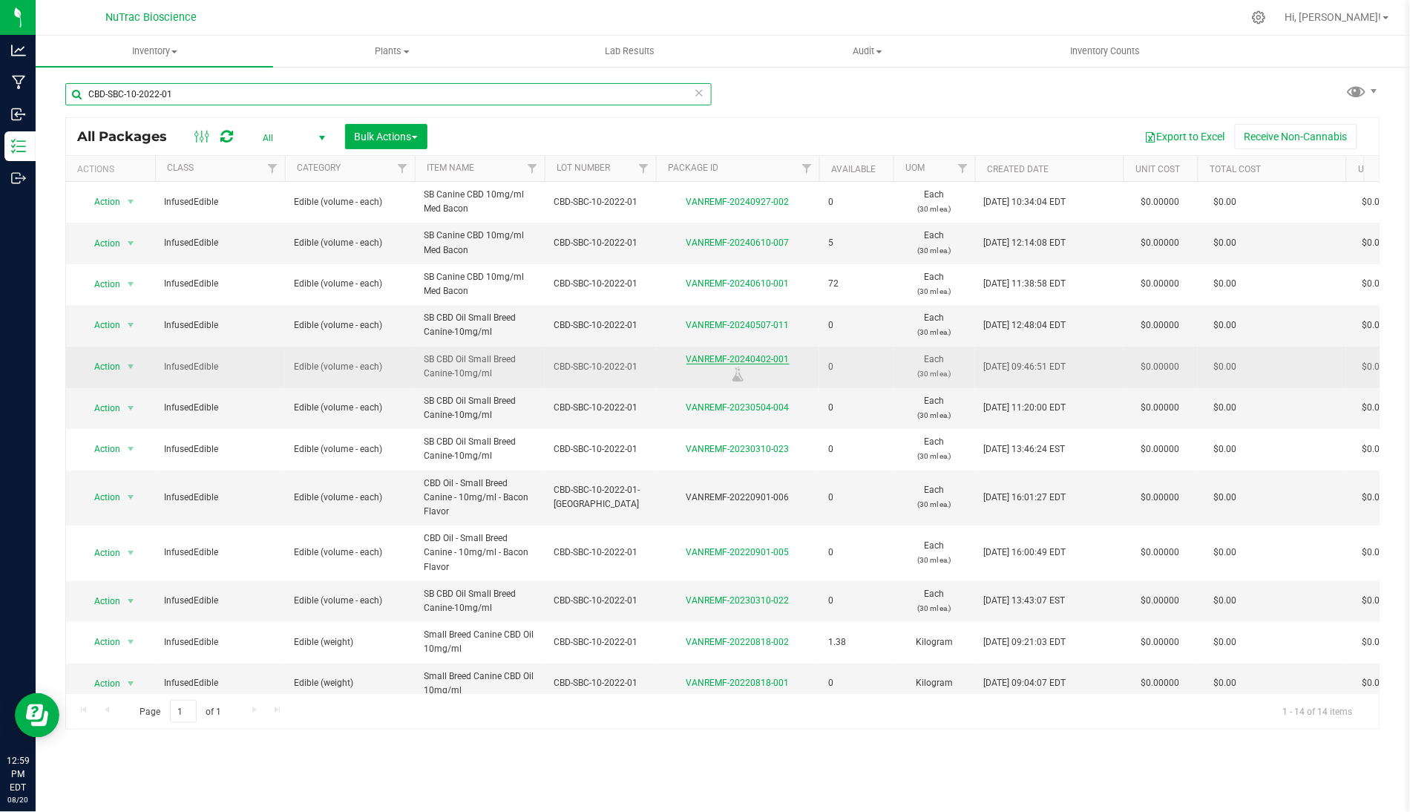
type input "CBD-SBC-10-2022-01"
click at [765, 357] on link "VANREMF-20240402-001" at bounding box center [737, 359] width 103 height 10
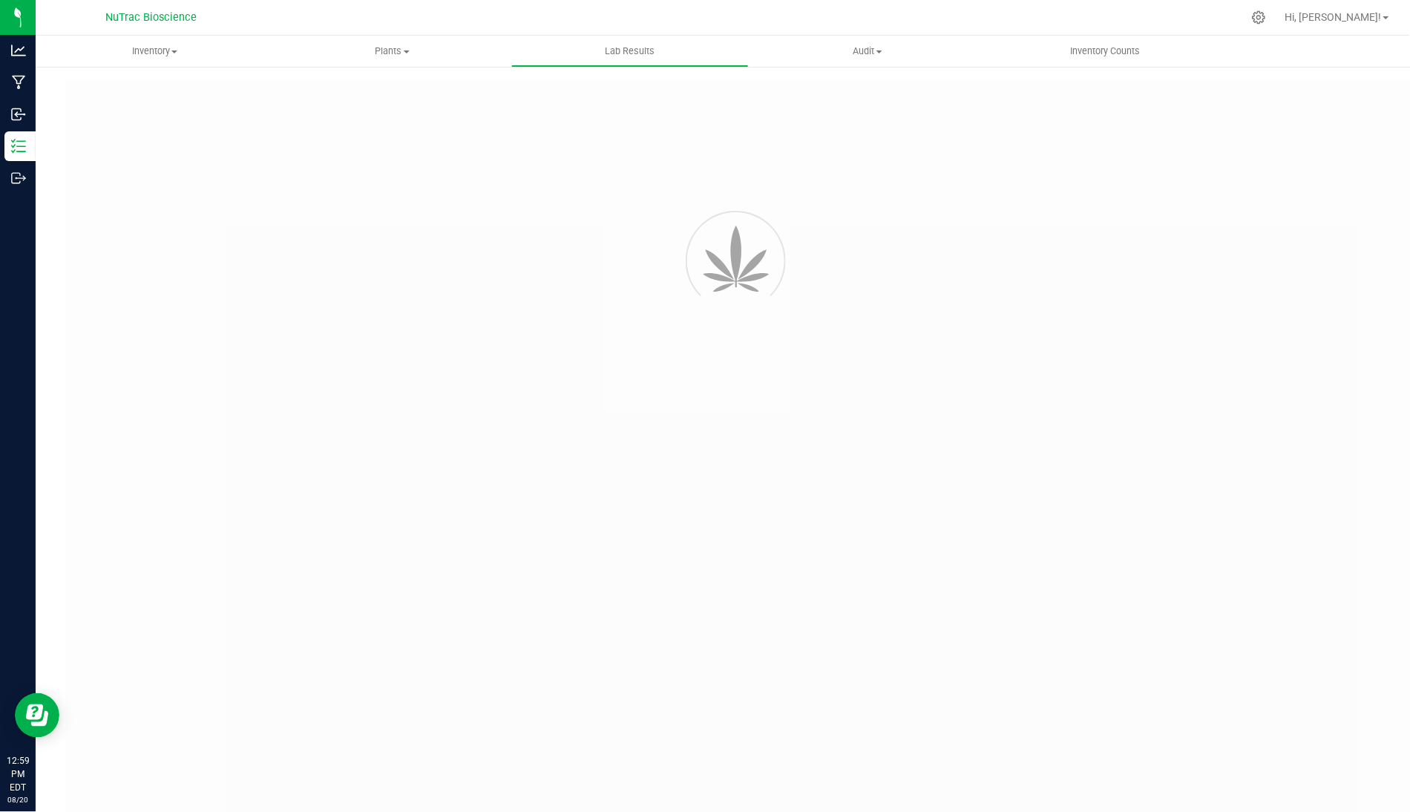
type input "VANREMF-20220726-005"
type input "[PERSON_NAME]-2022-1673"
type input "[DATE] 4:00 AM"
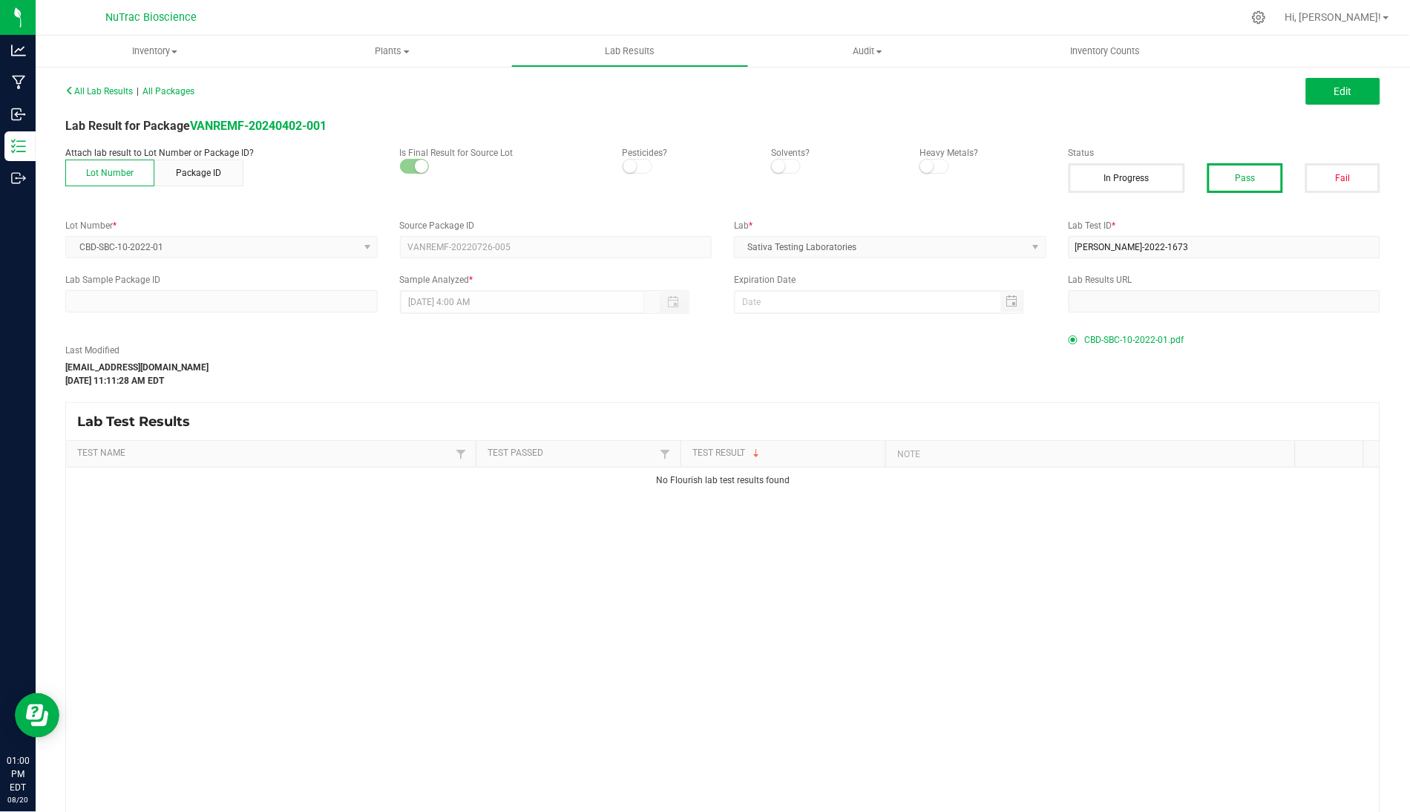
click at [1101, 347] on span "CBD-SBC-10-2022-01.pdf" at bounding box center [1134, 340] width 99 height 22
click at [1101, 98] on button "Edit" at bounding box center [1343, 91] width 74 height 27
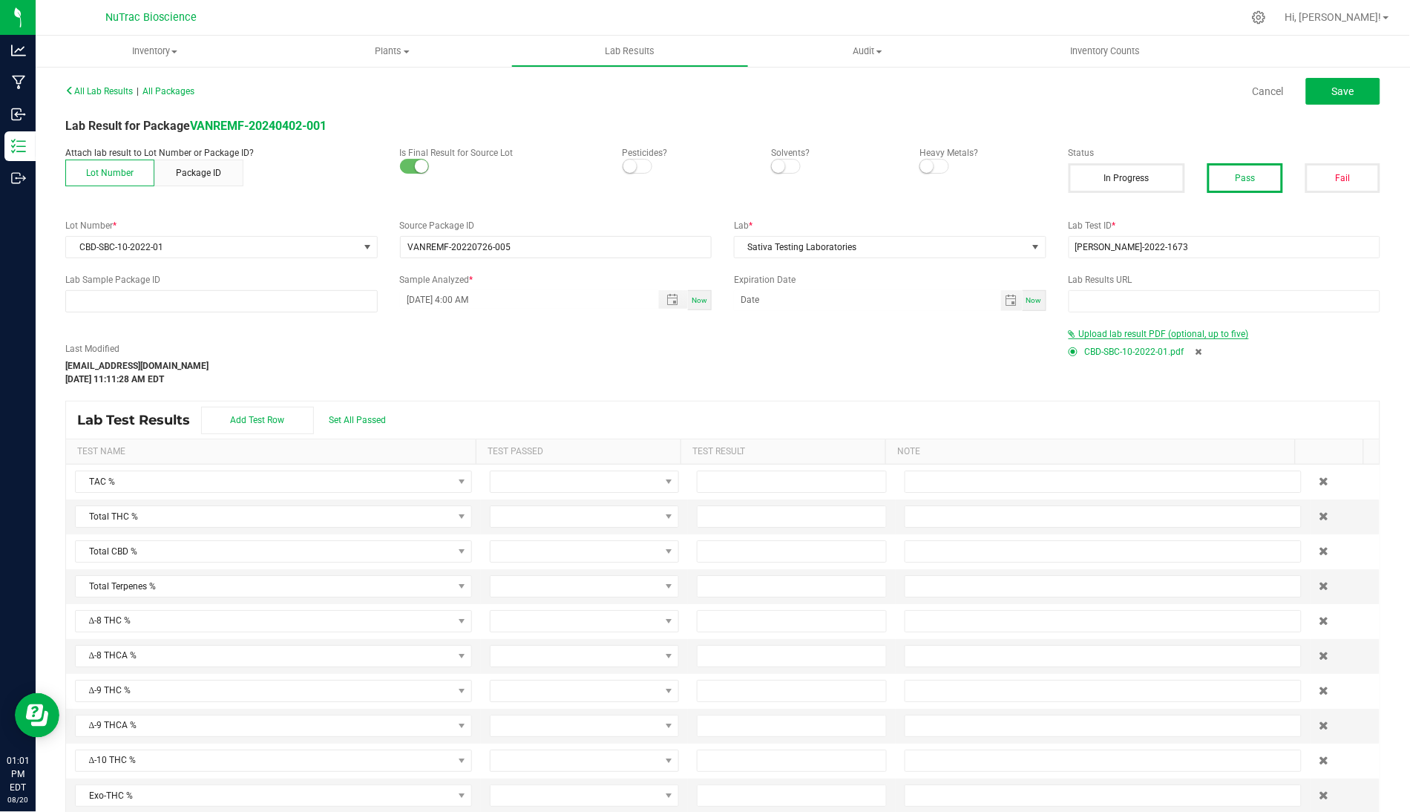
click at [1101, 329] on span "Upload lab result PDF (optional, up to five)" at bounding box center [1164, 334] width 170 height 10
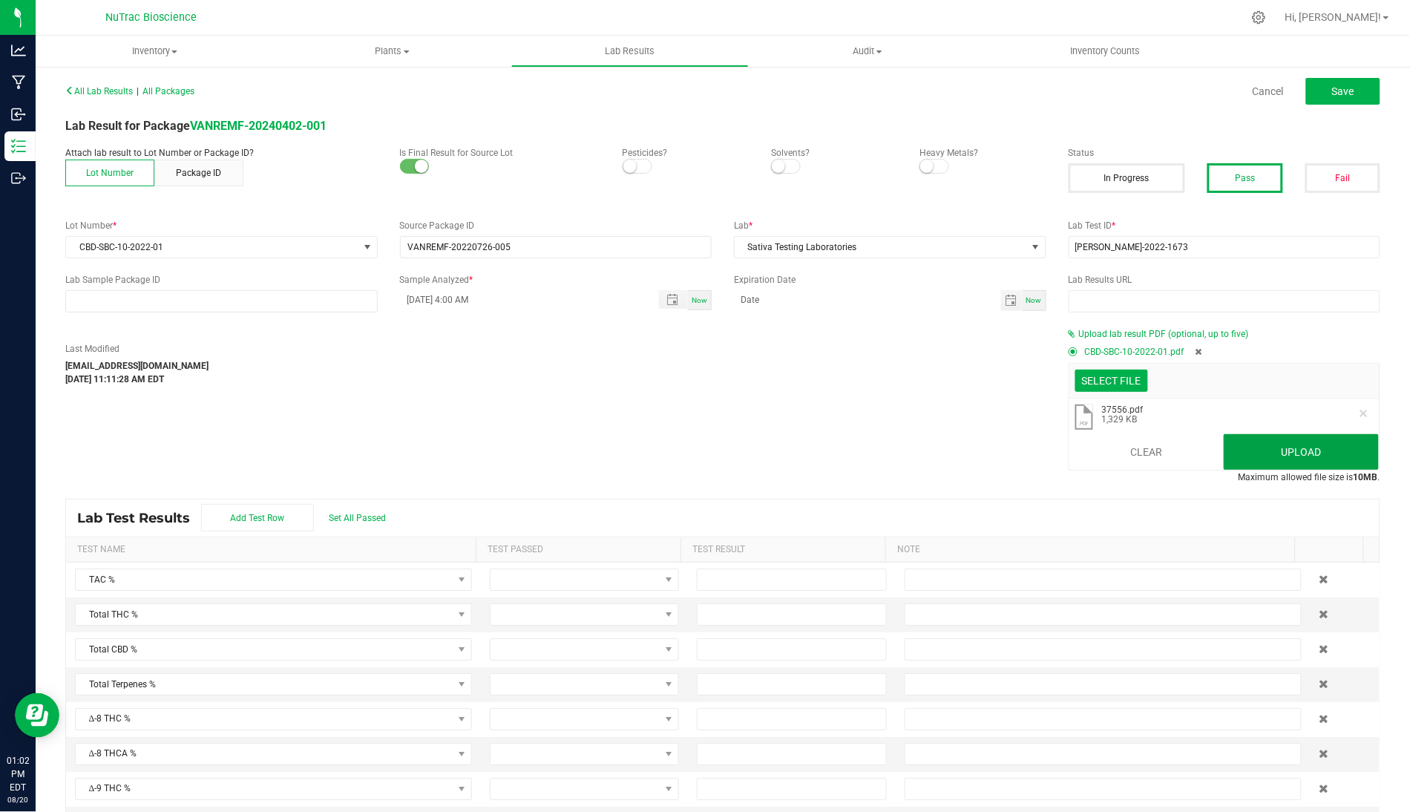
click at [1101, 445] on button "Upload" at bounding box center [1301, 452] width 155 height 36
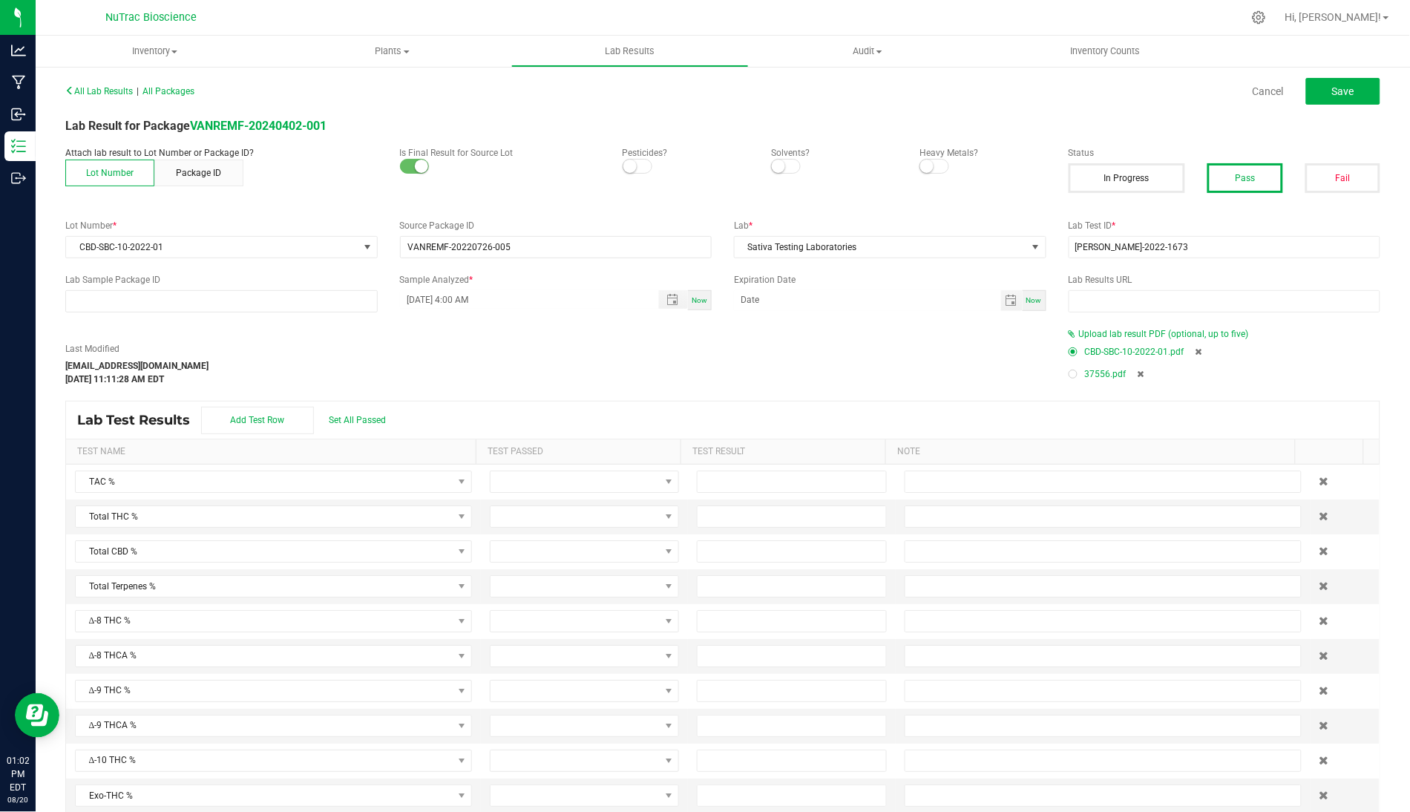
drag, startPoint x: 1283, startPoint y: 105, endPoint x: 1261, endPoint y: 109, distance: 22.7
click at [1101, 109] on div "All Lab Results | All Packages Cancel Save" at bounding box center [722, 91] width 1337 height 37
click at [1101, 87] on span "Save" at bounding box center [1343, 91] width 22 height 12
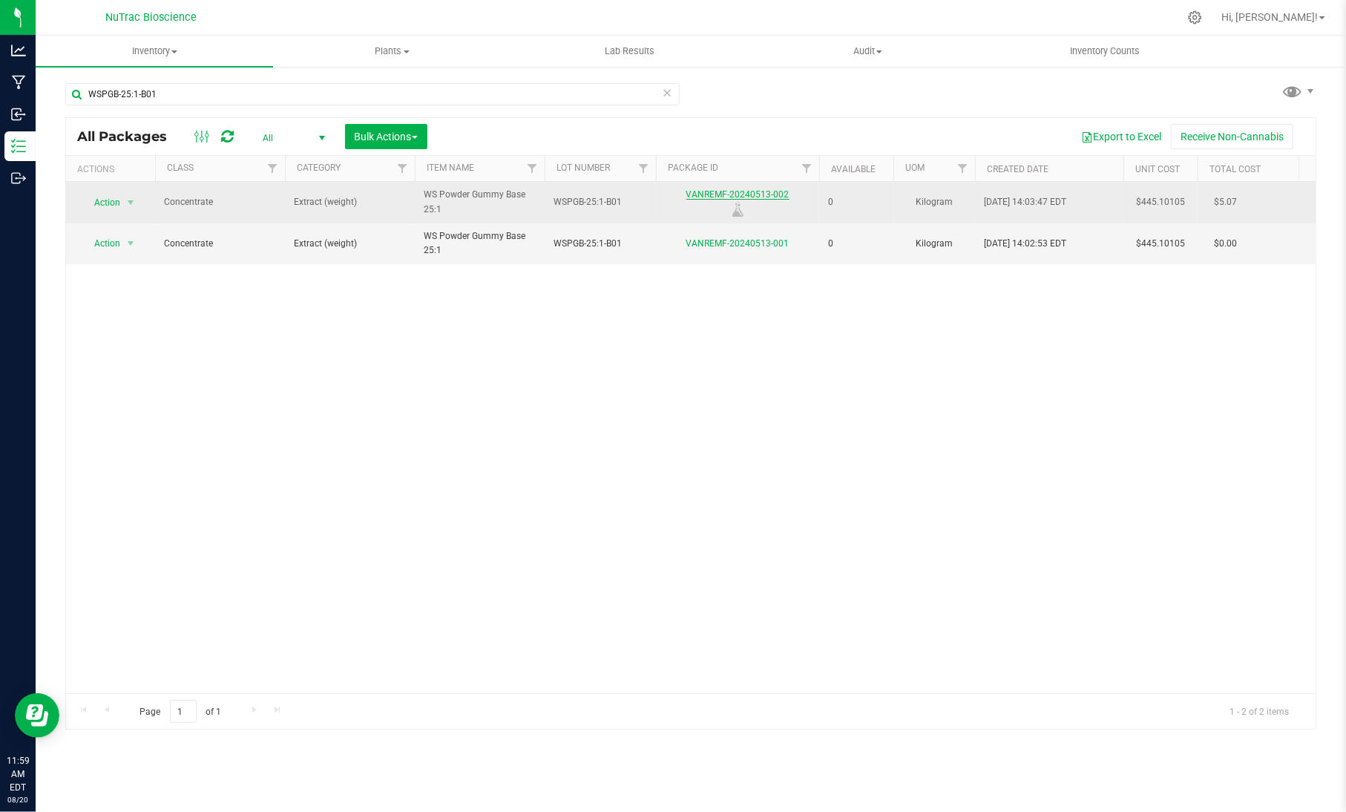
click at [750, 193] on link "VANREMF-20240513-002" at bounding box center [737, 194] width 103 height 10
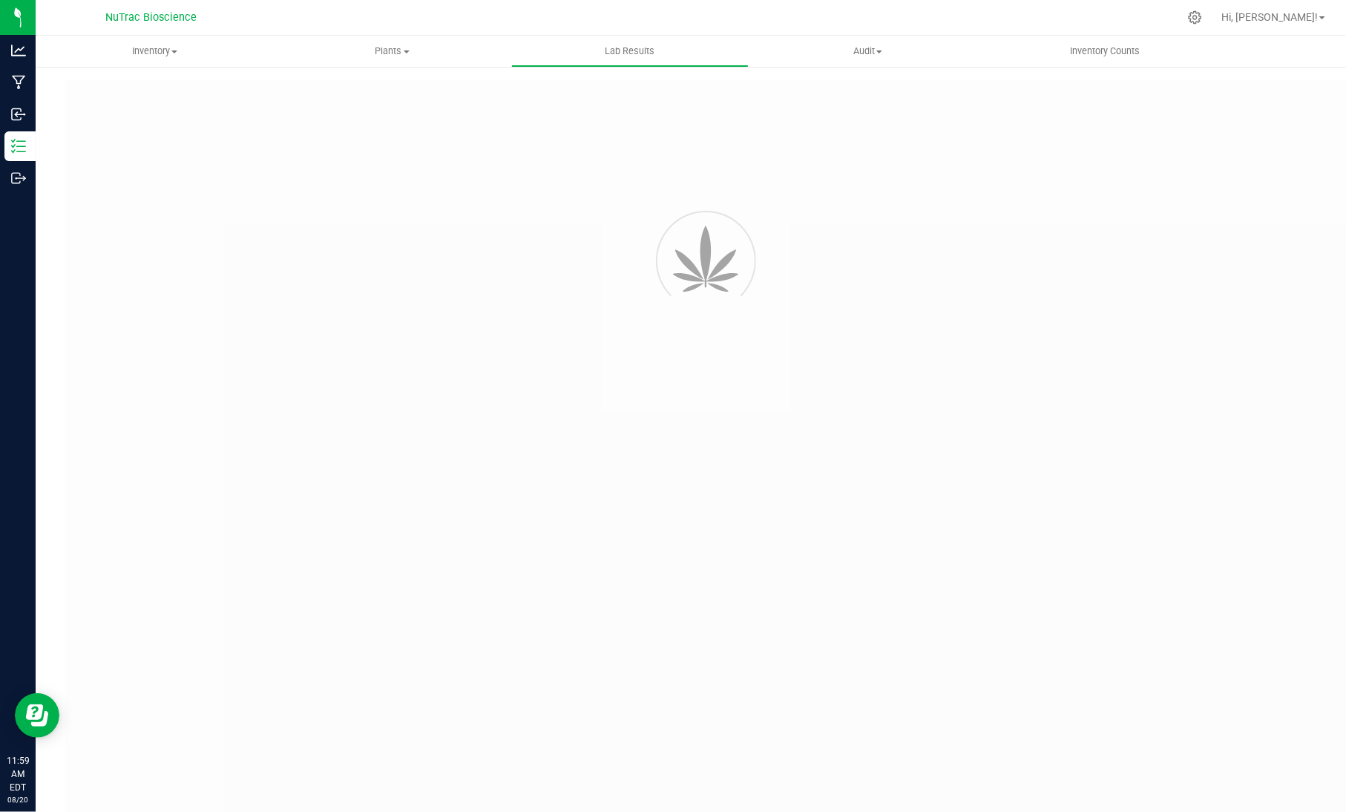
type input "VANREMF-20240513-002"
type input "SA-240514-40271"
type input "VANREMF-20240513-002"
type input "05/29/2024 4:00 AM"
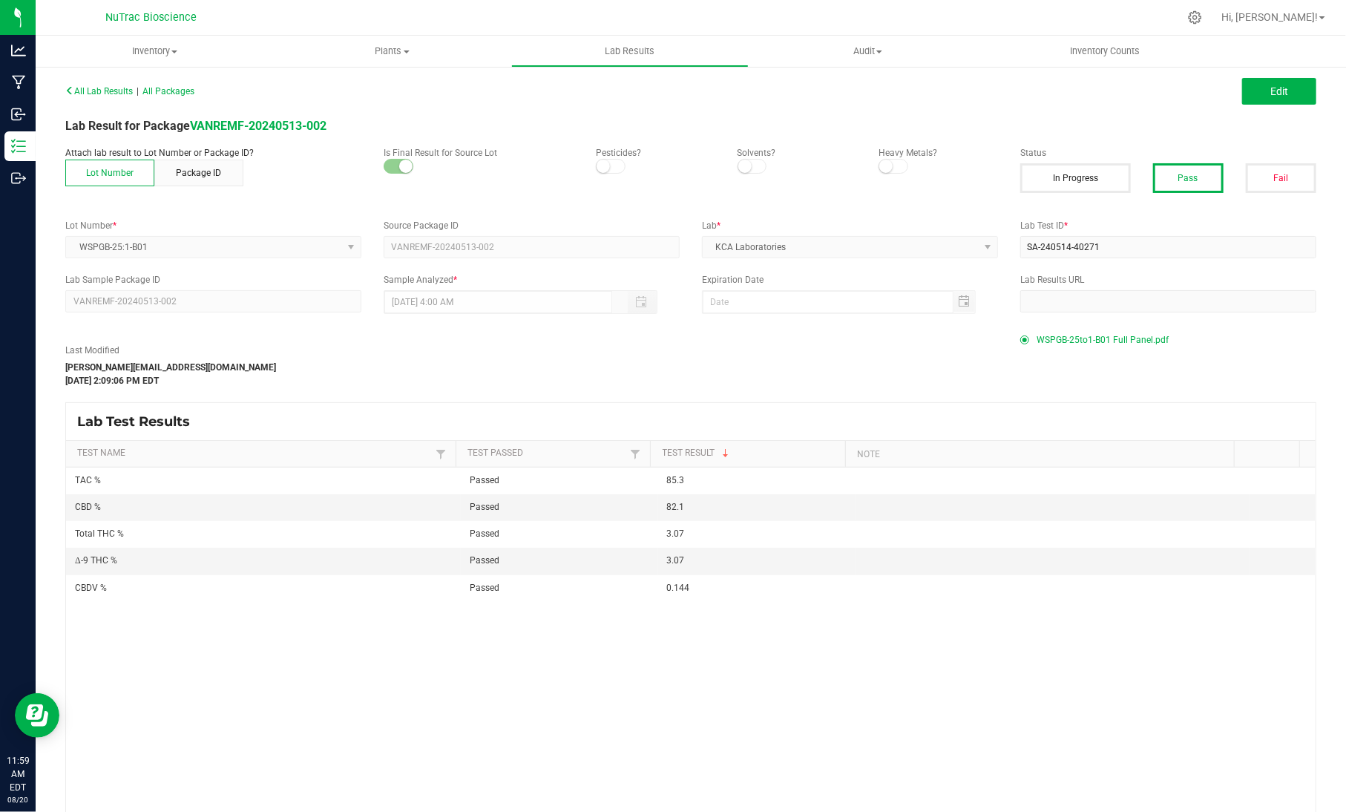
click at [1053, 339] on span "WSPGB-25to1-B01 Full Panel.pdf" at bounding box center [1103, 340] width 132 height 22
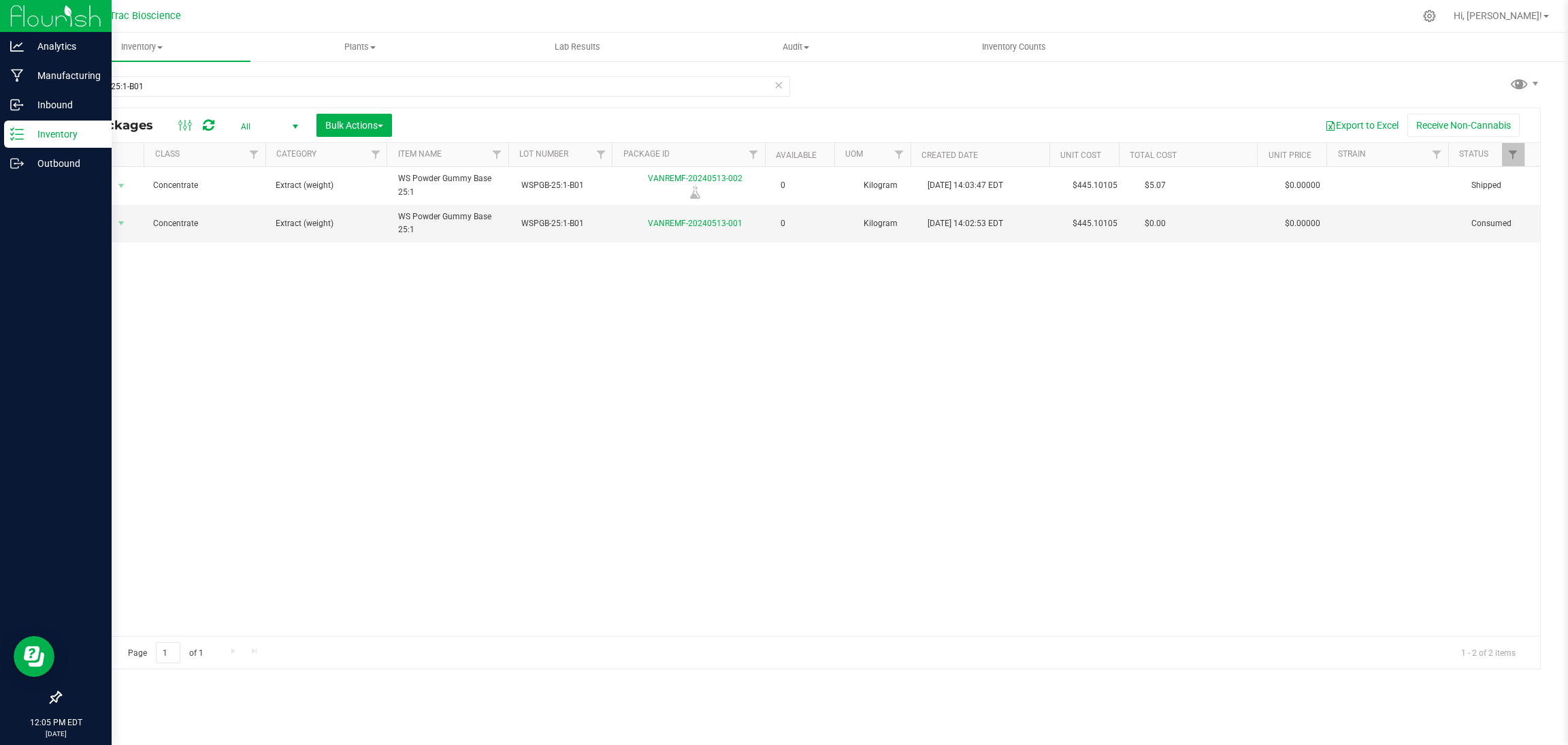
click at [62, 128] on p "Inventory" at bounding box center [64, 134] width 82 height 17
